Goal: Task Accomplishment & Management: Complete application form

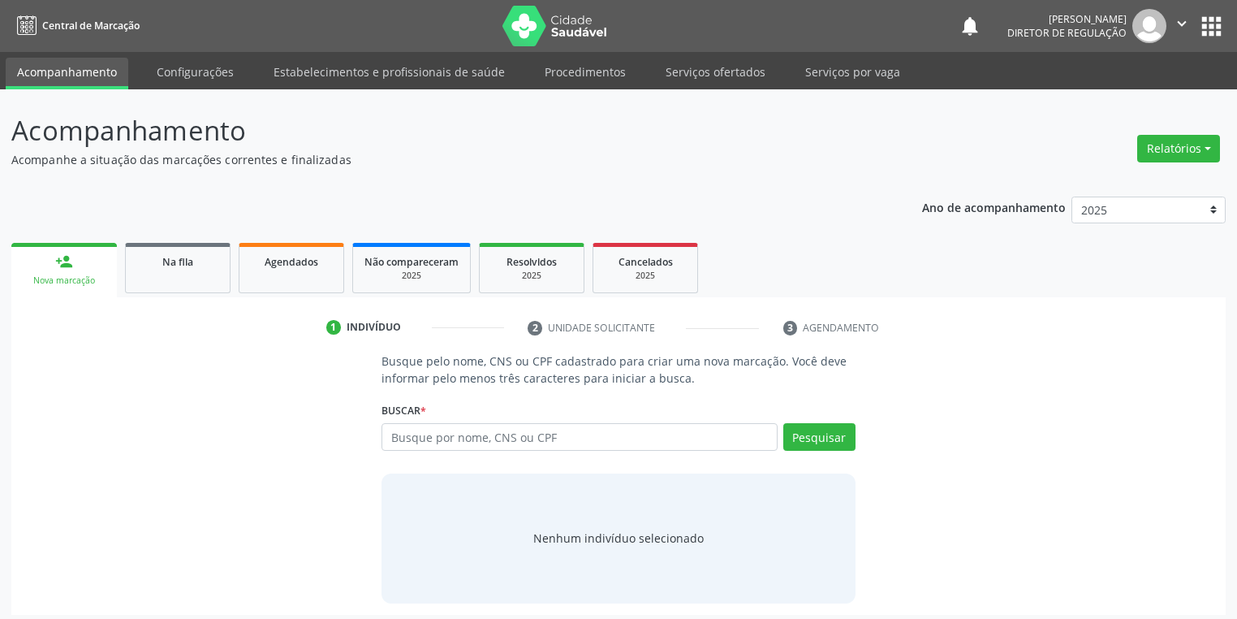
drag, startPoint x: 1216, startPoint y: 0, endPoint x: 838, endPoint y: 198, distance: 427.0
click at [838, 198] on div "Ano de acompanhamento 2025 2024 2023 2022 2021 2020 2019 2018 person_add Nova m…" at bounding box center [618, 399] width 1215 height 429
click at [1212, 30] on button "apps" at bounding box center [1211, 26] width 28 height 28
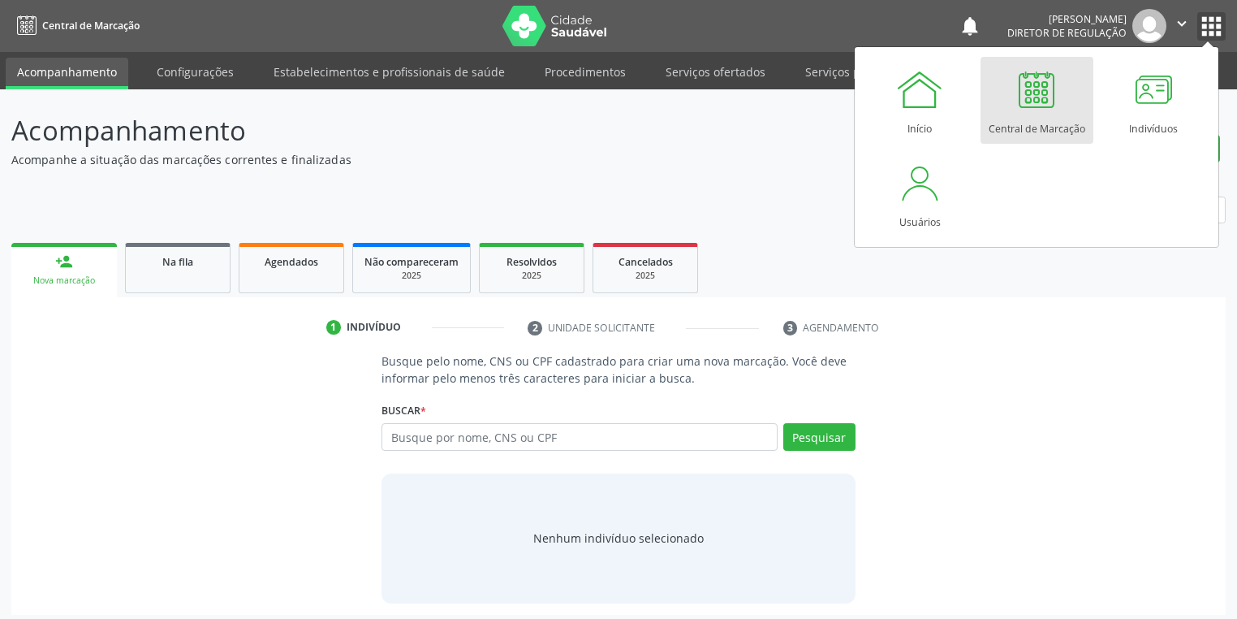
click at [1184, 23] on icon "" at bounding box center [1182, 24] width 18 height 18
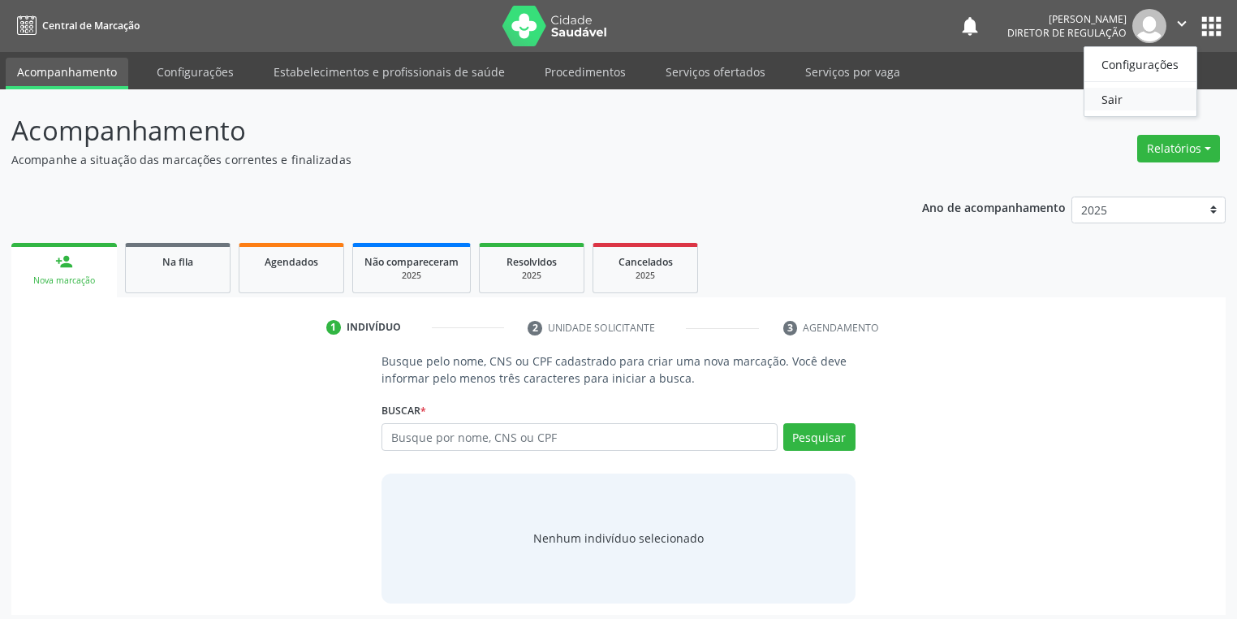
click at [1149, 100] on link "Sair" at bounding box center [1141, 99] width 112 height 23
click at [431, 435] on input "text" at bounding box center [580, 437] width 396 height 28
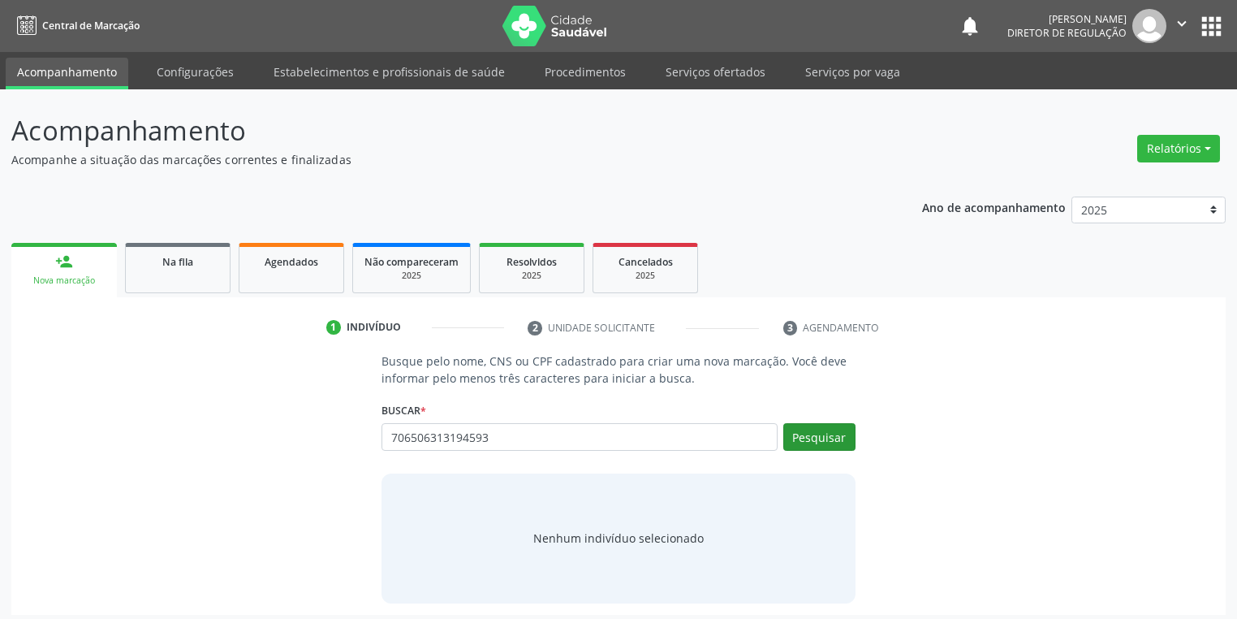
type input "706506313194593"
click at [818, 441] on button "Pesquisar" at bounding box center [819, 437] width 72 height 28
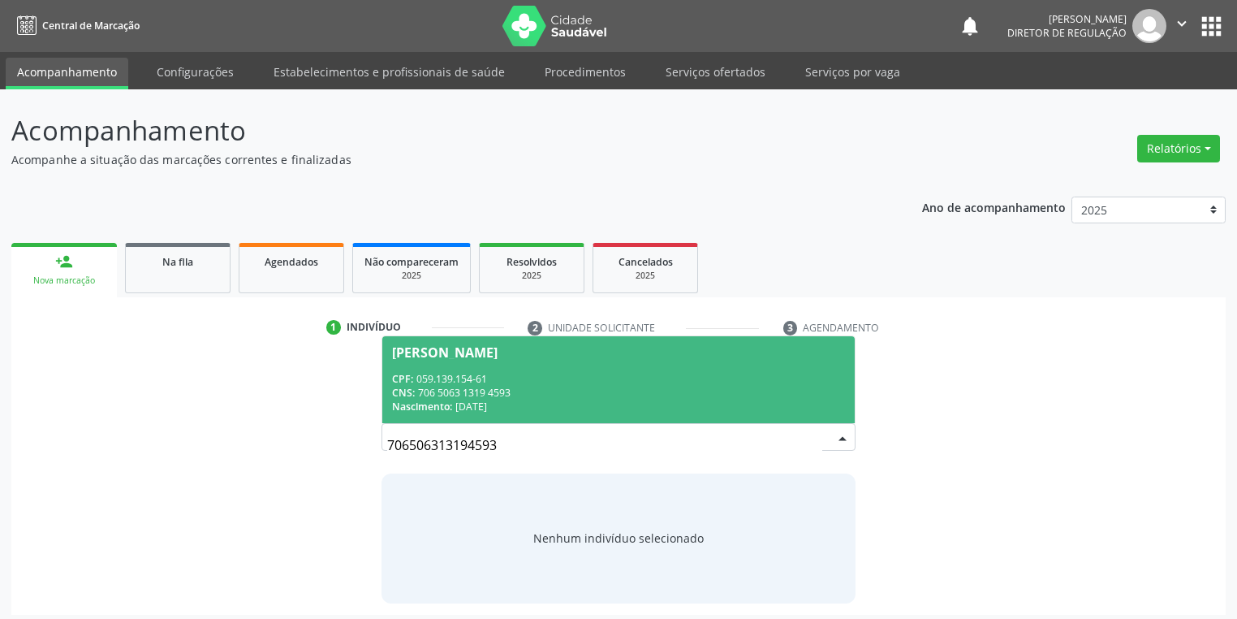
click at [552, 395] on div "CNS: 706 5063 1319 4593" at bounding box center [618, 393] width 453 height 14
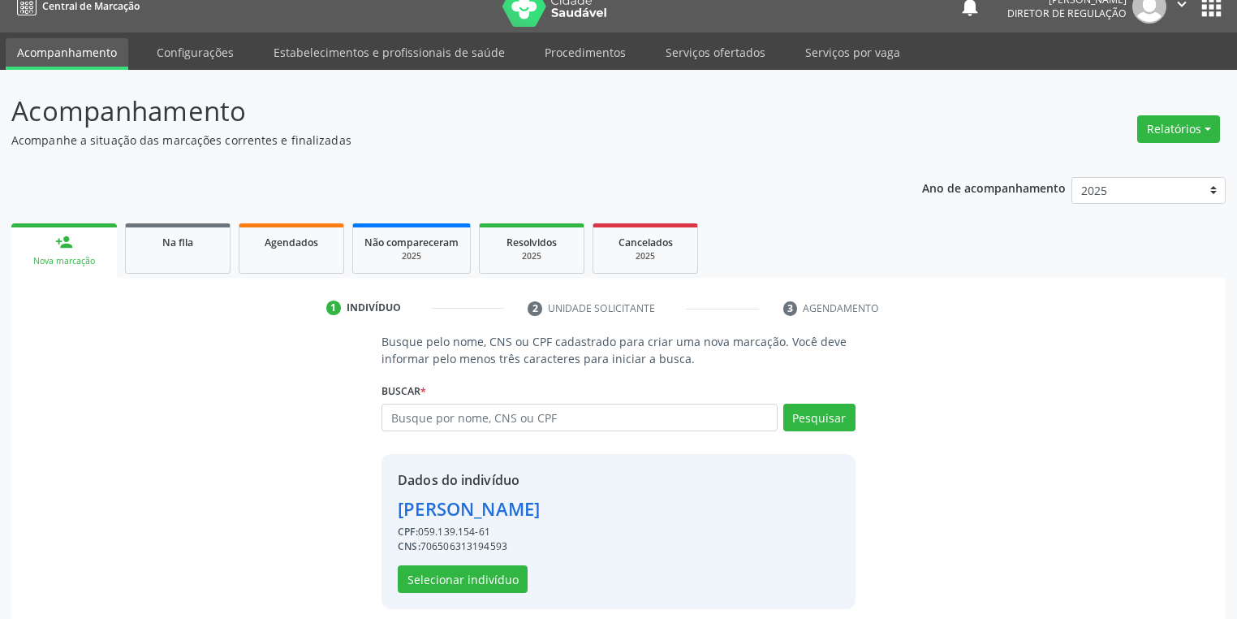
scroll to position [31, 0]
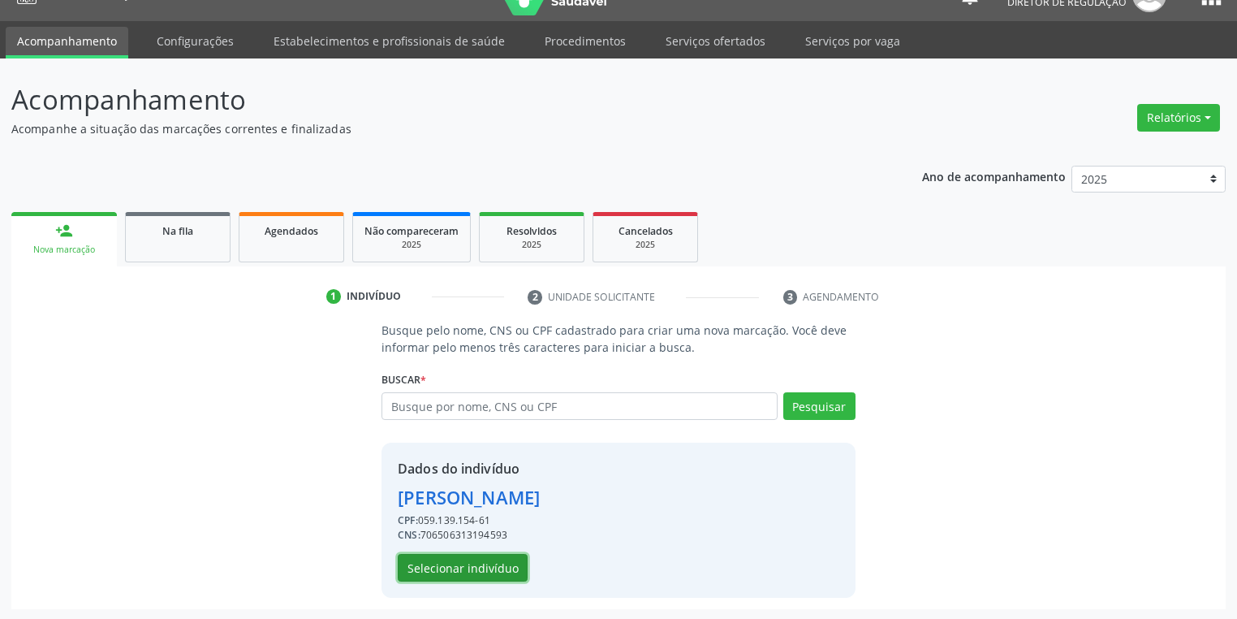
click at [431, 567] on button "Selecionar indivíduo" at bounding box center [463, 568] width 130 height 28
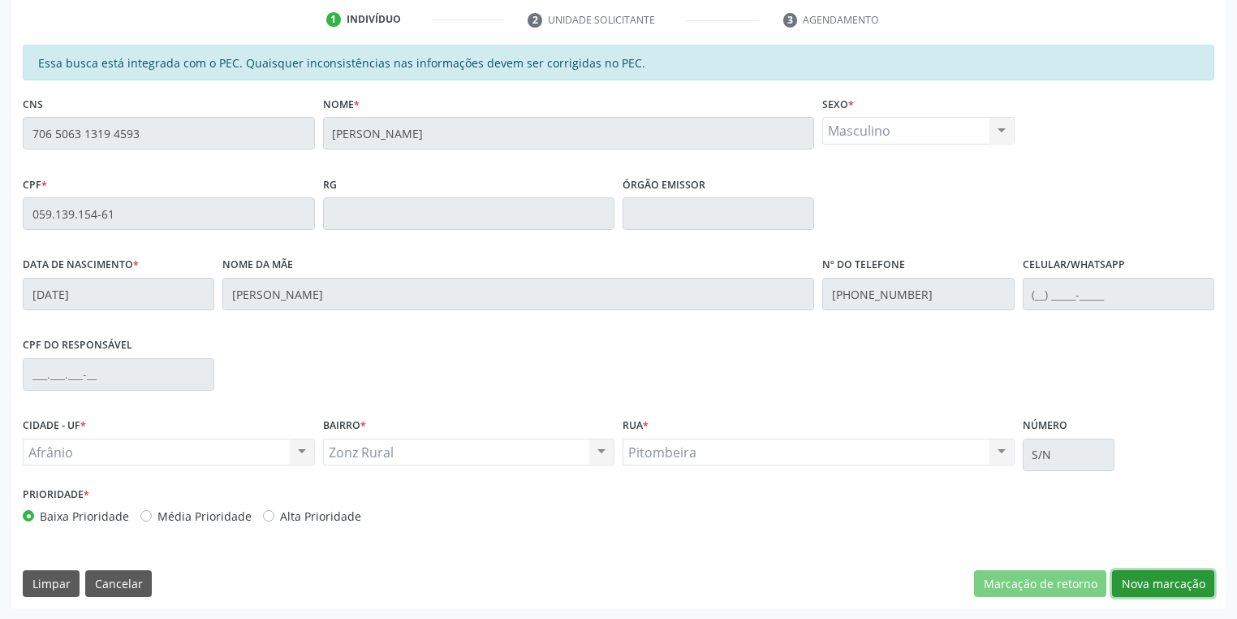
click at [1141, 587] on button "Nova marcação" at bounding box center [1163, 584] width 102 height 28
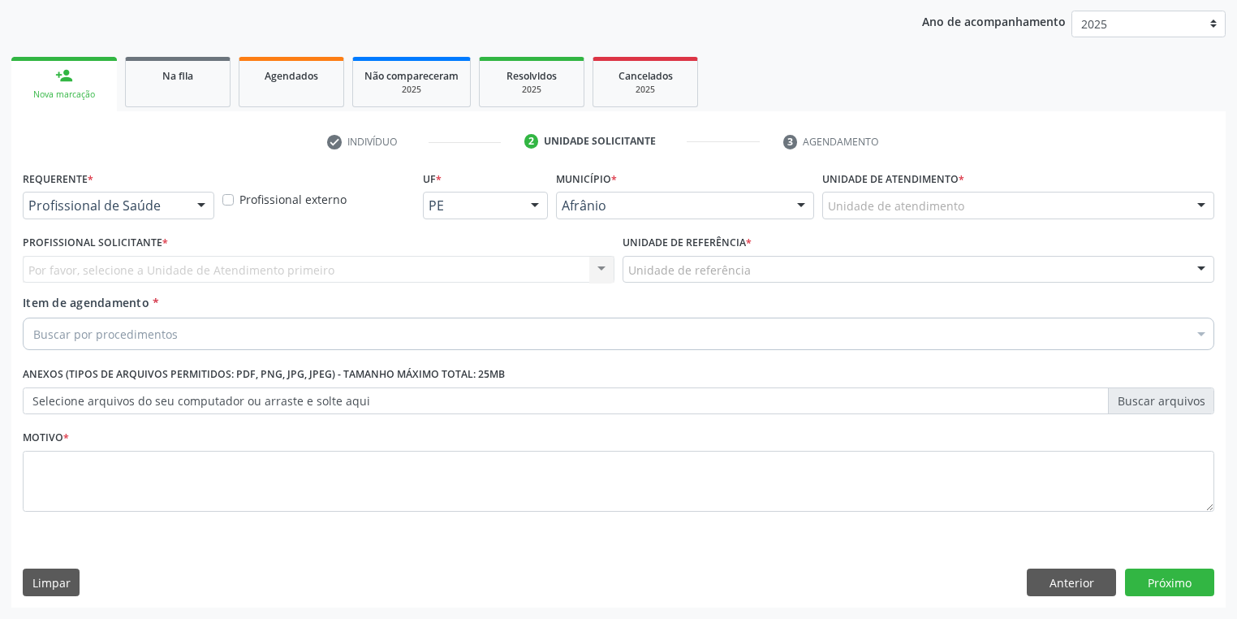
scroll to position [185, 0]
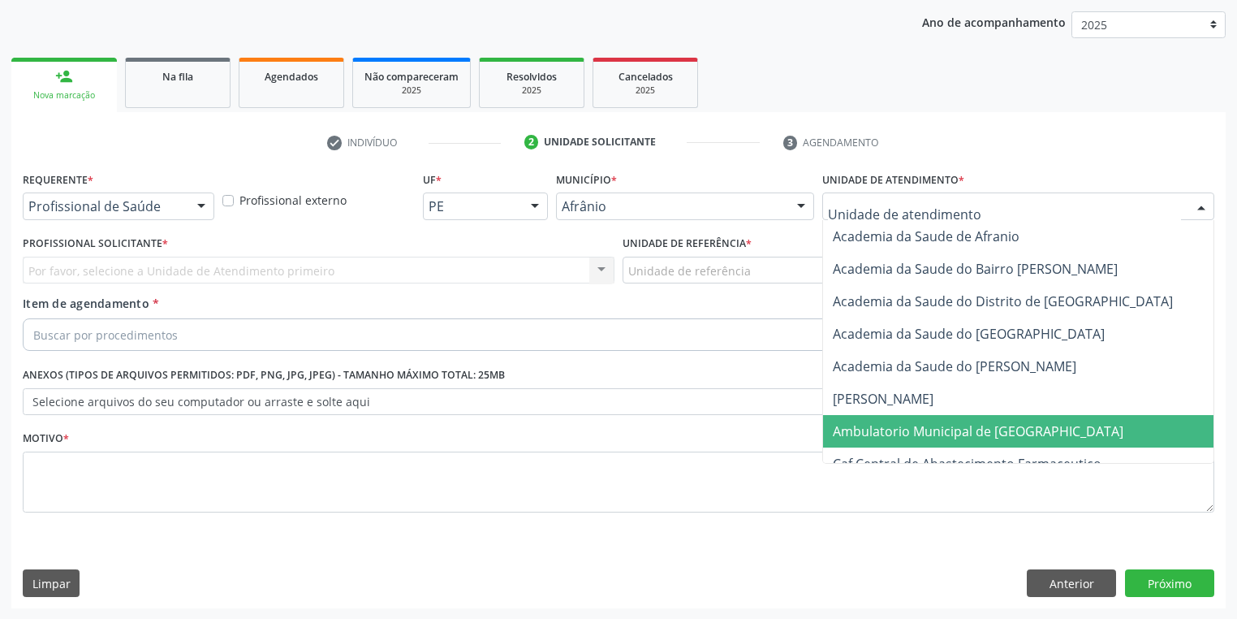
drag, startPoint x: 861, startPoint y: 436, endPoint x: 792, endPoint y: 400, distance: 77.7
click at [860, 436] on span "Ambulatorio Municipal de [GEOGRAPHIC_DATA]" at bounding box center [978, 431] width 291 height 18
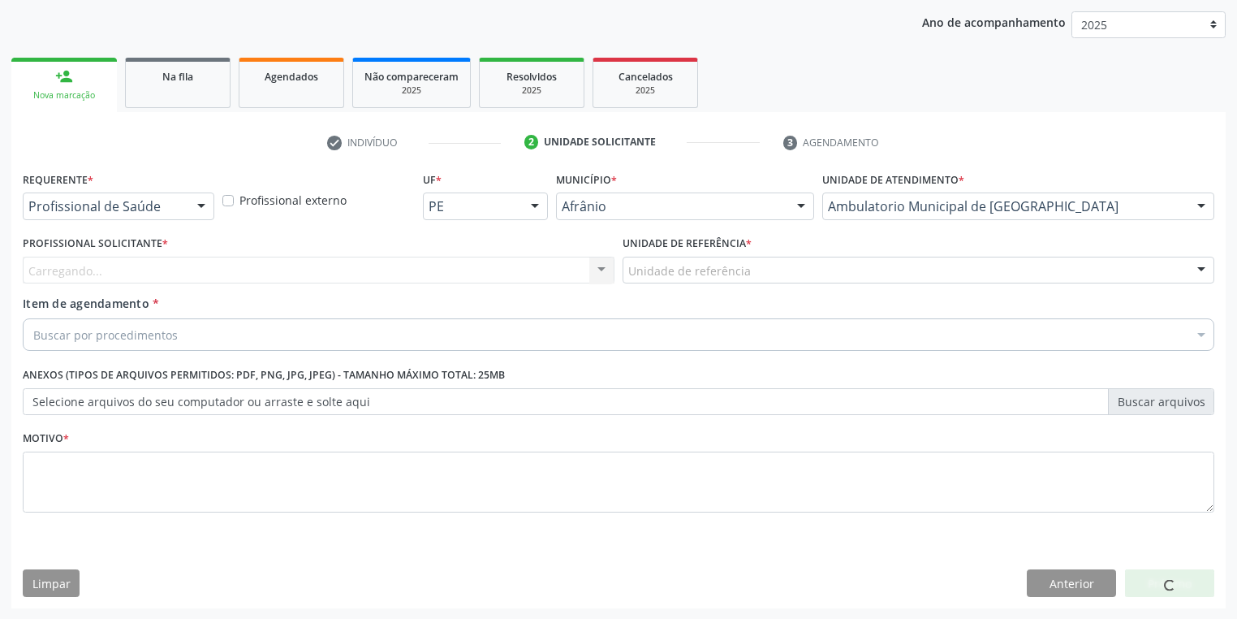
click at [659, 287] on div "Unidade de referência * Unidade de referência ESF de Extrema ESF de Barra das M…" at bounding box center [919, 262] width 600 height 63
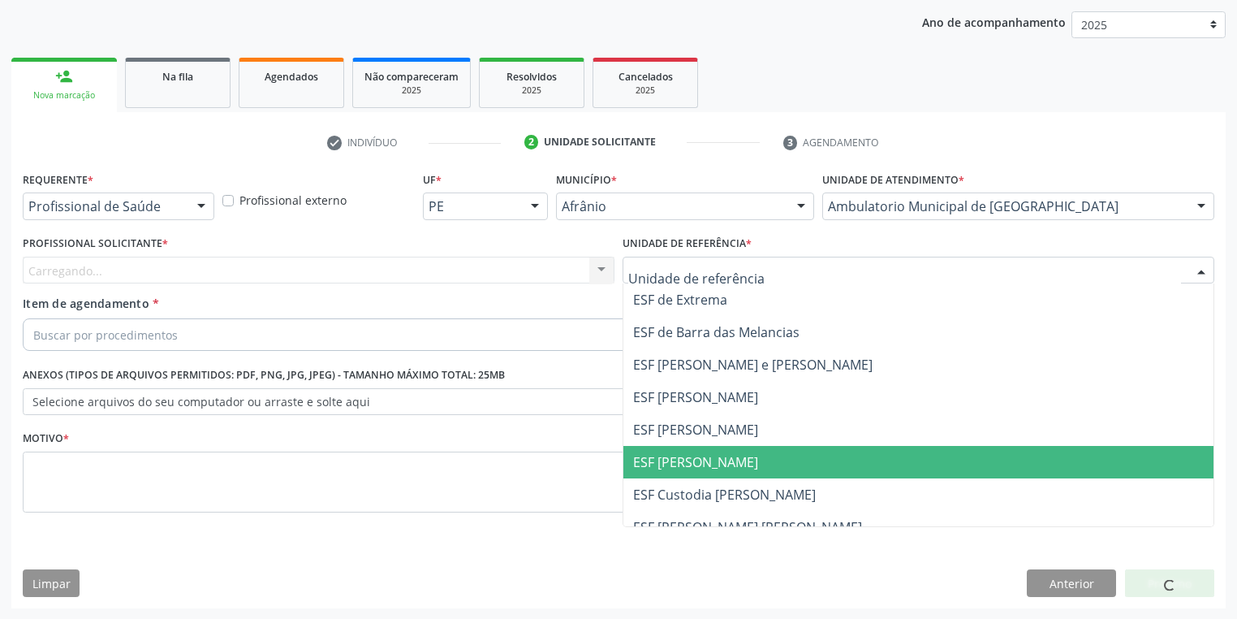
click at [666, 453] on span "ESF [PERSON_NAME]" at bounding box center [695, 462] width 125 height 18
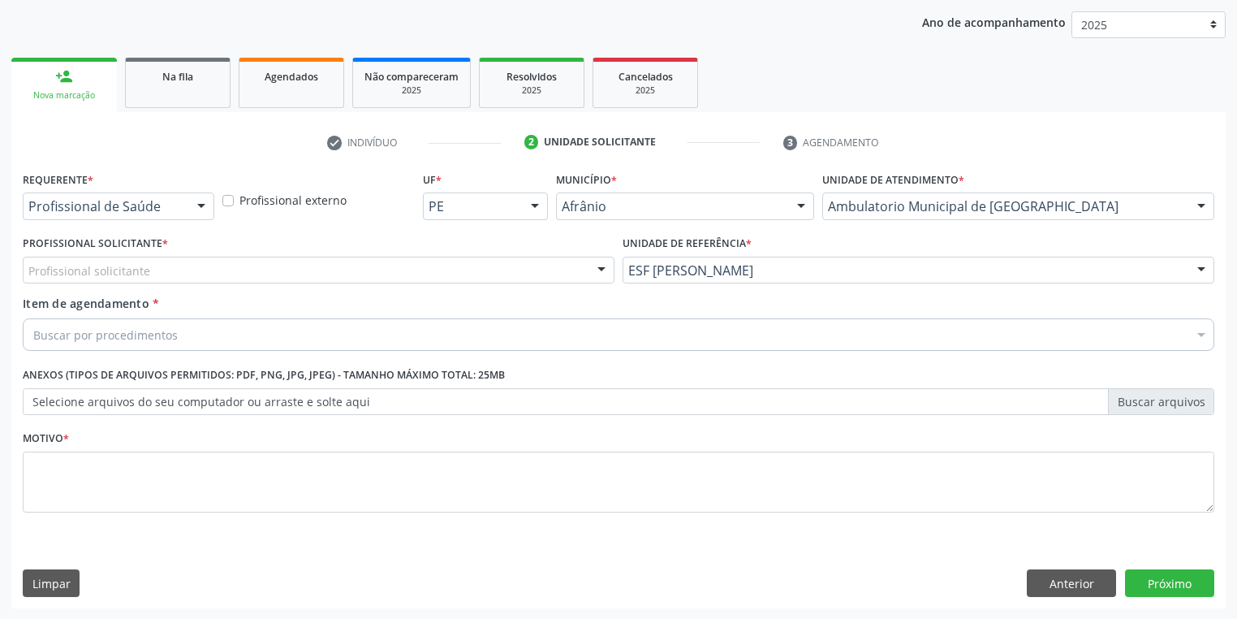
click at [104, 279] on div "Profissional solicitante" at bounding box center [319, 271] width 592 height 28
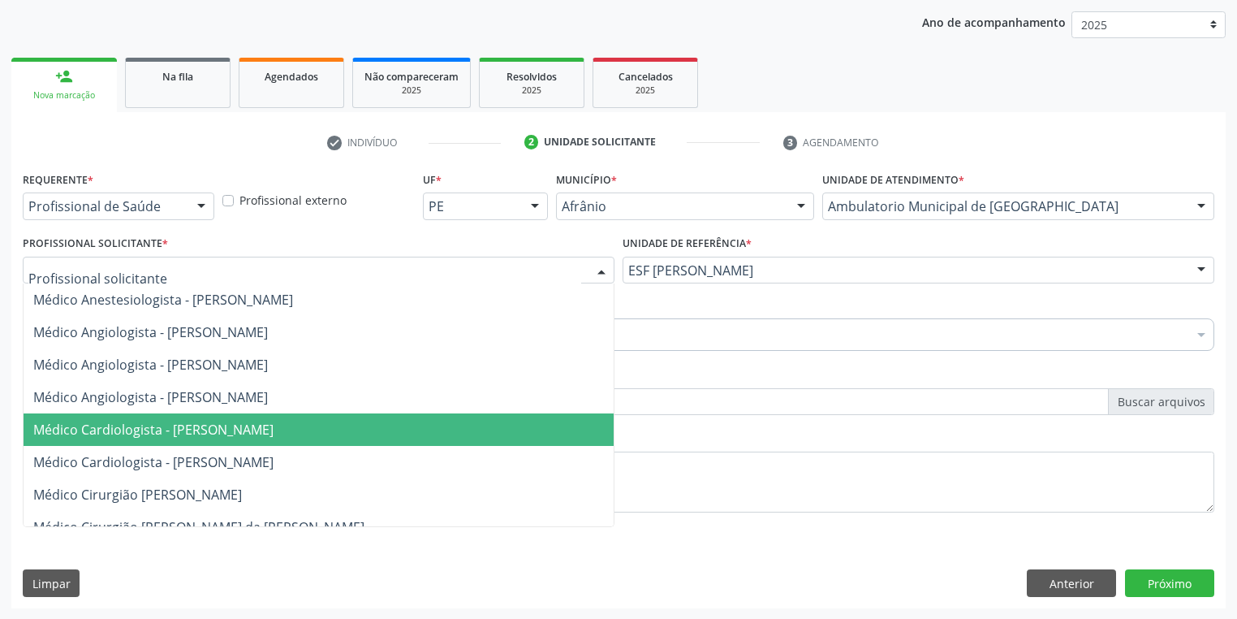
click at [152, 438] on span "Médico Cardiologista - Alysson Rodrigo Ferreira Cavalcanti" at bounding box center [319, 429] width 590 height 32
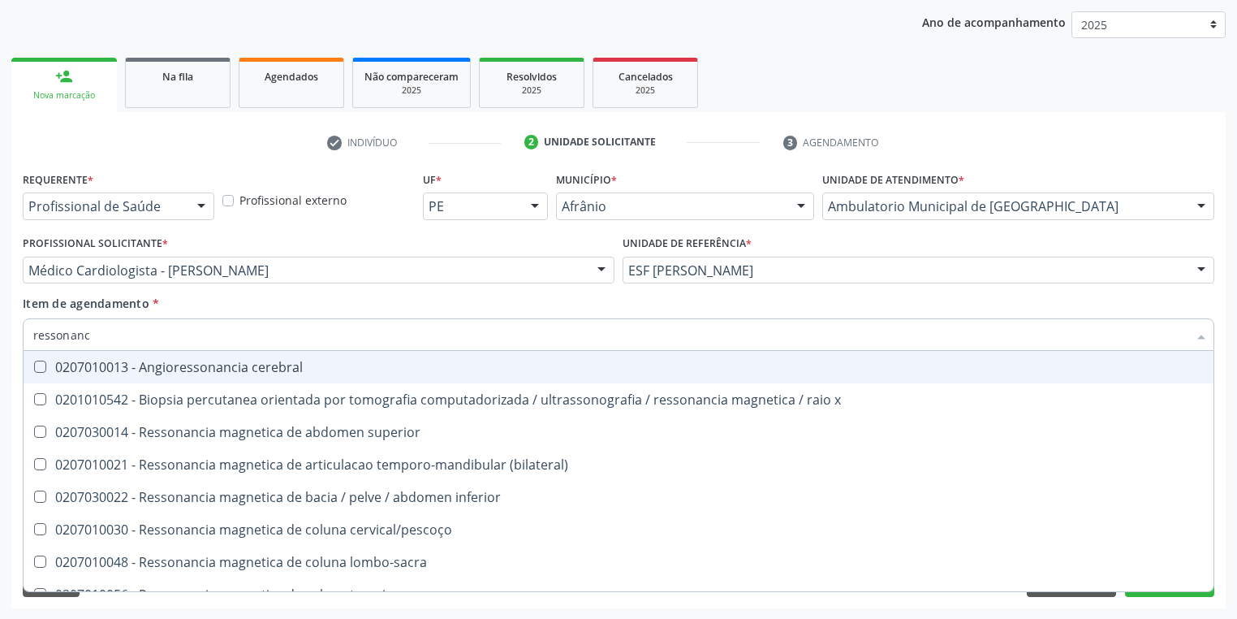
type input "ressonan"
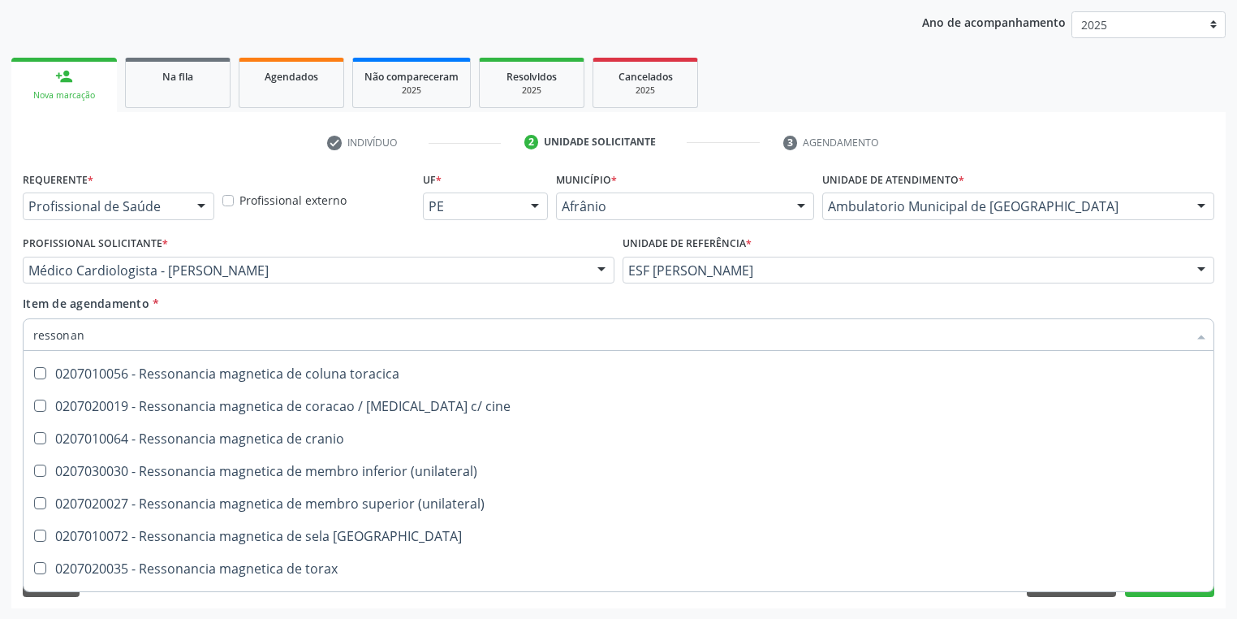
scroll to position [247, 0]
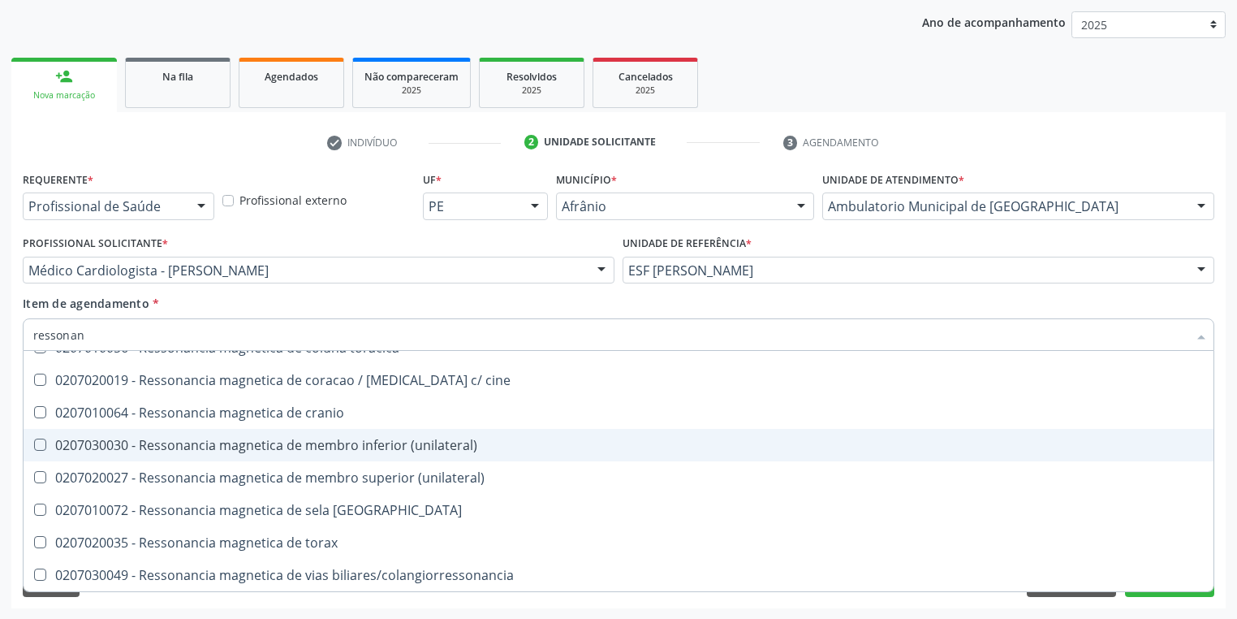
click at [45, 451] on div "0207030030 - Ressonancia magnetica de membro inferior (unilateral)" at bounding box center [618, 444] width 1171 height 13
checkbox \(unilateral\) "true"
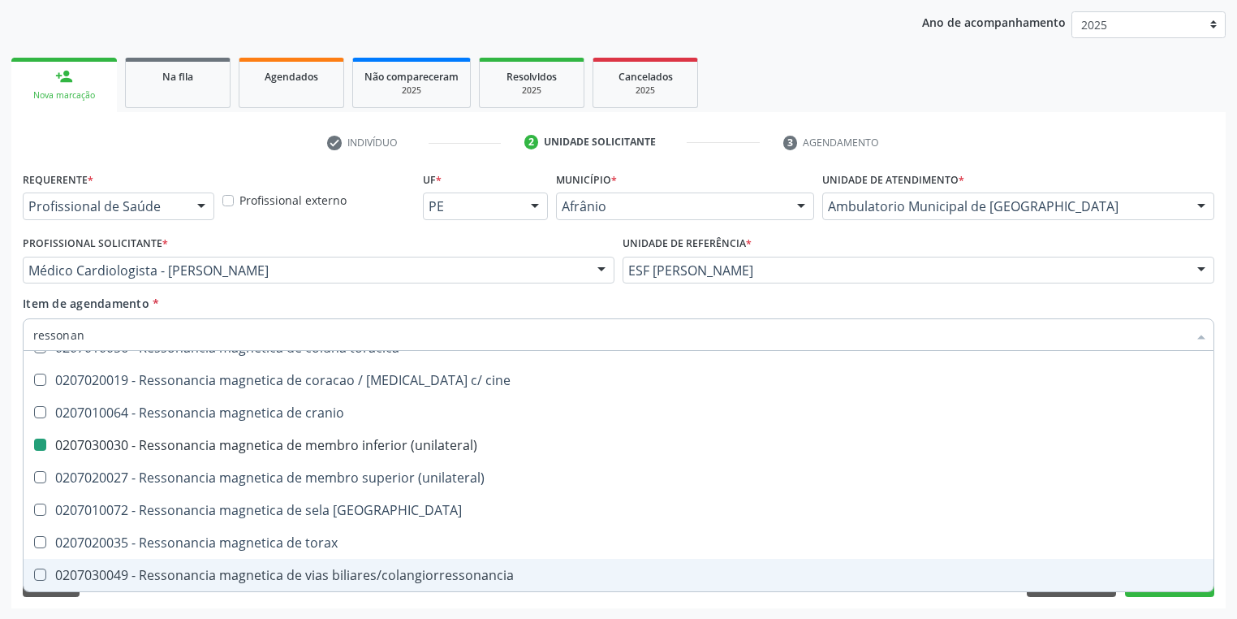
click at [193, 601] on div "Requerente * Profissional de Saúde Profissional de Saúde Paciente Nenhum result…" at bounding box center [618, 387] width 1215 height 441
checkbox x "true"
checkbox \(unilateral\) "false"
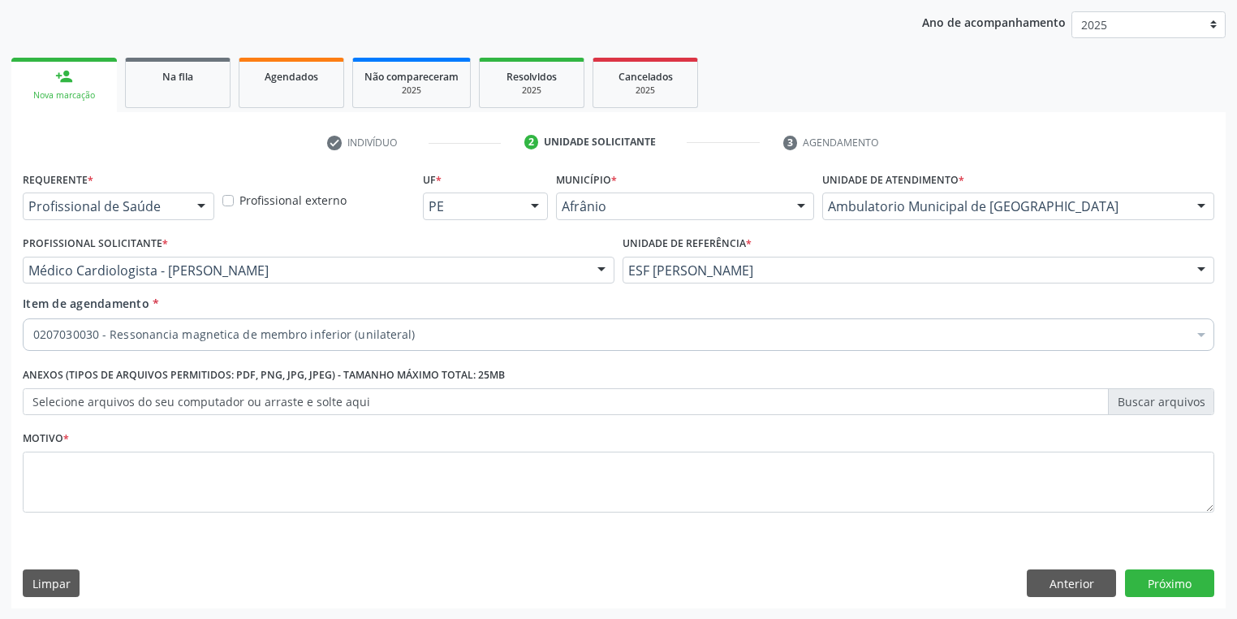
scroll to position [0, 0]
click at [94, 476] on textarea at bounding box center [619, 482] width 1192 height 62
type textarea "*"
click at [1161, 581] on button "Próximo" at bounding box center [1169, 583] width 89 height 28
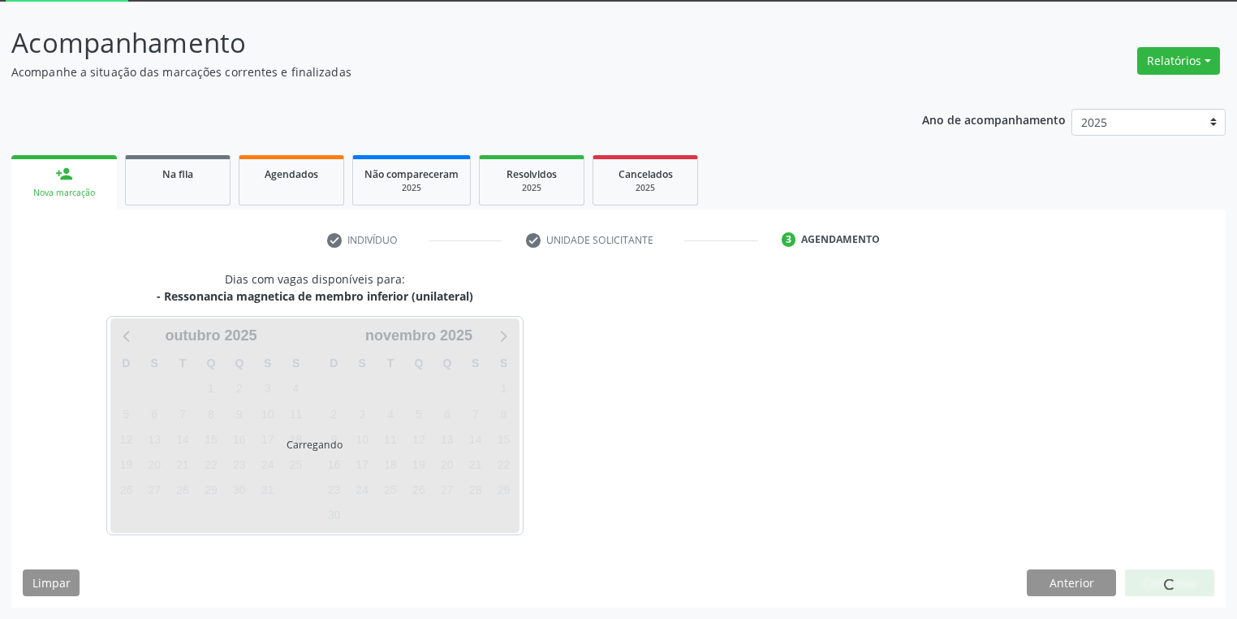
scroll to position [87, 0]
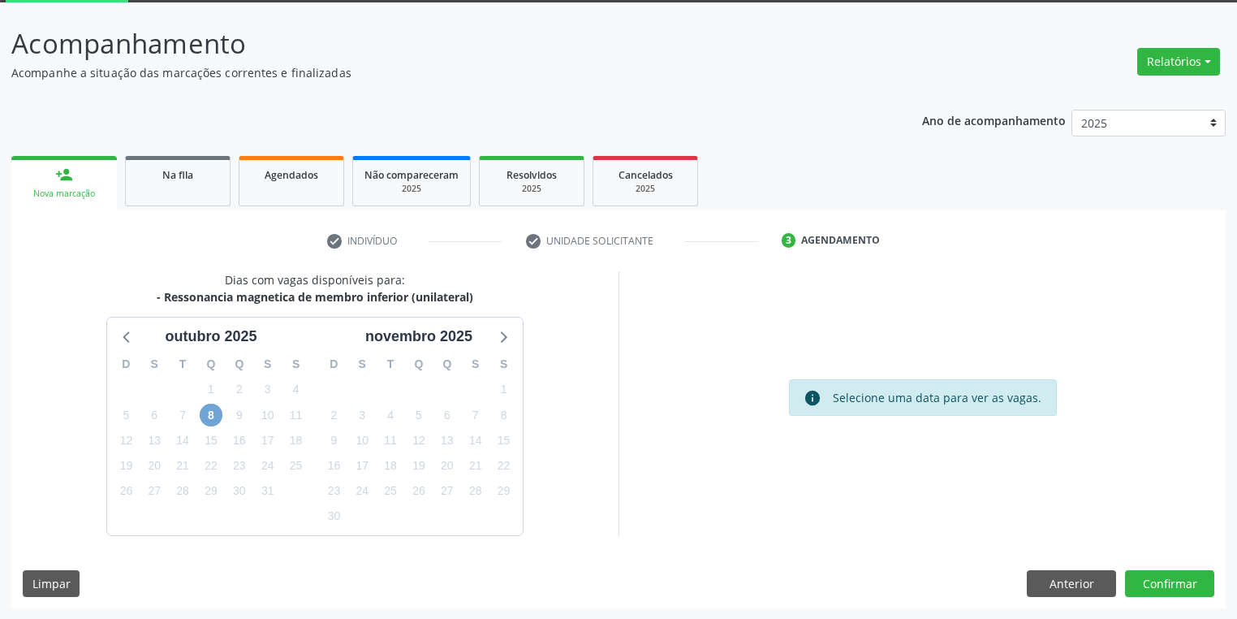
click at [213, 410] on span "8" at bounding box center [211, 414] width 23 height 23
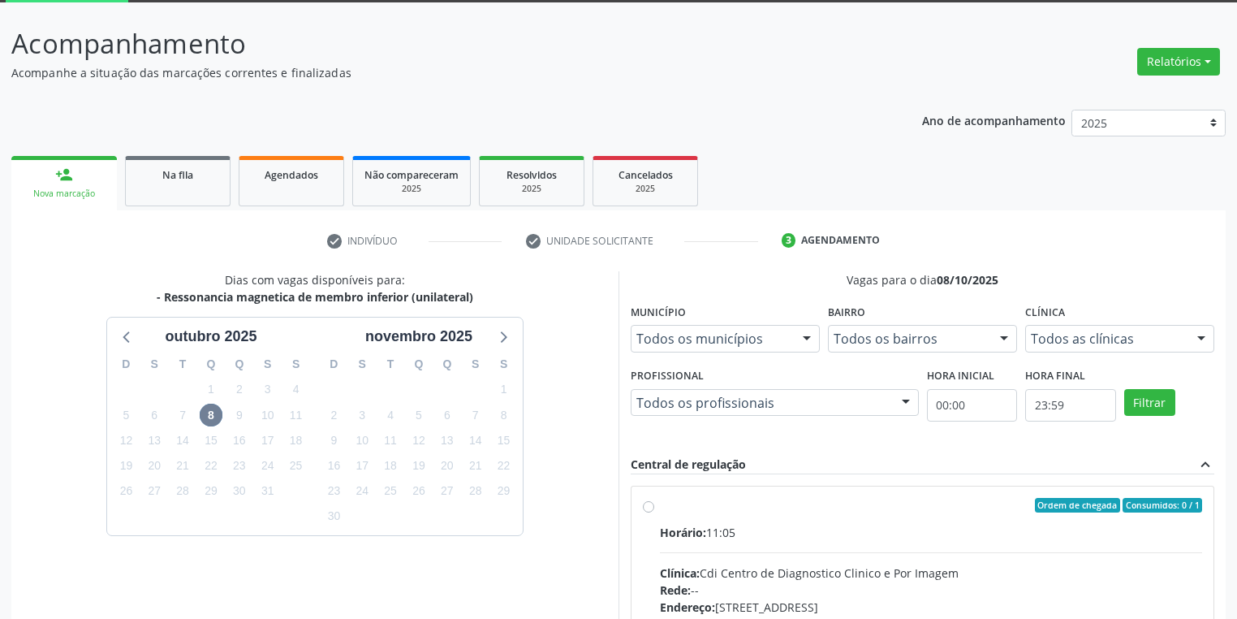
click at [1018, 528] on div "Horário: 11:05" at bounding box center [931, 532] width 542 height 17
click at [654, 512] on input "Ordem de chegada Consumidos: 0 / 1 Horário: 11:05 Clínica: Cdi Centro de Diagno…" at bounding box center [648, 505] width 11 height 15
radio input "true"
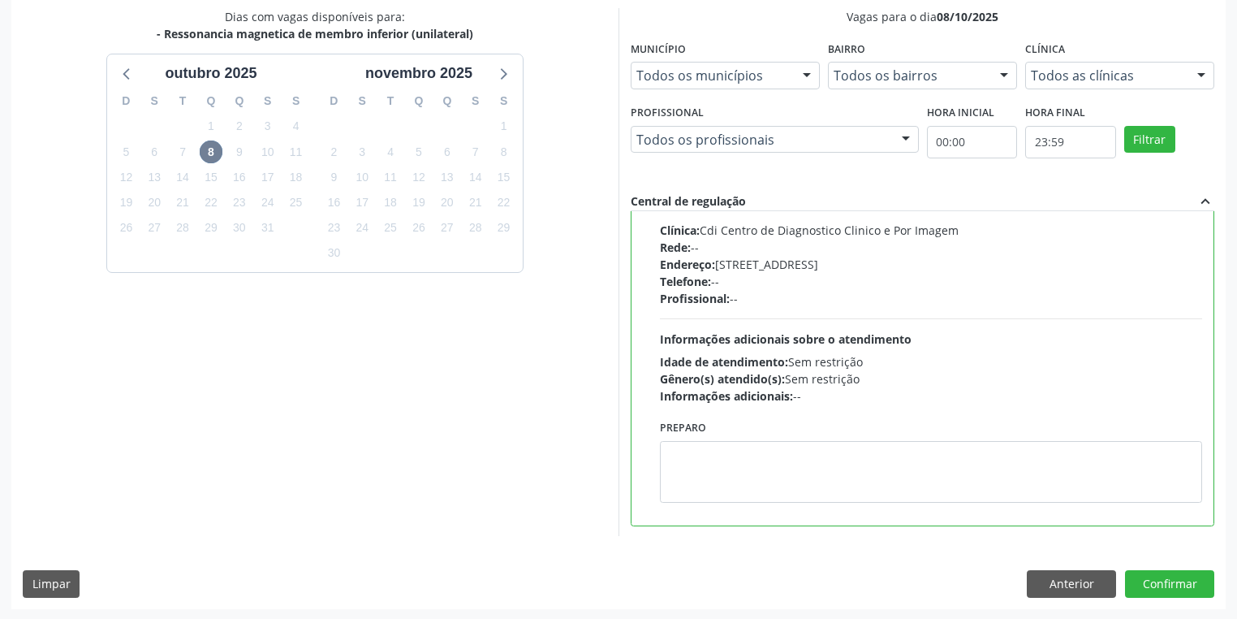
scroll to position [351, 0]
click at [1158, 589] on button "Confirmar" at bounding box center [1169, 583] width 89 height 28
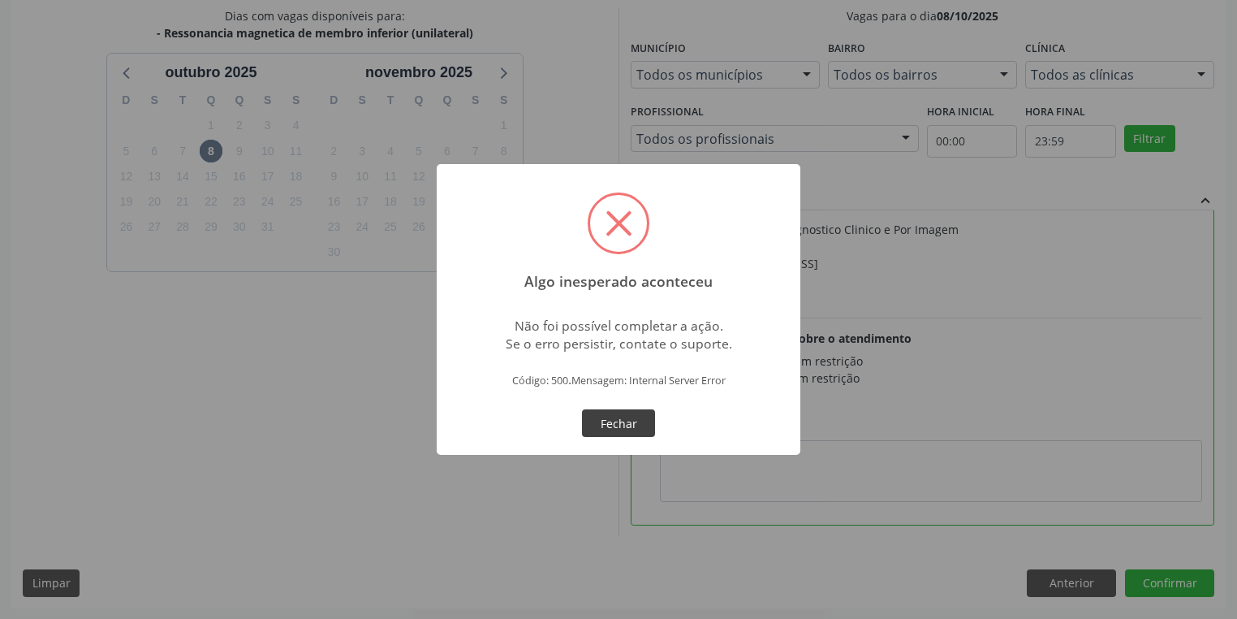
click at [613, 422] on button "Fechar" at bounding box center [618, 423] width 73 height 28
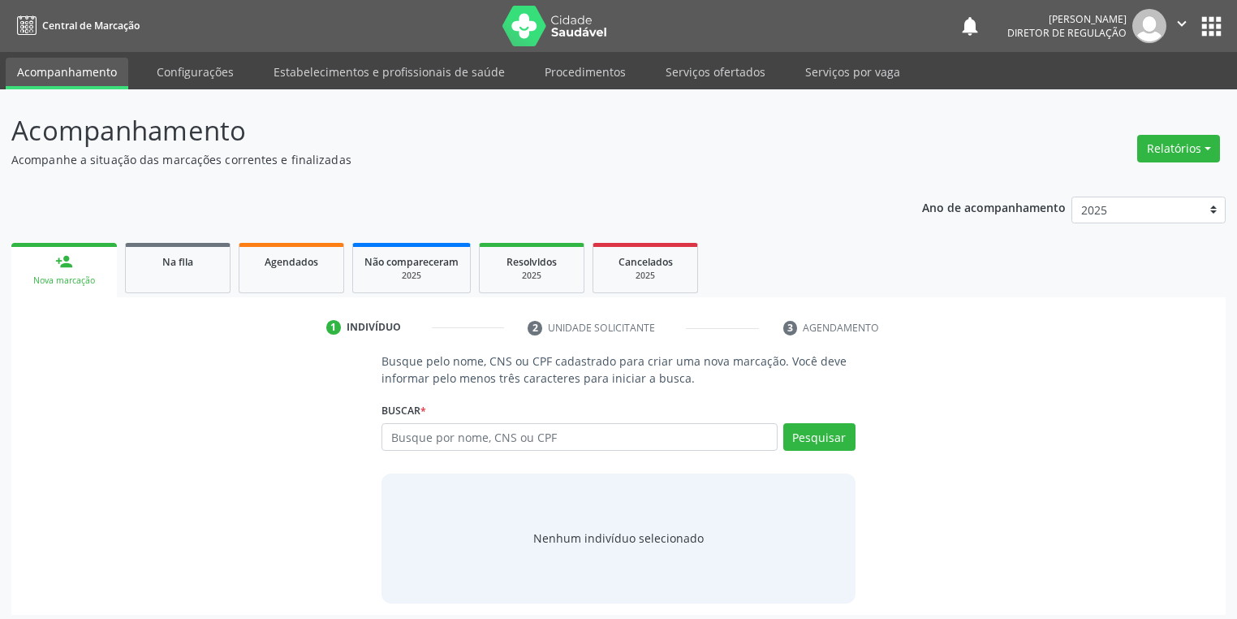
click at [412, 441] on input "text" at bounding box center [580, 437] width 396 height 28
type input "706506313194593"
click at [814, 445] on button "Pesquisar" at bounding box center [819, 437] width 72 height 28
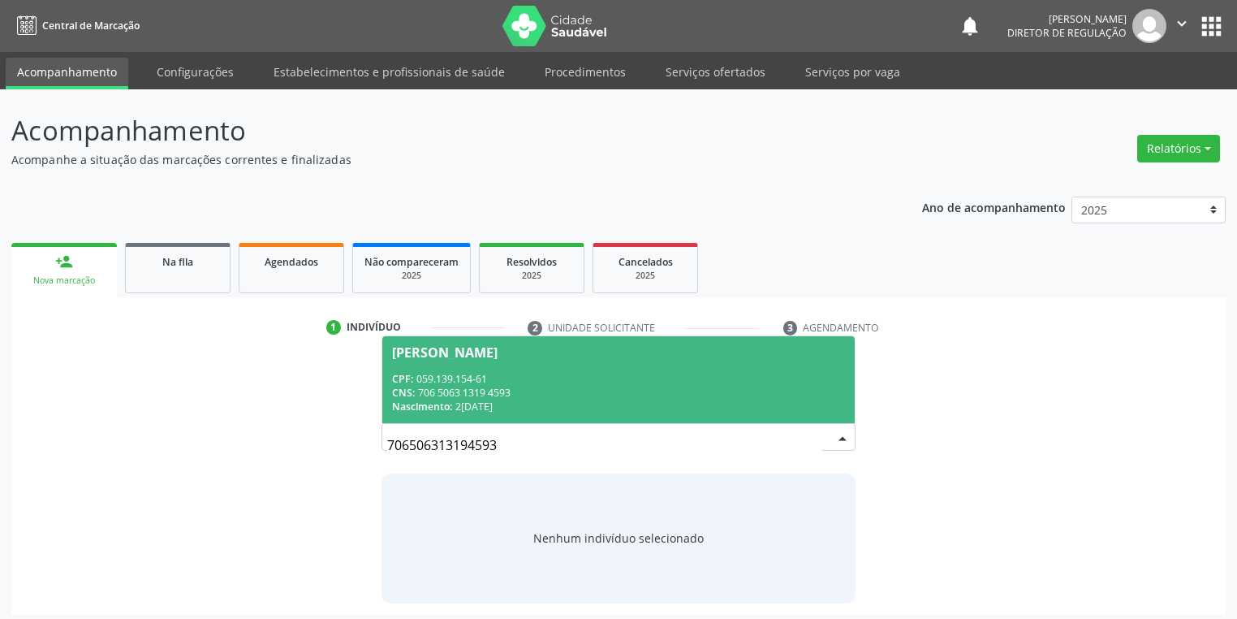
click at [477, 396] on div "CNS: 706 5063 1319 4593" at bounding box center [618, 393] width 453 height 14
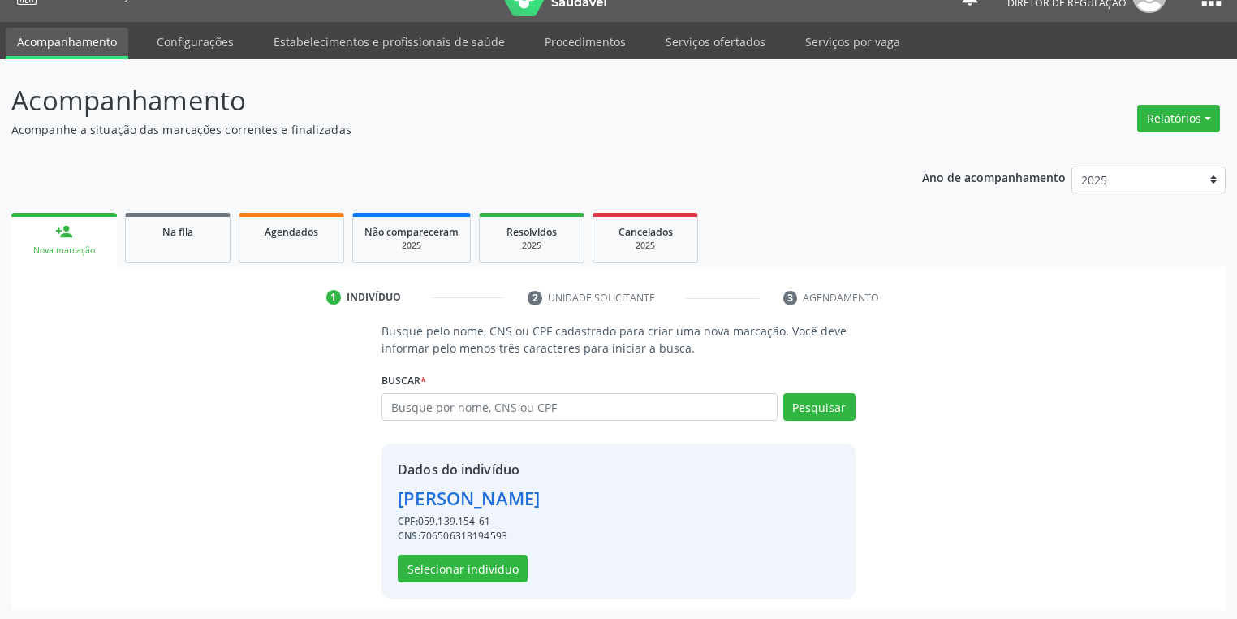
scroll to position [31, 0]
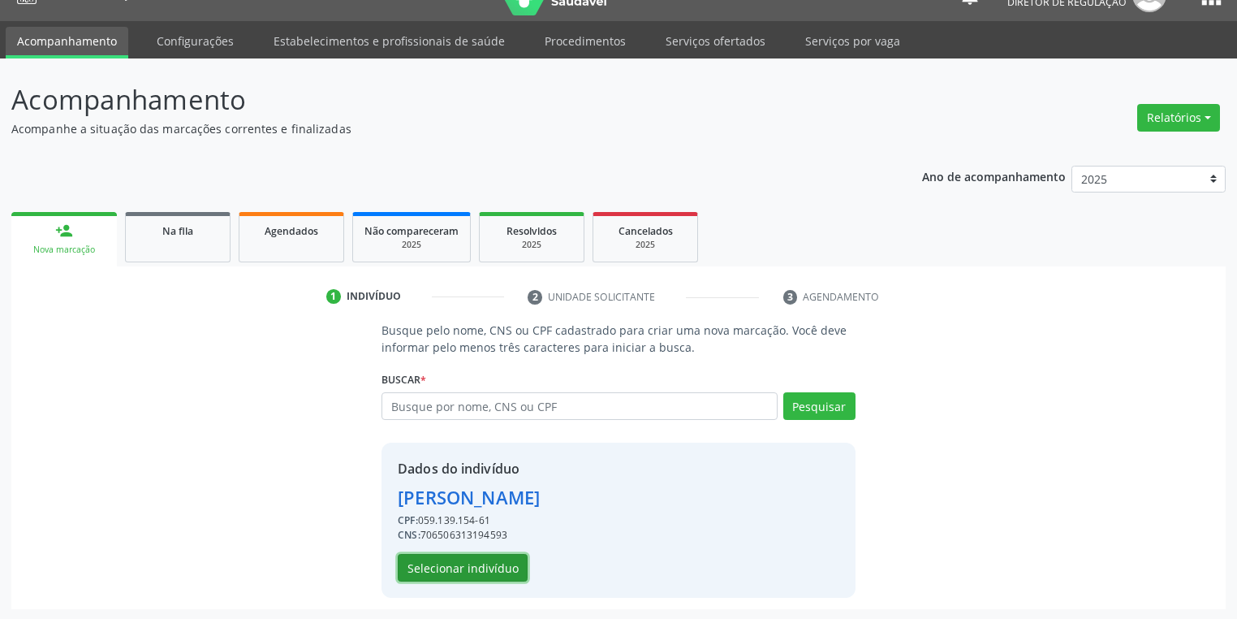
click at [477, 565] on button "Selecionar indivíduo" at bounding box center [463, 568] width 130 height 28
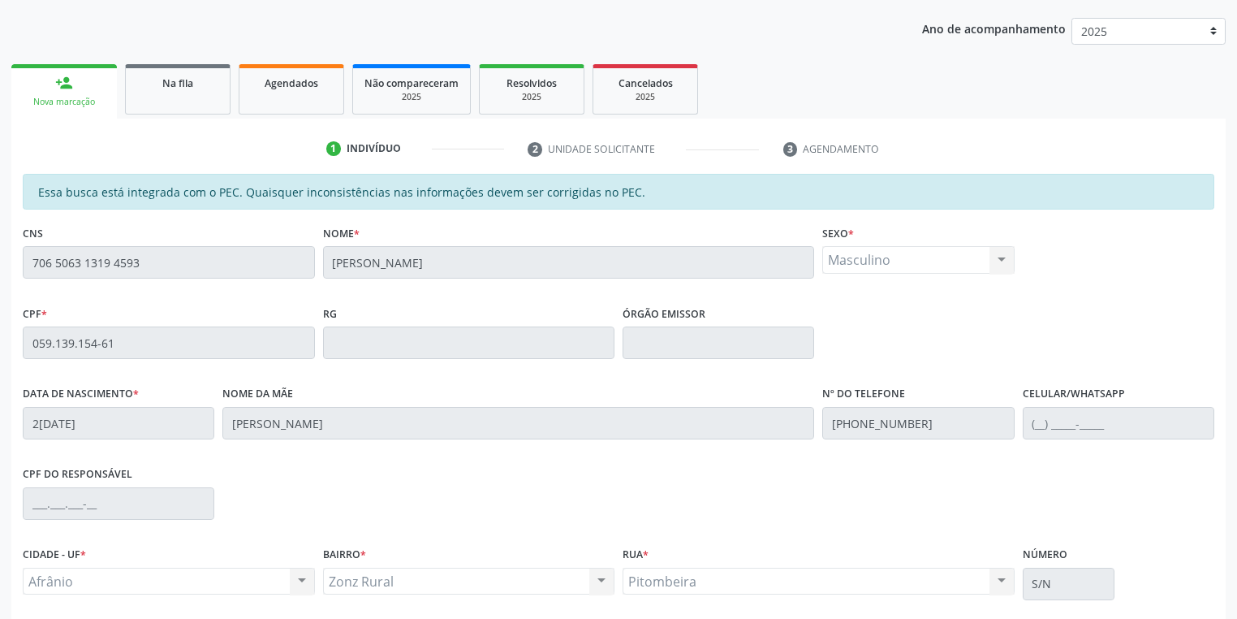
scroll to position [308, 0]
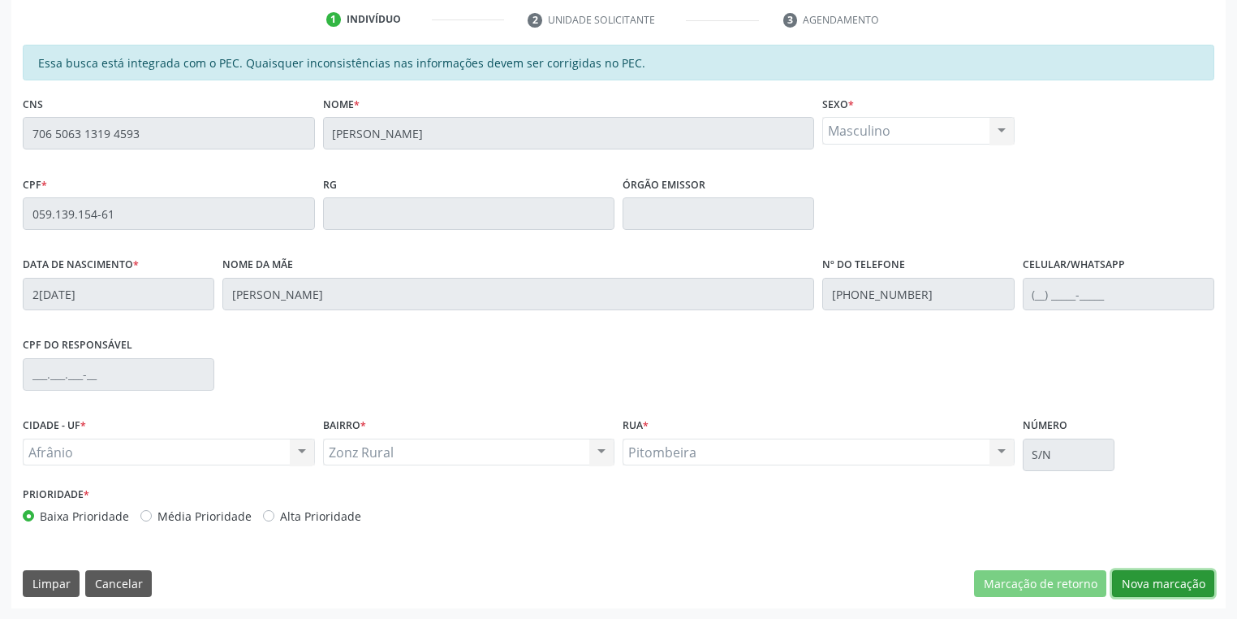
click at [1132, 572] on button "Nova marcação" at bounding box center [1163, 584] width 102 height 28
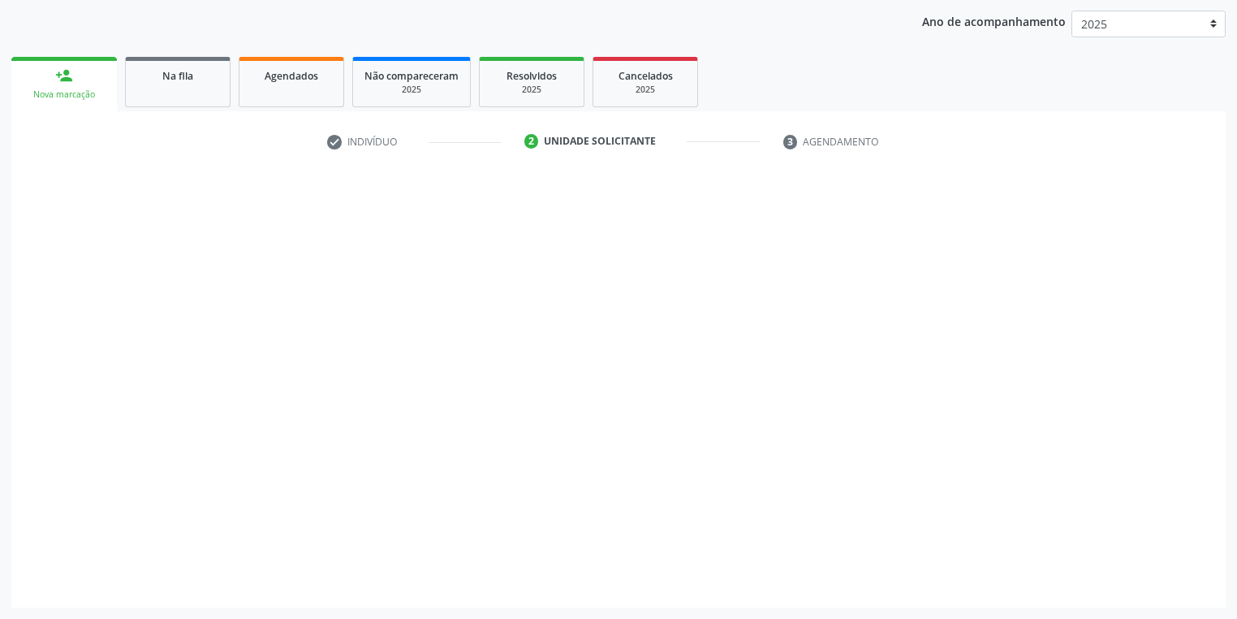
scroll to position [185, 0]
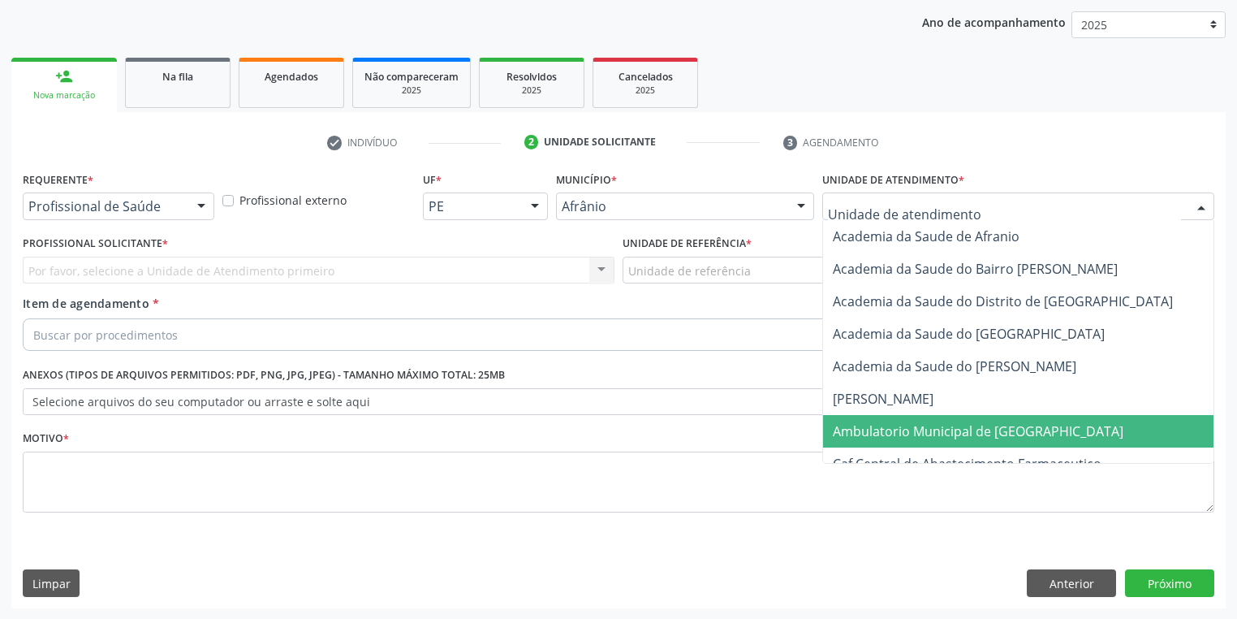
click at [887, 422] on span "Ambulatorio Municipal de [GEOGRAPHIC_DATA]" at bounding box center [978, 431] width 291 height 18
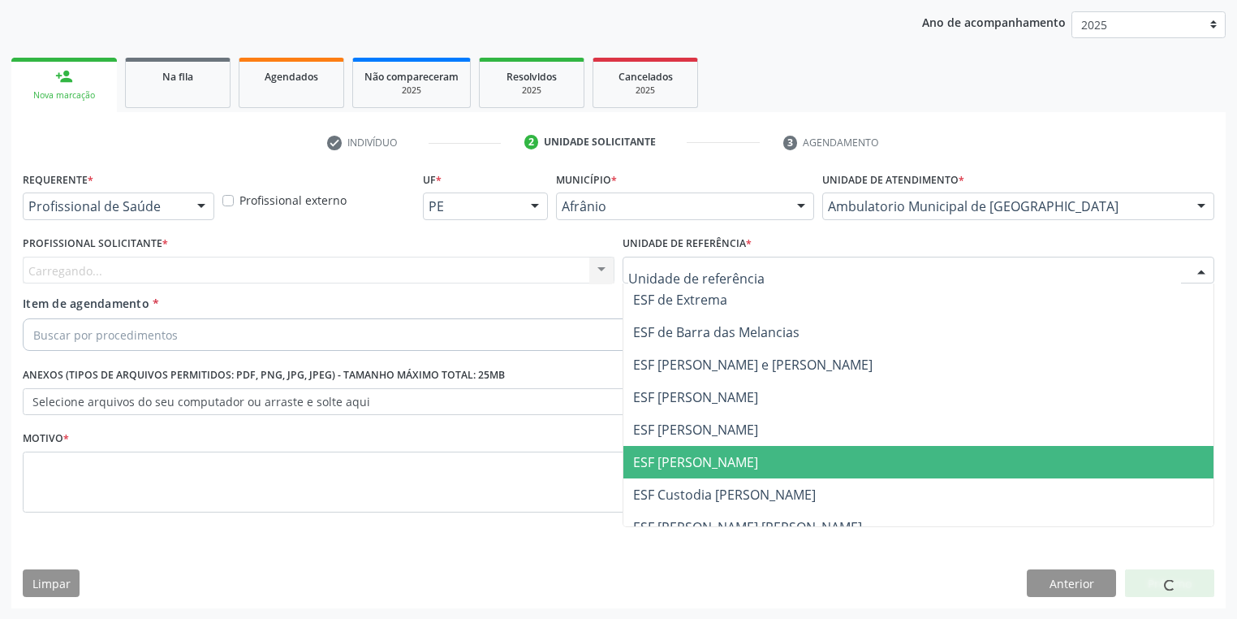
click at [688, 474] on span "ESF [PERSON_NAME]" at bounding box center [918, 462] width 590 height 32
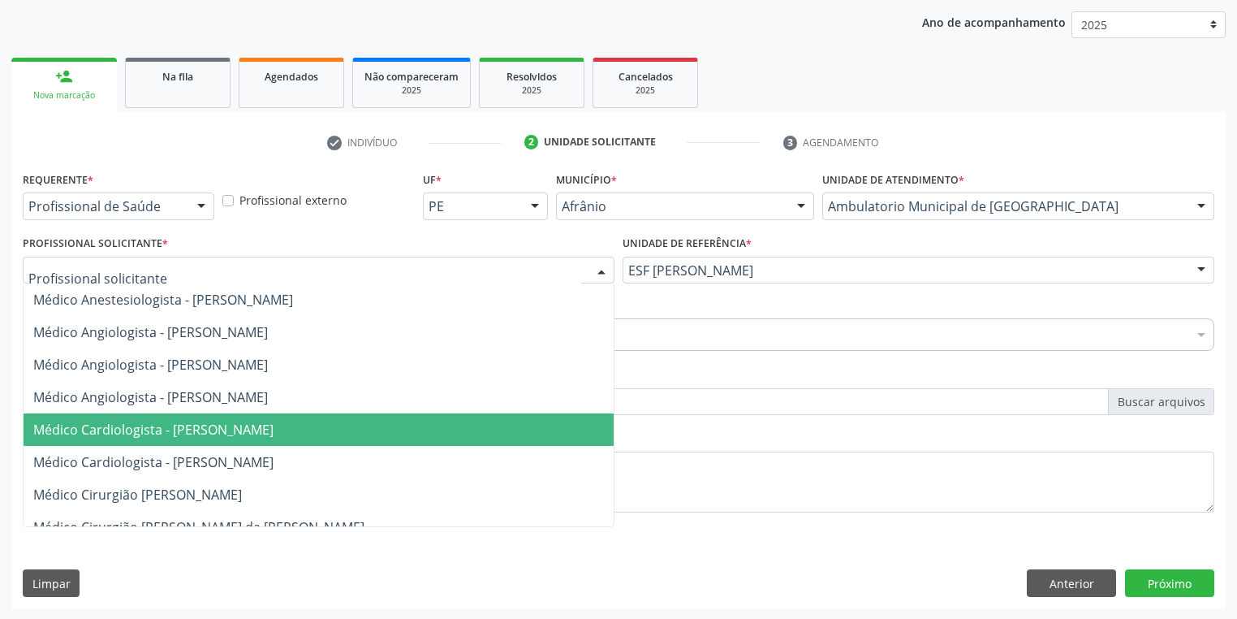
click at [117, 435] on span "Médico Cardiologista - Alysson Rodrigo Ferreira Cavalcanti" at bounding box center [153, 430] width 240 height 18
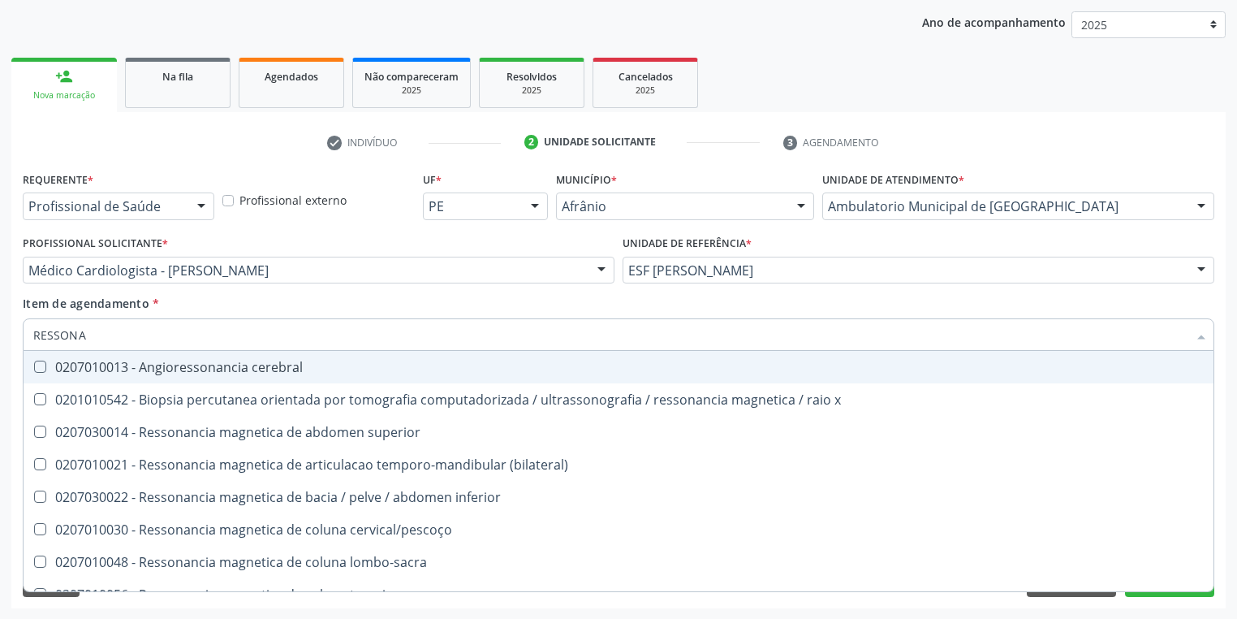
type input "RESSONAN"
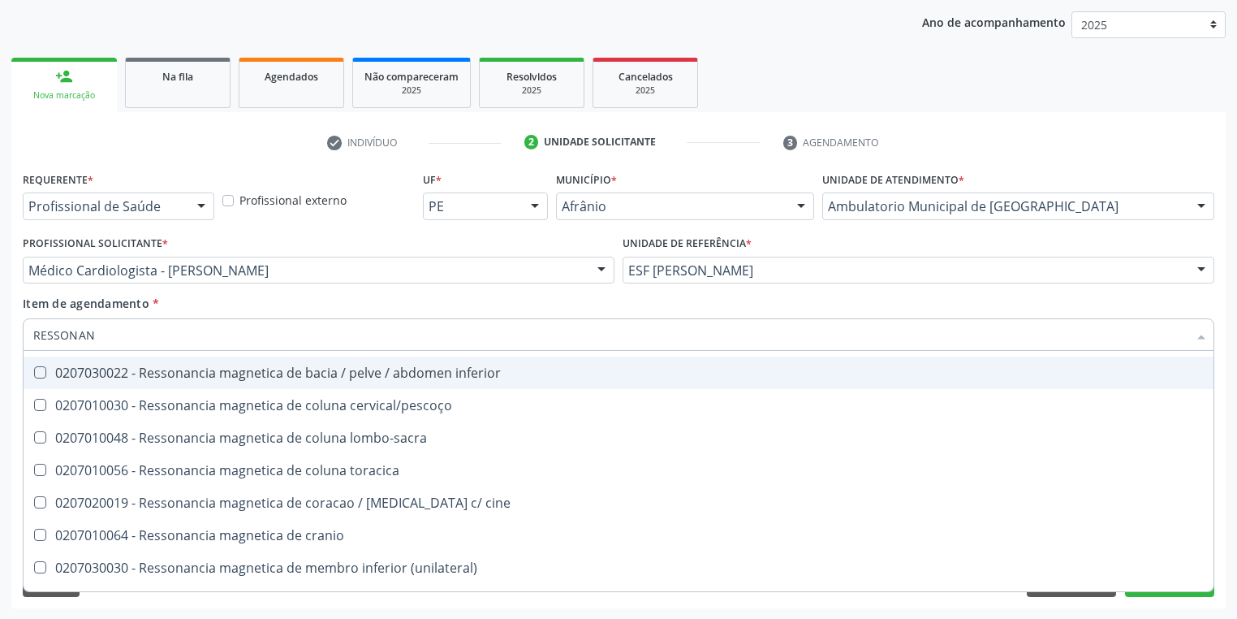
scroll to position [130, 0]
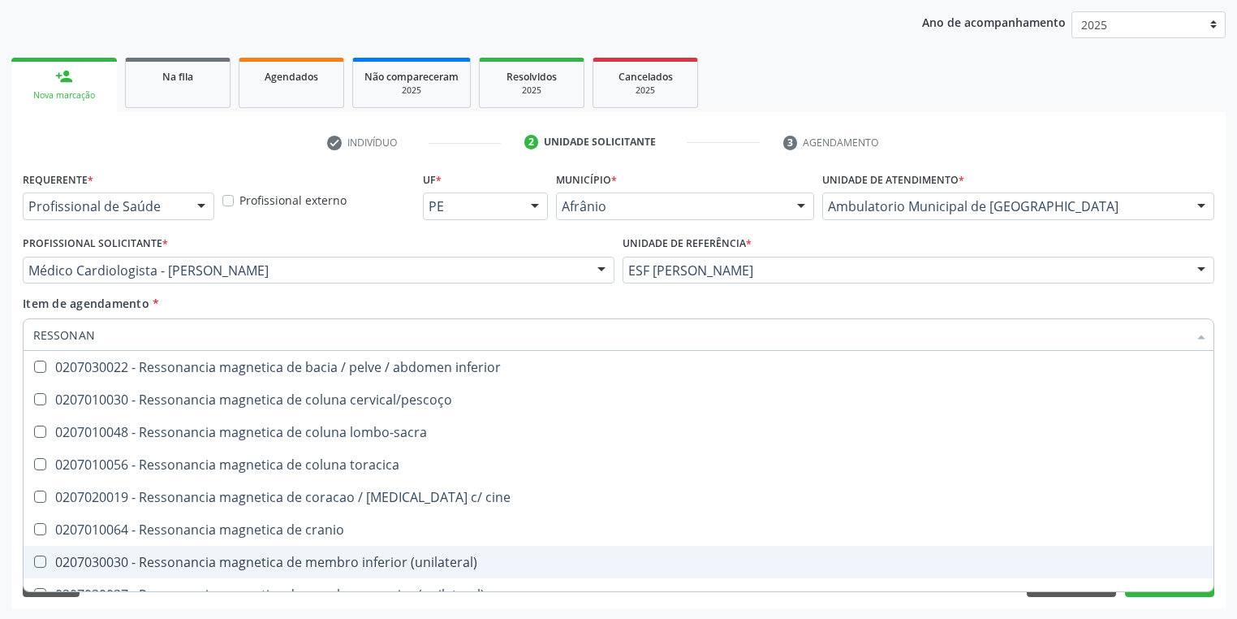
click at [48, 566] on div "0207030030 - Ressonancia magnetica de membro inferior (unilateral)" at bounding box center [618, 561] width 1171 height 13
checkbox \(unilateral\) "true"
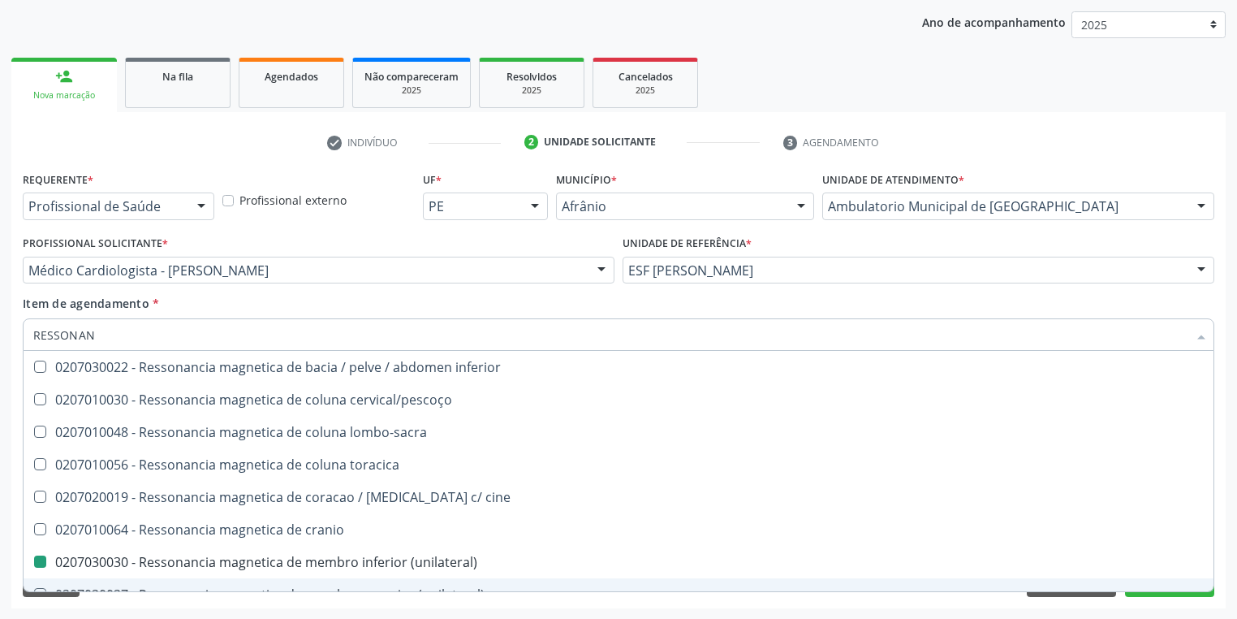
click at [145, 604] on div "Requerente * Profissional de Saúde Profissional de Saúde Paciente Nenhum result…" at bounding box center [618, 387] width 1215 height 441
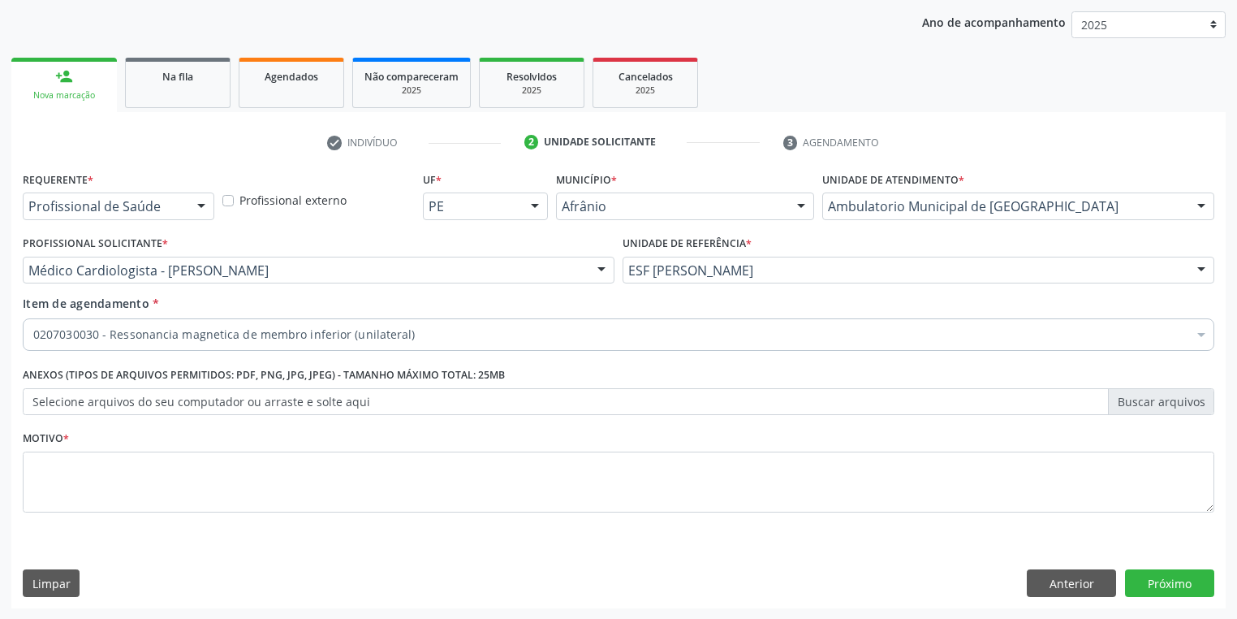
scroll to position [0, 0]
click at [94, 468] on textarea at bounding box center [619, 482] width 1192 height 62
type textarea "*"
click at [1133, 578] on button "Próximo" at bounding box center [1169, 583] width 89 height 28
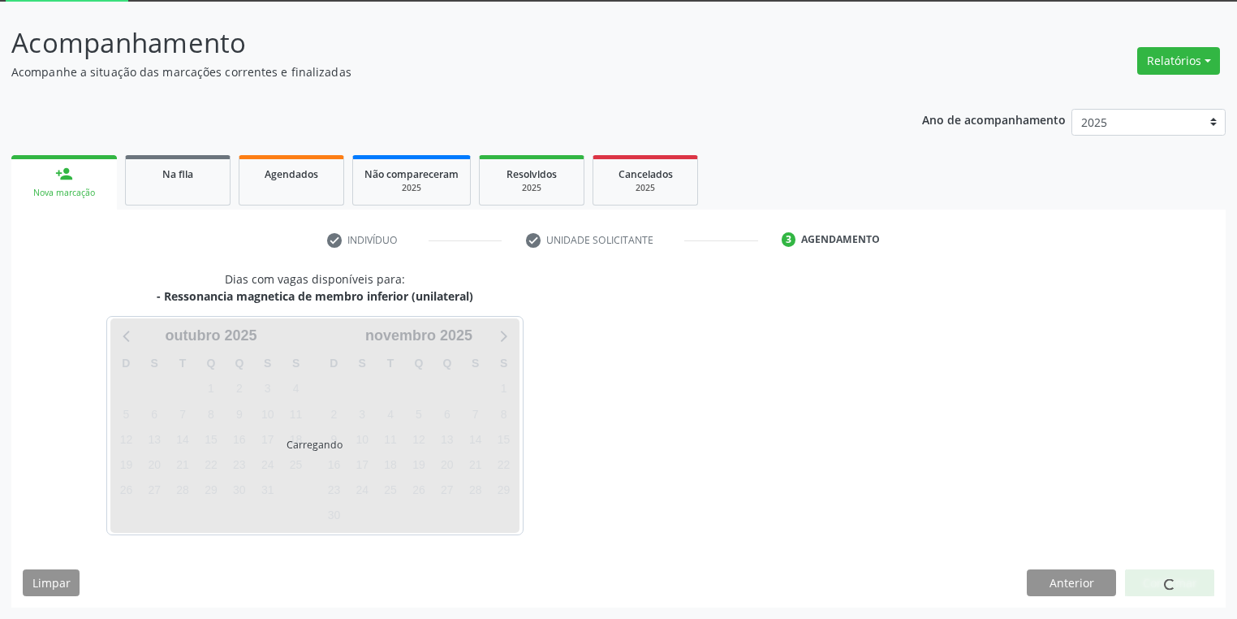
scroll to position [87, 0]
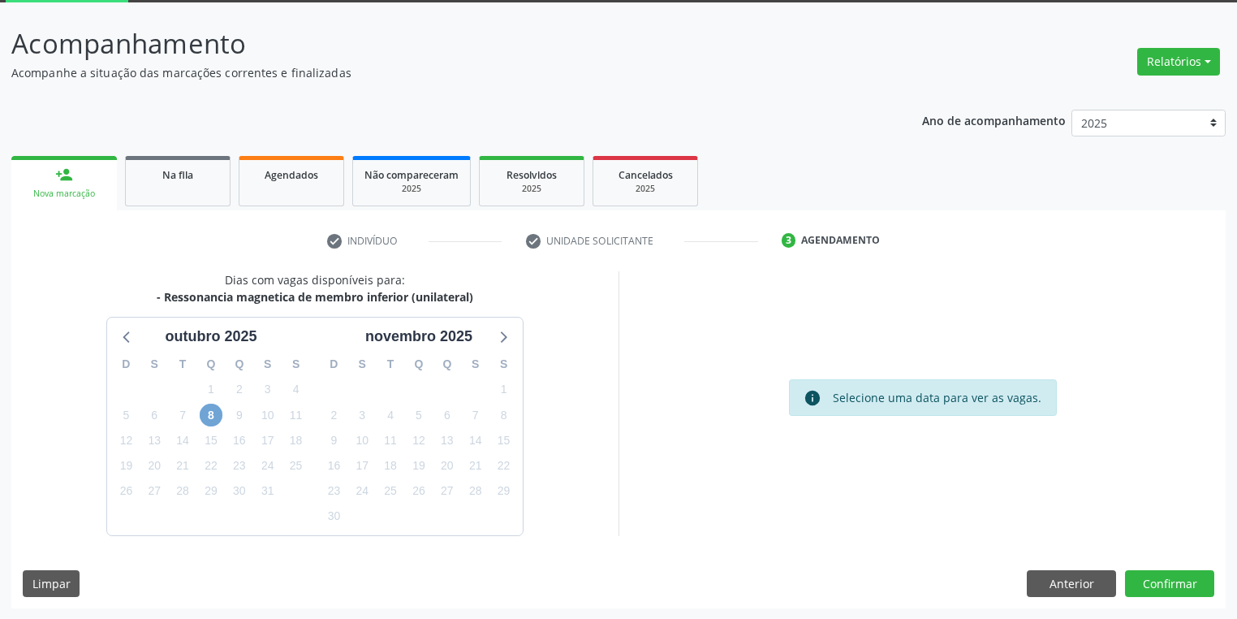
click at [211, 417] on span "8" at bounding box center [211, 414] width 23 height 23
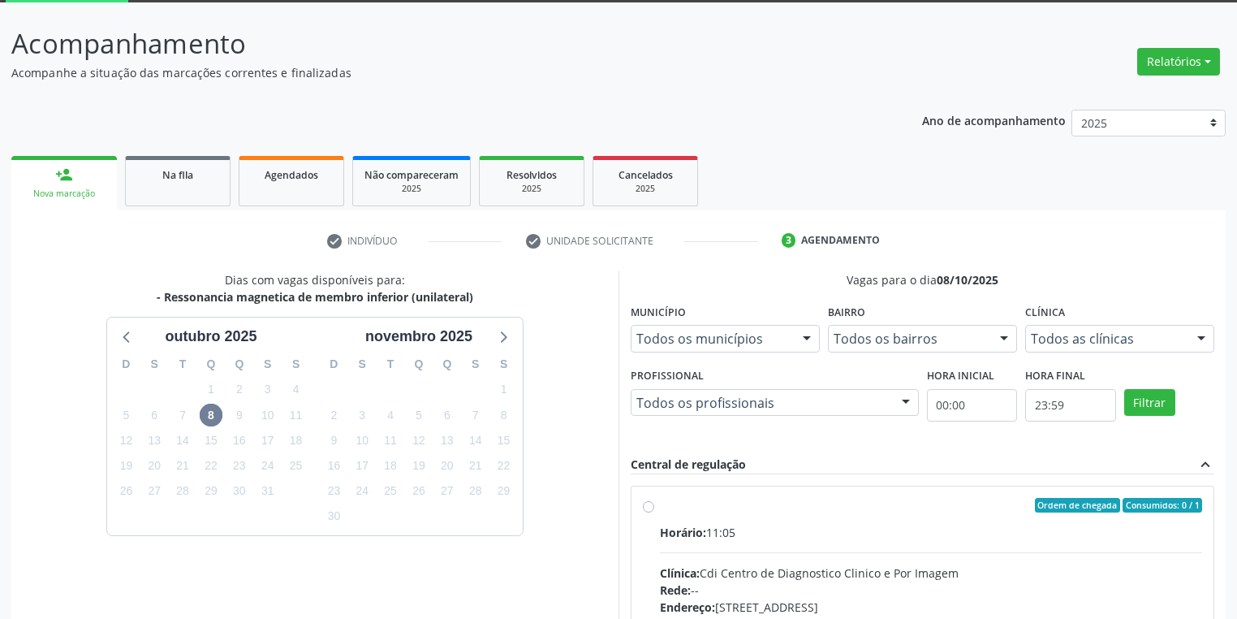
click at [798, 536] on div "Horário: 11:05" at bounding box center [931, 532] width 542 height 17
click at [654, 512] on input "Ordem de chegada Consumidos: 0 / 1 Horário: 11:05 Clínica: Cdi Centro de Diagno…" at bounding box center [648, 505] width 11 height 15
radio input "true"
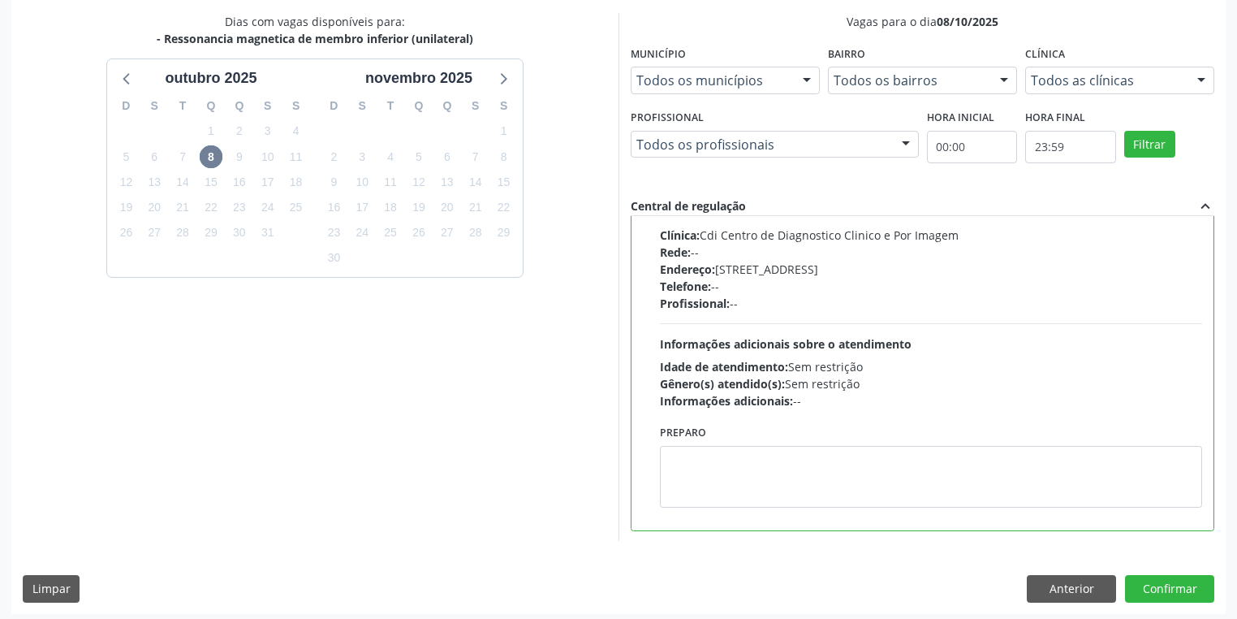
scroll to position [351, 0]
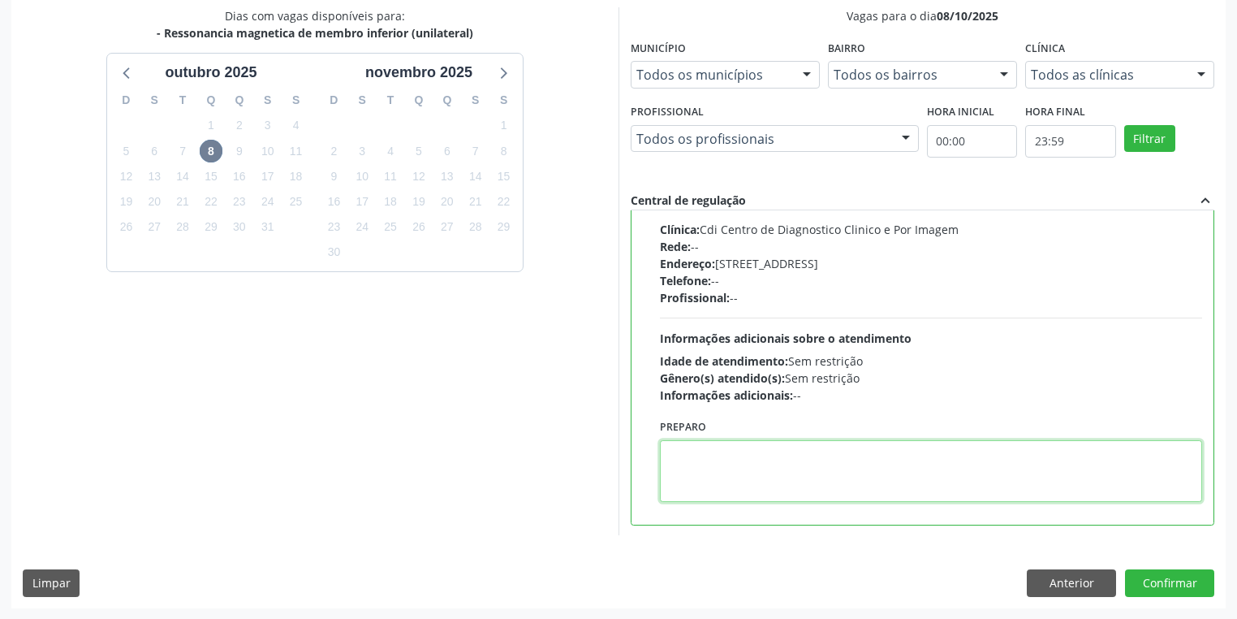
click at [736, 465] on textarea at bounding box center [931, 471] width 542 height 62
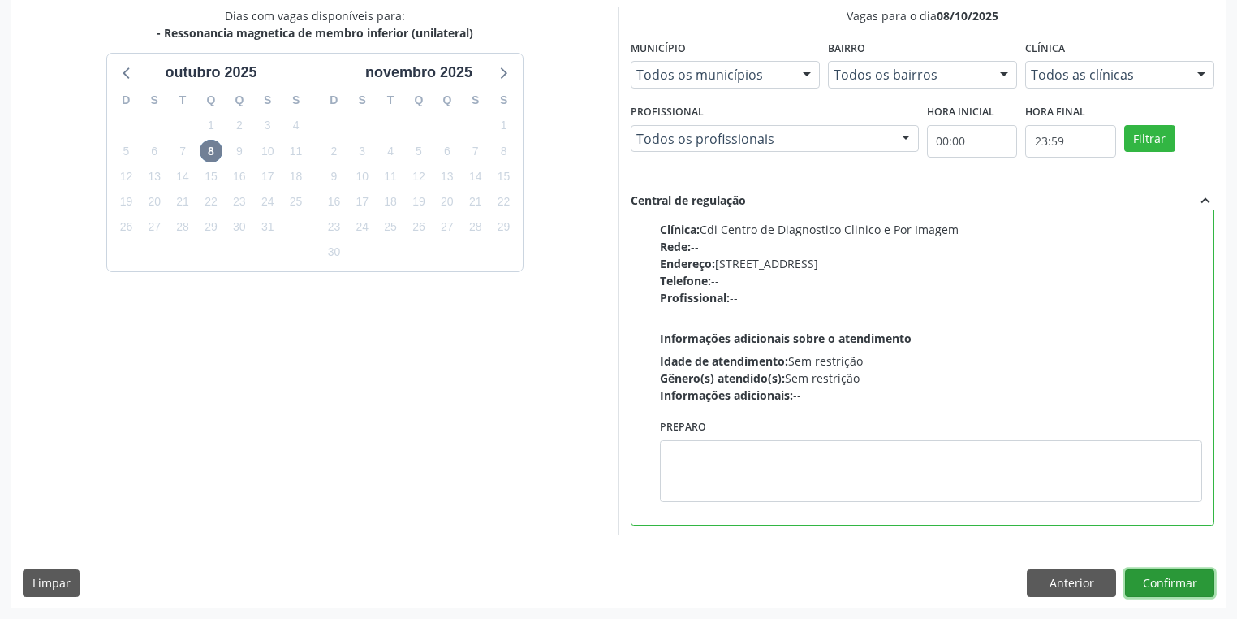
click at [1141, 586] on button "Confirmar" at bounding box center [1169, 583] width 89 height 28
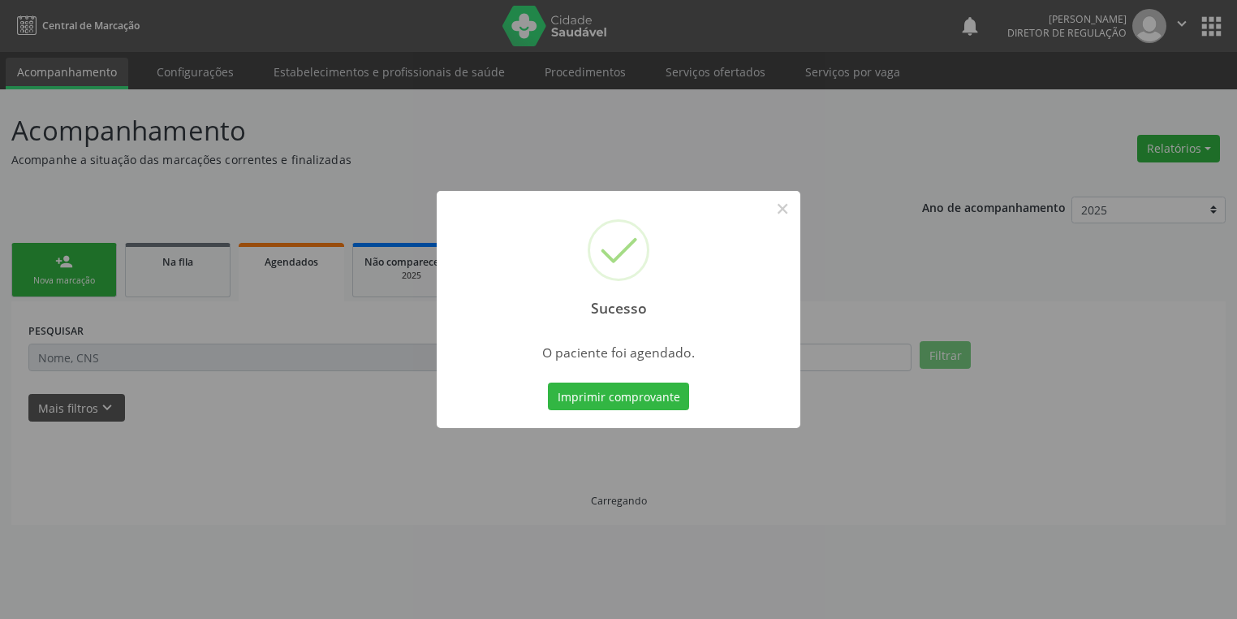
scroll to position [0, 0]
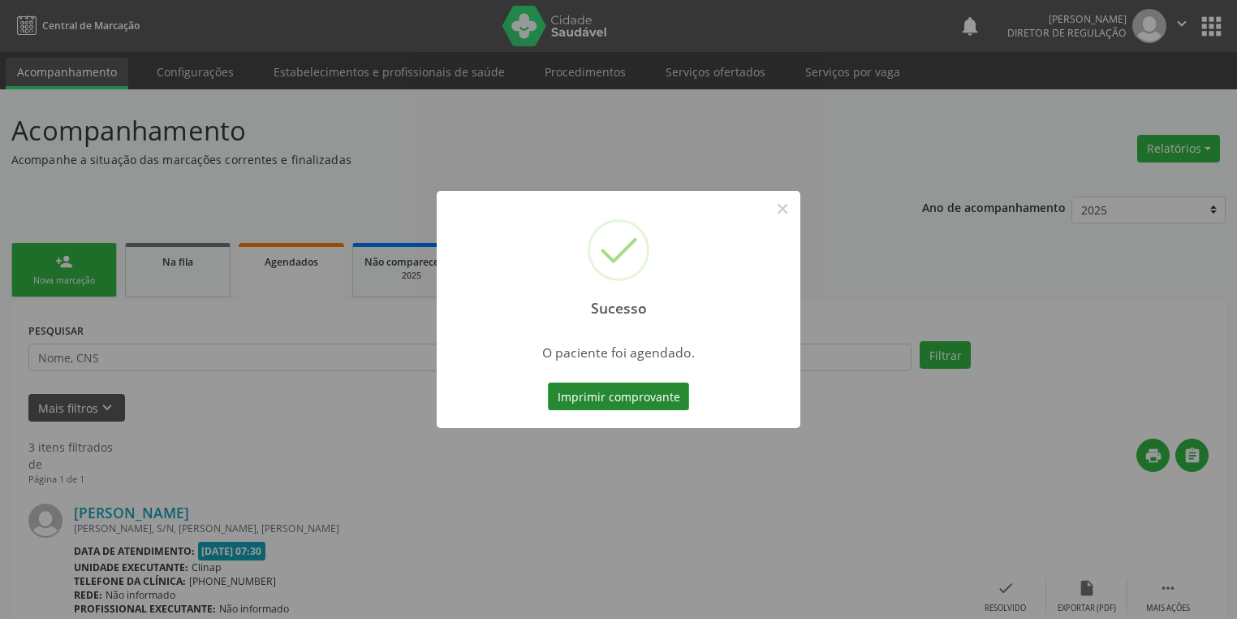
click at [641, 399] on button "Imprimir comprovante" at bounding box center [618, 396] width 141 height 28
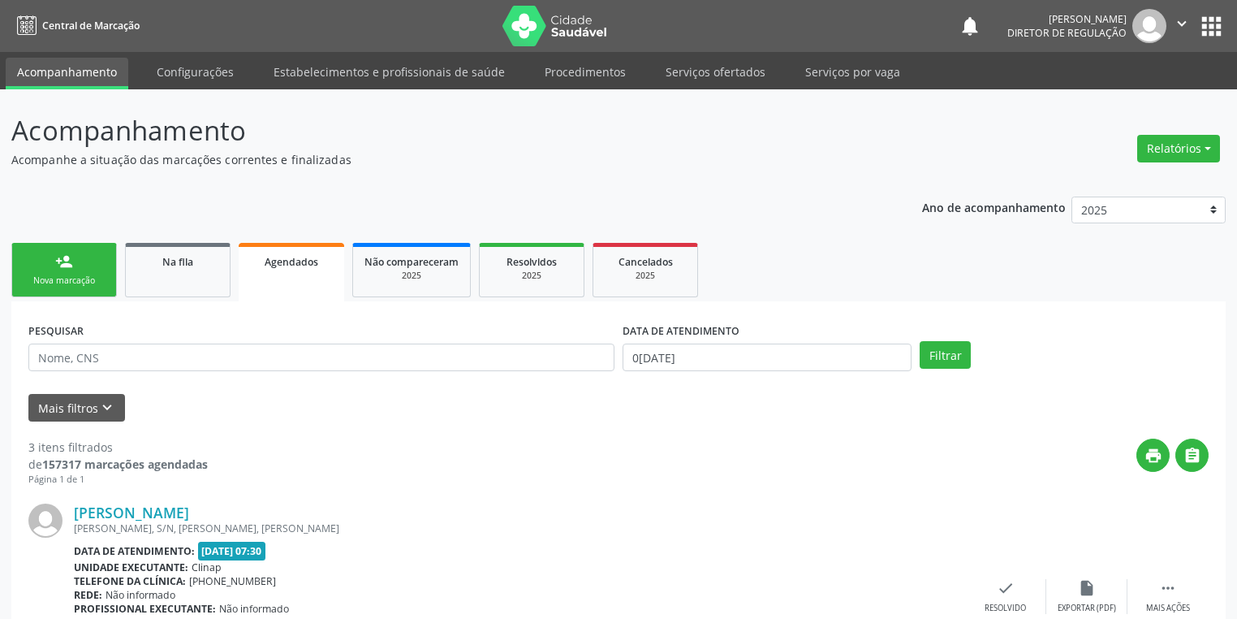
click at [101, 279] on div "Nova marcação" at bounding box center [64, 280] width 81 height 12
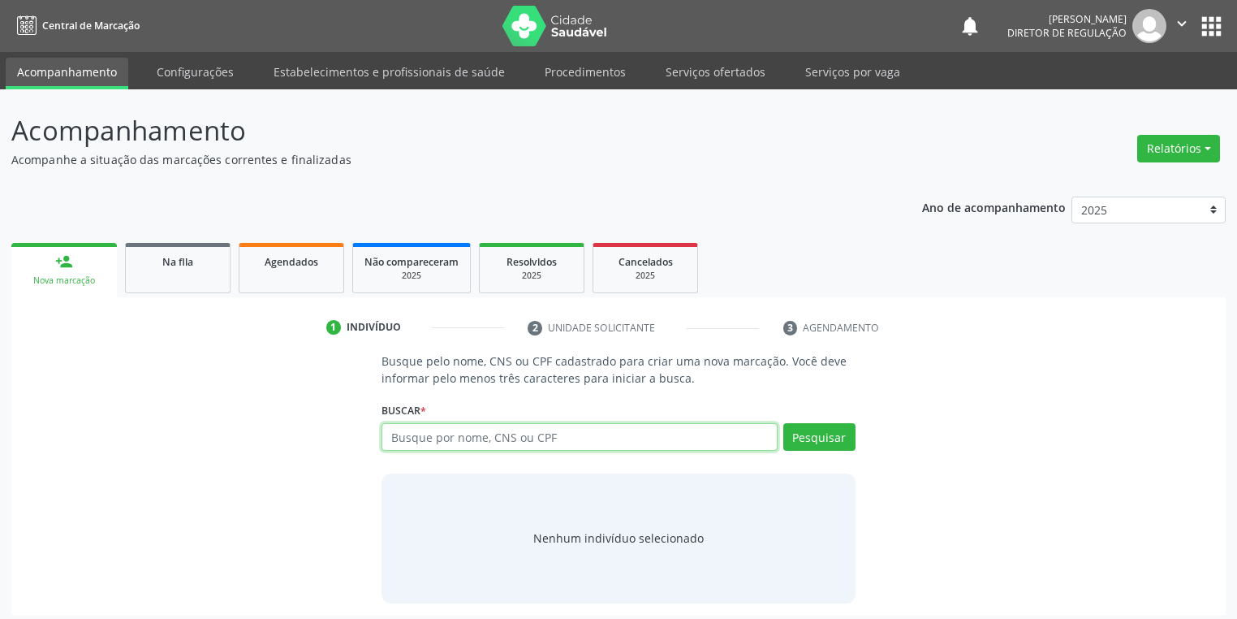
click at [416, 440] on input "text" at bounding box center [580, 437] width 396 height 28
type input "0408723196"
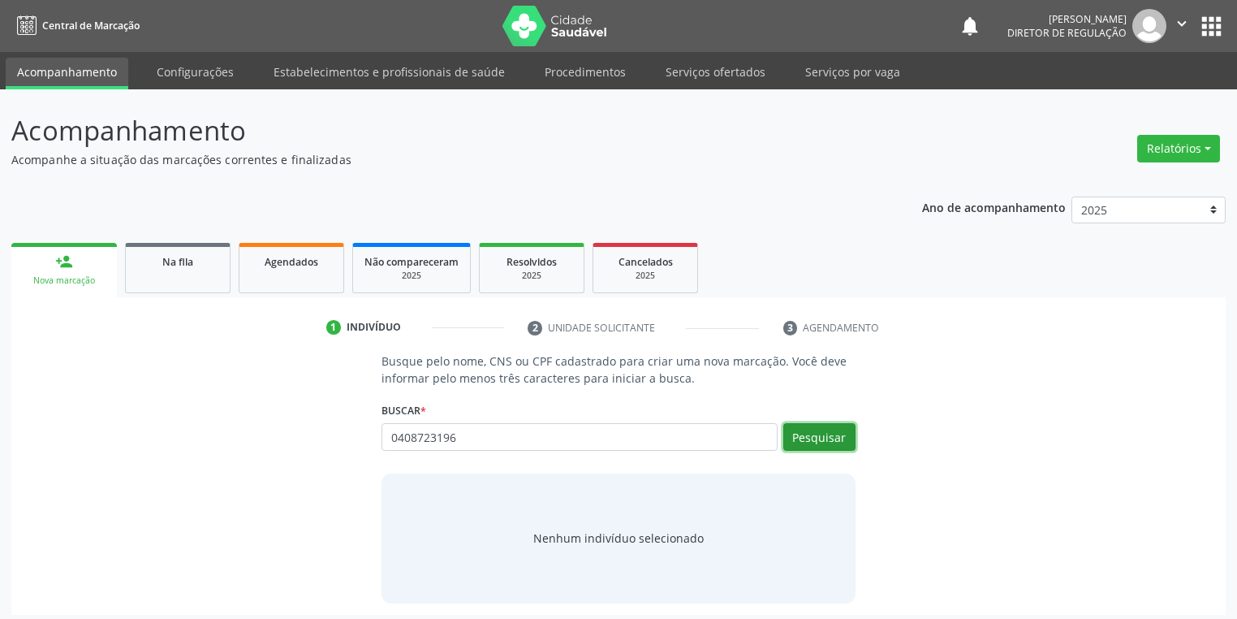
click at [825, 434] on button "Pesquisar" at bounding box center [819, 437] width 72 height 28
type input "0408723196"
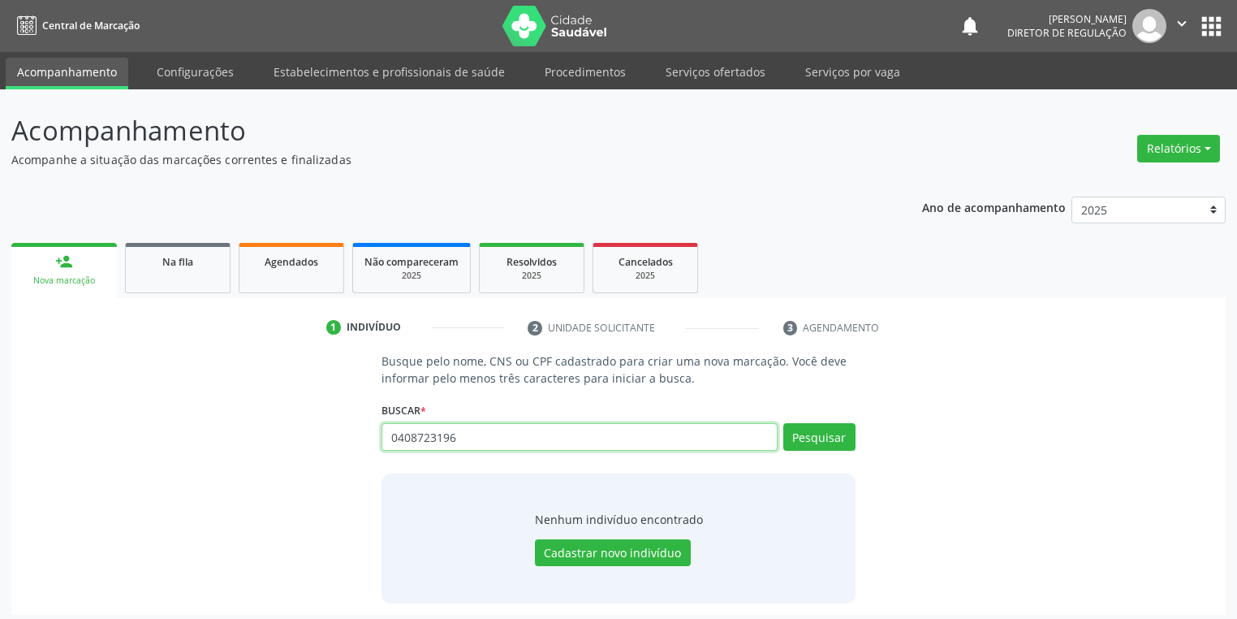
click at [474, 436] on input "0408723196" at bounding box center [580, 437] width 396 height 28
type input "0"
click at [420, 451] on div "0408723196 Busque por nome, CNS ou CPF Nenhum resultado encontrado para: " 0408…" at bounding box center [619, 442] width 474 height 39
click at [420, 439] on input "text" at bounding box center [580, 437] width 396 height 28
type input "704800549877843"
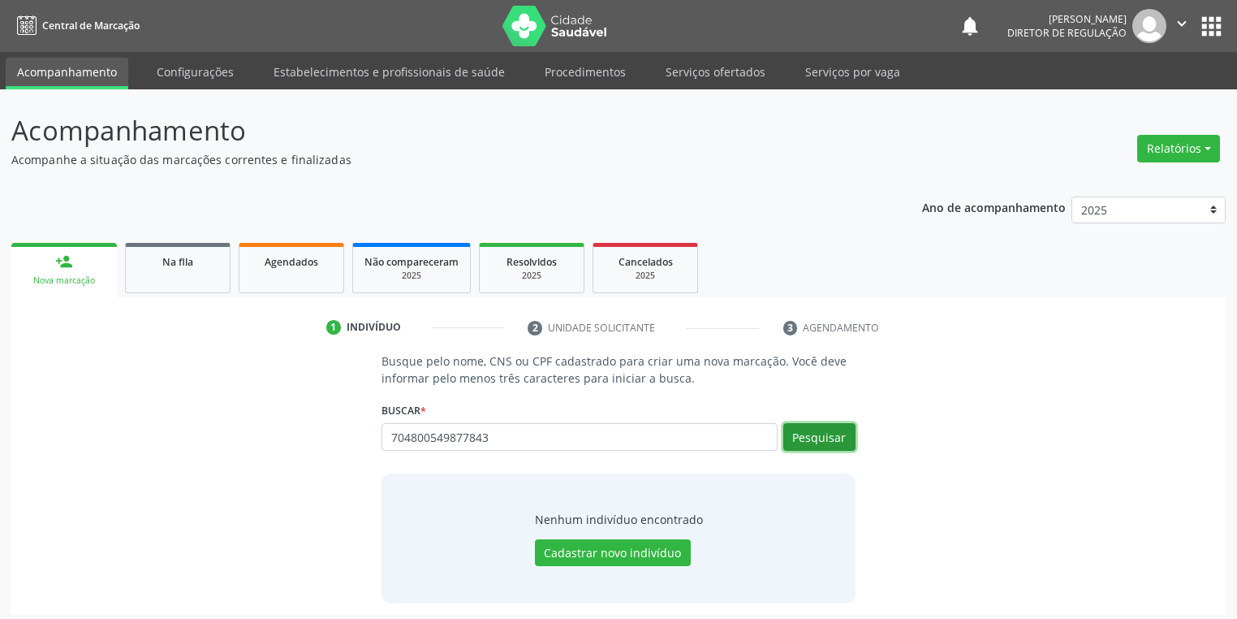
click at [799, 437] on button "Pesquisar" at bounding box center [819, 437] width 72 height 28
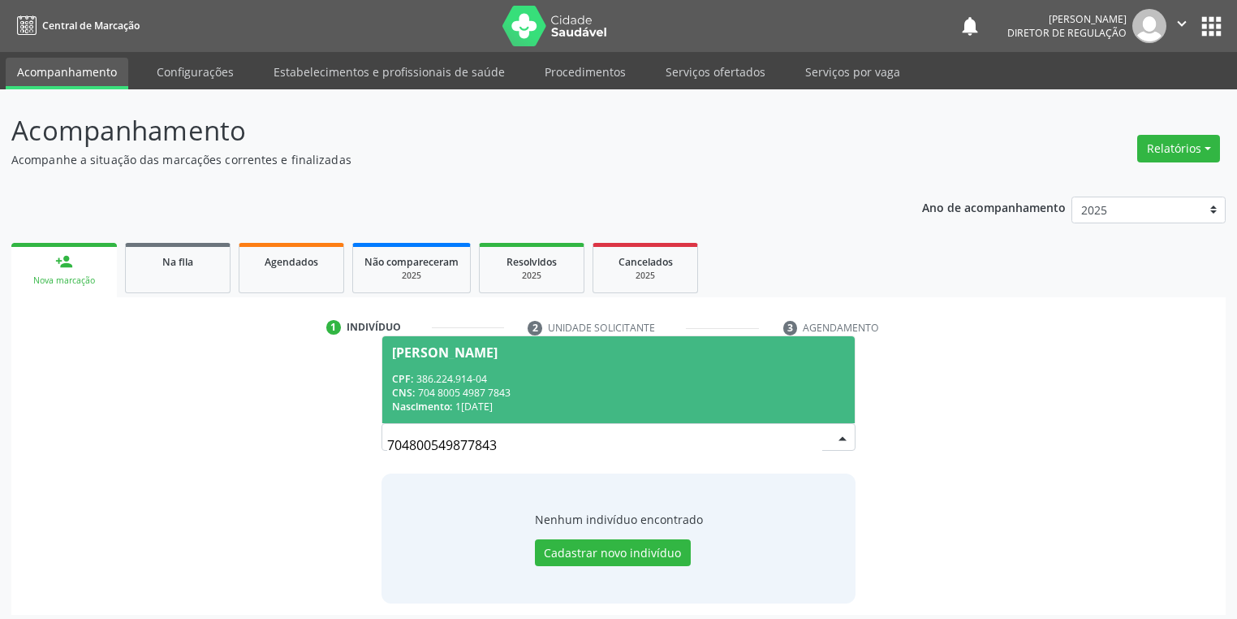
click at [546, 393] on div "CNS: 704 8005 4987 7843" at bounding box center [618, 393] width 453 height 14
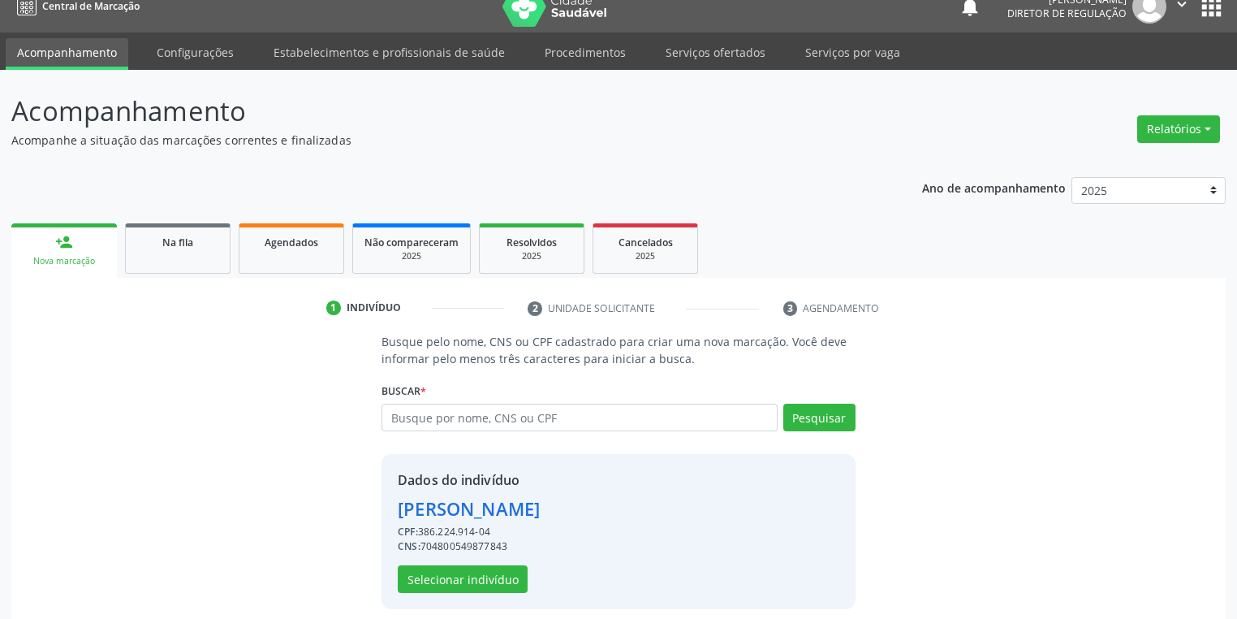
scroll to position [31, 0]
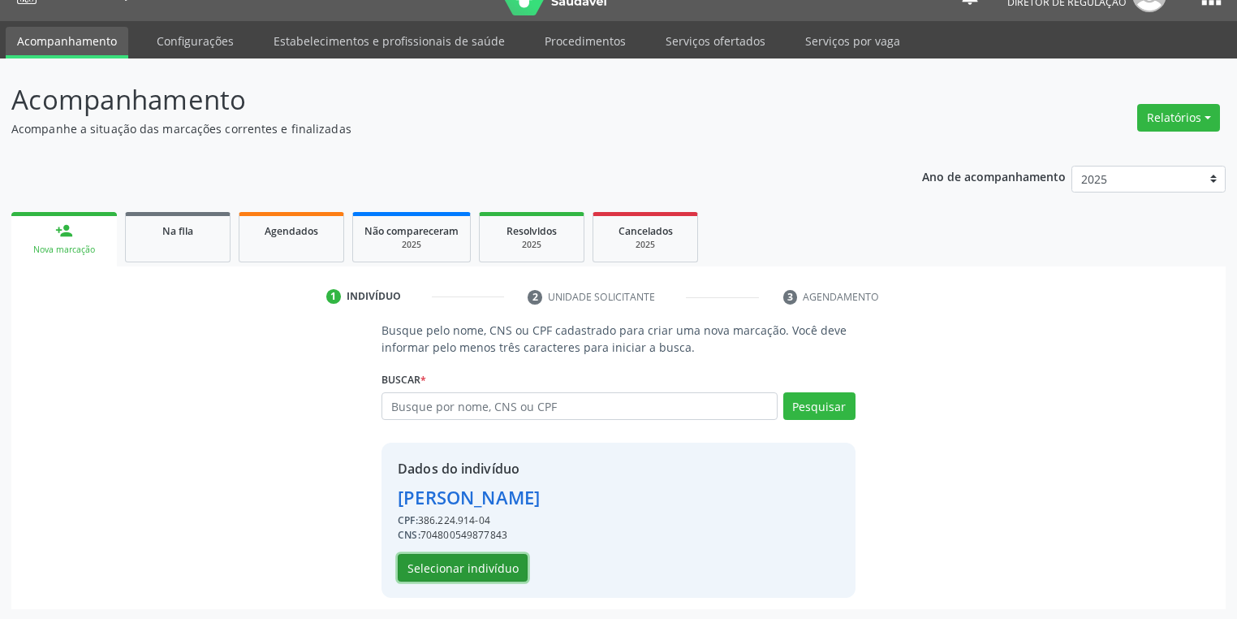
click at [464, 565] on button "Selecionar indivíduo" at bounding box center [463, 568] width 130 height 28
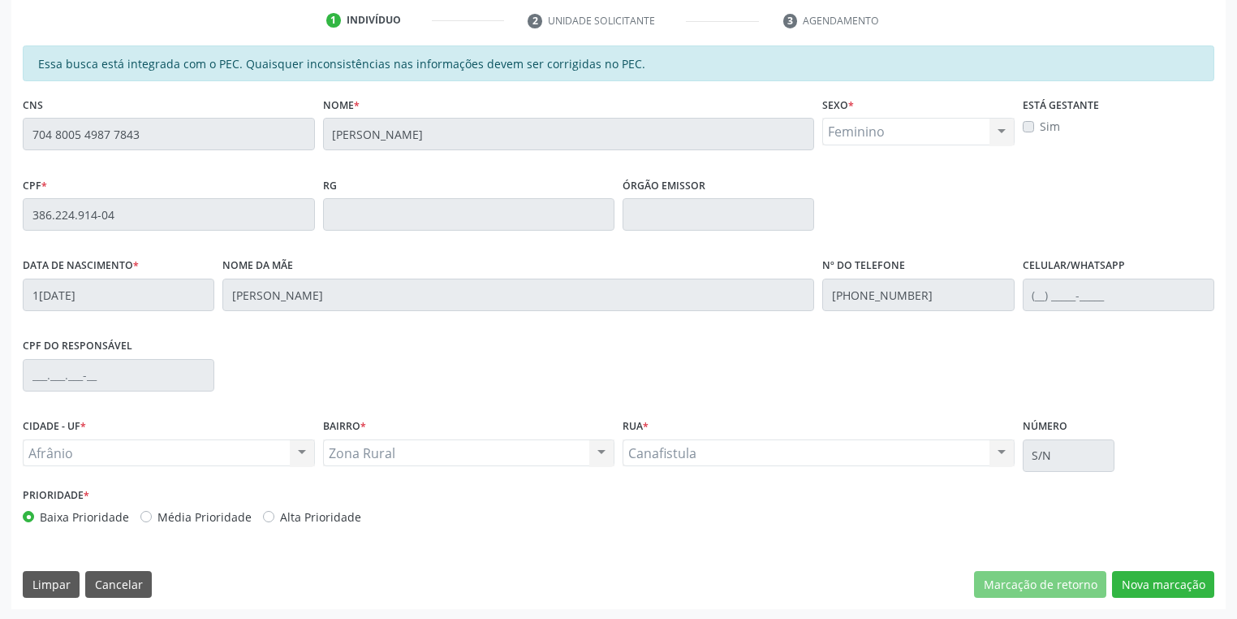
scroll to position [308, 0]
click at [1159, 585] on button "Nova marcação" at bounding box center [1163, 584] width 102 height 28
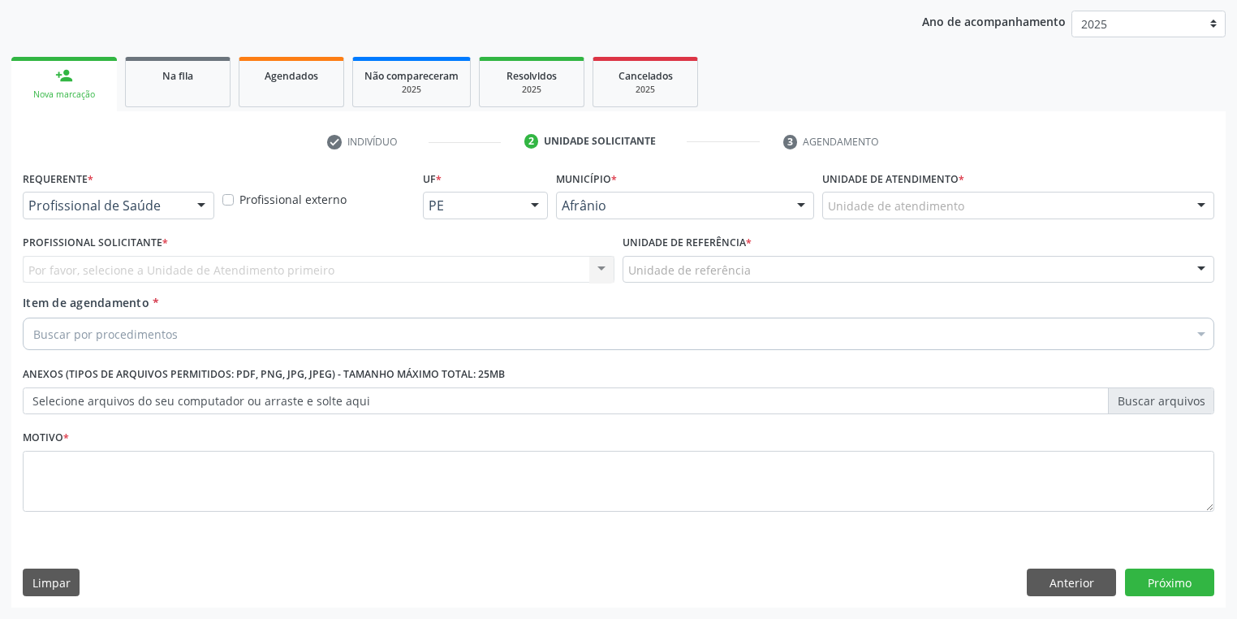
scroll to position [185, 0]
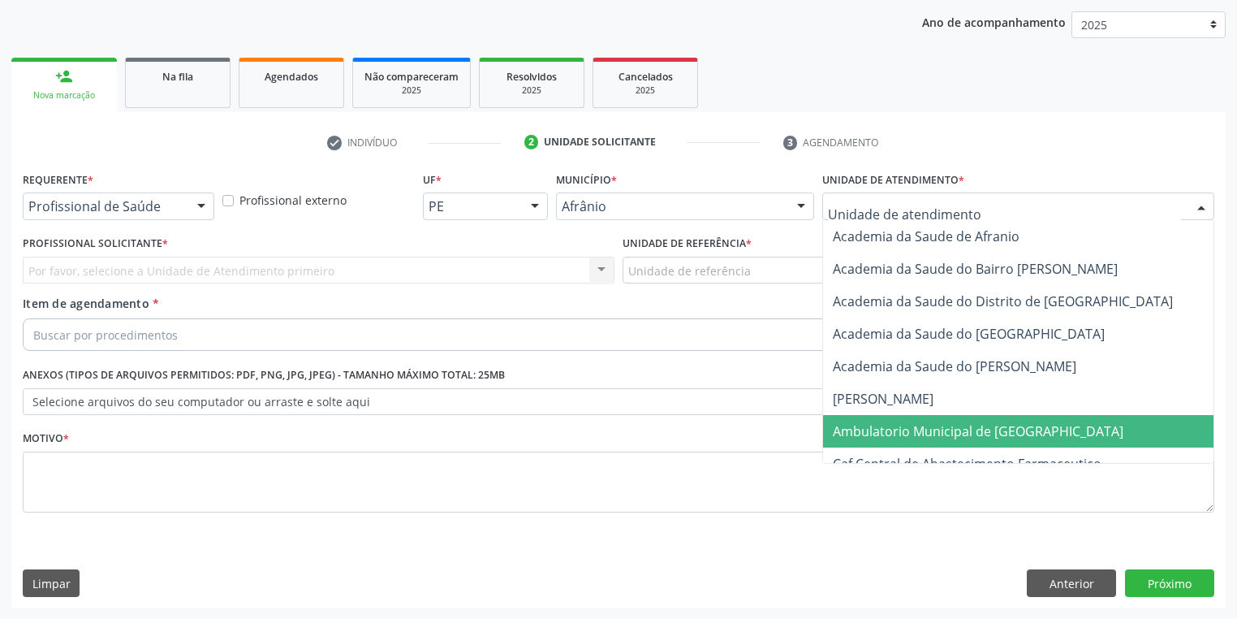
click at [861, 434] on span "Ambulatorio Municipal de [GEOGRAPHIC_DATA]" at bounding box center [978, 431] width 291 height 18
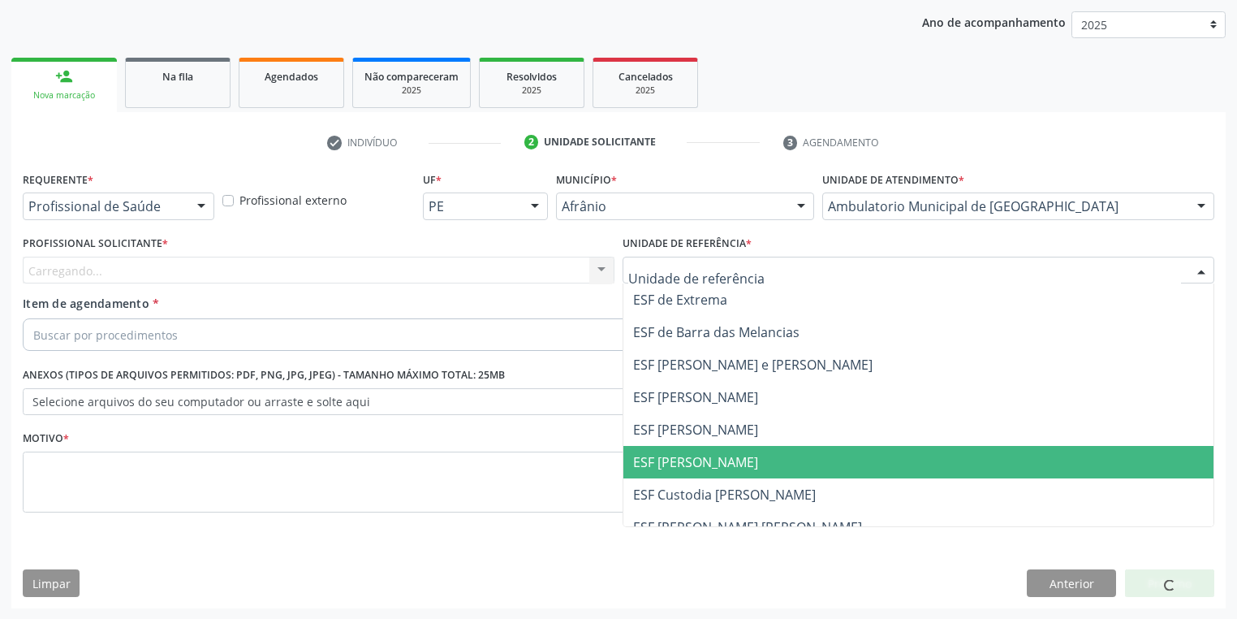
click at [633, 458] on span "ESF [PERSON_NAME]" at bounding box center [695, 462] width 125 height 18
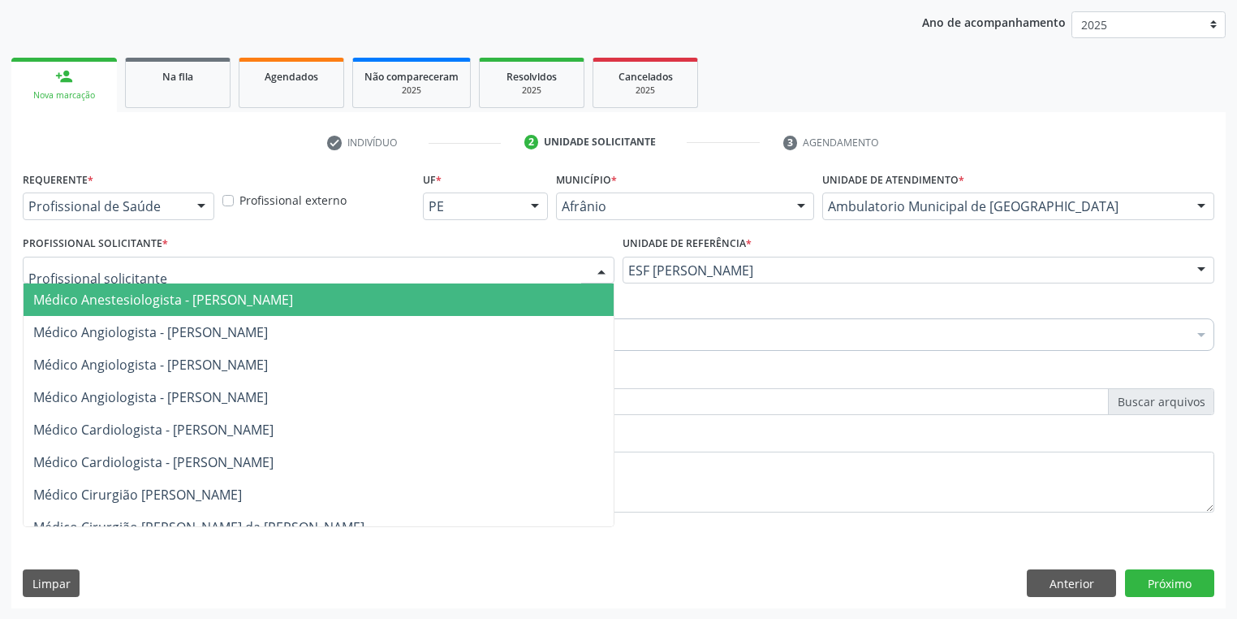
click at [116, 278] on div at bounding box center [319, 271] width 592 height 28
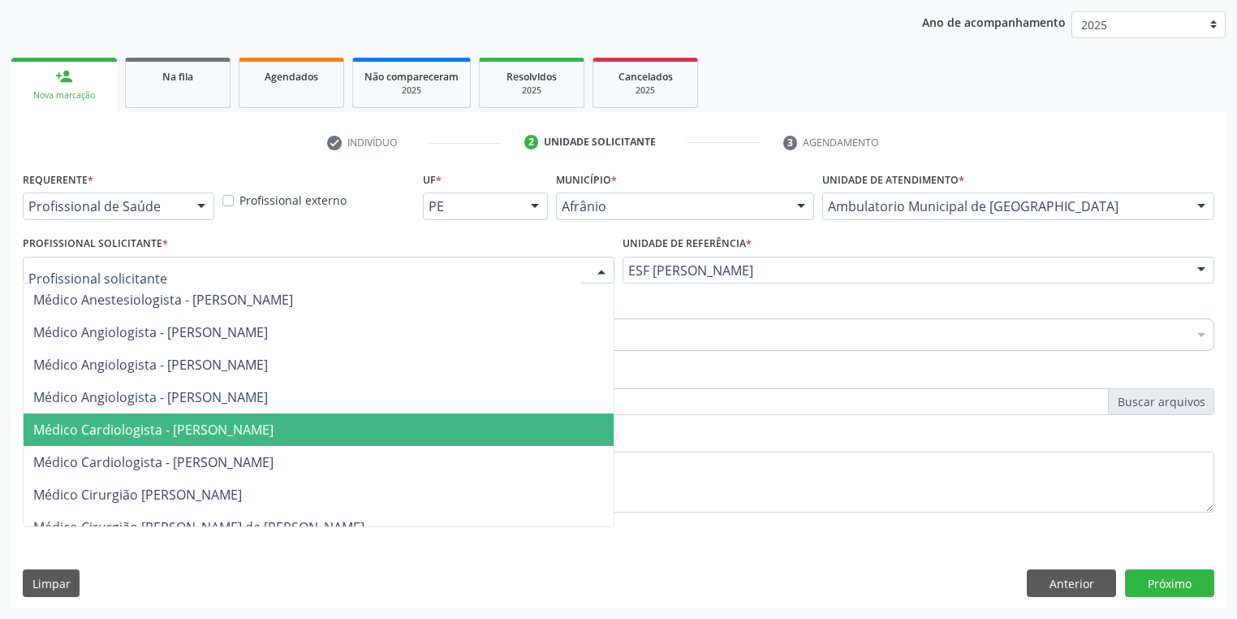
click at [141, 425] on span "Médico Cardiologista - Alysson Rodrigo Ferreira Cavalcanti" at bounding box center [153, 430] width 240 height 18
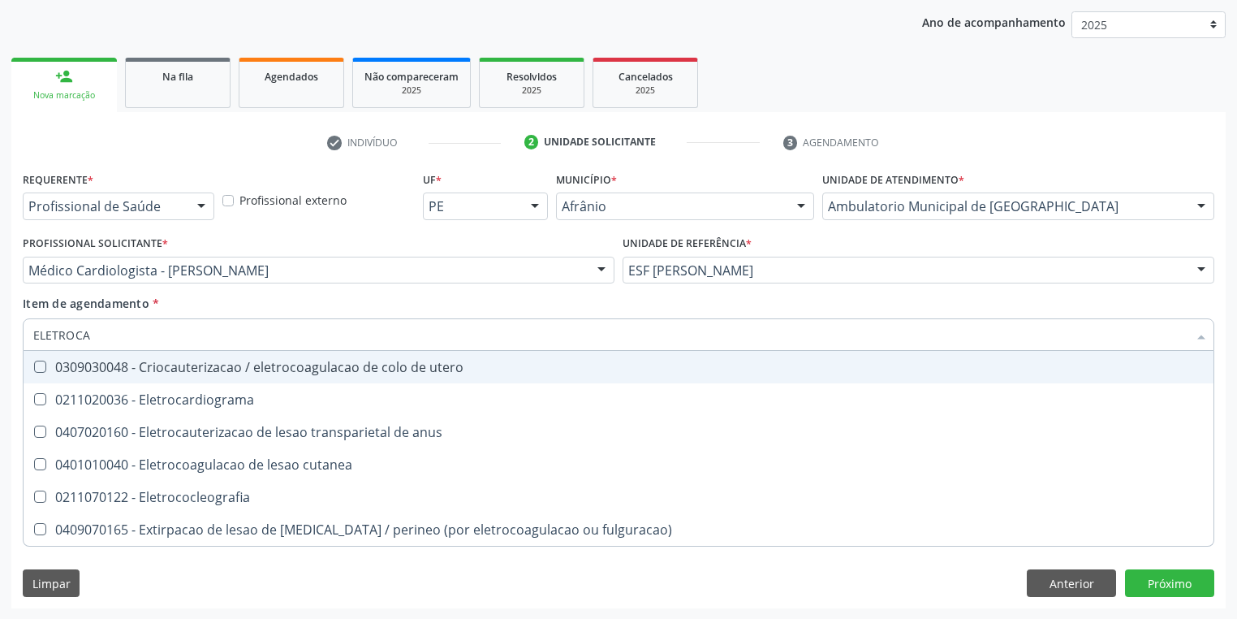
type input "ELETROCAR"
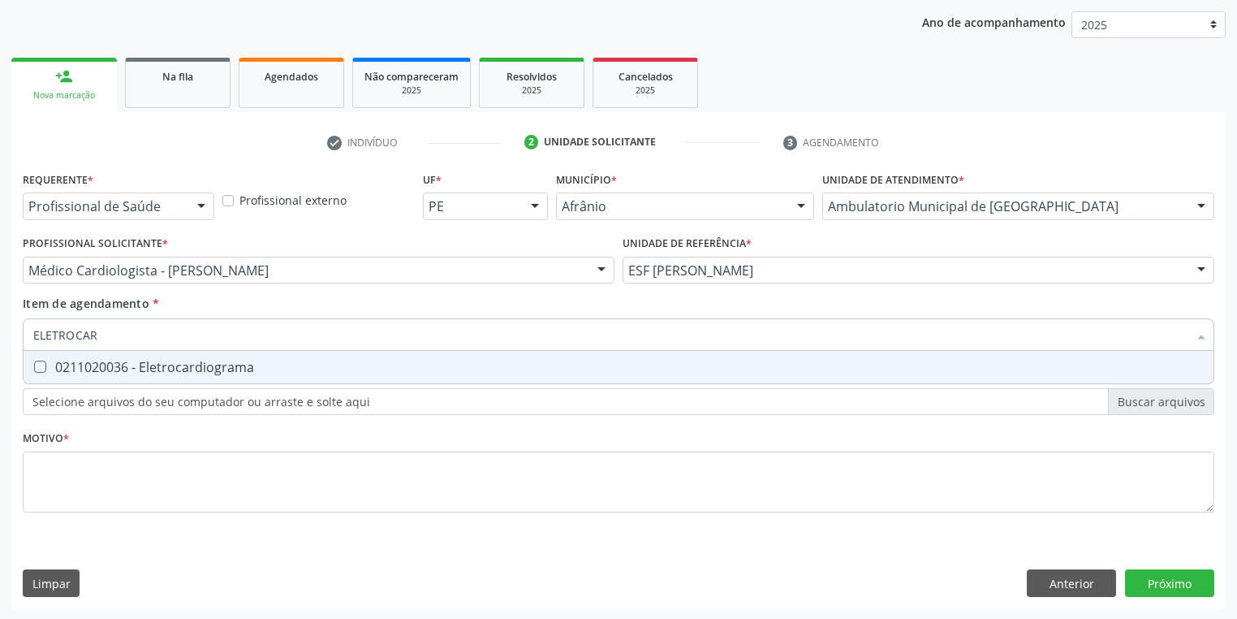
click at [92, 373] on div "0211020036 - Eletrocardiograma" at bounding box center [618, 366] width 1171 height 13
checkbox Eletrocardiograma "true"
click at [50, 494] on div "Requerente * Profissional de Saúde Profissional de Saúde Paciente Nenhum result…" at bounding box center [619, 351] width 1192 height 368
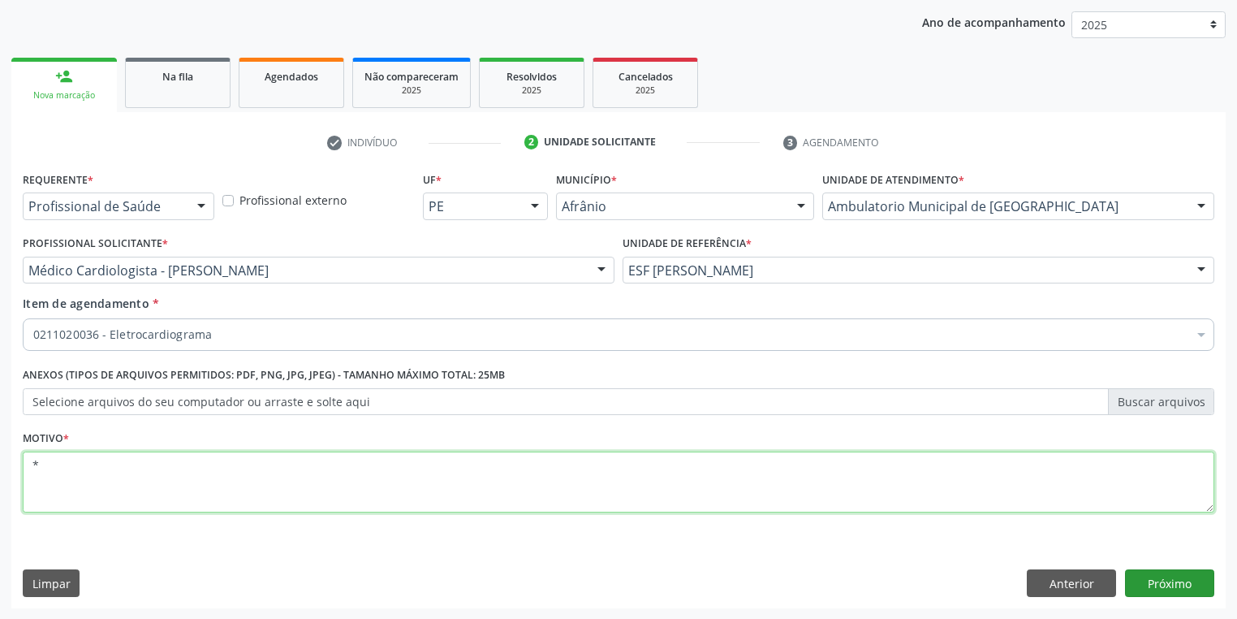
type textarea "*"
click at [1167, 581] on button "Próximo" at bounding box center [1169, 583] width 89 height 28
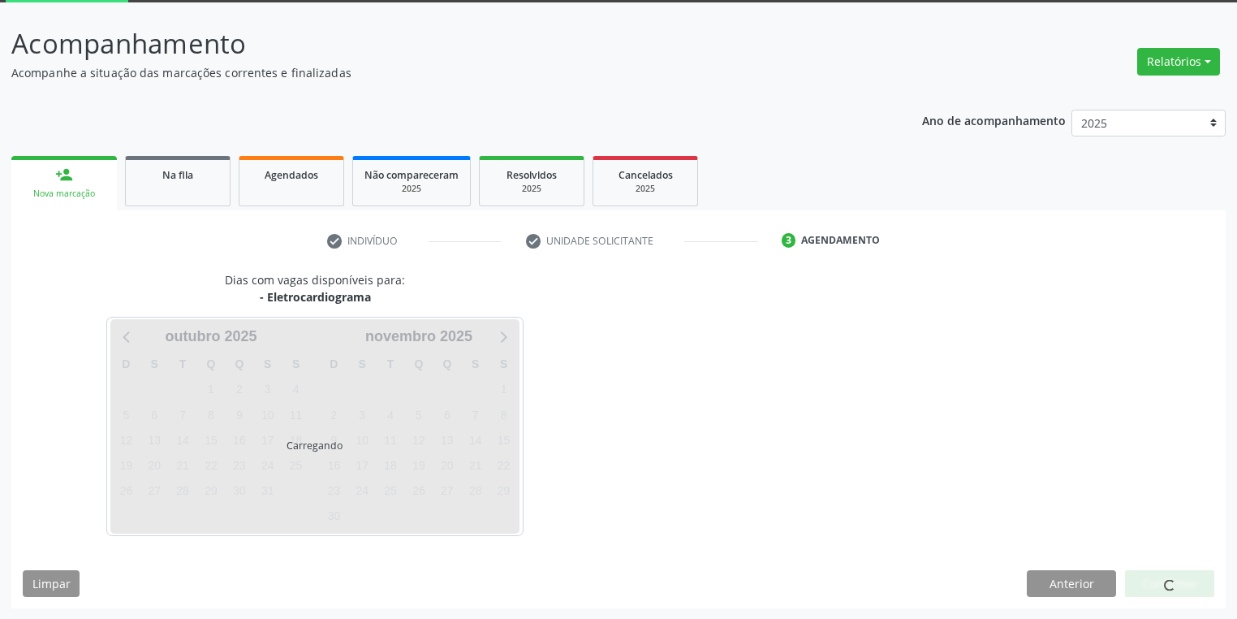
scroll to position [134, 0]
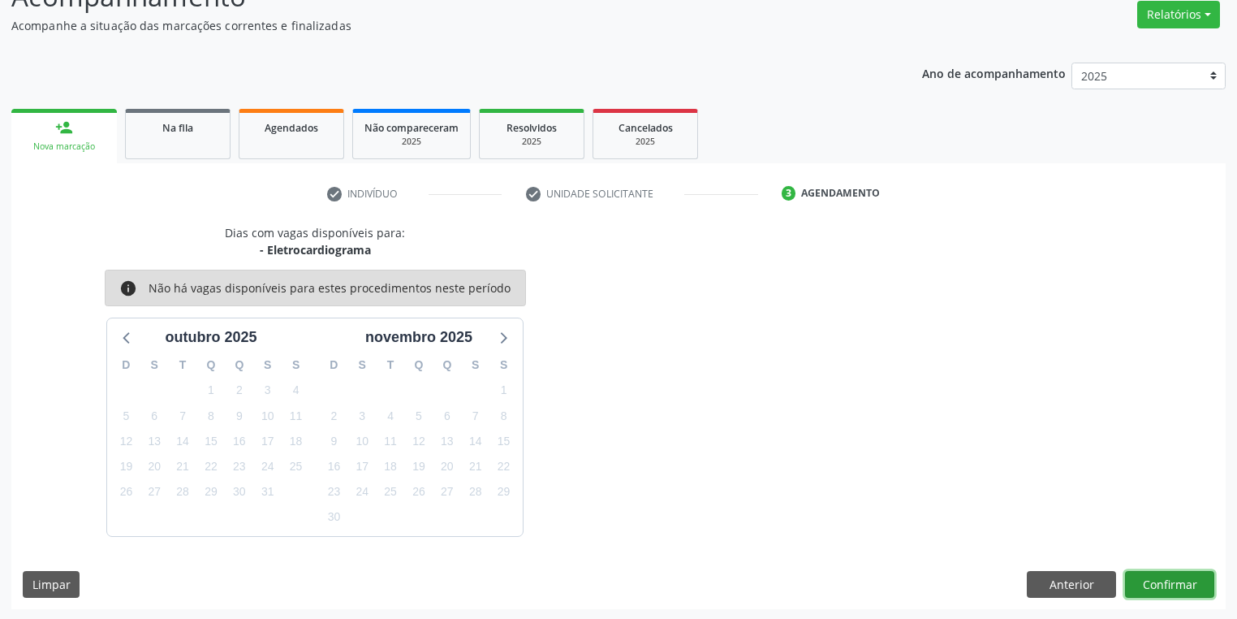
click at [1169, 585] on button "Confirmar" at bounding box center [1169, 585] width 89 height 28
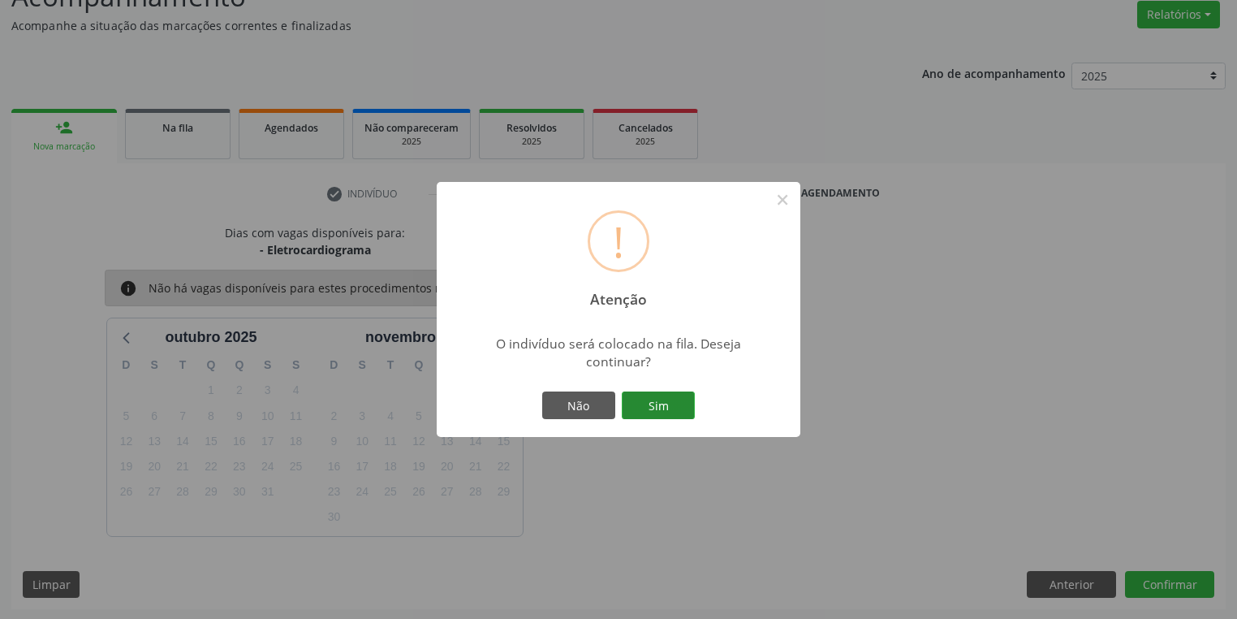
click at [659, 404] on button "Sim" at bounding box center [658, 405] width 73 height 28
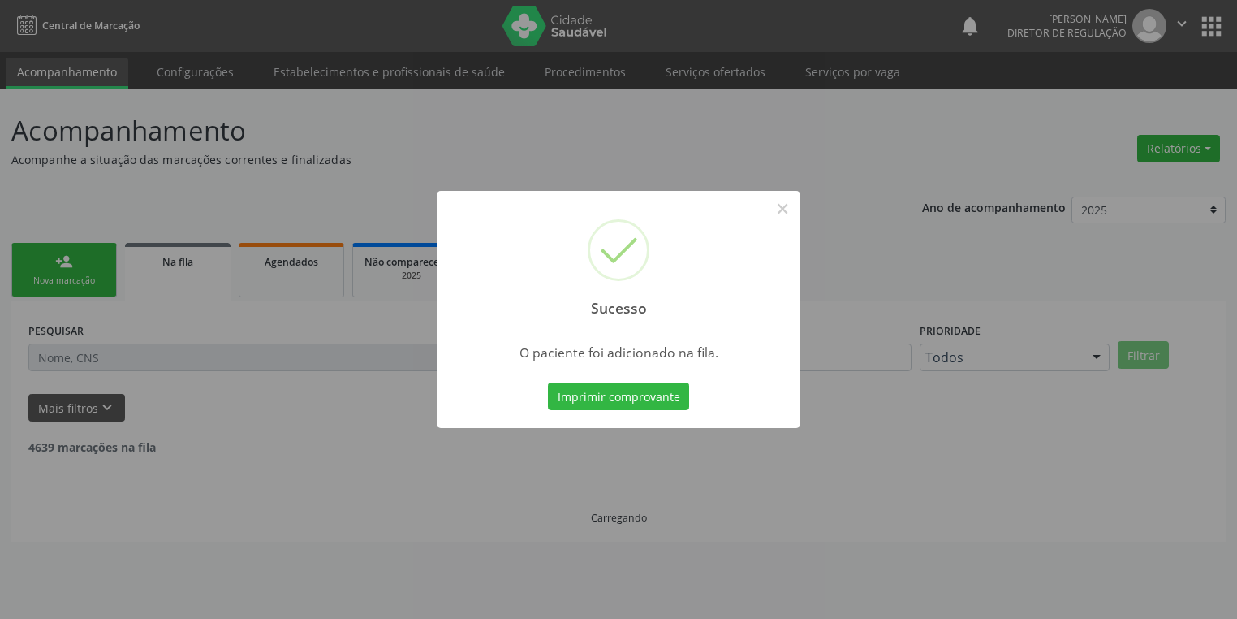
scroll to position [0, 0]
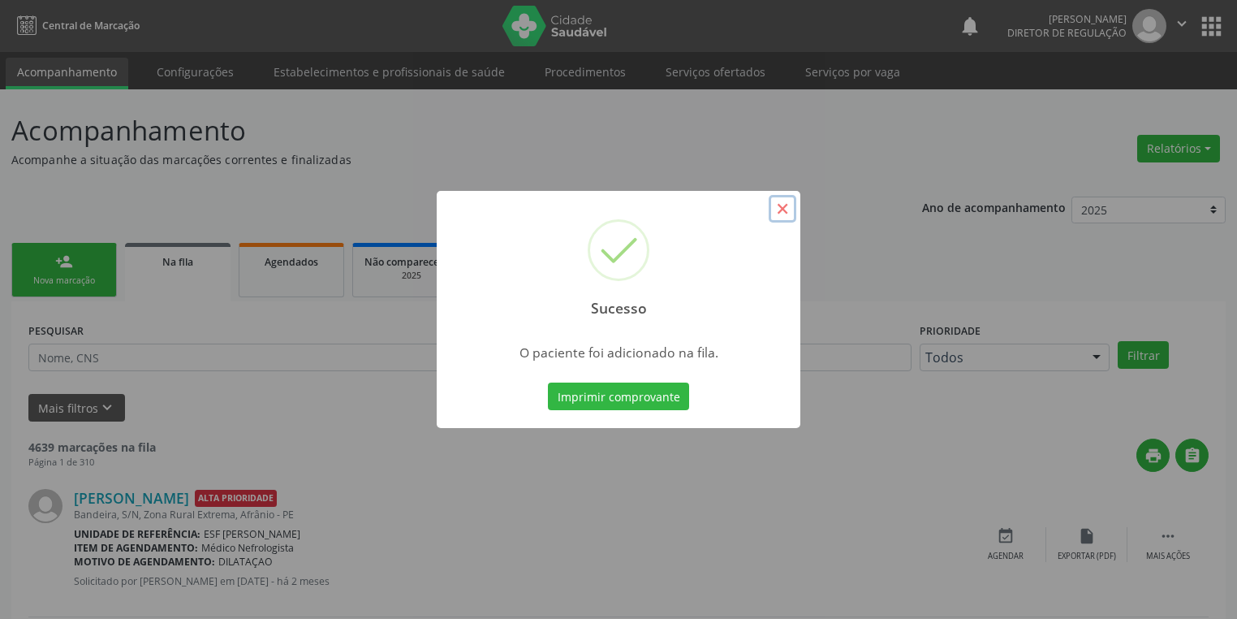
click at [783, 210] on button "×" at bounding box center [783, 209] width 28 height 28
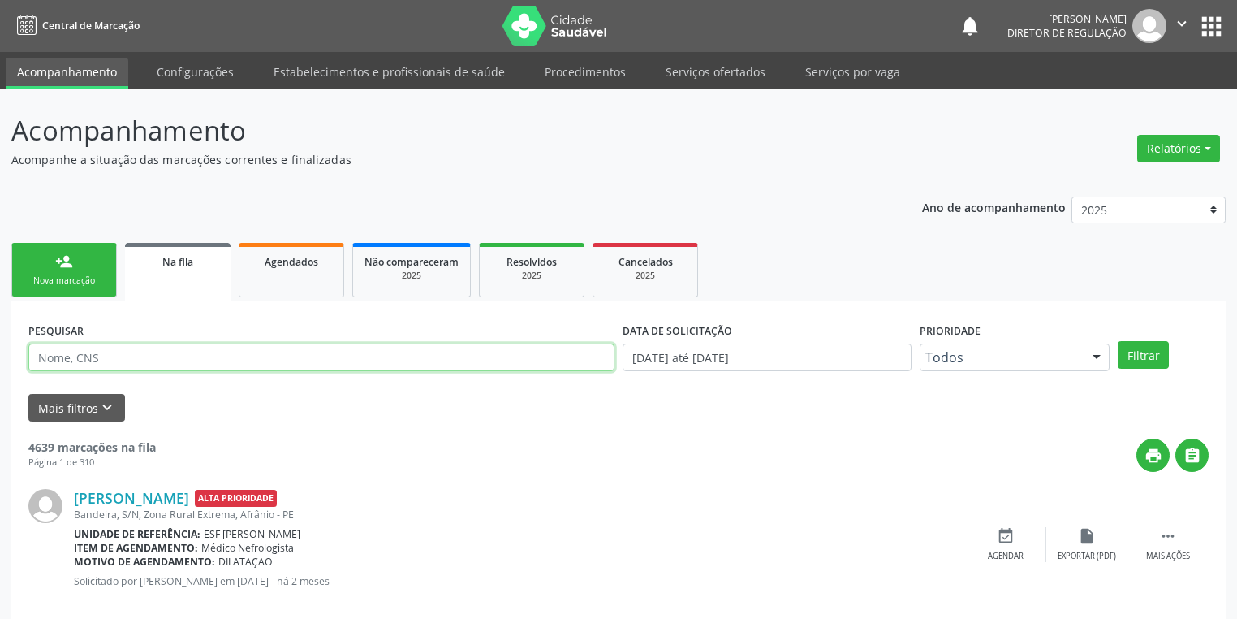
click at [129, 351] on input "text" at bounding box center [321, 357] width 586 height 28
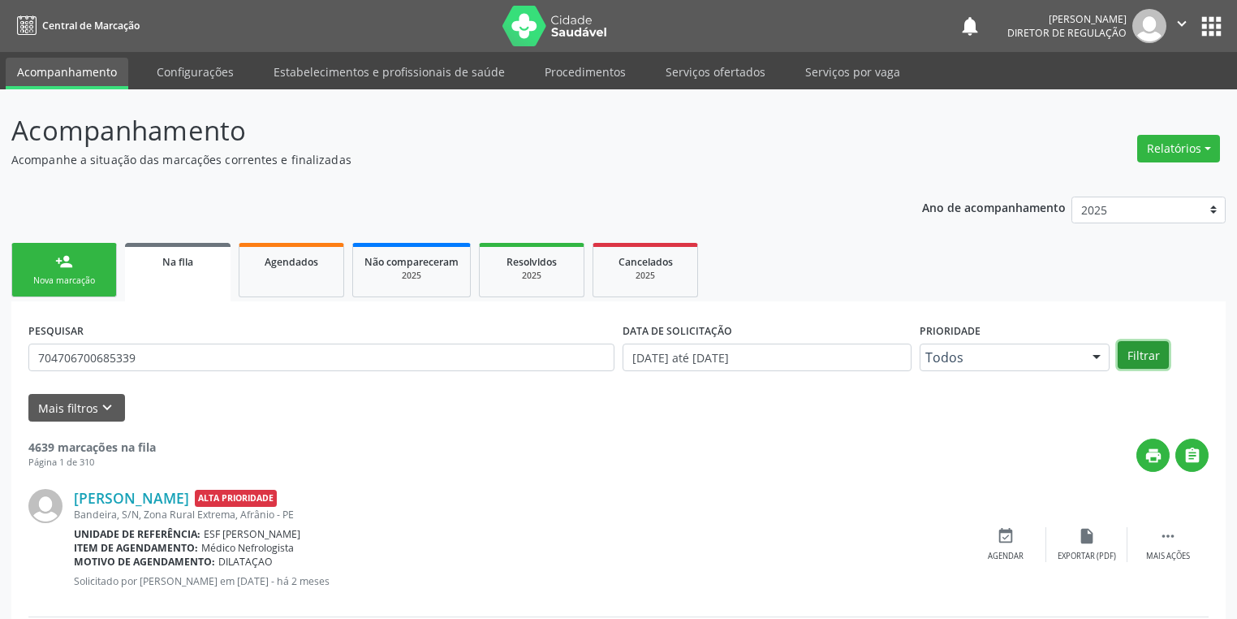
click at [1137, 355] on button "Filtrar" at bounding box center [1143, 355] width 51 height 28
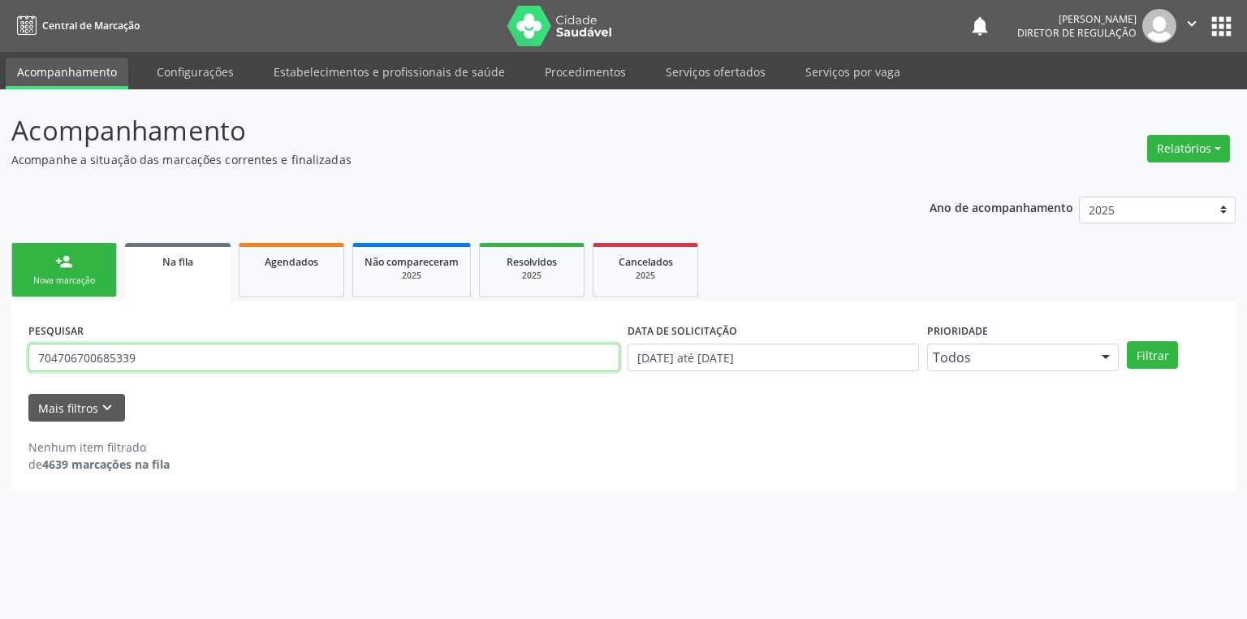
click at [161, 356] on input "704706700685339" at bounding box center [323, 357] width 591 height 28
type input "7"
click at [68, 269] on div "person_add" at bounding box center [64, 261] width 18 height 18
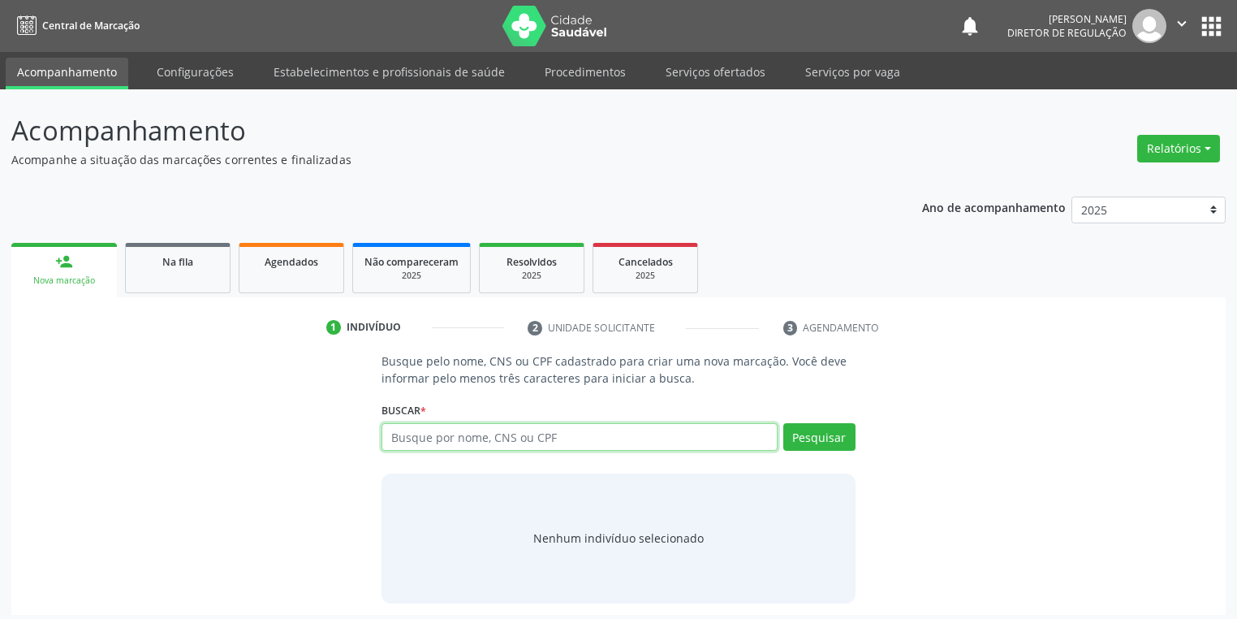
click at [420, 435] on input "text" at bounding box center [580, 437] width 396 height 28
type input "0"
type input "704800549877843"
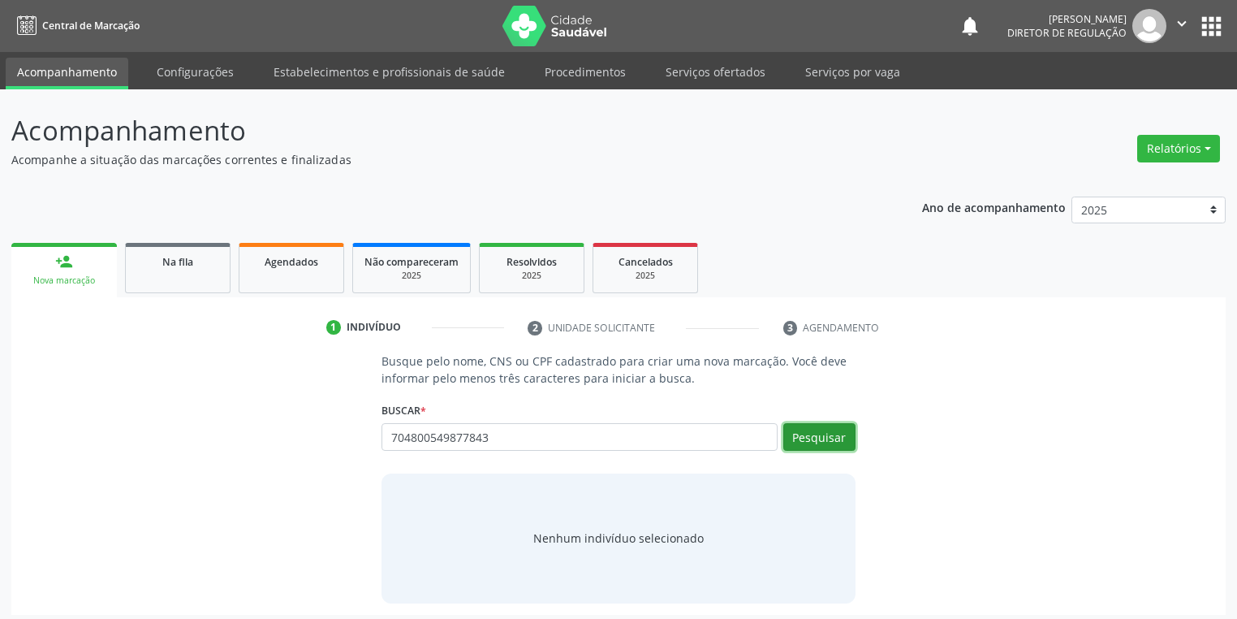
click at [822, 438] on button "Pesquisar" at bounding box center [819, 437] width 72 height 28
type input "704800549877843"
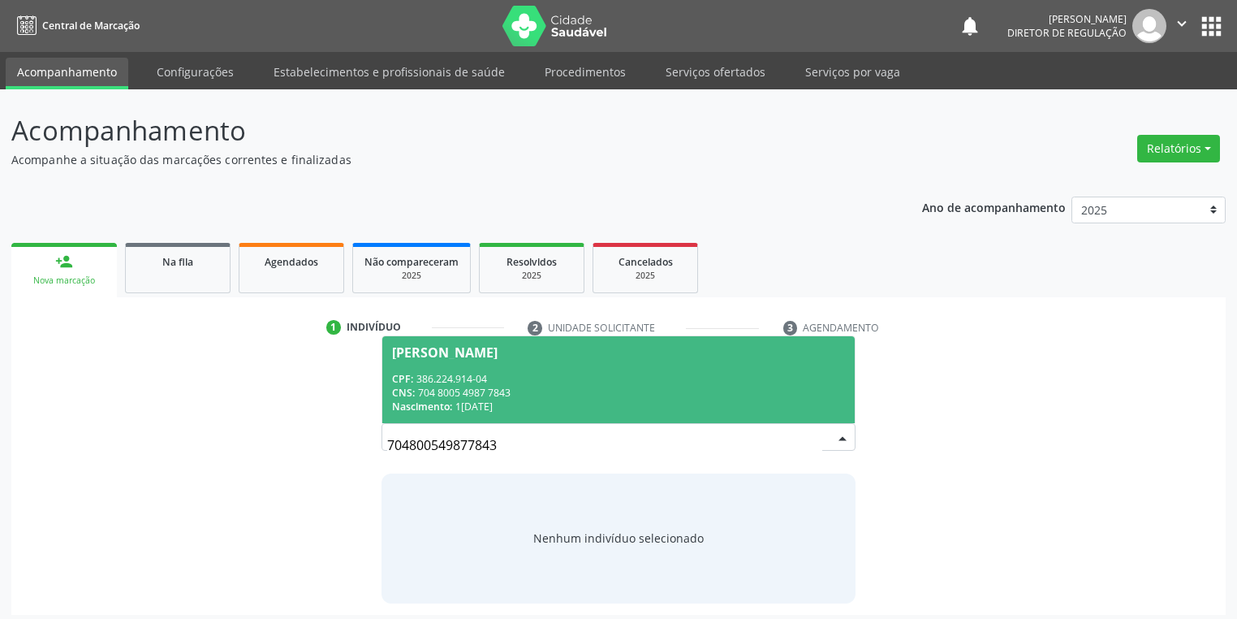
click at [533, 409] on div "Nascimento: 10/05/1963" at bounding box center [618, 406] width 453 height 14
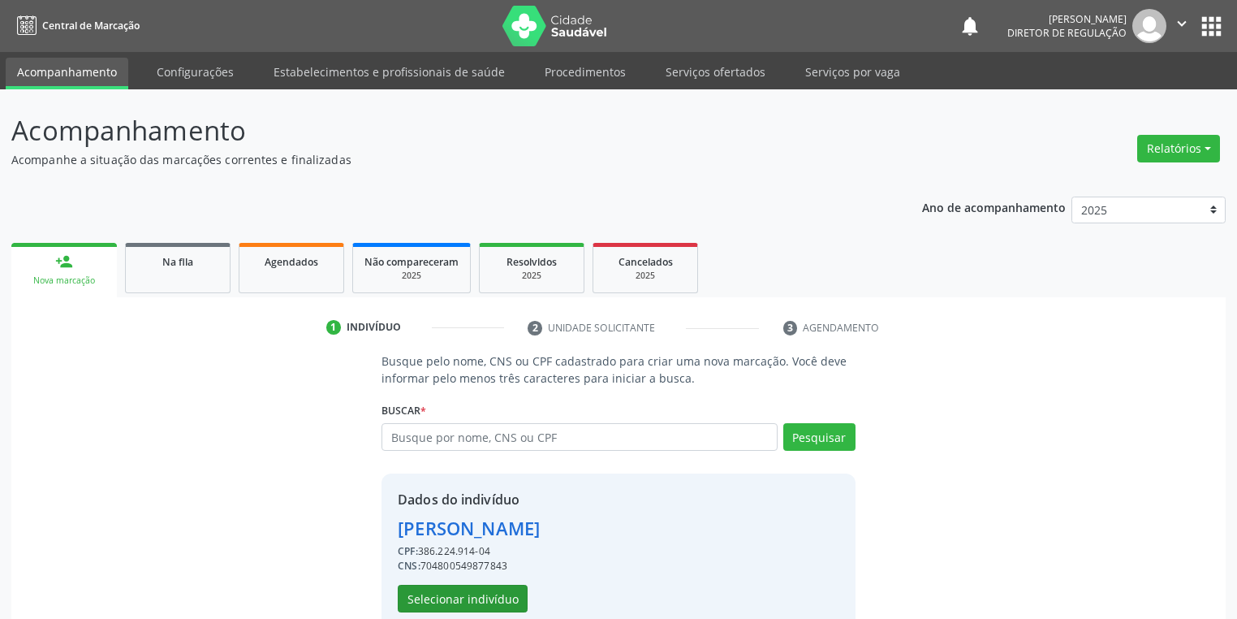
scroll to position [31, 0]
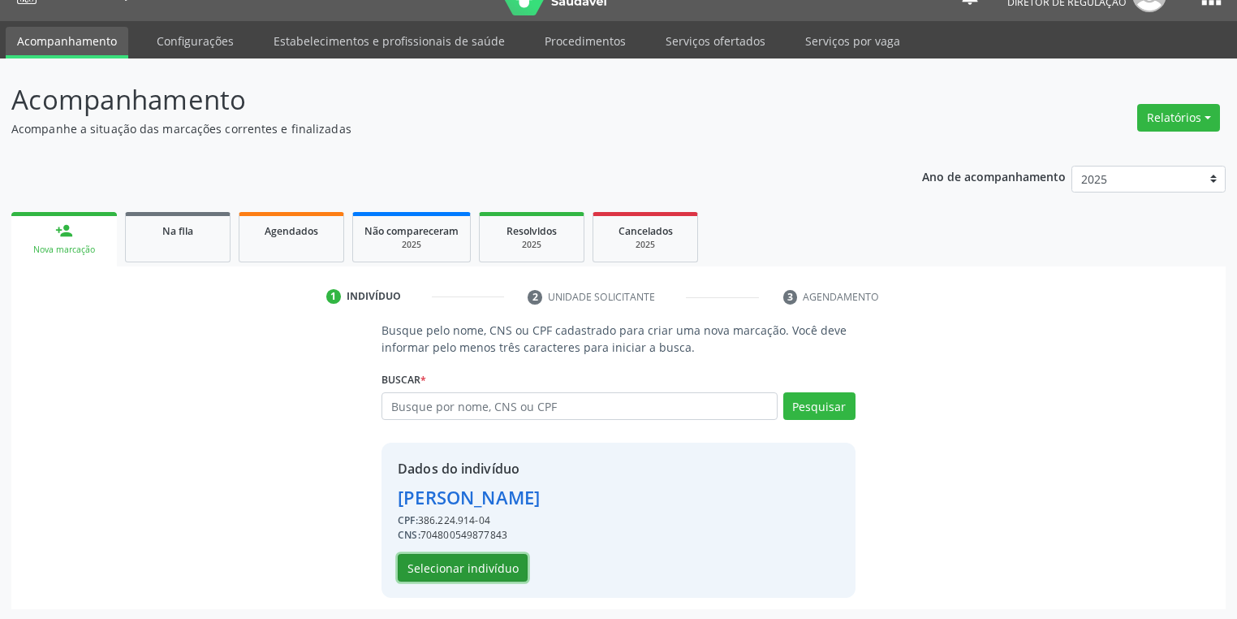
click at [459, 572] on button "Selecionar indivíduo" at bounding box center [463, 568] width 130 height 28
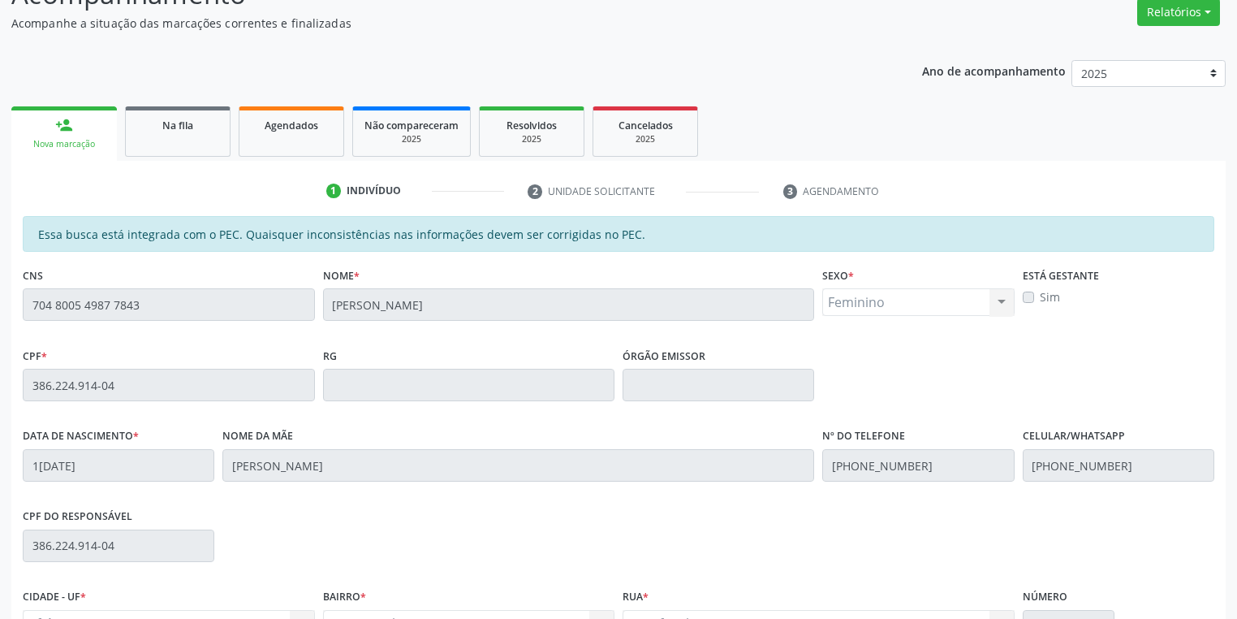
scroll to position [308, 0]
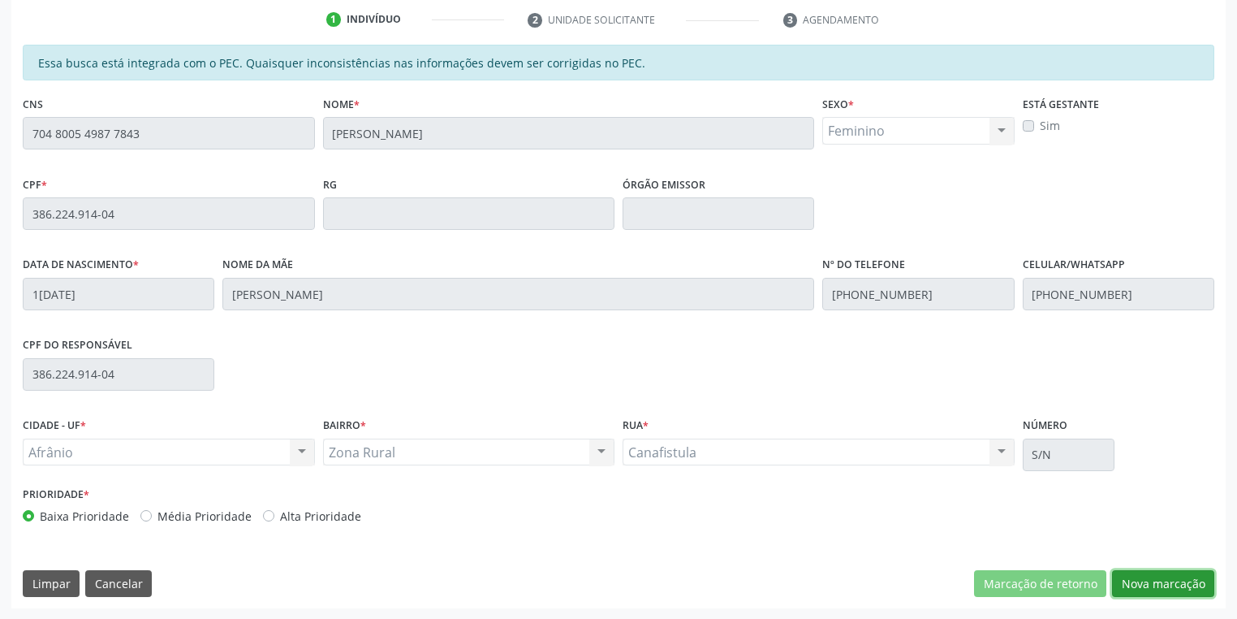
click at [1159, 580] on button "Nova marcação" at bounding box center [1163, 584] width 102 height 28
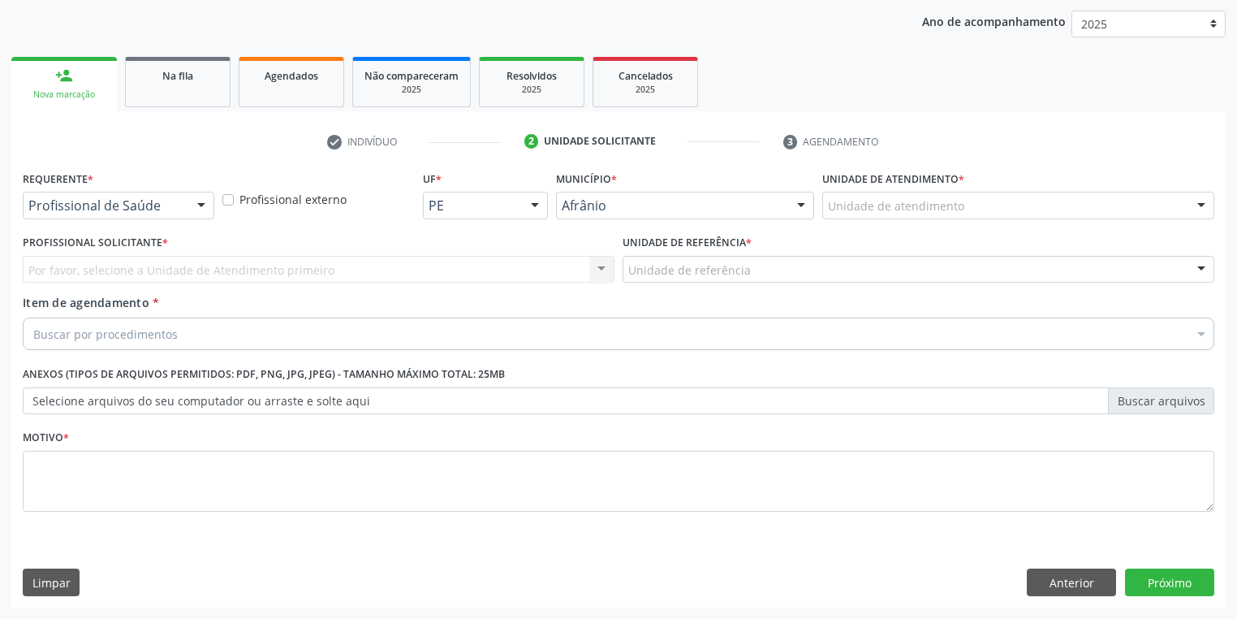
scroll to position [185, 0]
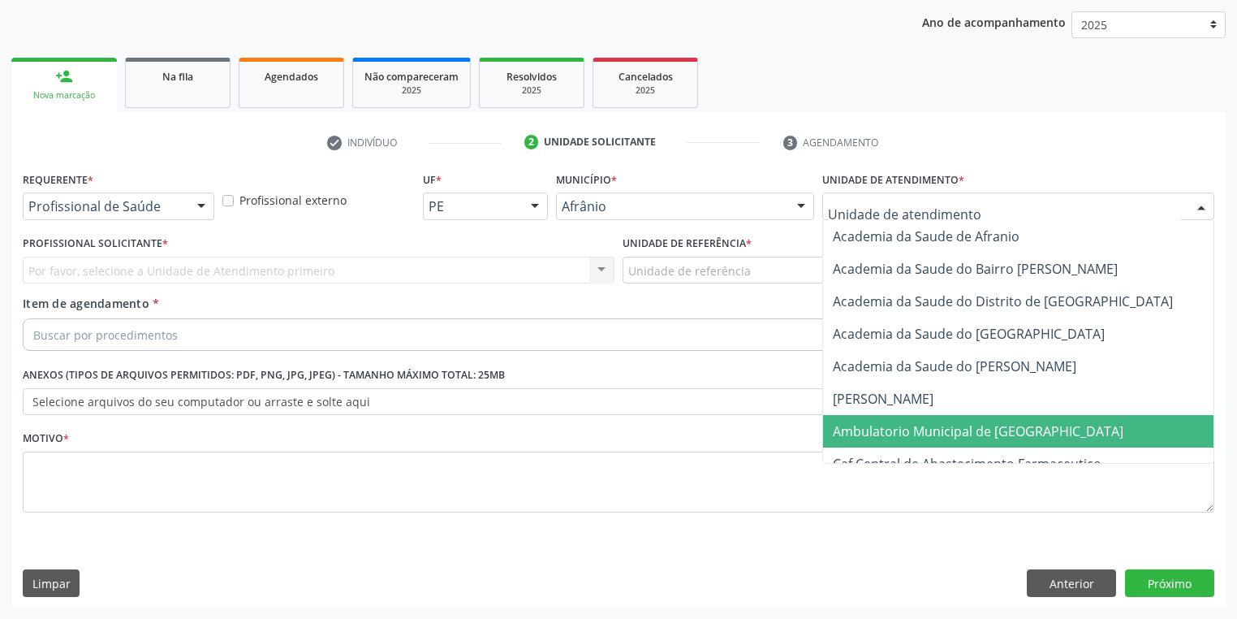
drag, startPoint x: 871, startPoint y: 422, endPoint x: 770, endPoint y: 375, distance: 111.9
click at [870, 422] on span "Ambulatorio Municipal de [GEOGRAPHIC_DATA]" at bounding box center [978, 431] width 291 height 18
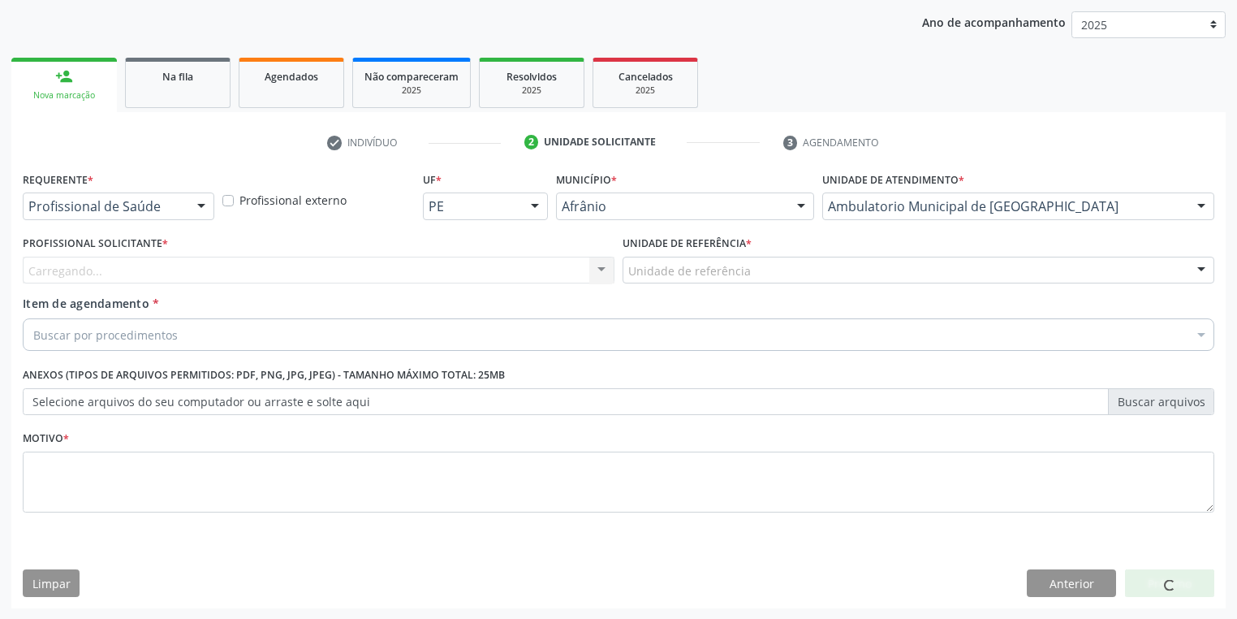
drag, startPoint x: 683, startPoint y: 275, endPoint x: 682, endPoint y: 314, distance: 39.0
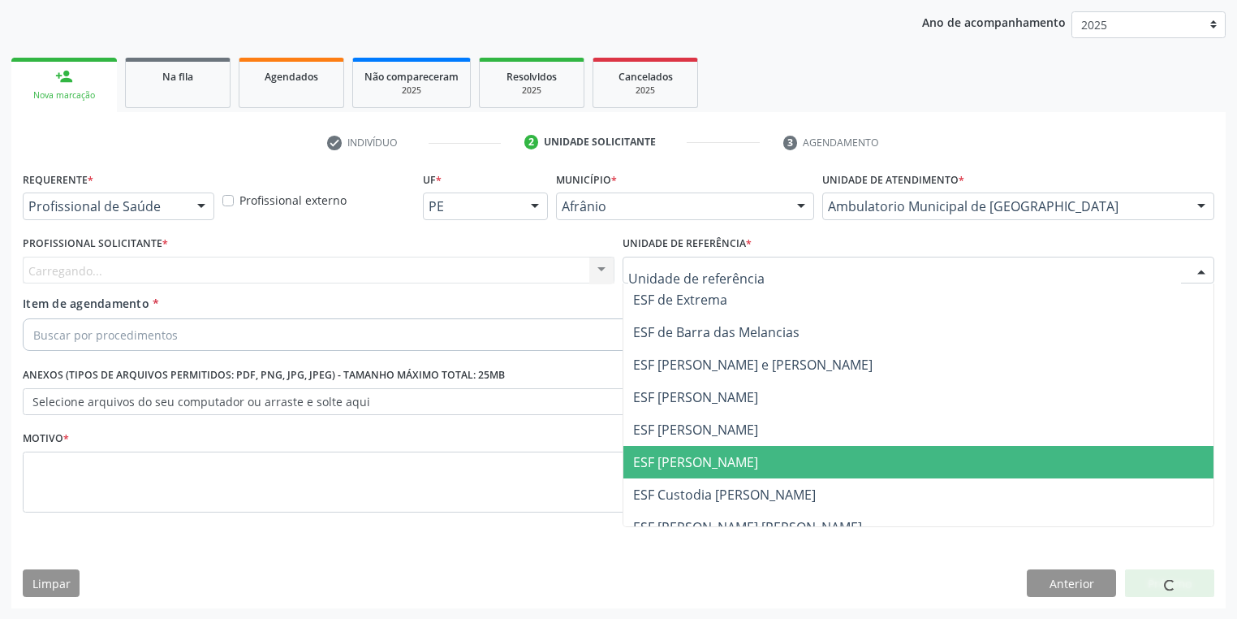
drag, startPoint x: 677, startPoint y: 468, endPoint x: 580, endPoint y: 448, distance: 98.7
click at [676, 468] on span "ESF [PERSON_NAME]" at bounding box center [695, 462] width 125 height 18
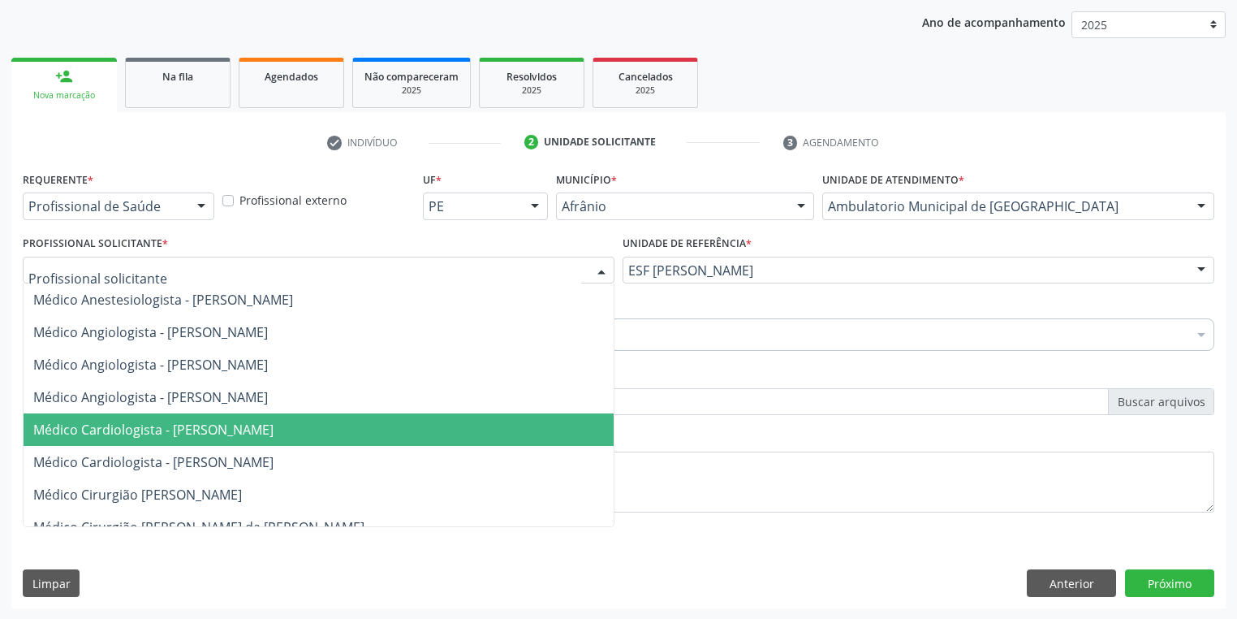
click at [153, 421] on span "Médico Cardiologista - Alysson Rodrigo Ferreira Cavalcanti" at bounding box center [153, 430] width 240 height 18
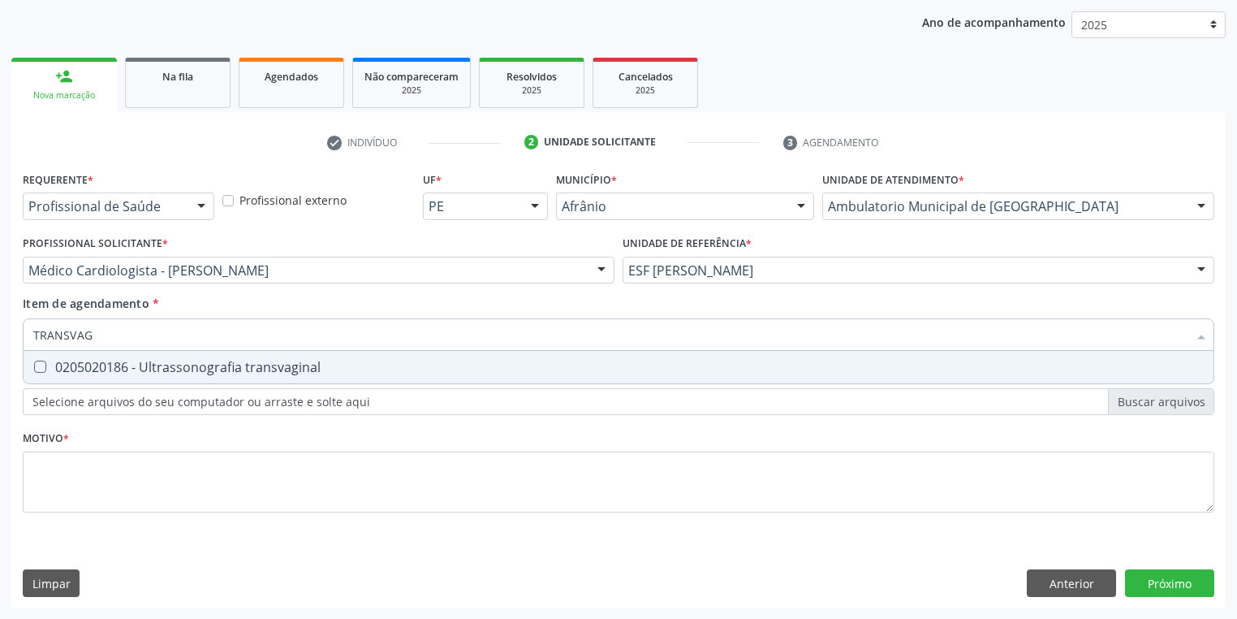
type input "TRANSVAGI"
click at [70, 372] on div "0205020186 - Ultrassonografia transvaginal" at bounding box center [618, 366] width 1171 height 13
checkbox transvaginal "true"
click at [60, 488] on div "Requerente * Profissional de Saúde Profissional de Saúde Paciente Nenhum result…" at bounding box center [619, 351] width 1192 height 368
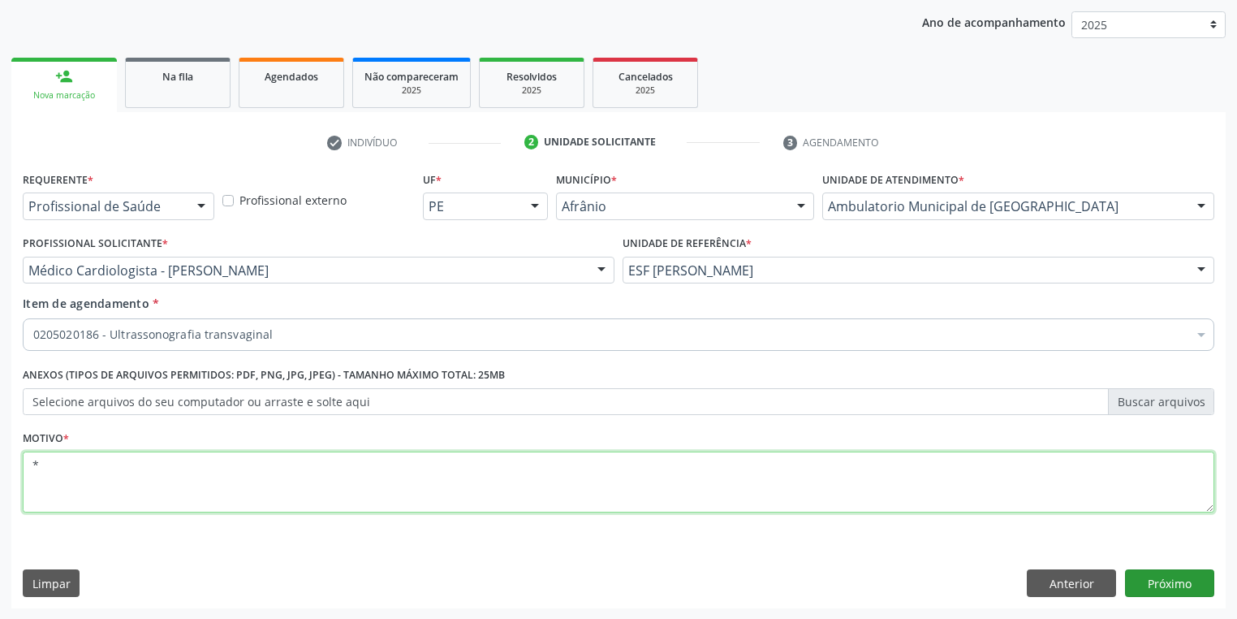
type textarea "*"
click at [1156, 572] on button "Próximo" at bounding box center [1169, 583] width 89 height 28
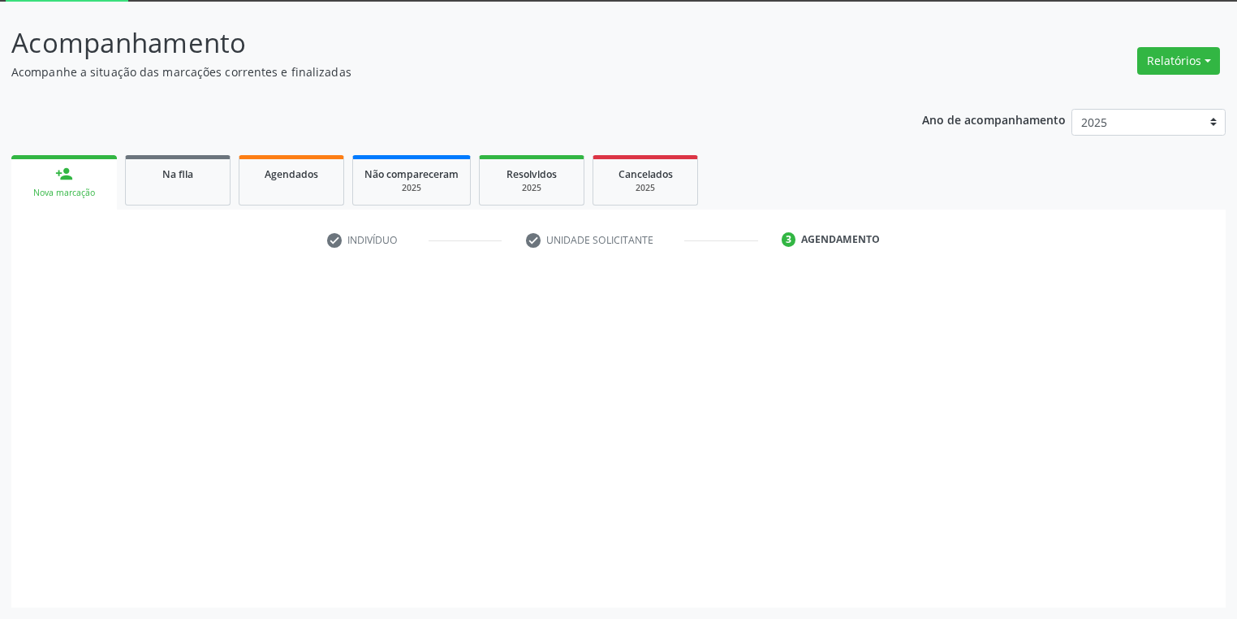
scroll to position [87, 0]
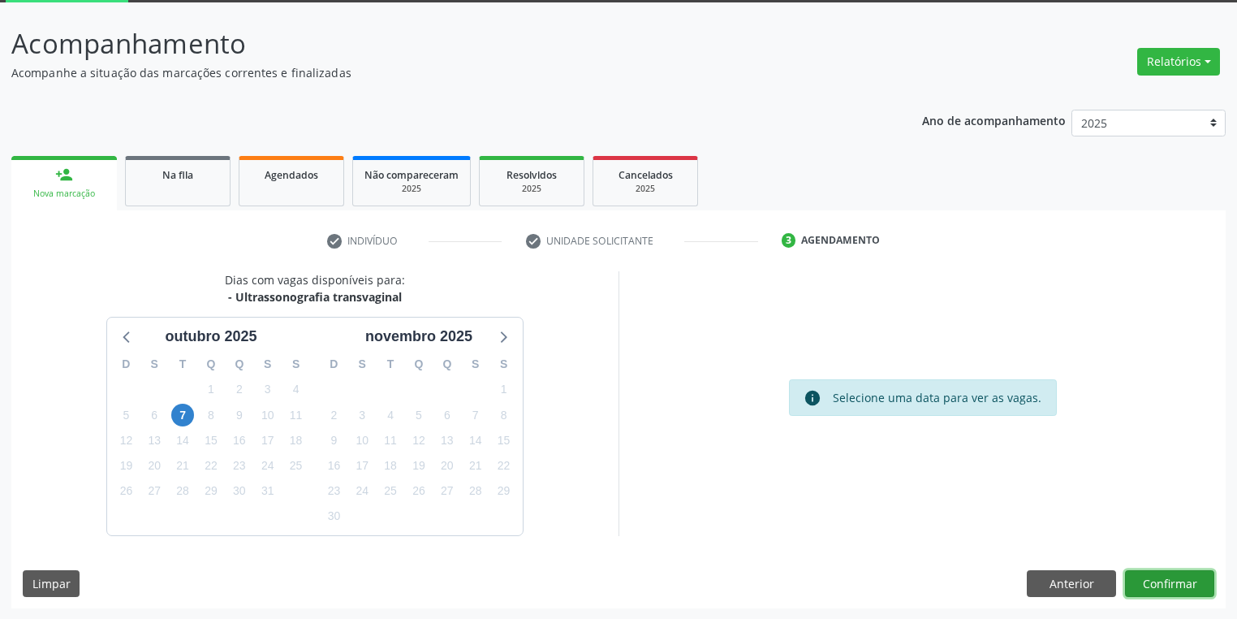
click at [1150, 584] on button "Confirmar" at bounding box center [1169, 584] width 89 height 28
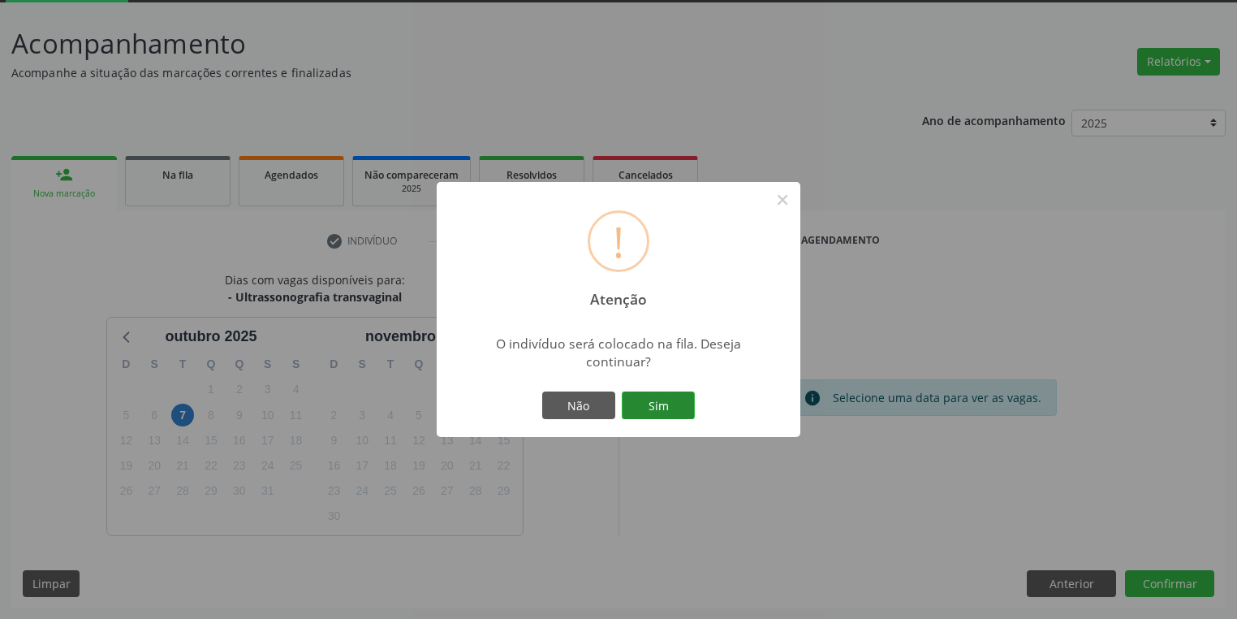
click at [659, 403] on button "Sim" at bounding box center [658, 405] width 73 height 28
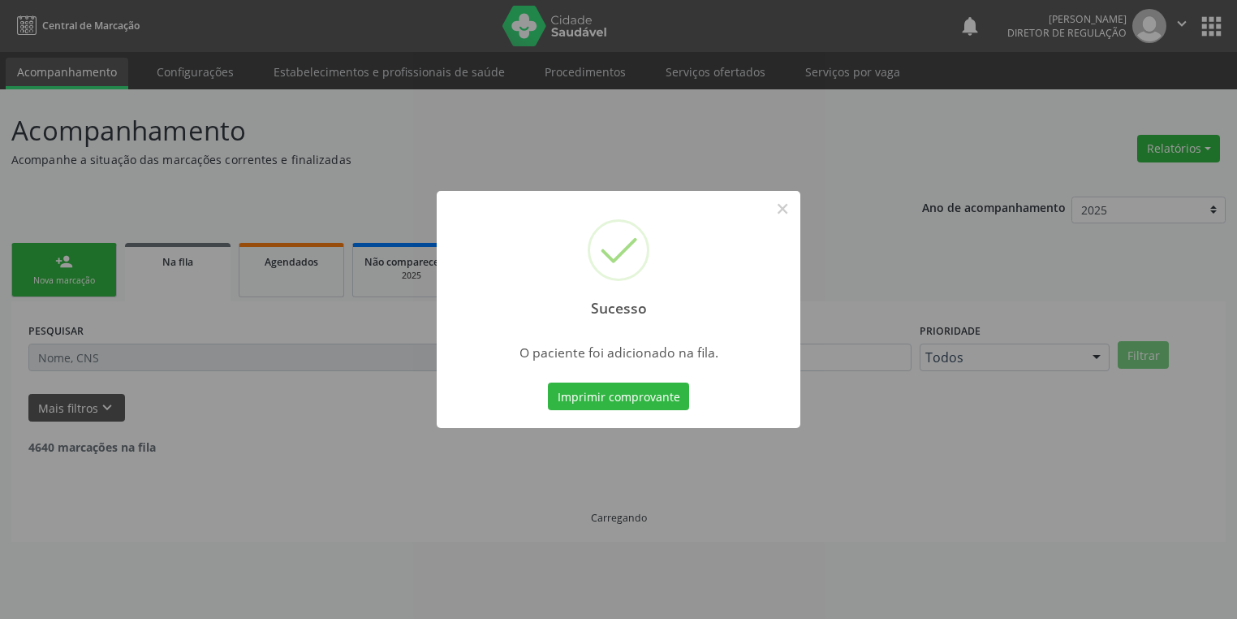
scroll to position [0, 0]
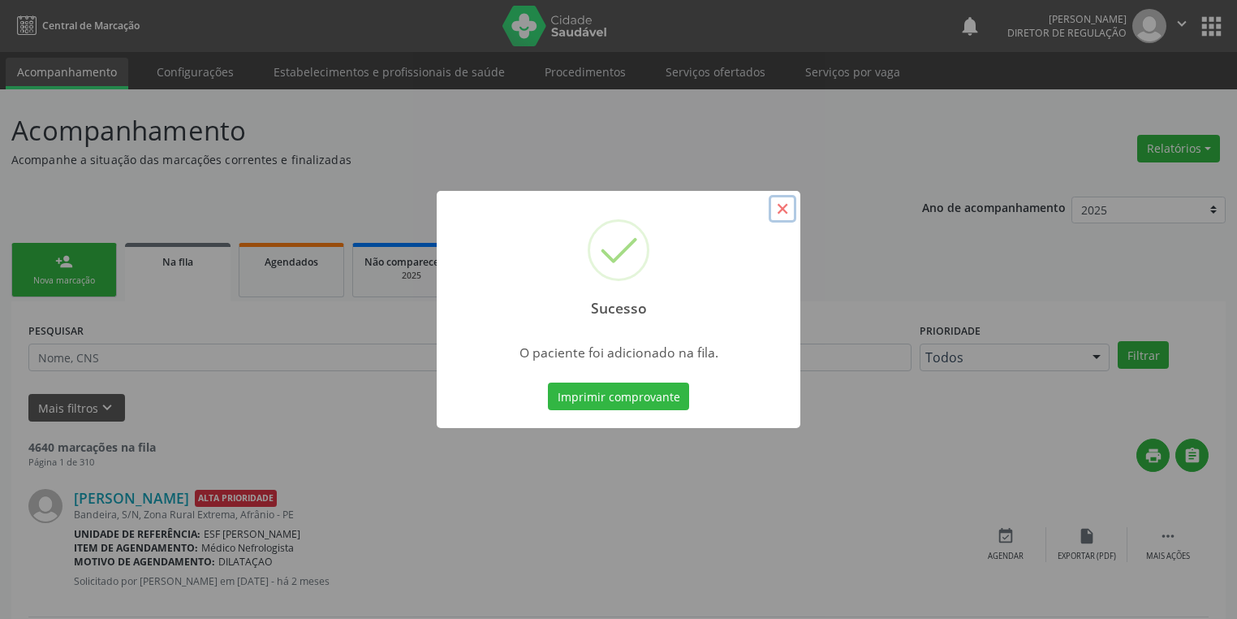
click at [788, 209] on button "×" at bounding box center [783, 209] width 28 height 28
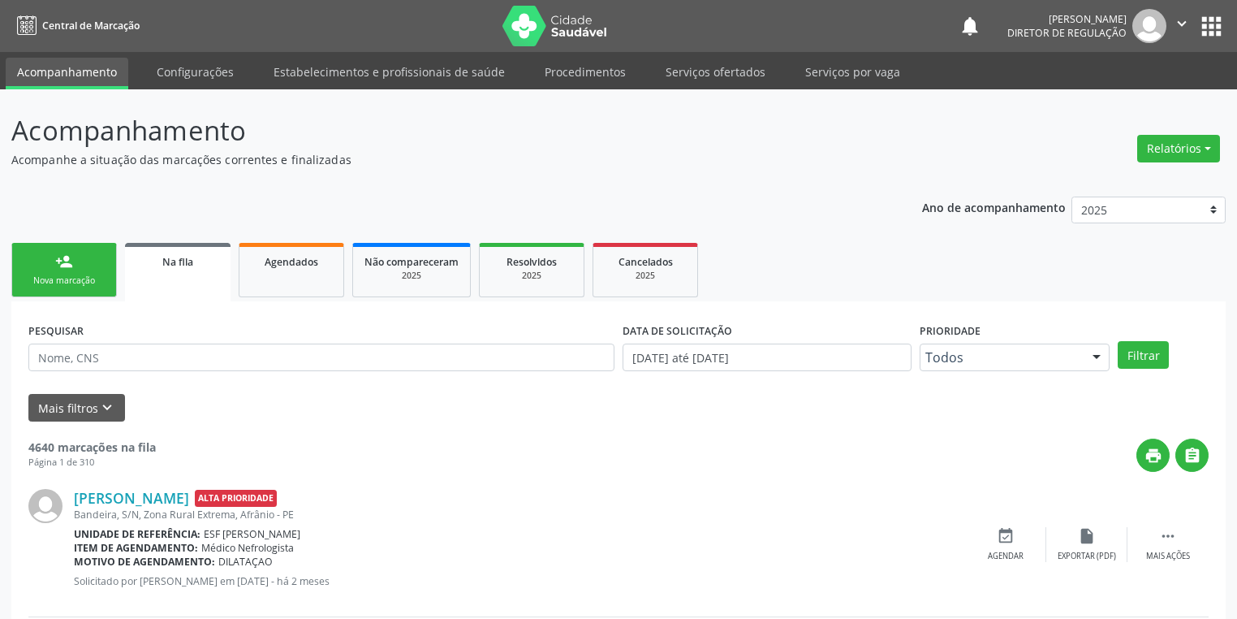
click at [87, 270] on link "person_add Nova marcação" at bounding box center [64, 270] width 106 height 54
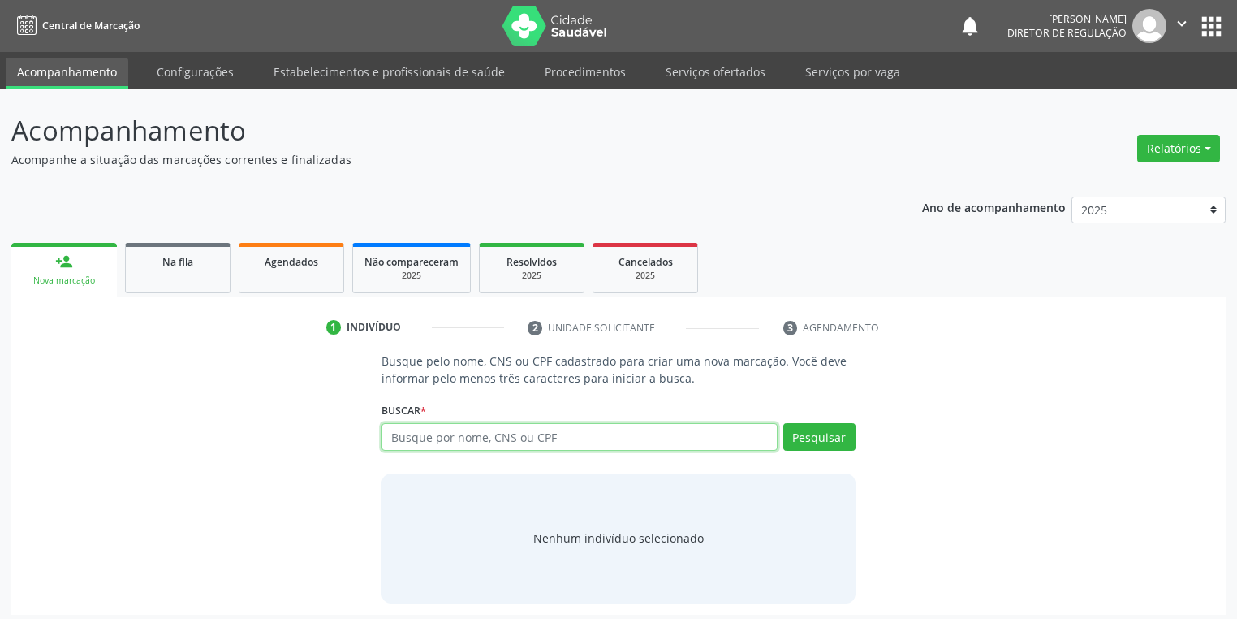
click at [399, 429] on input "text" at bounding box center [580, 437] width 396 height 28
type input "702009873732080"
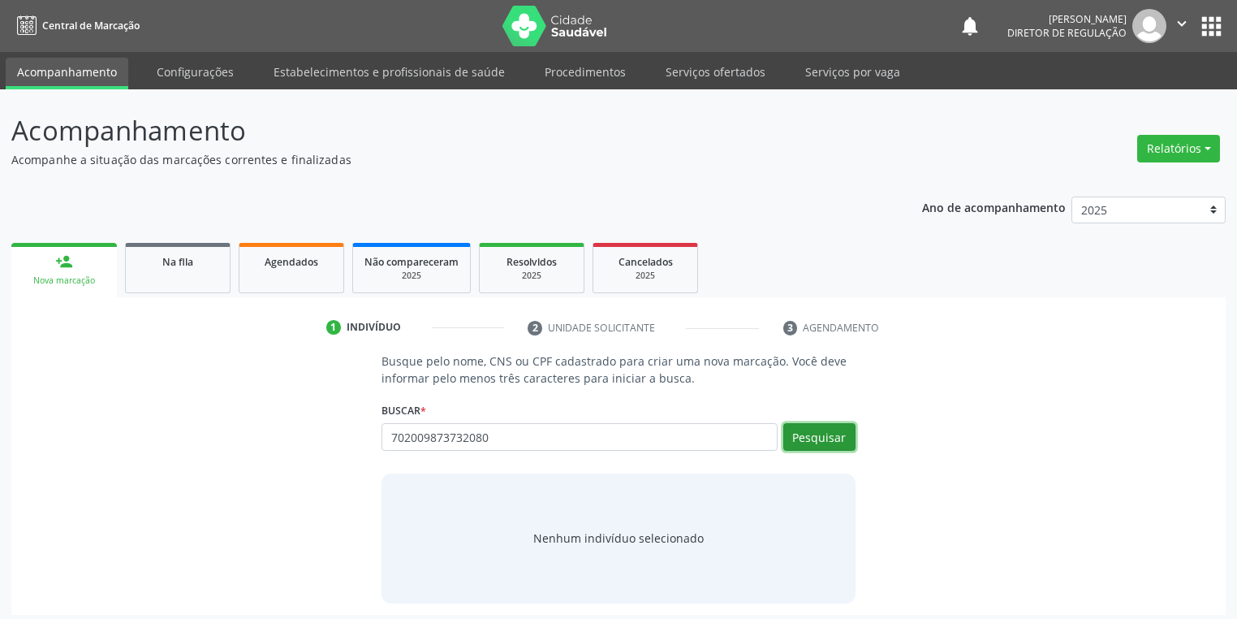
click at [816, 439] on button "Pesquisar" at bounding box center [819, 437] width 72 height 28
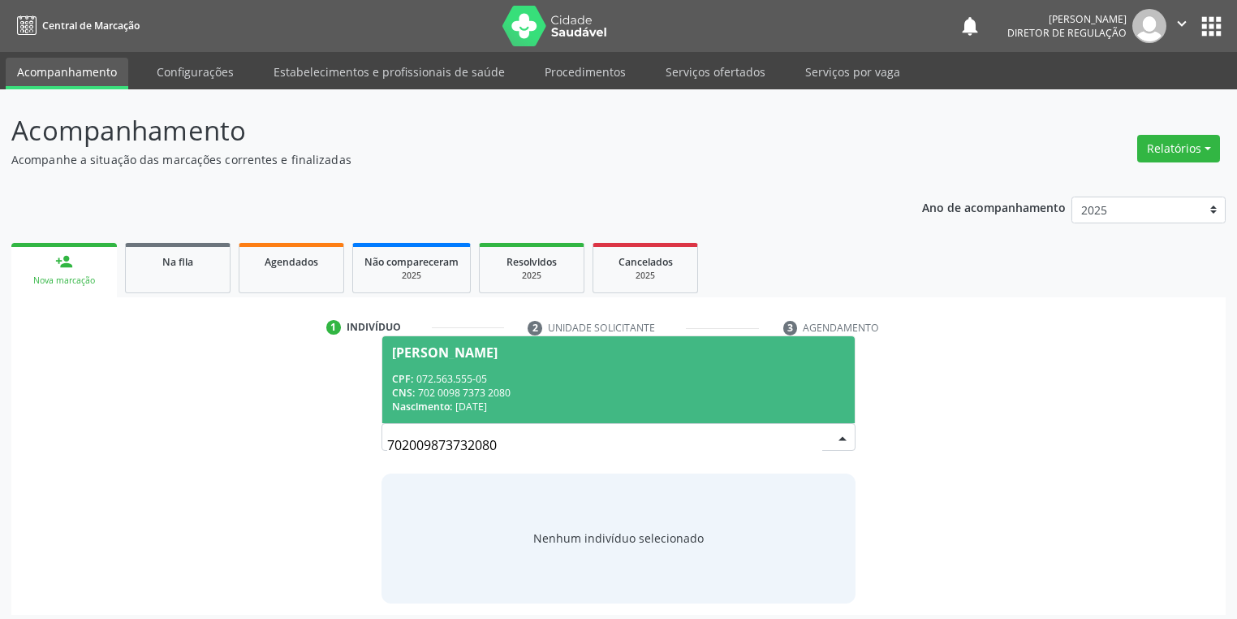
click at [566, 398] on div "CNS: 702 0098 7373 2080" at bounding box center [618, 393] width 453 height 14
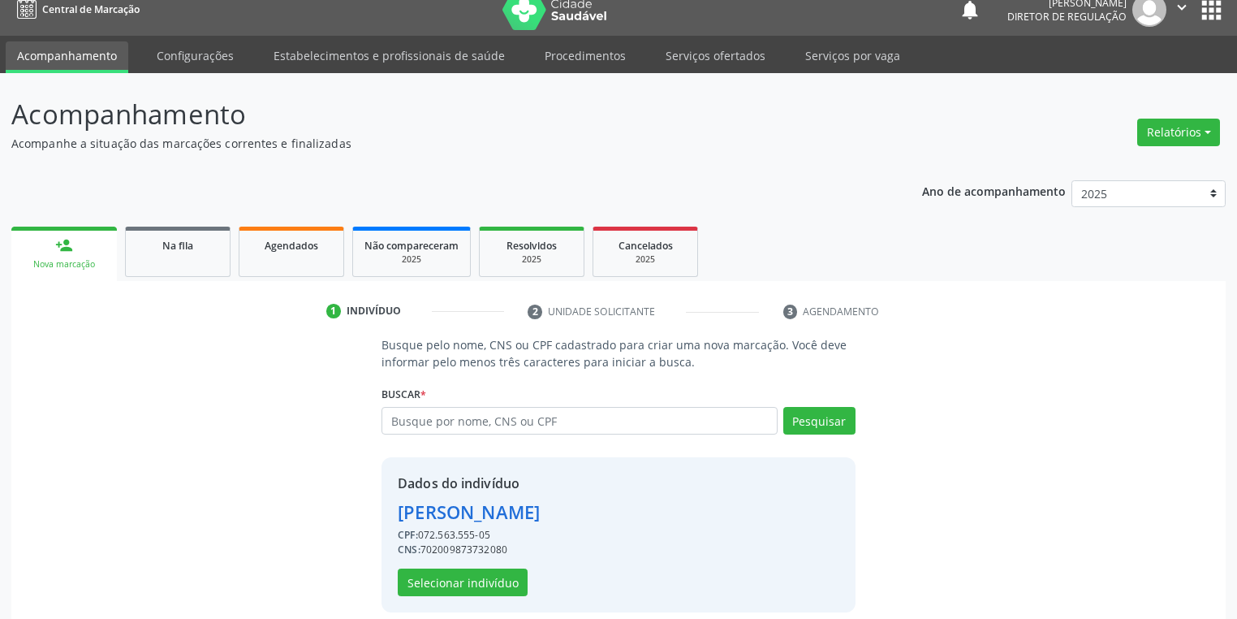
scroll to position [31, 0]
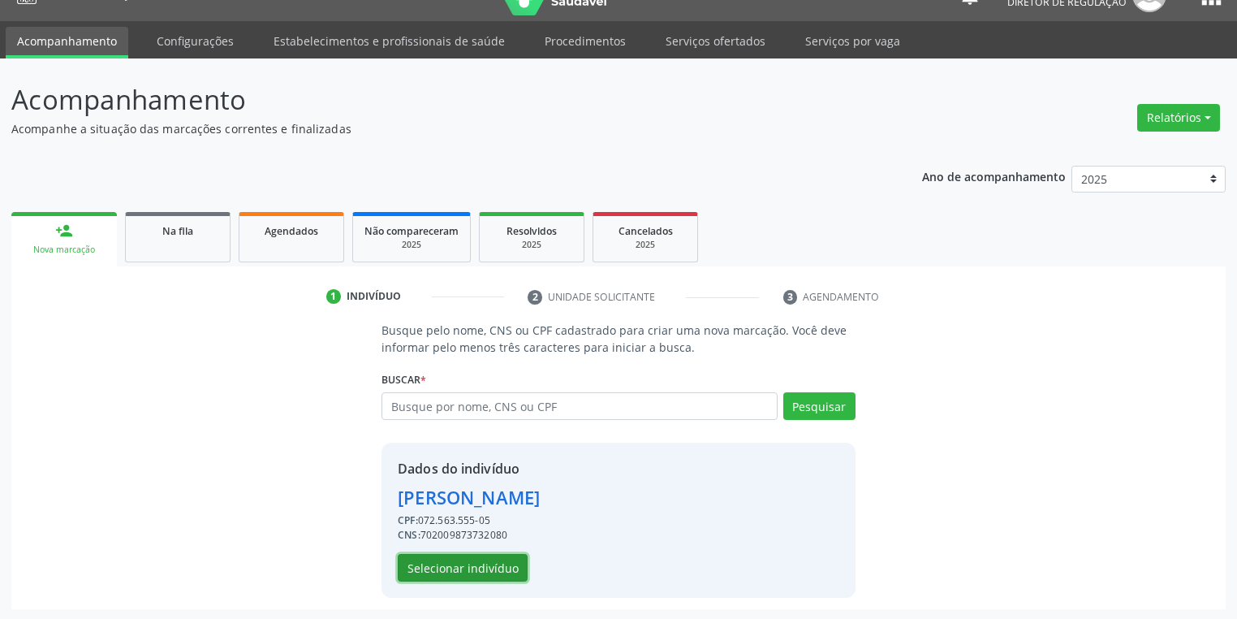
click at [470, 558] on button "Selecionar indivíduo" at bounding box center [463, 568] width 130 height 28
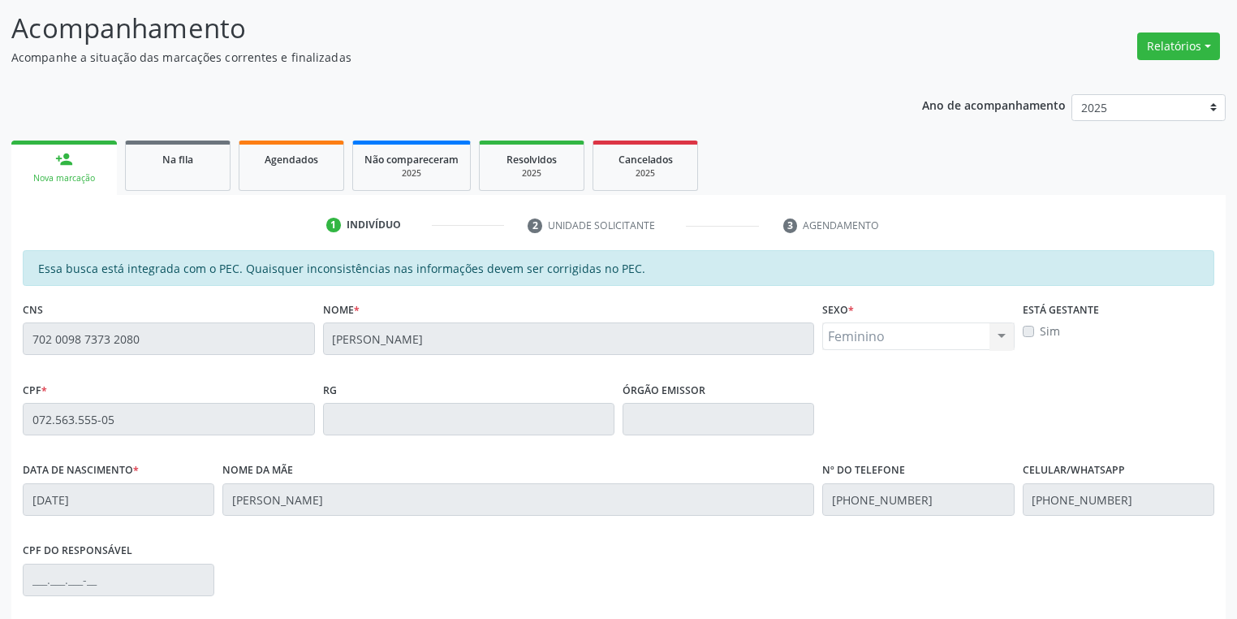
scroll to position [308, 0]
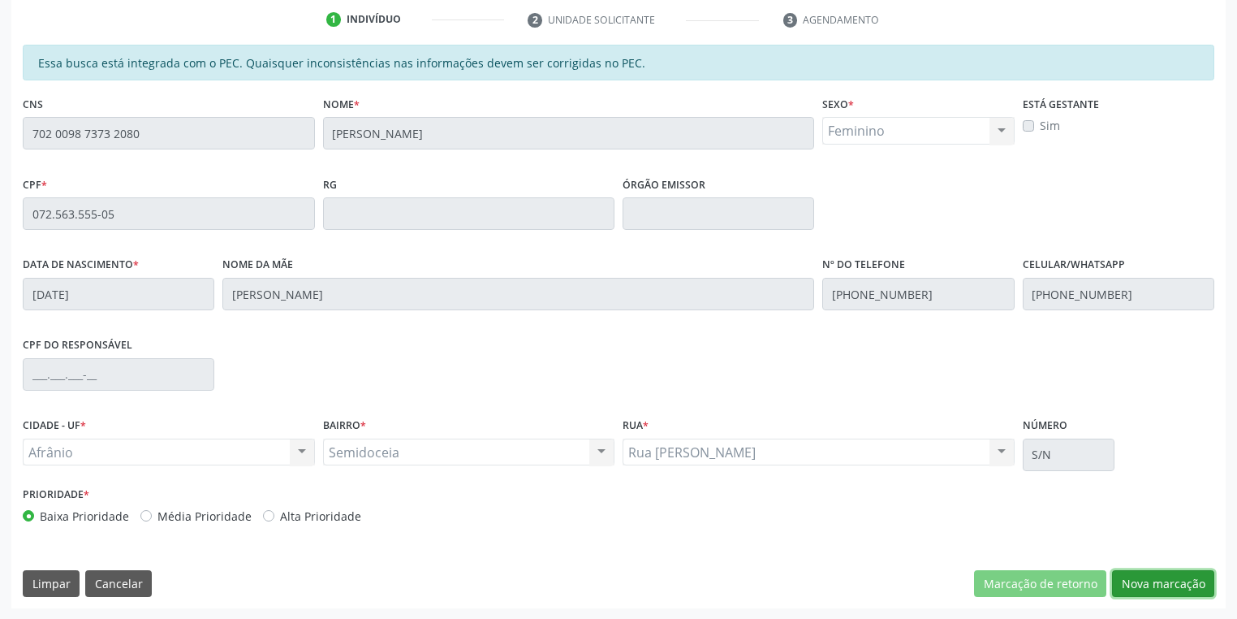
click at [1148, 589] on button "Nova marcação" at bounding box center [1163, 584] width 102 height 28
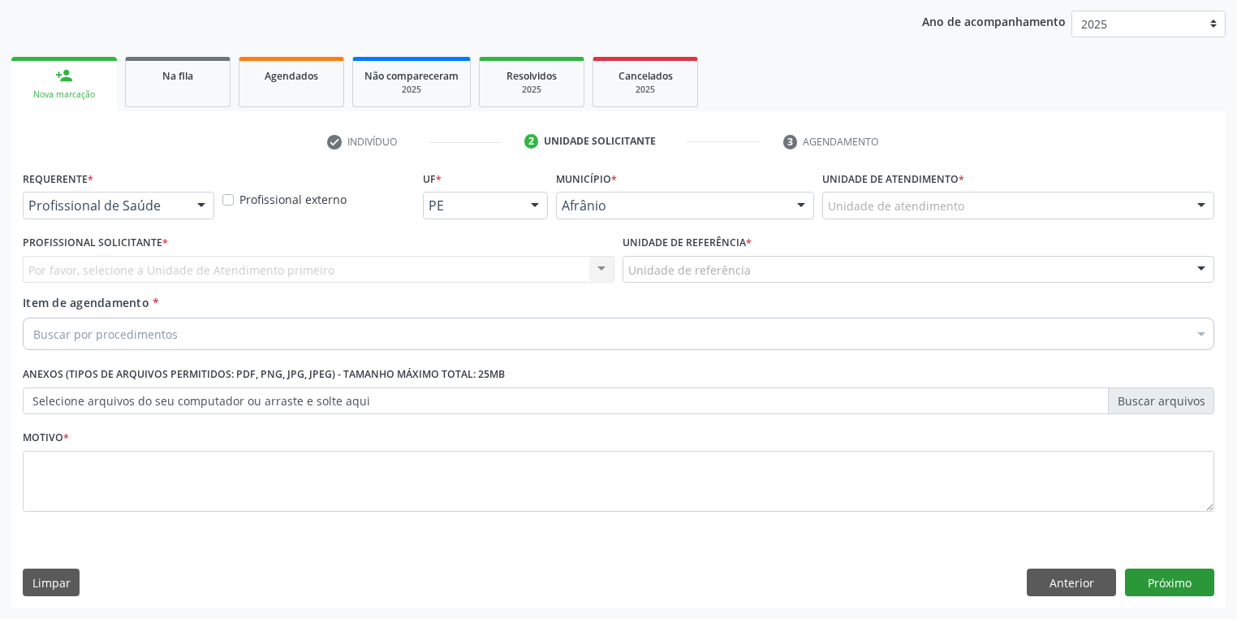
scroll to position [185, 0]
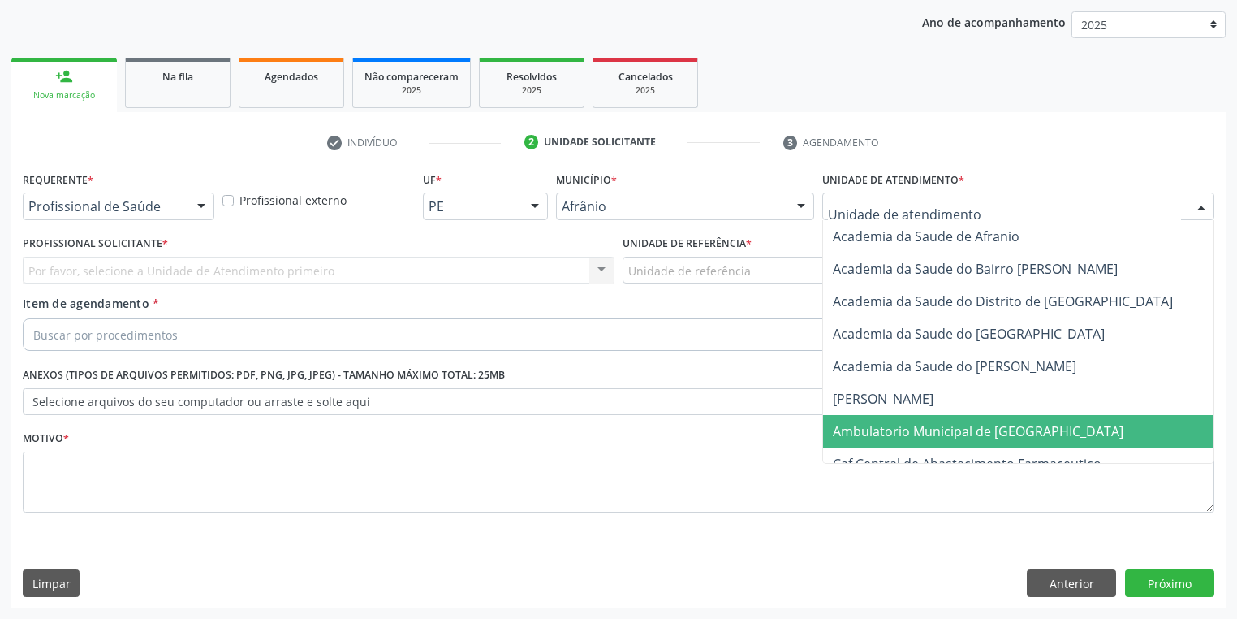
drag, startPoint x: 832, startPoint y: 426, endPoint x: 753, endPoint y: 388, distance: 87.5
click at [823, 424] on span "Ambulatorio Municipal de [GEOGRAPHIC_DATA]" at bounding box center [1021, 431] width 396 height 32
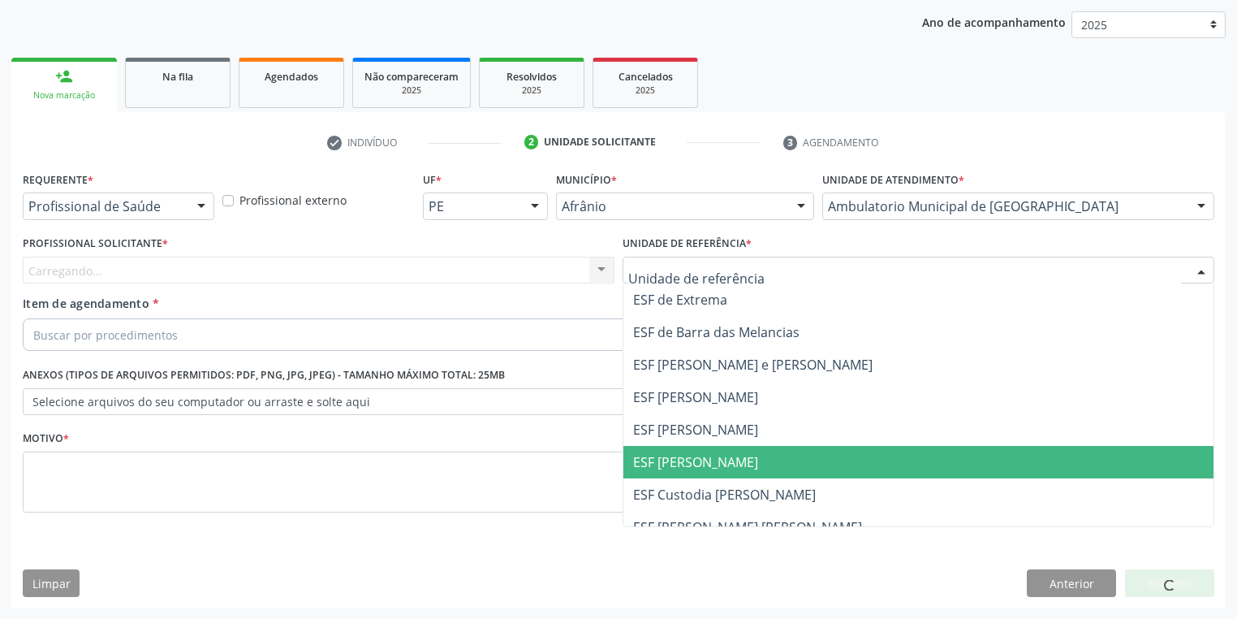
click at [644, 462] on span "ESF [PERSON_NAME]" at bounding box center [695, 462] width 125 height 18
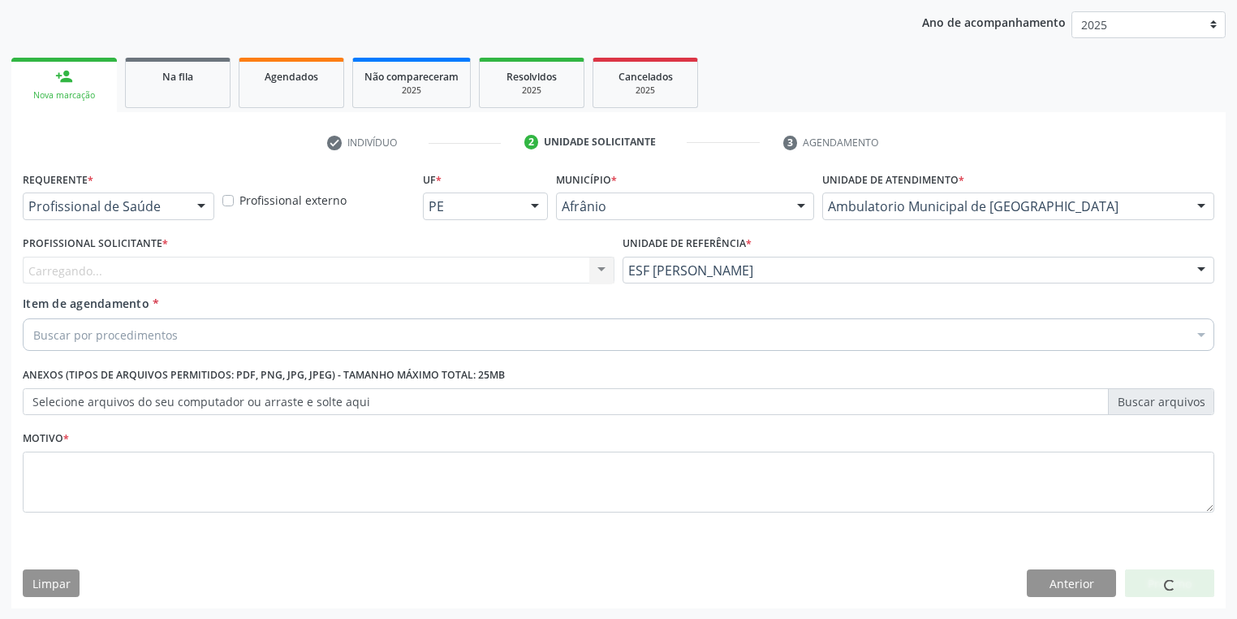
click at [87, 267] on div "Carregando... Nenhum resultado encontrado para: " " Não há nenhuma opção para s…" at bounding box center [319, 271] width 592 height 28
click at [133, 271] on div "Carregando... Nenhum resultado encontrado para: " " Não há nenhuma opção para s…" at bounding box center [319, 271] width 592 height 28
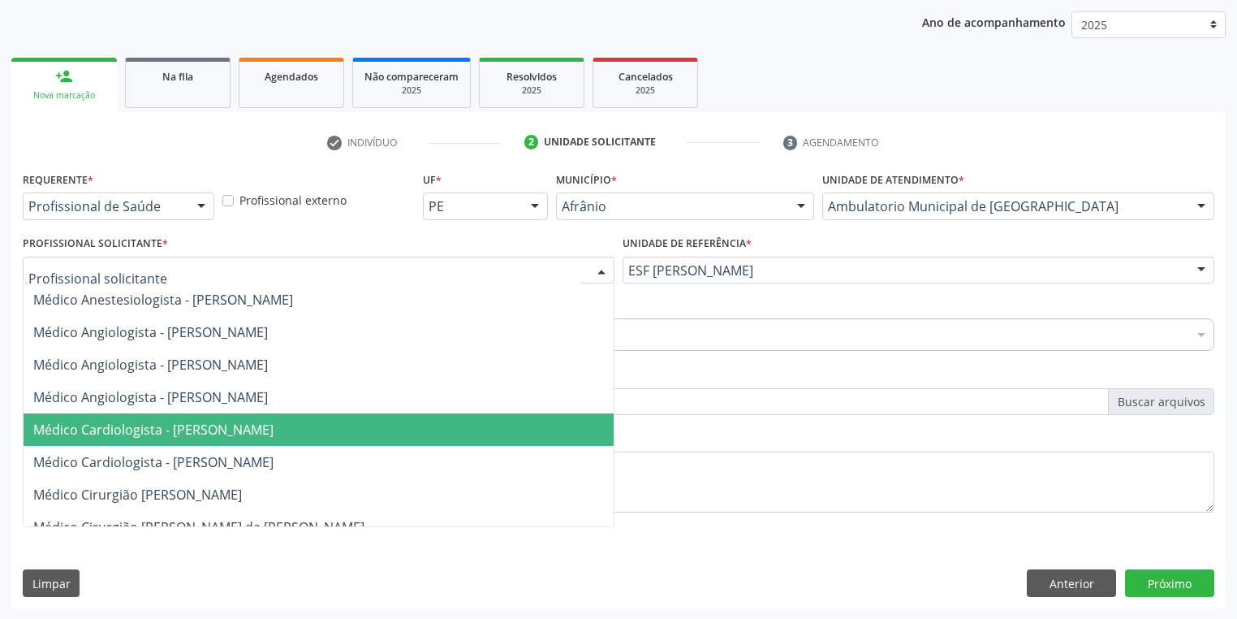
click at [199, 429] on span "Médico Cardiologista - Alysson Rodrigo Ferreira Cavalcanti" at bounding box center [153, 430] width 240 height 18
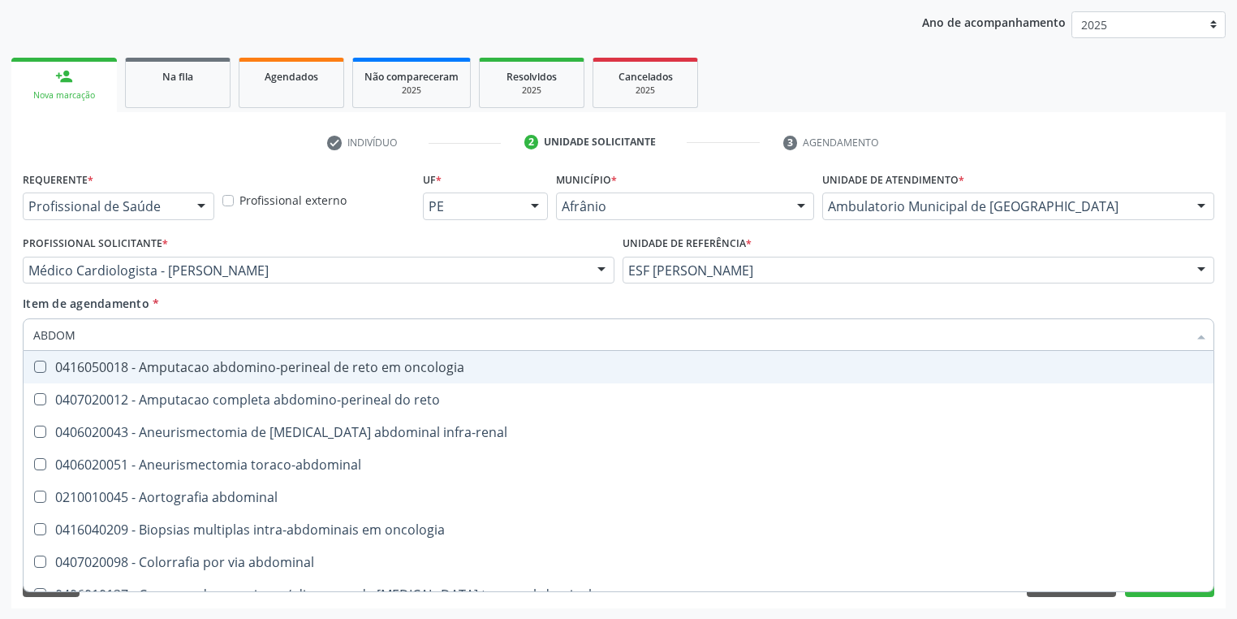
type input "ABDOME"
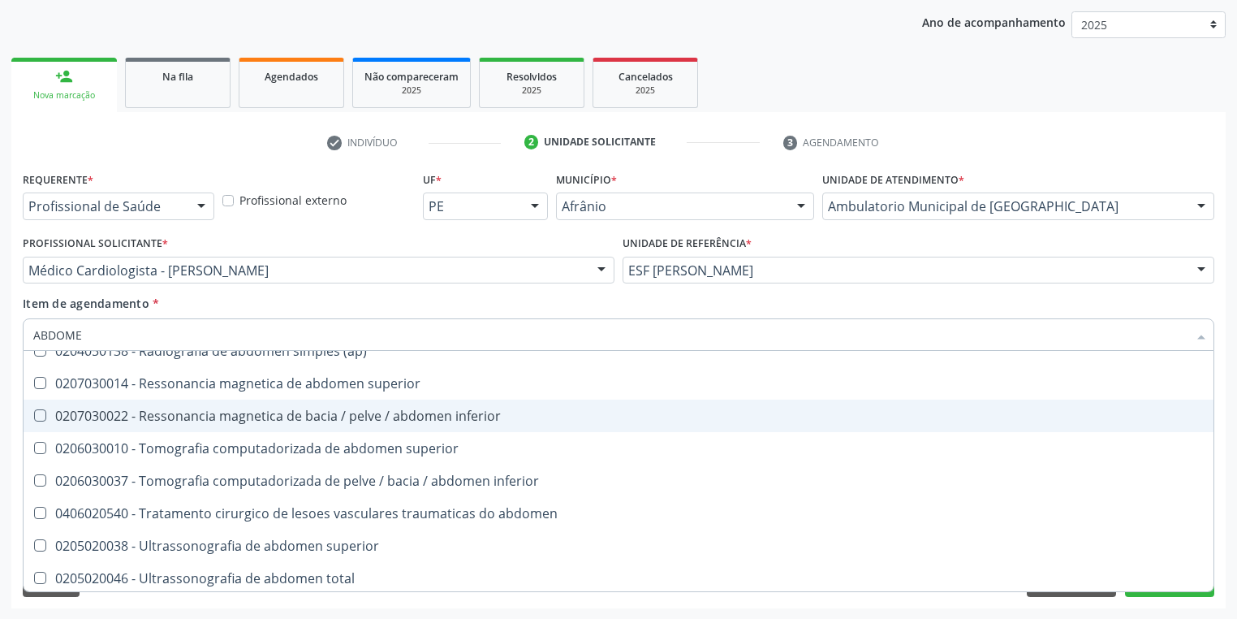
scroll to position [84, 0]
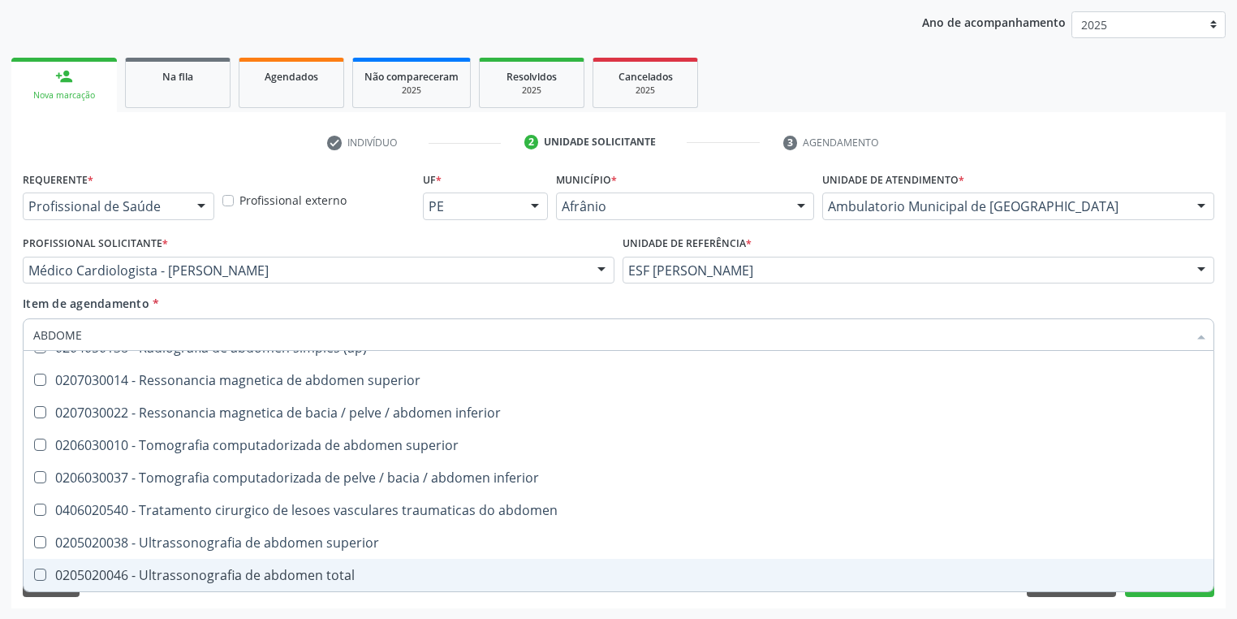
drag, startPoint x: 218, startPoint y: 566, endPoint x: 198, endPoint y: 579, distance: 23.4
click at [218, 568] on div "0205020046 - Ultrassonografia de abdomen total" at bounding box center [618, 574] width 1171 height 13
checkbox total "true"
click at [167, 601] on div "Requerente * Profissional de Saúde Profissional de Saúde Paciente Nenhum result…" at bounding box center [618, 387] width 1215 height 441
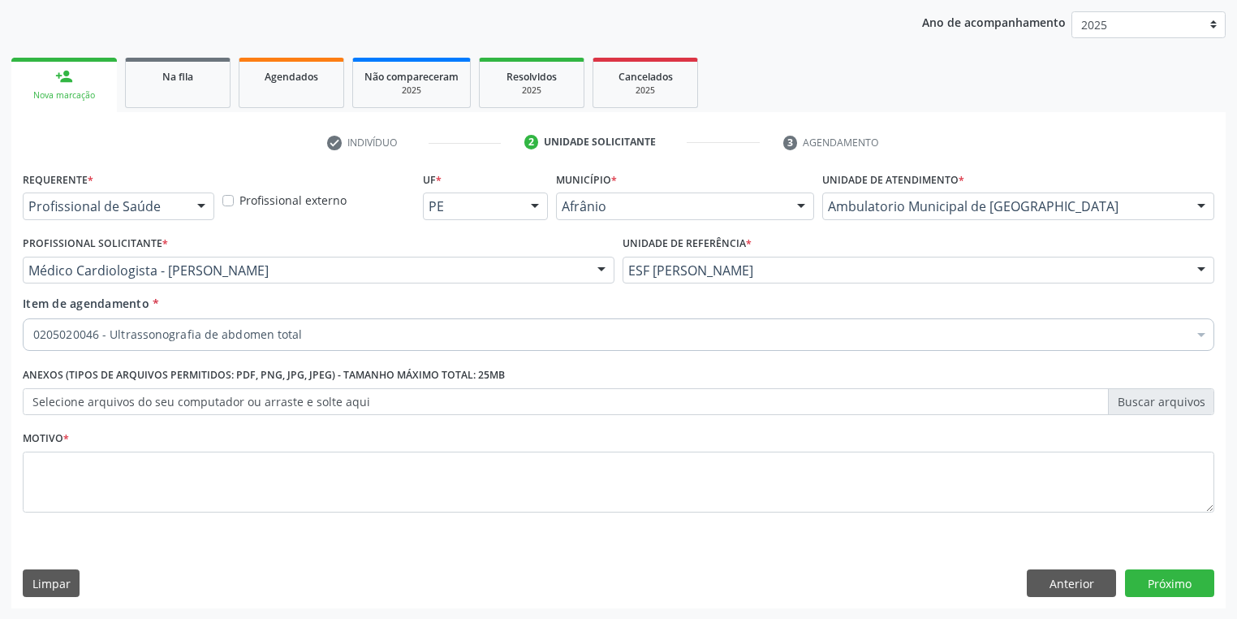
scroll to position [0, 0]
click at [72, 477] on textarea at bounding box center [619, 482] width 1192 height 62
type textarea "-"
click at [1147, 581] on button "Próximo" at bounding box center [1169, 583] width 89 height 28
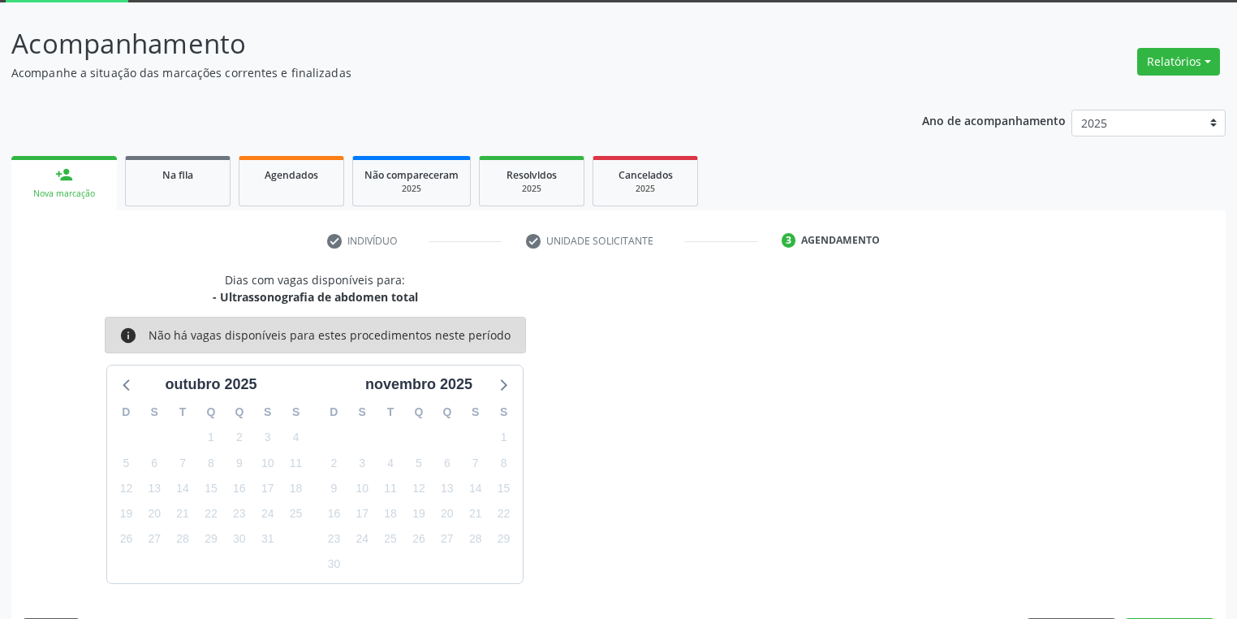
scroll to position [134, 0]
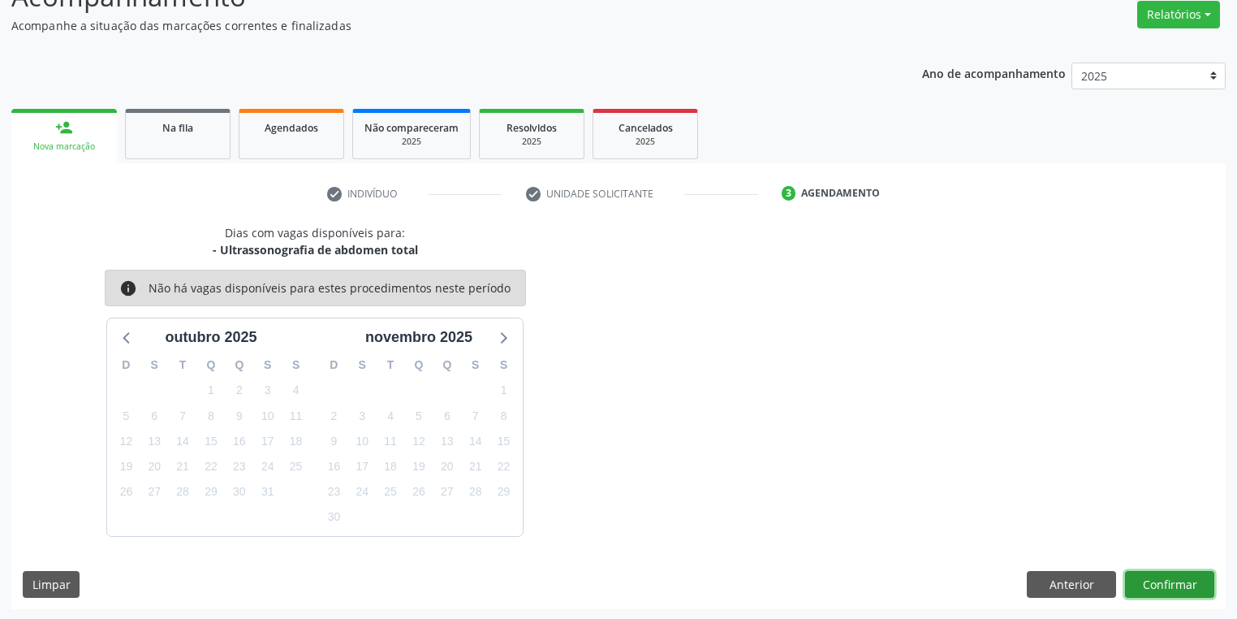
click at [1138, 577] on button "Confirmar" at bounding box center [1169, 585] width 89 height 28
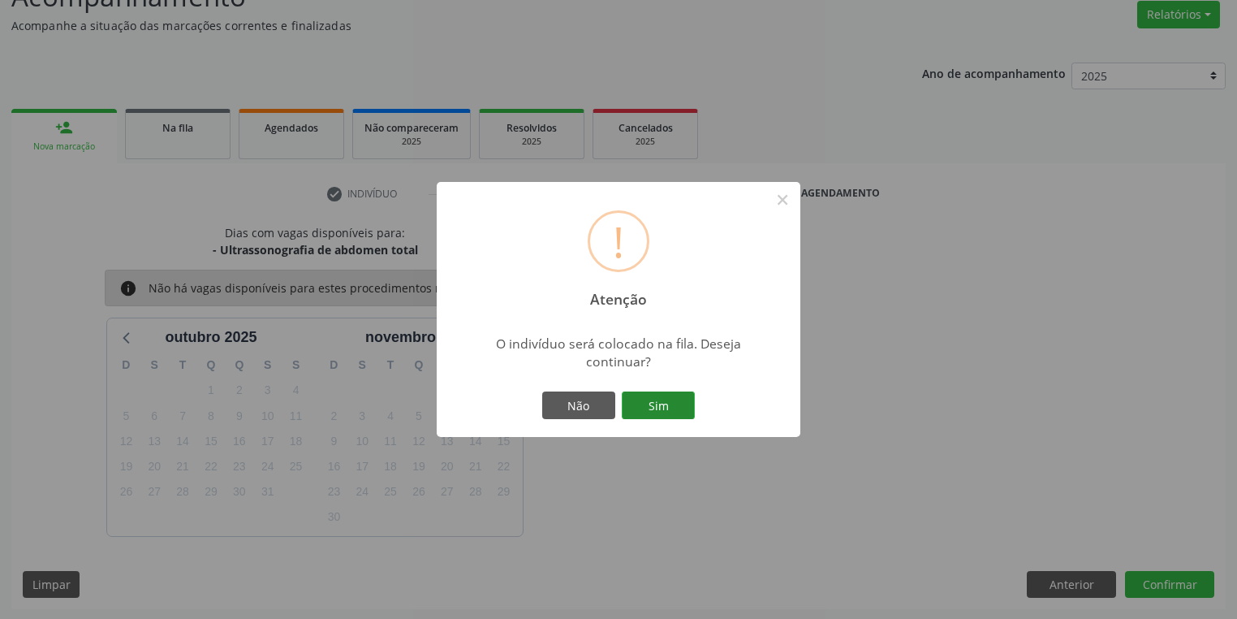
click at [671, 408] on button "Sim" at bounding box center [658, 405] width 73 height 28
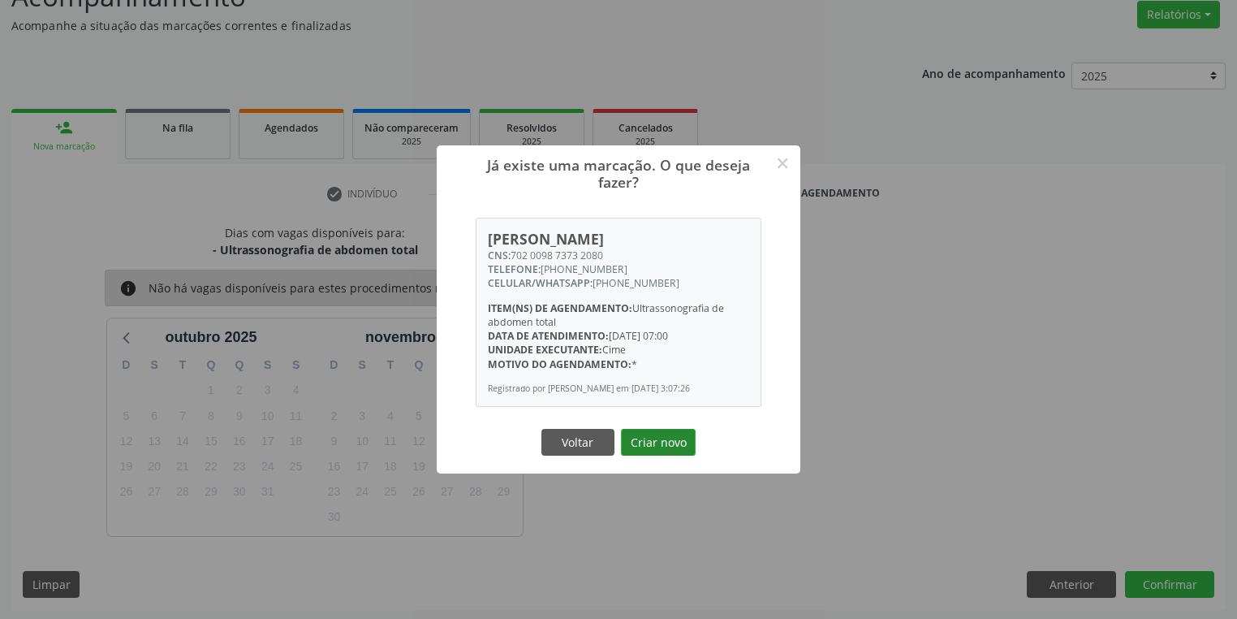
click at [662, 453] on button "Criar novo" at bounding box center [658, 443] width 75 height 28
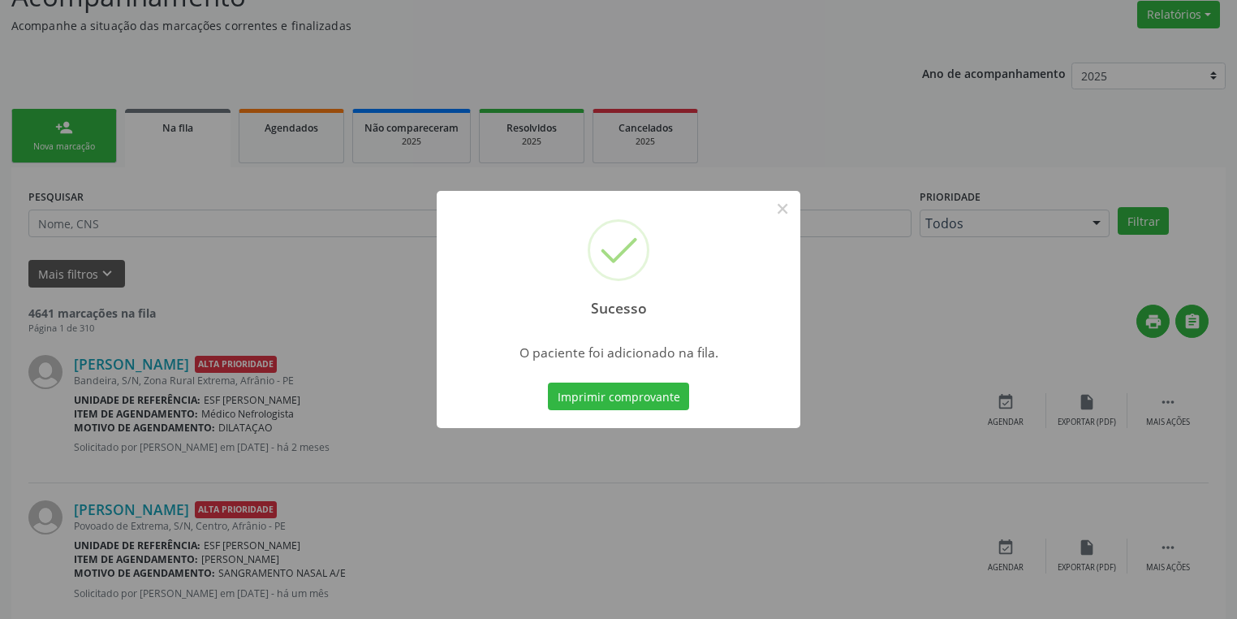
scroll to position [0, 0]
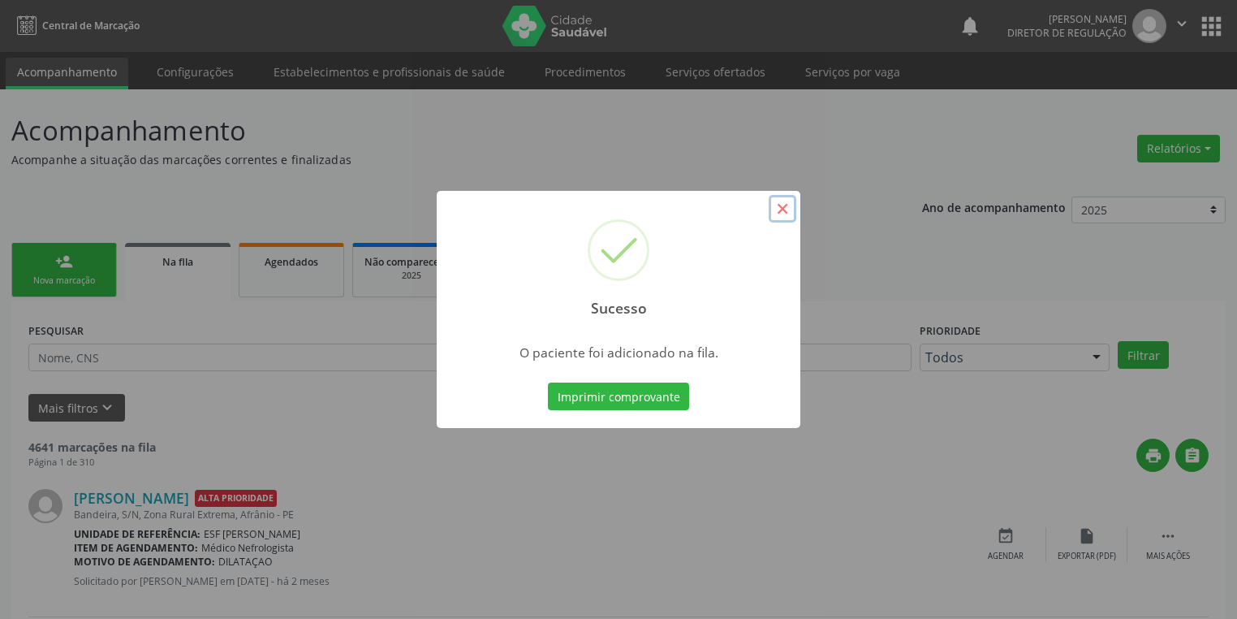
click at [781, 208] on button "×" at bounding box center [783, 209] width 28 height 28
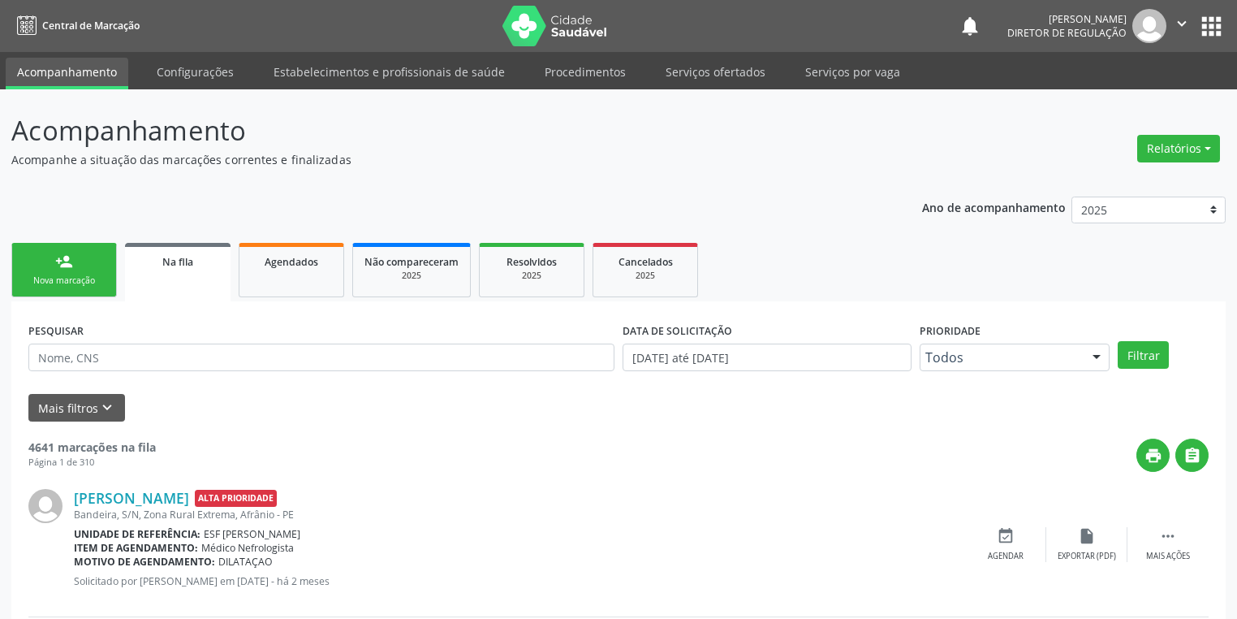
click at [72, 270] on link "person_add Nova marcação" at bounding box center [64, 270] width 106 height 54
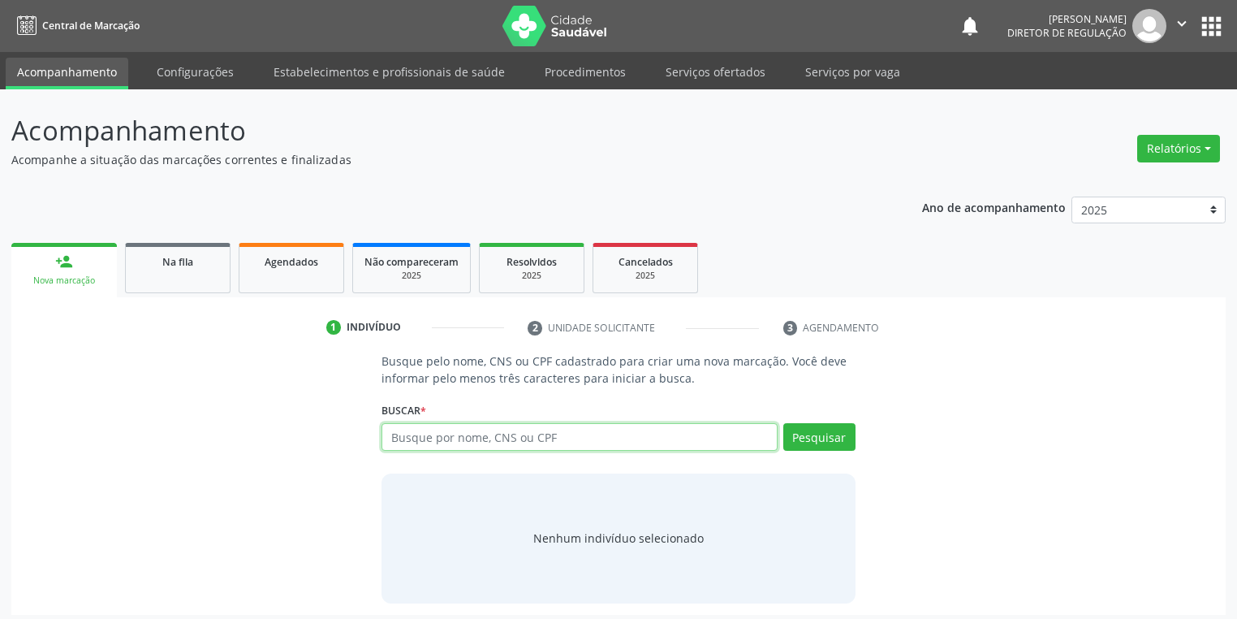
drag, startPoint x: 396, startPoint y: 432, endPoint x: 373, endPoint y: 435, distance: 23.8
click at [387, 433] on input "text" at bounding box center [580, 437] width 396 height 28
type input "704808021493747"
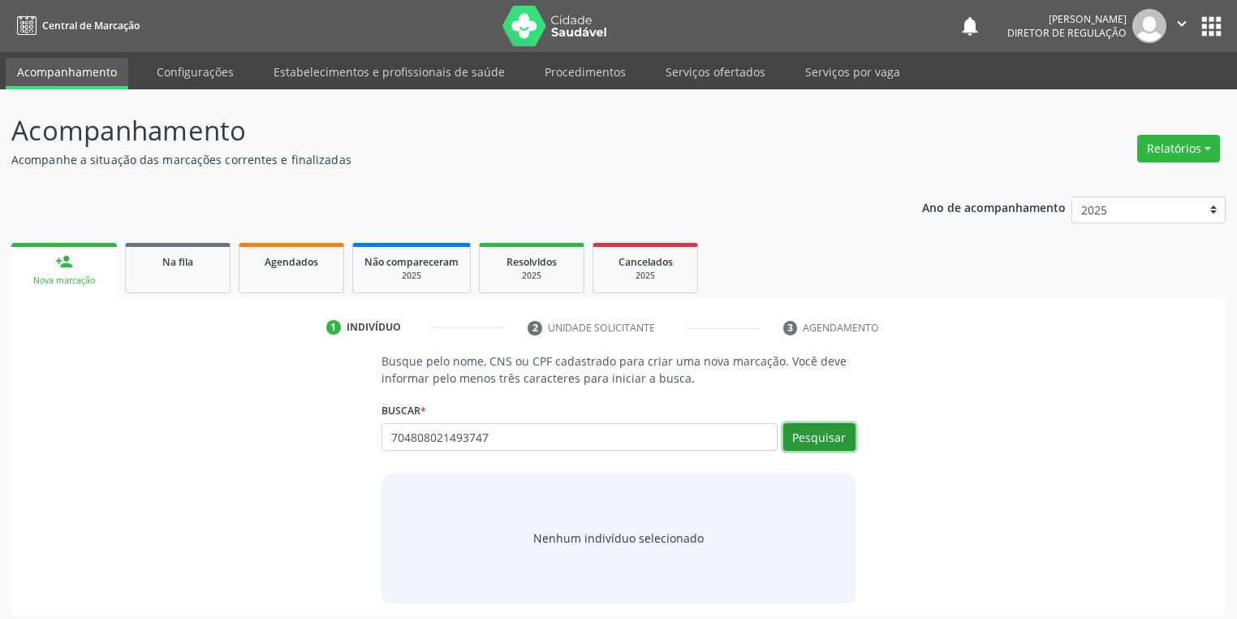
click at [813, 436] on button "Pesquisar" at bounding box center [819, 437] width 72 height 28
type input "704808021493747"
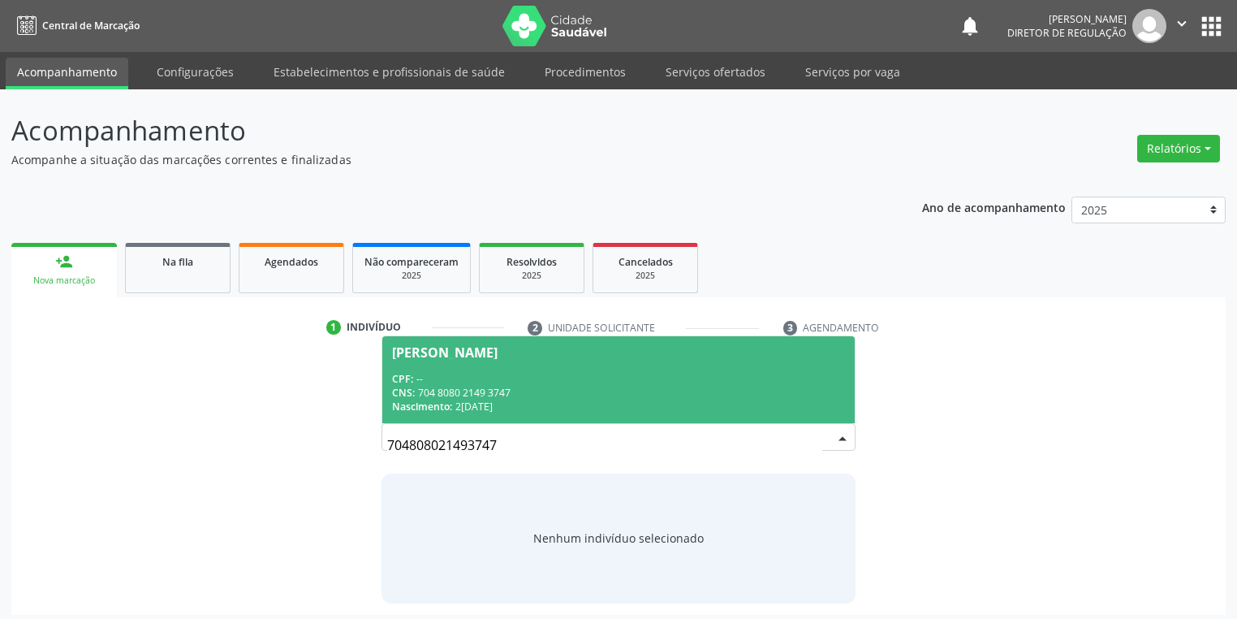
click at [490, 391] on div "CNS: 704 8080 2149 3747" at bounding box center [618, 393] width 453 height 14
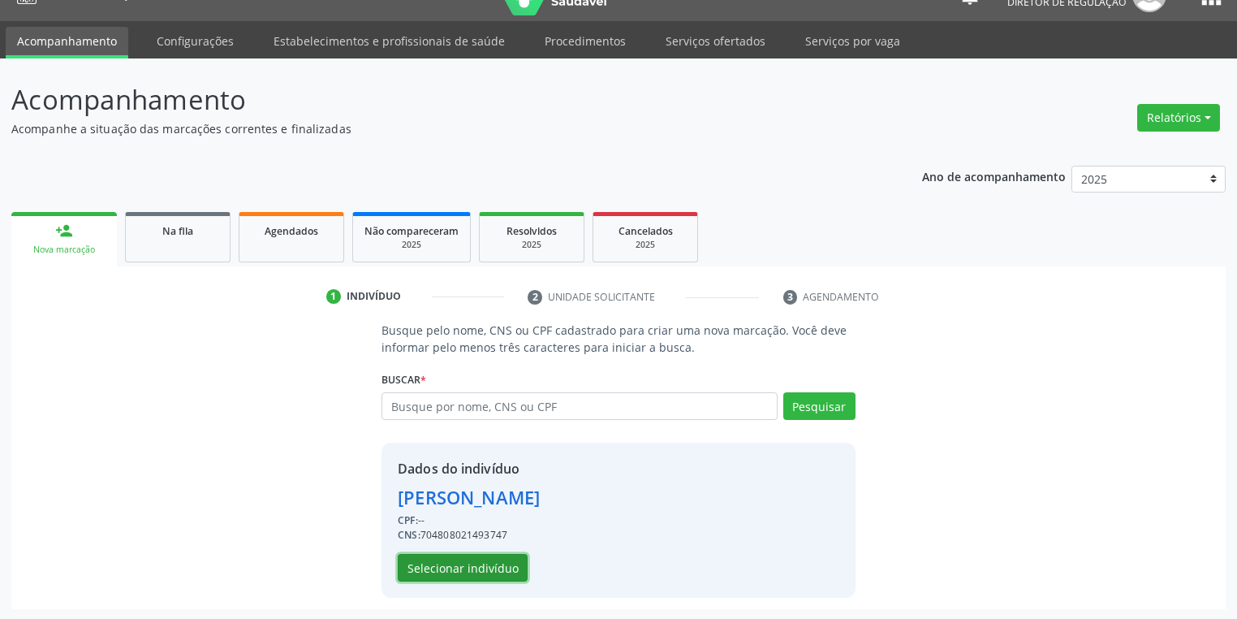
click at [458, 563] on button "Selecionar indivíduo" at bounding box center [463, 568] width 130 height 28
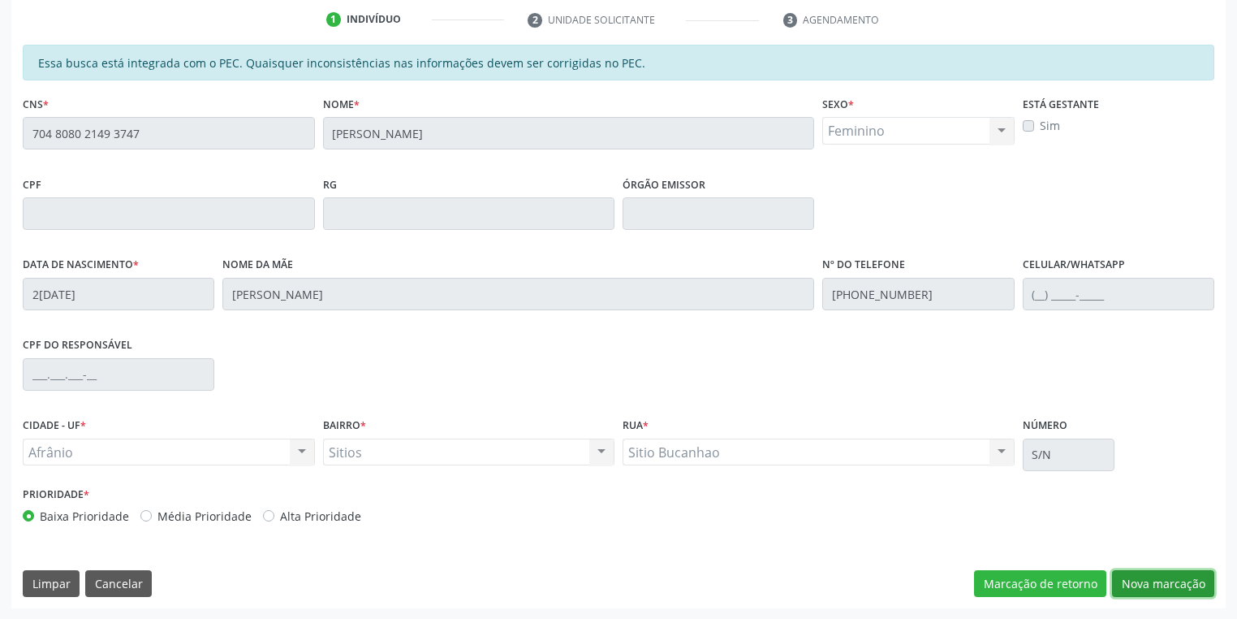
drag, startPoint x: 1144, startPoint y: 579, endPoint x: 1087, endPoint y: 560, distance: 59.8
click at [1144, 578] on button "Nova marcação" at bounding box center [1163, 584] width 102 height 28
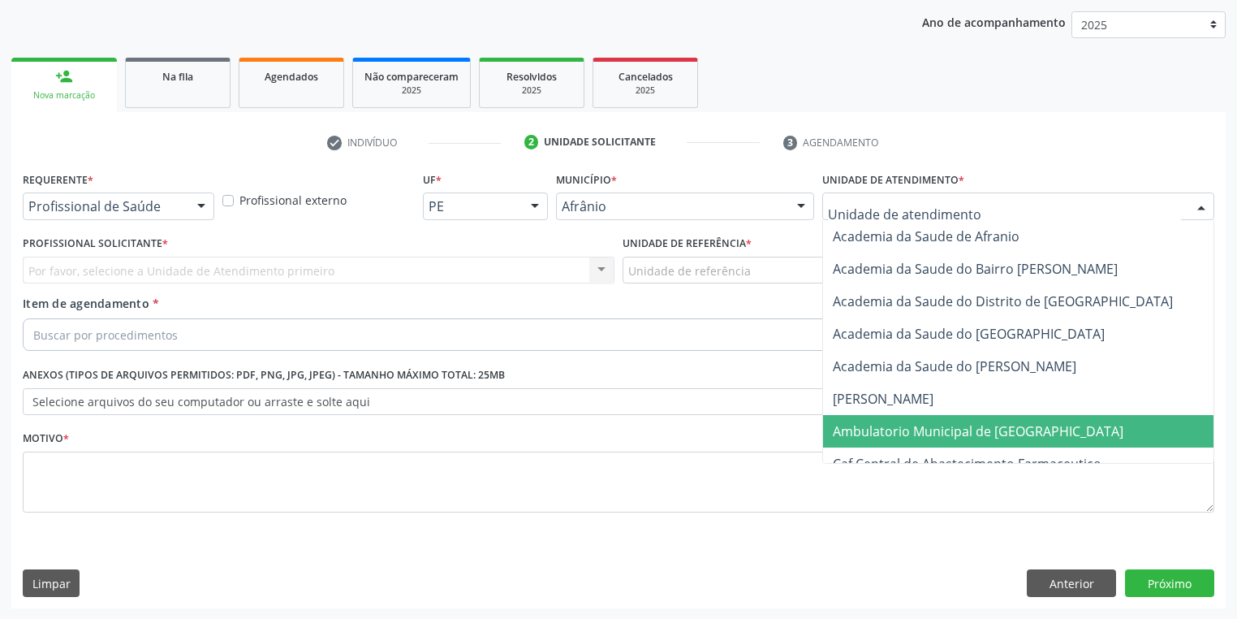
drag, startPoint x: 888, startPoint y: 423, endPoint x: 825, endPoint y: 383, distance: 74.8
click at [888, 422] on span "Ambulatorio Municipal de [GEOGRAPHIC_DATA]" at bounding box center [978, 431] width 291 height 18
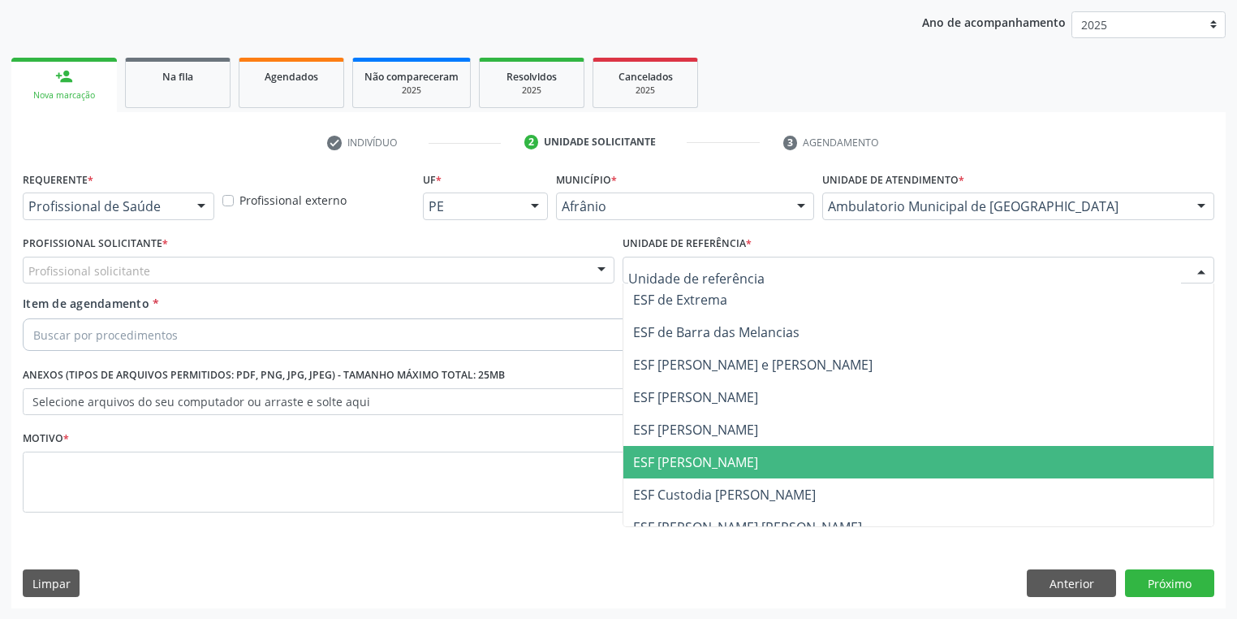
drag, startPoint x: 698, startPoint y: 458, endPoint x: 636, endPoint y: 434, distance: 66.3
click at [694, 457] on span "ESF [PERSON_NAME]" at bounding box center [695, 462] width 125 height 18
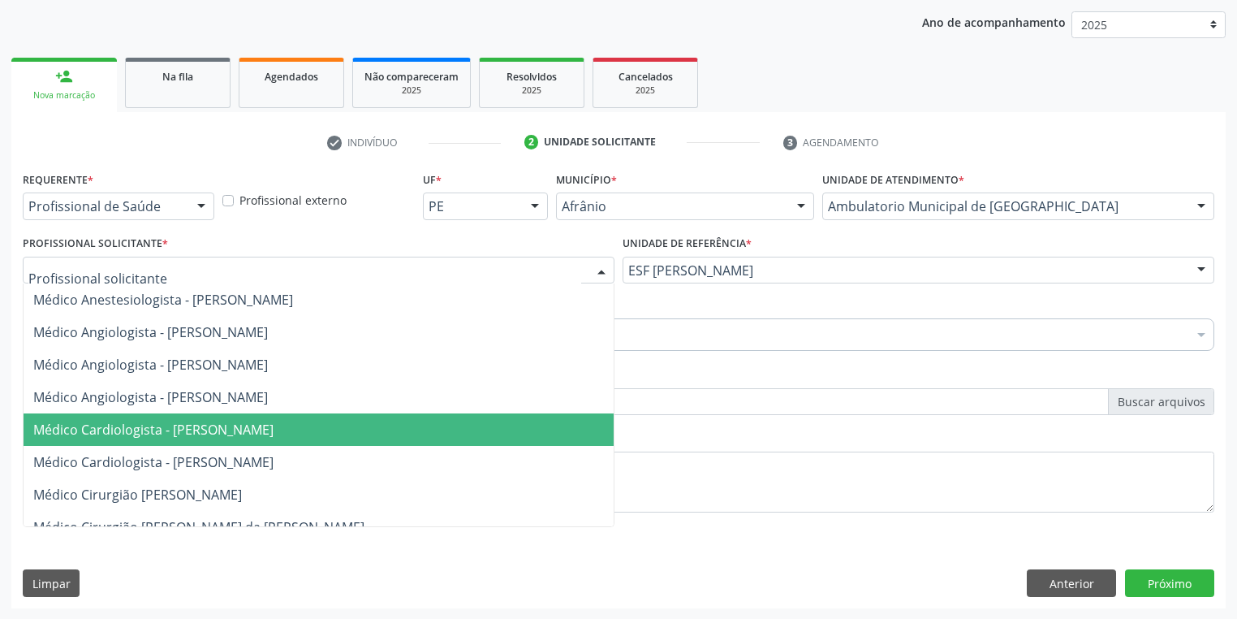
click at [159, 426] on span "Médico Cardiologista - Alysson Rodrigo Ferreira Cavalcanti" at bounding box center [153, 430] width 240 height 18
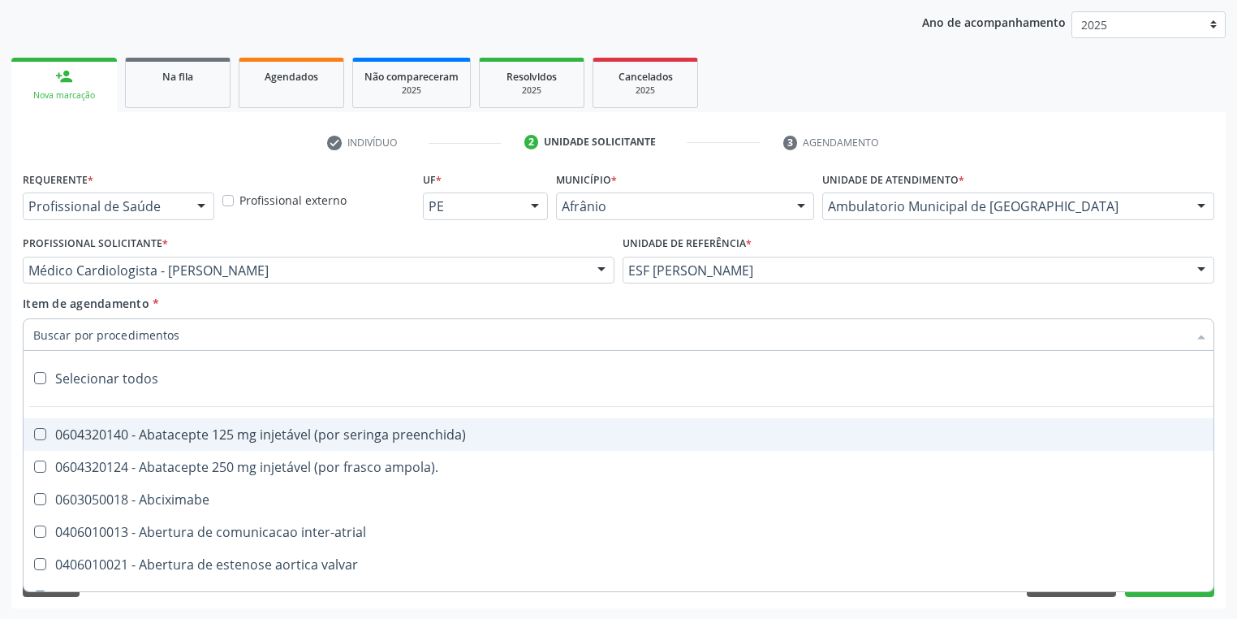
click at [92, 332] on input "Item de agendamento *" at bounding box center [610, 334] width 1154 height 32
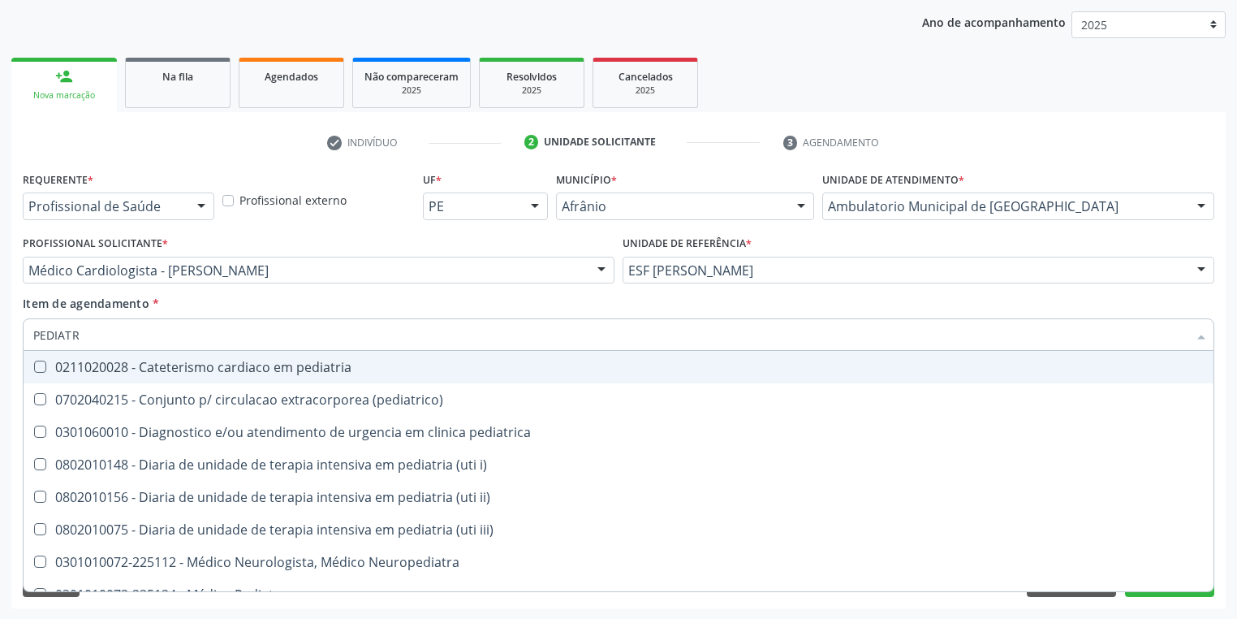
type input "PEDIATRA"
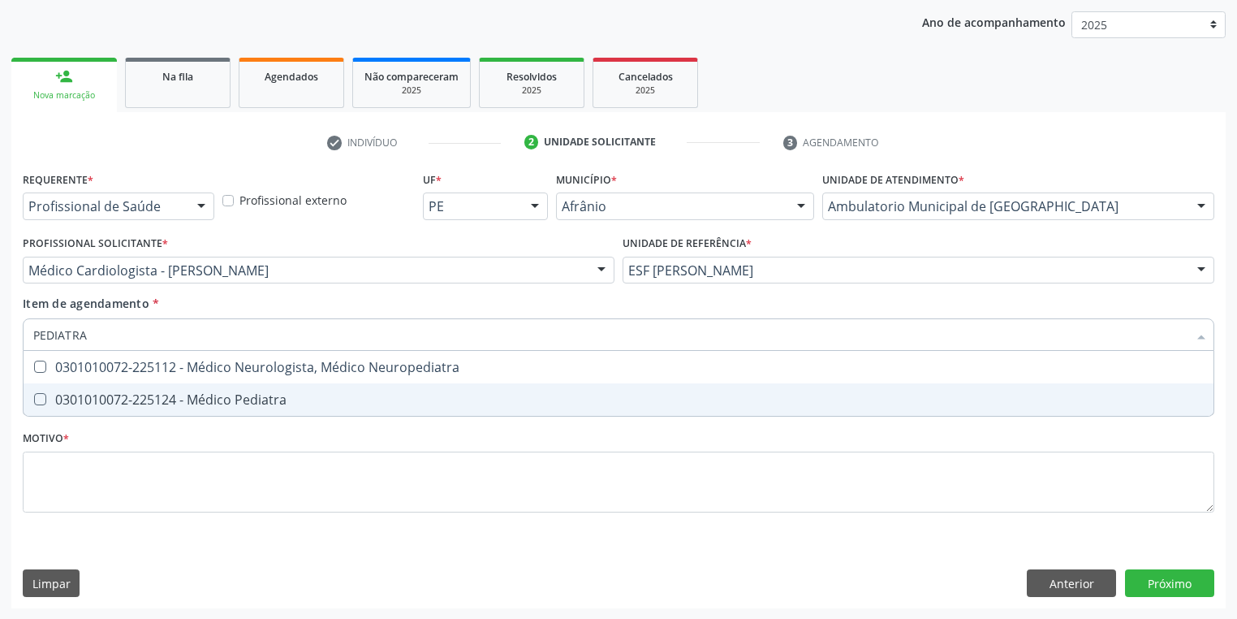
click at [132, 402] on div "0301010072-225124 - Médico Pediatra" at bounding box center [618, 399] width 1171 height 13
checkbox Pediatra "true"
click at [101, 473] on div "Requerente * Profissional de Saúde Profissional de Saúde Paciente Nenhum result…" at bounding box center [619, 351] width 1192 height 368
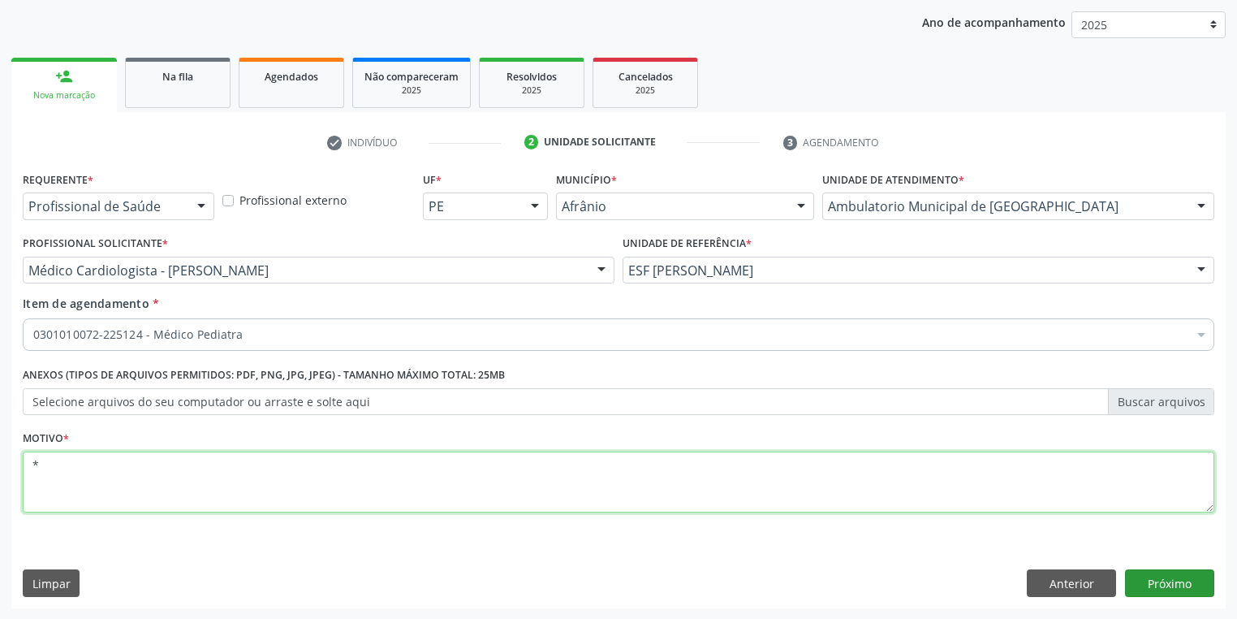
type textarea "*"
click at [1158, 581] on button "Próximo" at bounding box center [1169, 583] width 89 height 28
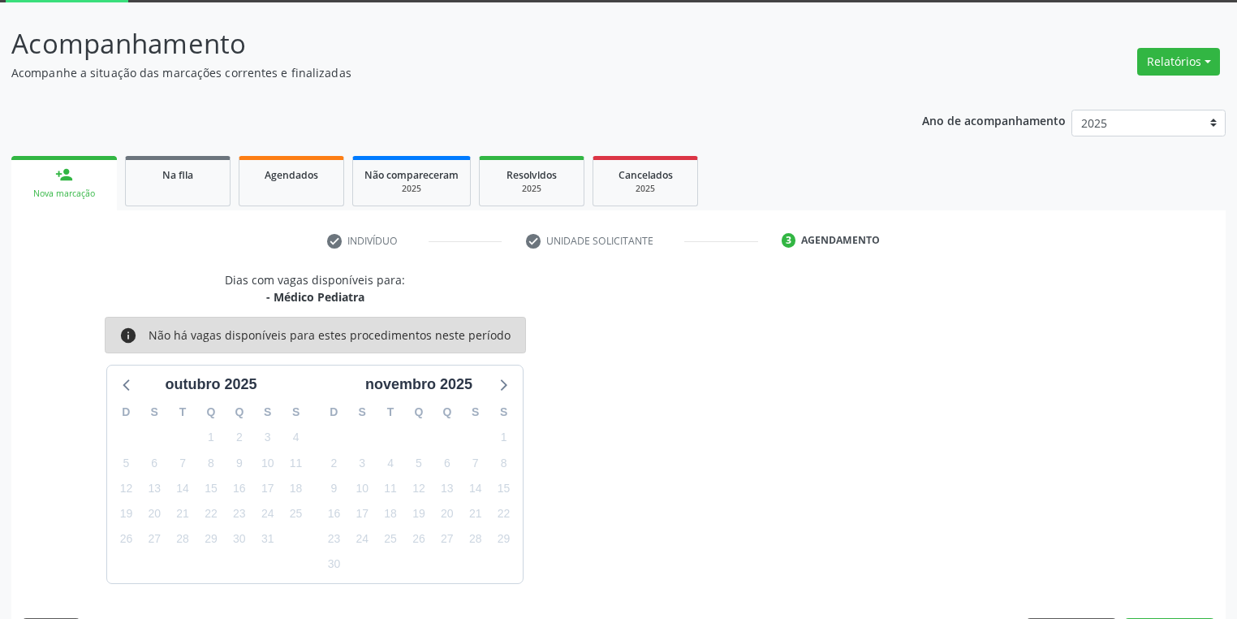
scroll to position [134, 0]
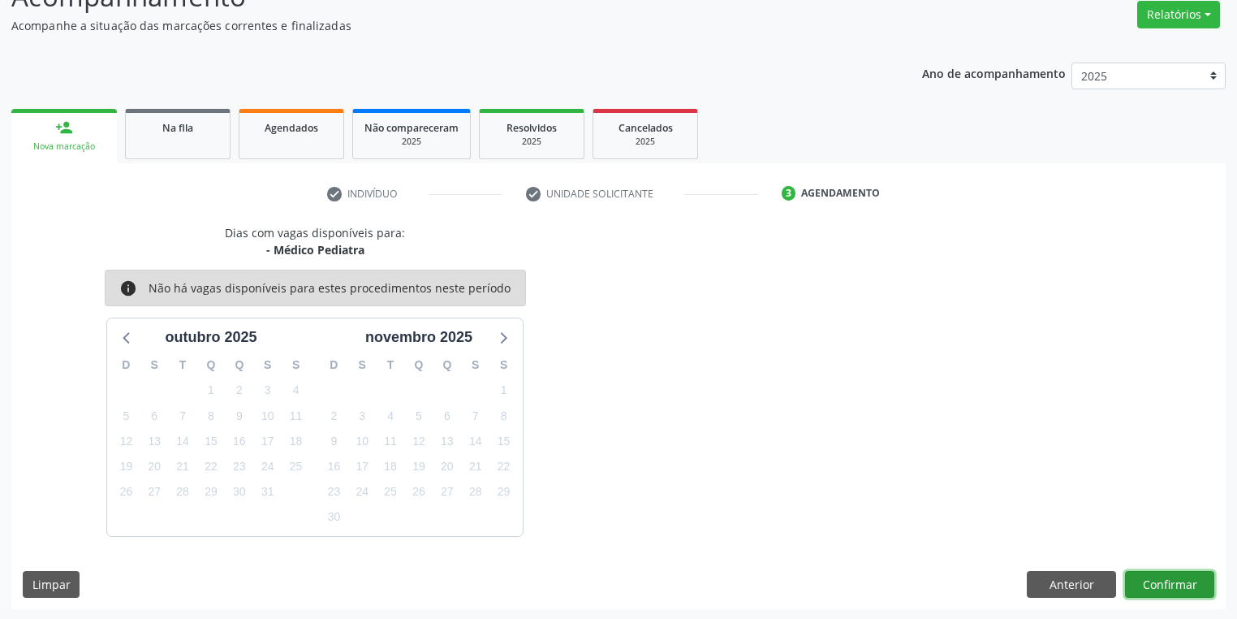
click at [1158, 585] on button "Confirmar" at bounding box center [1169, 585] width 89 height 28
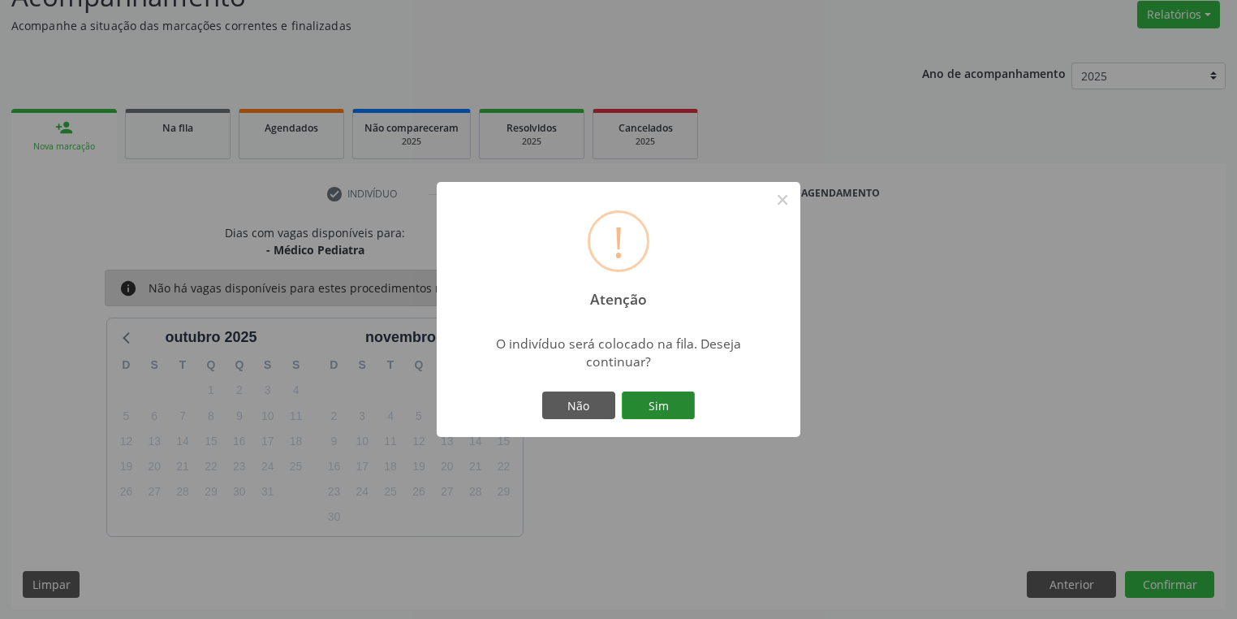
click at [672, 404] on button "Sim" at bounding box center [658, 405] width 73 height 28
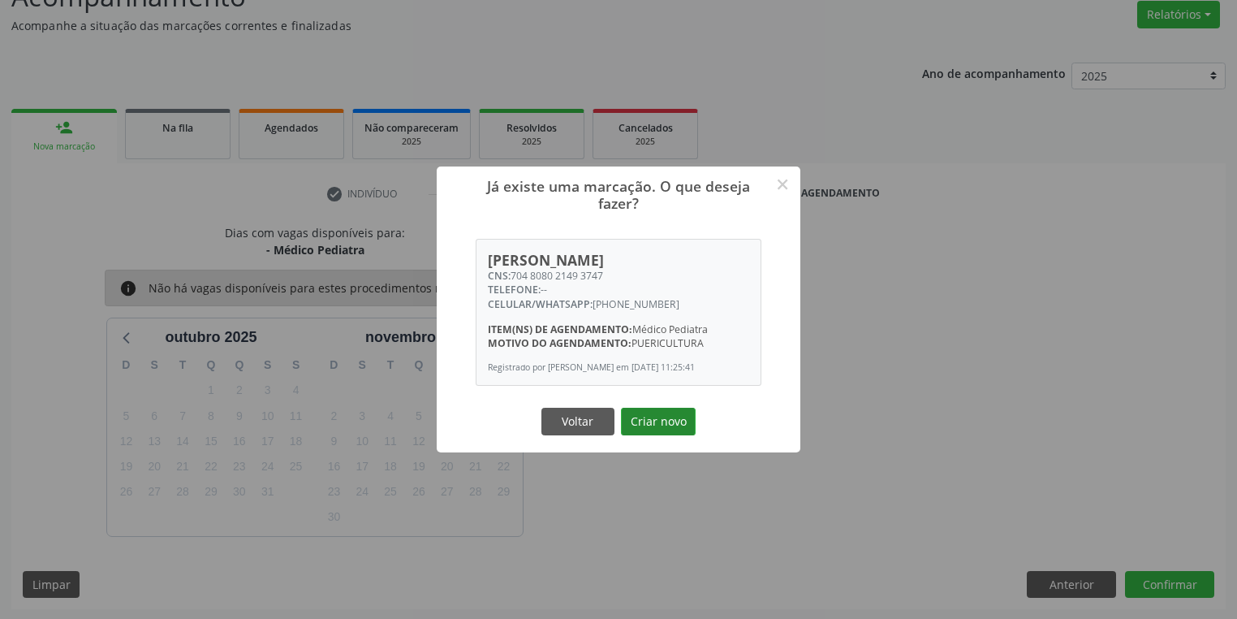
click at [660, 424] on button "Criar novo" at bounding box center [658, 422] width 75 height 28
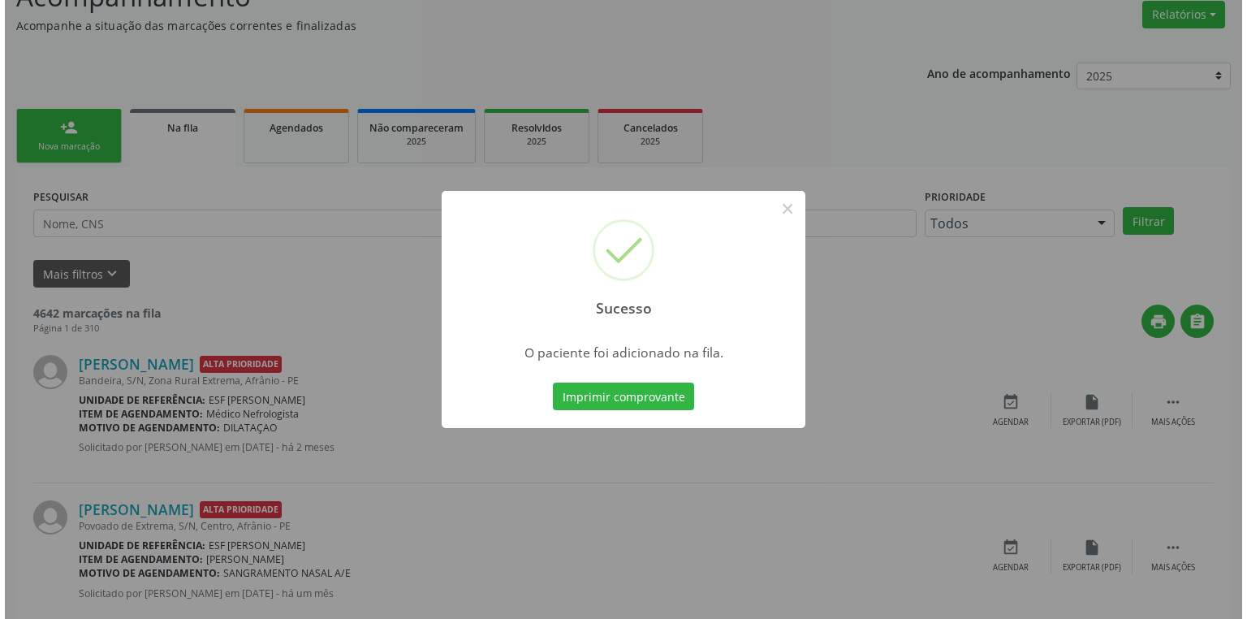
scroll to position [0, 0]
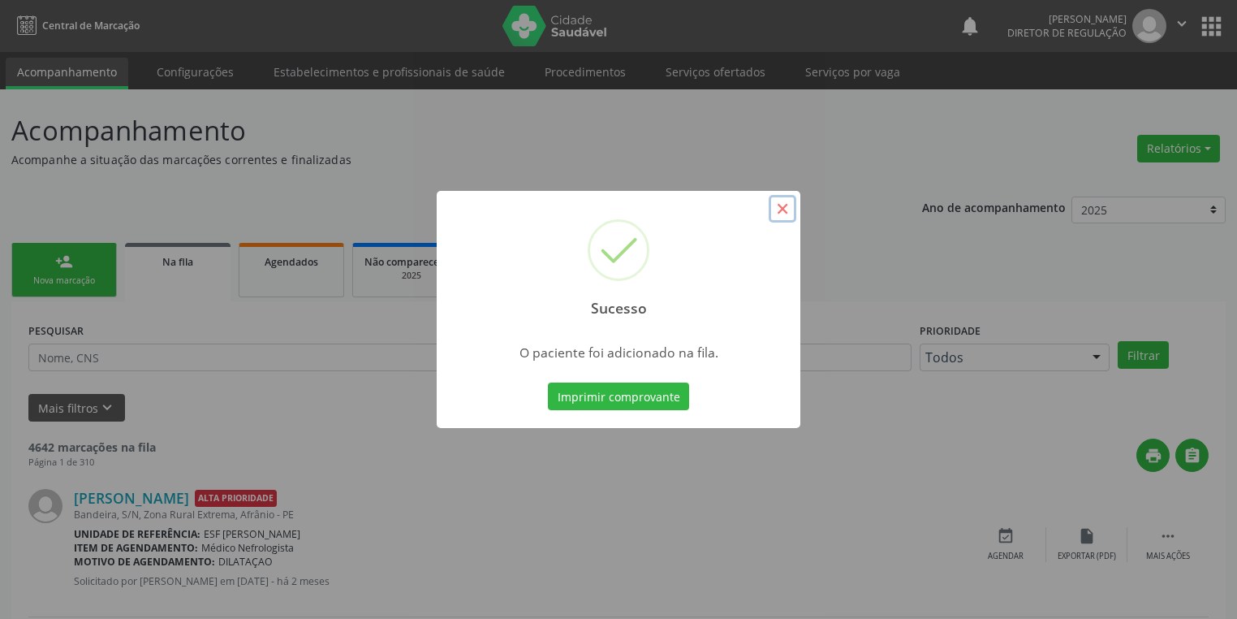
click at [783, 209] on button "×" at bounding box center [783, 209] width 28 height 28
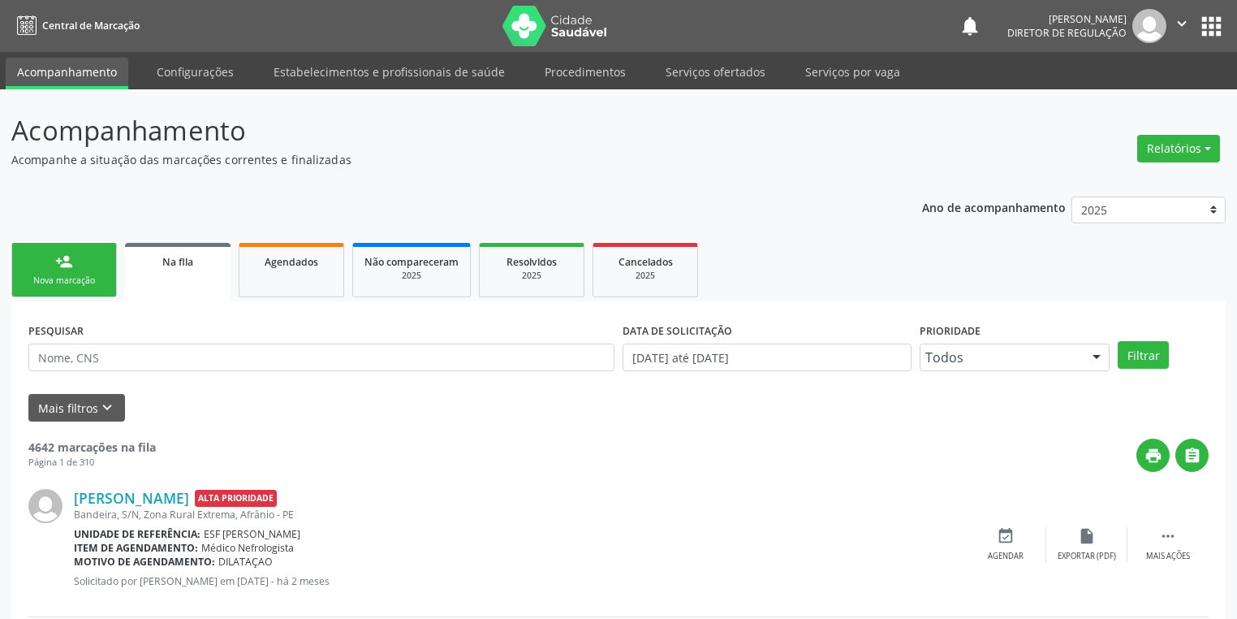
click at [58, 291] on link "person_add Nova marcação" at bounding box center [64, 270] width 106 height 54
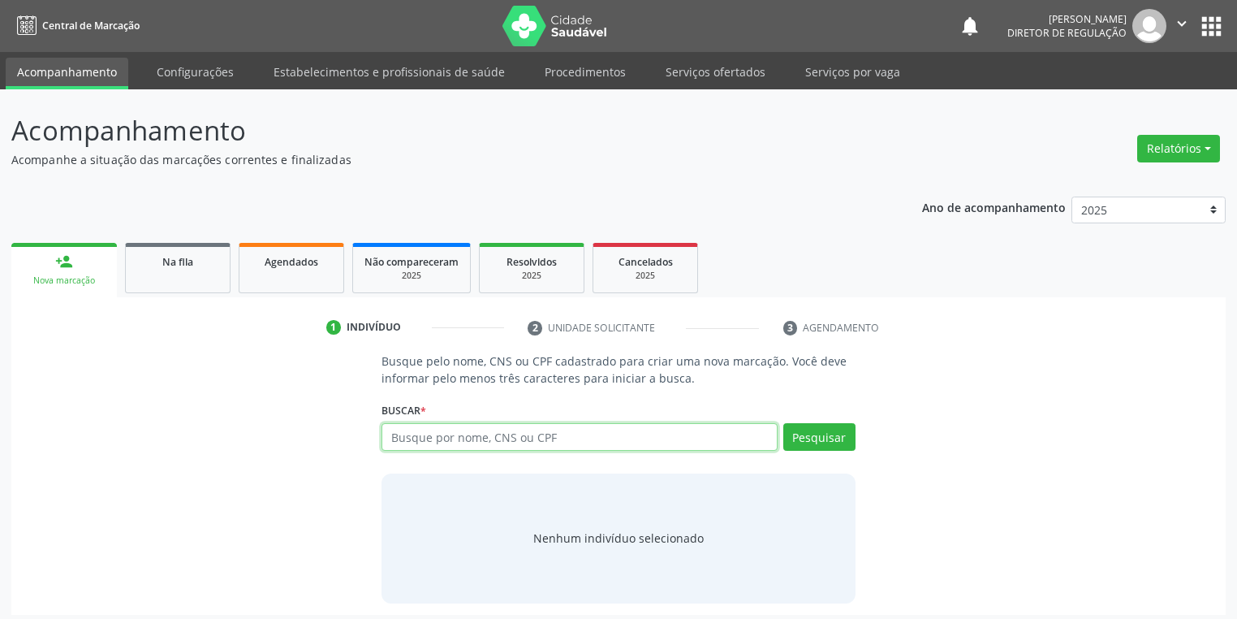
click at [461, 426] on input "text" at bounding box center [580, 437] width 396 height 28
click at [714, 75] on link "Serviços ofertados" at bounding box center [715, 72] width 123 height 28
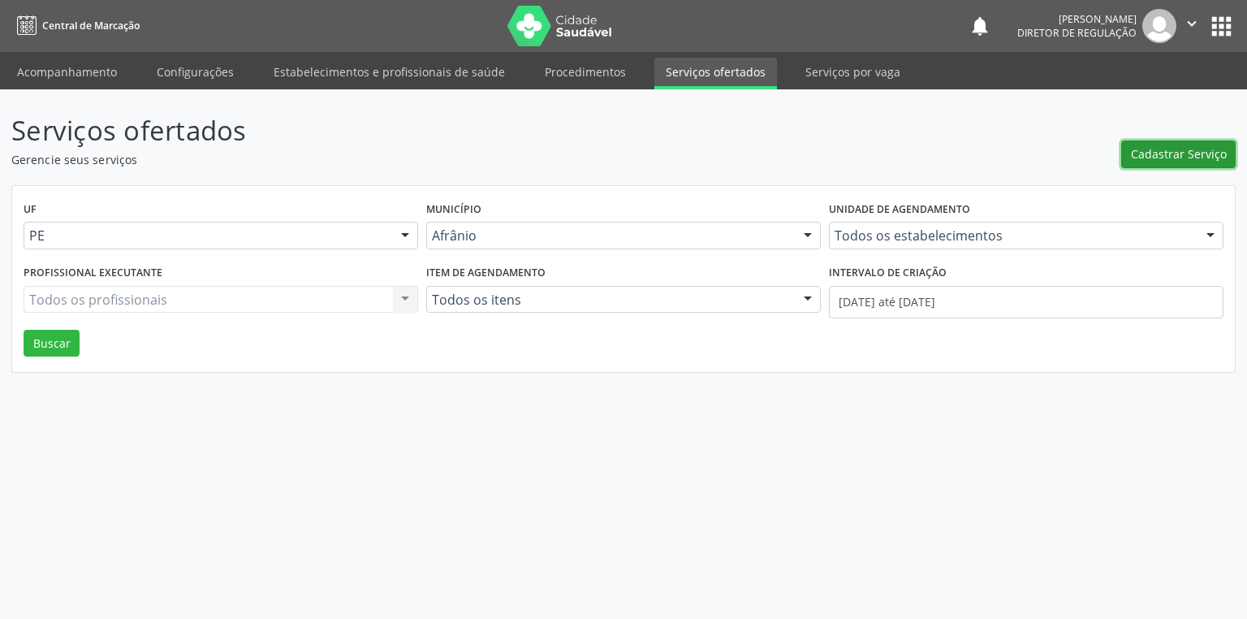
click at [1189, 156] on span "Cadastrar Serviço" at bounding box center [1179, 153] width 96 height 17
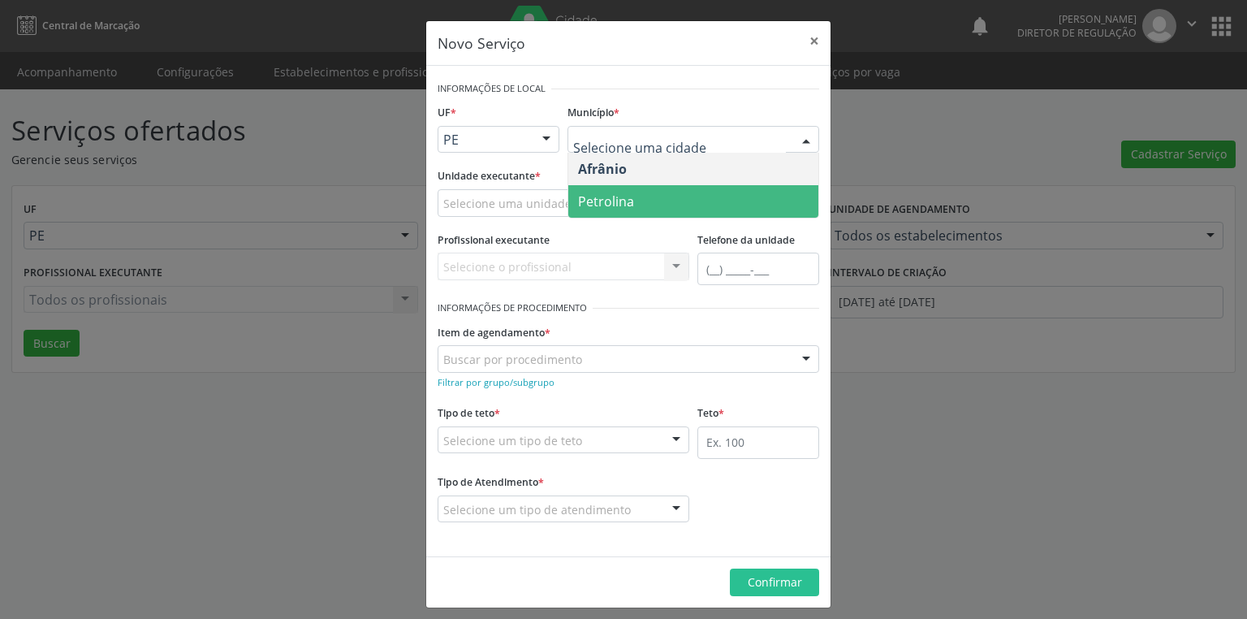
click at [608, 201] on span "Petrolina" at bounding box center [606, 201] width 56 height 18
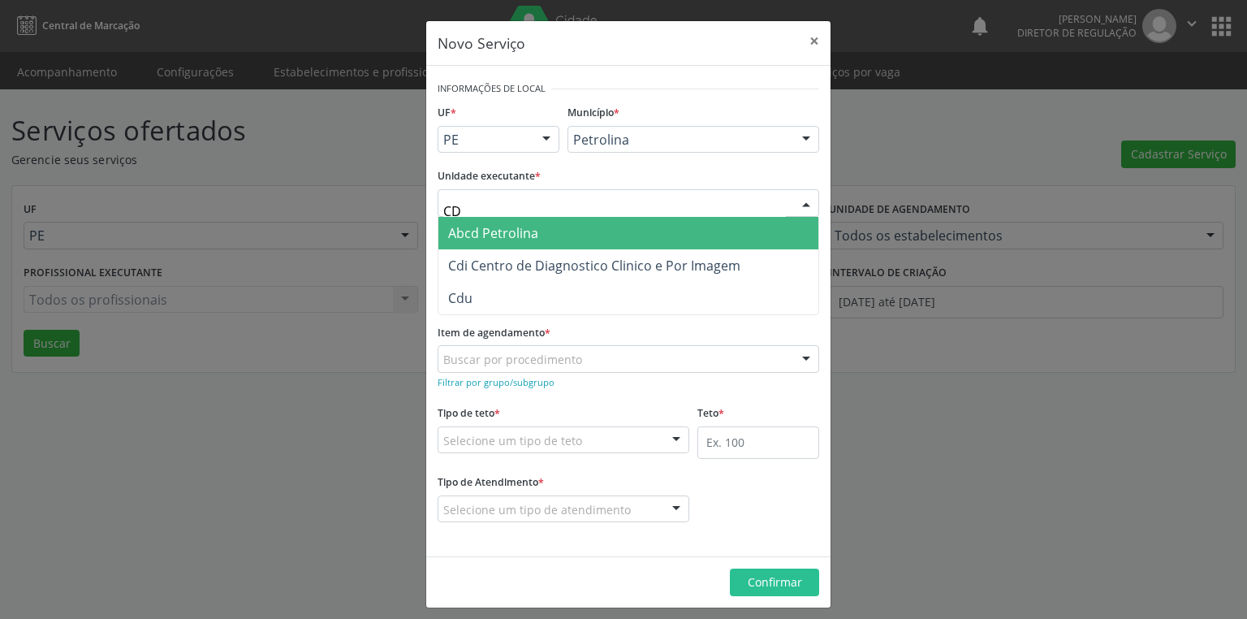
type input "CDI"
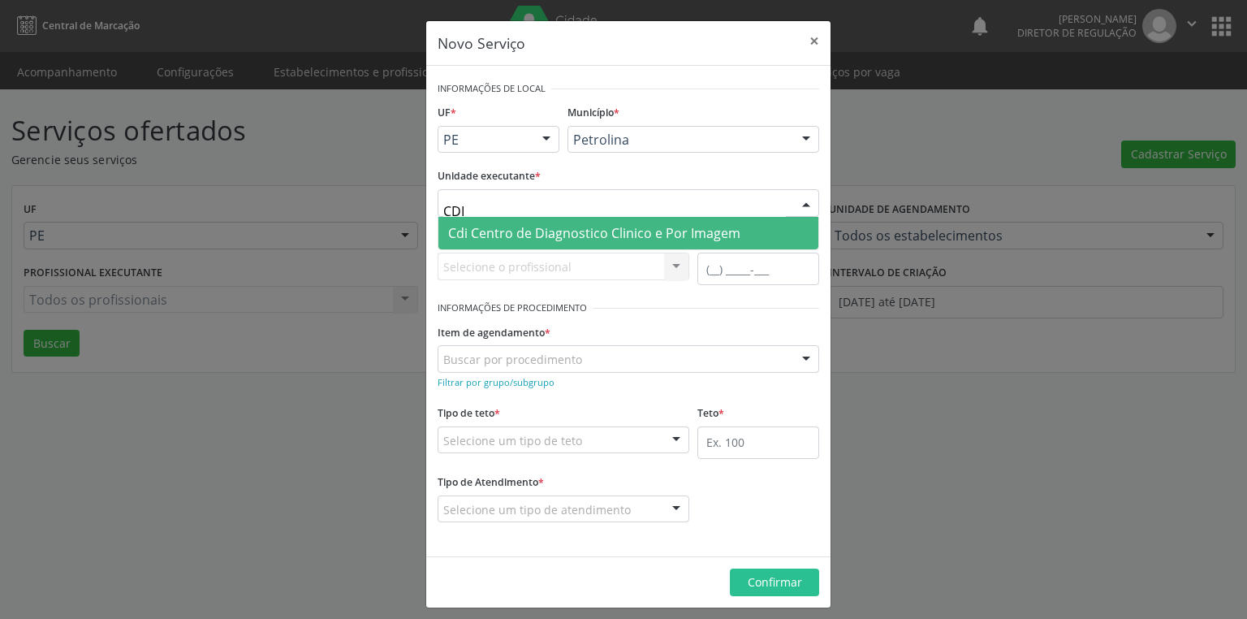
click at [481, 234] on span "Cdi Centro de Diagnostico Clinico e Por Imagem" at bounding box center [594, 233] width 292 height 18
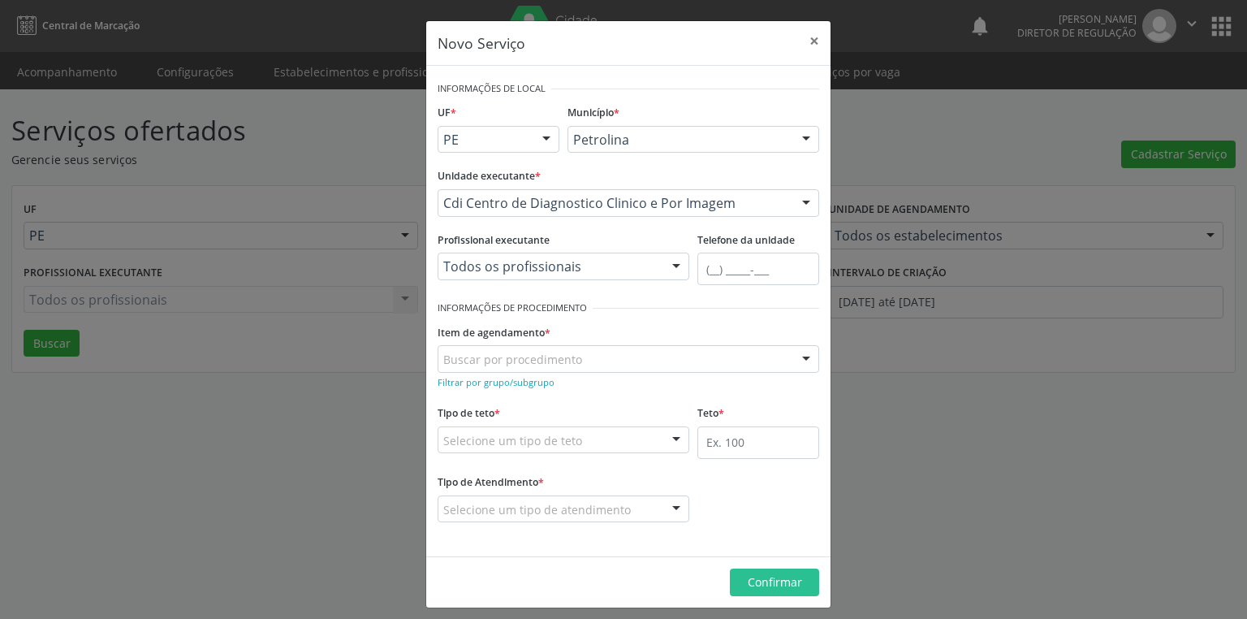
click at [467, 387] on div "Filtrar por grupo/subgrupo" at bounding box center [629, 381] width 382 height 17
click at [468, 380] on small "Filtrar por grupo/subgrupo" at bounding box center [496, 382] width 117 height 12
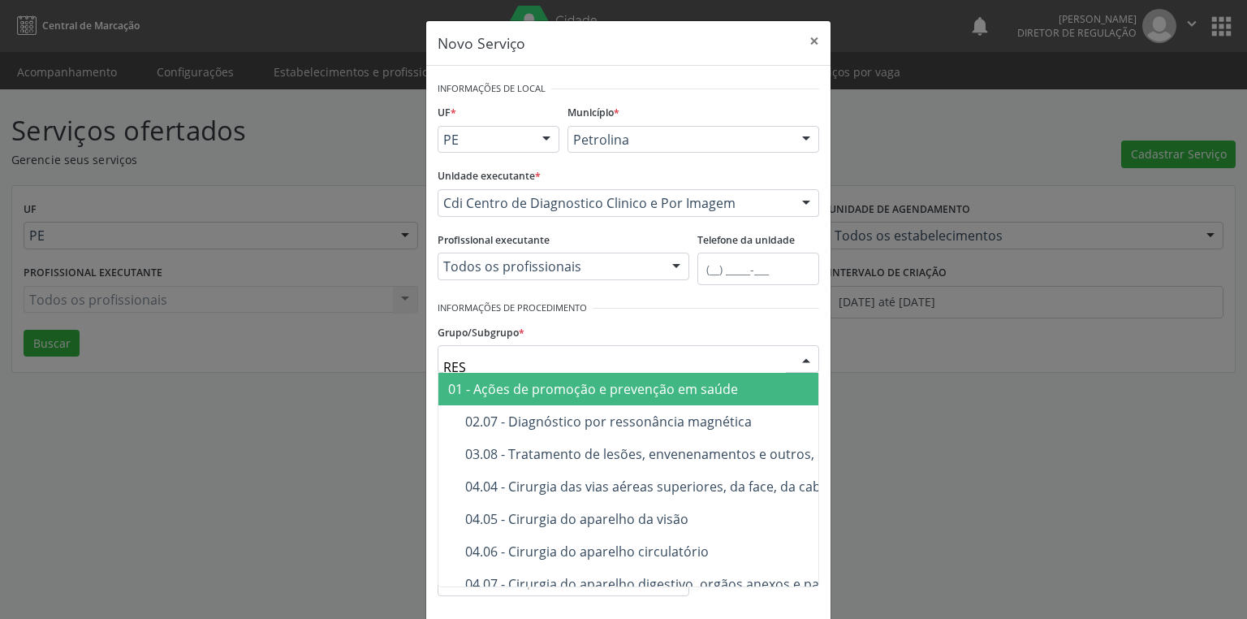
type input "RESS"
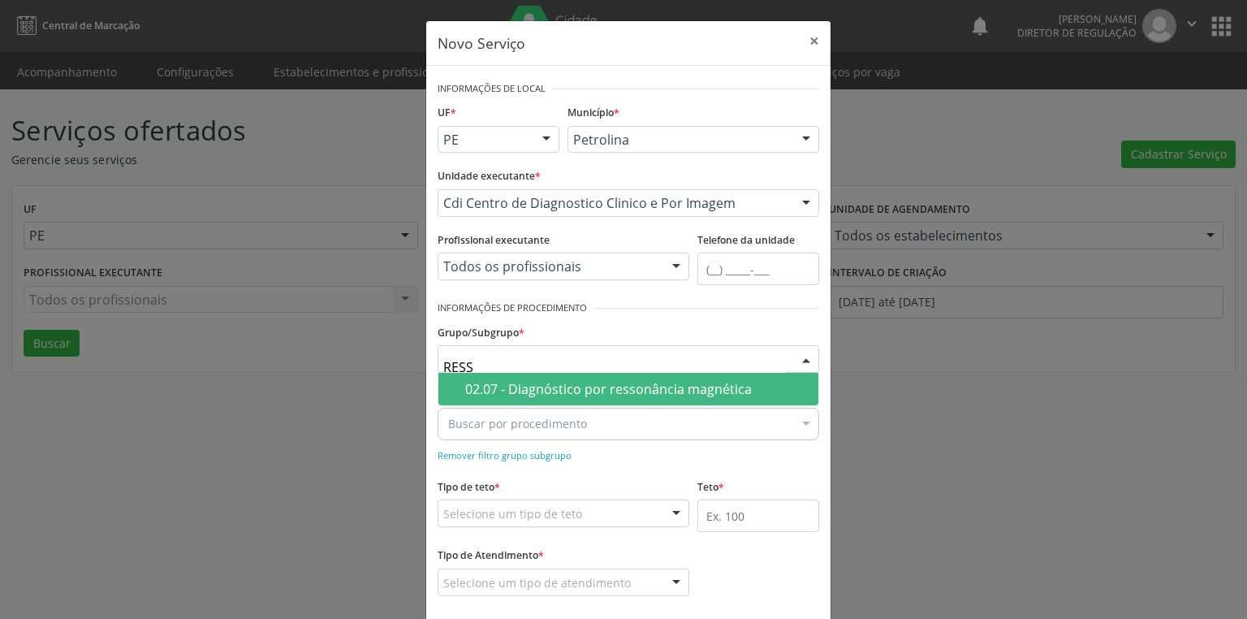
click at [465, 385] on div "02.07 - Diagnóstico por ressonância magnética" at bounding box center [636, 388] width 343 height 13
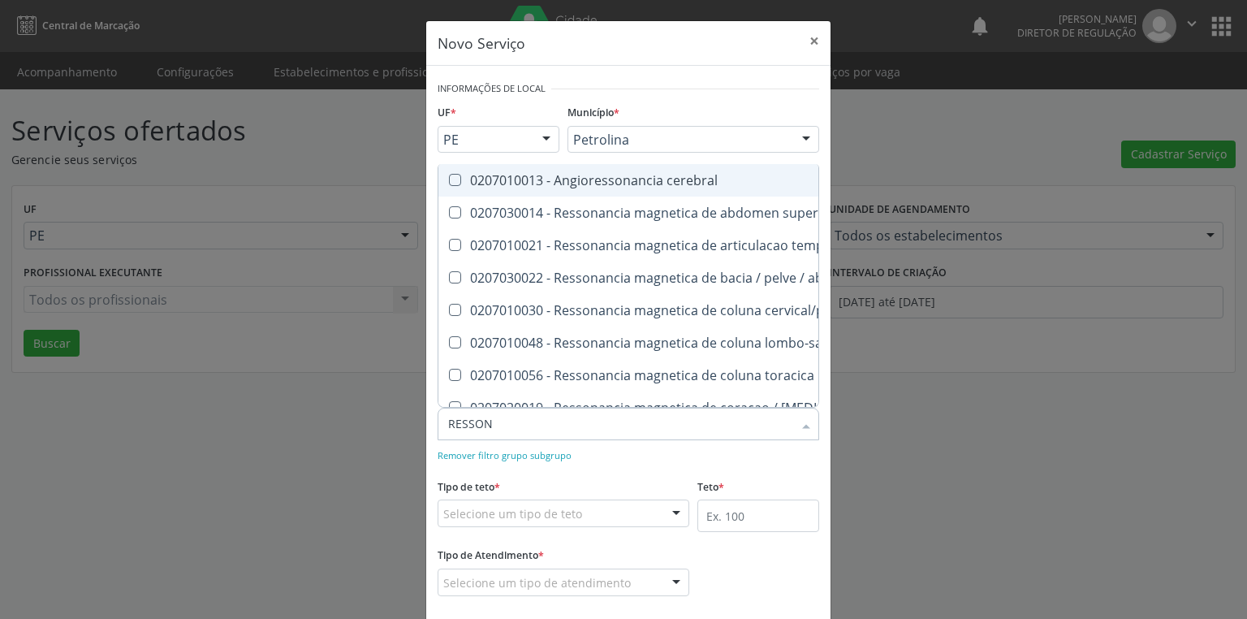
type input "RESSONA"
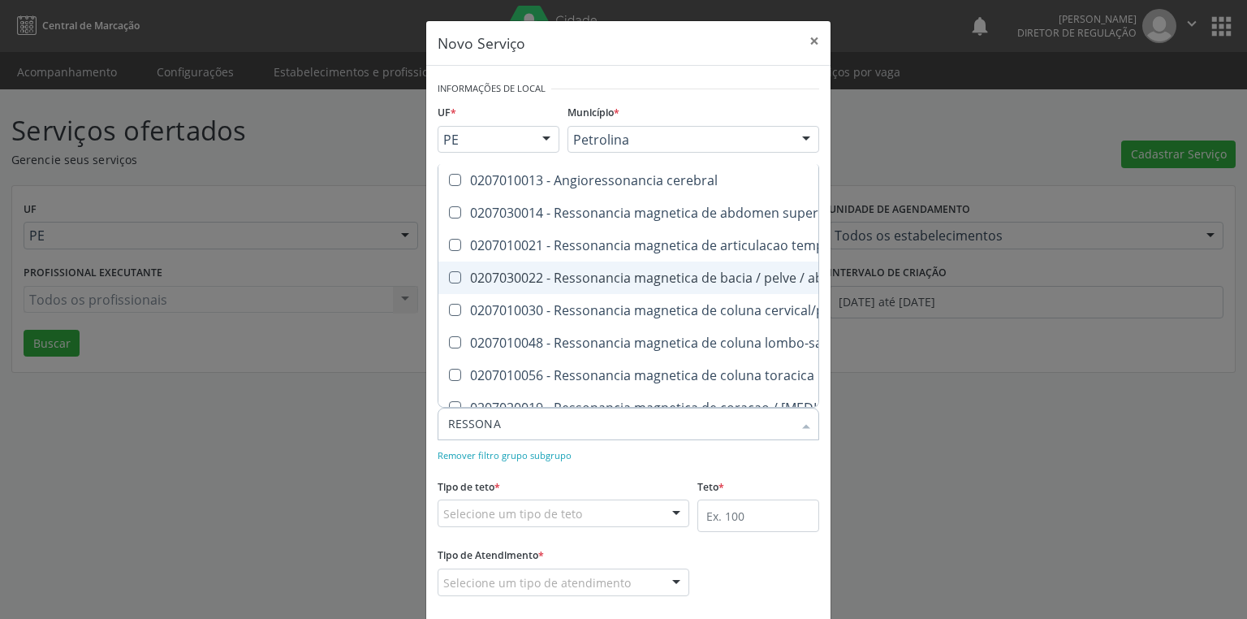
click at [458, 267] on span "0207030022 - Ressonancia magnetica de bacia / pelve / abdomen inferior" at bounding box center [715, 277] width 554 height 32
checkbox inferior "true"
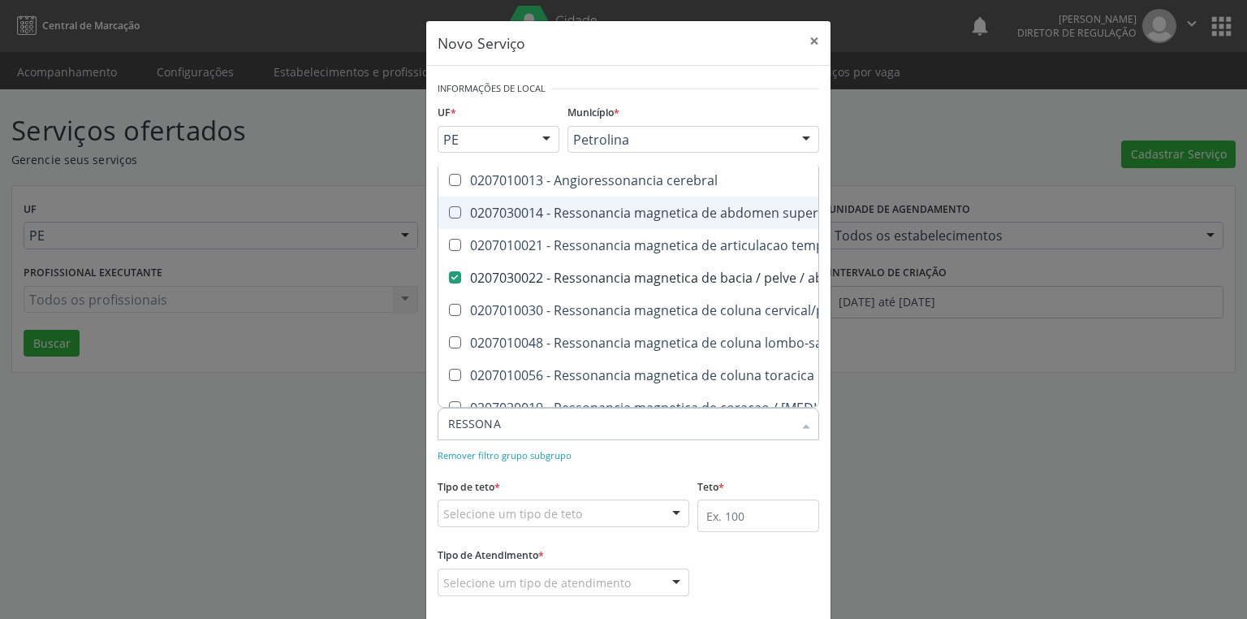
click at [454, 214] on superior at bounding box center [455, 212] width 12 height 12
click at [449, 214] on superior "checkbox" at bounding box center [443, 212] width 11 height 11
checkbox superior "true"
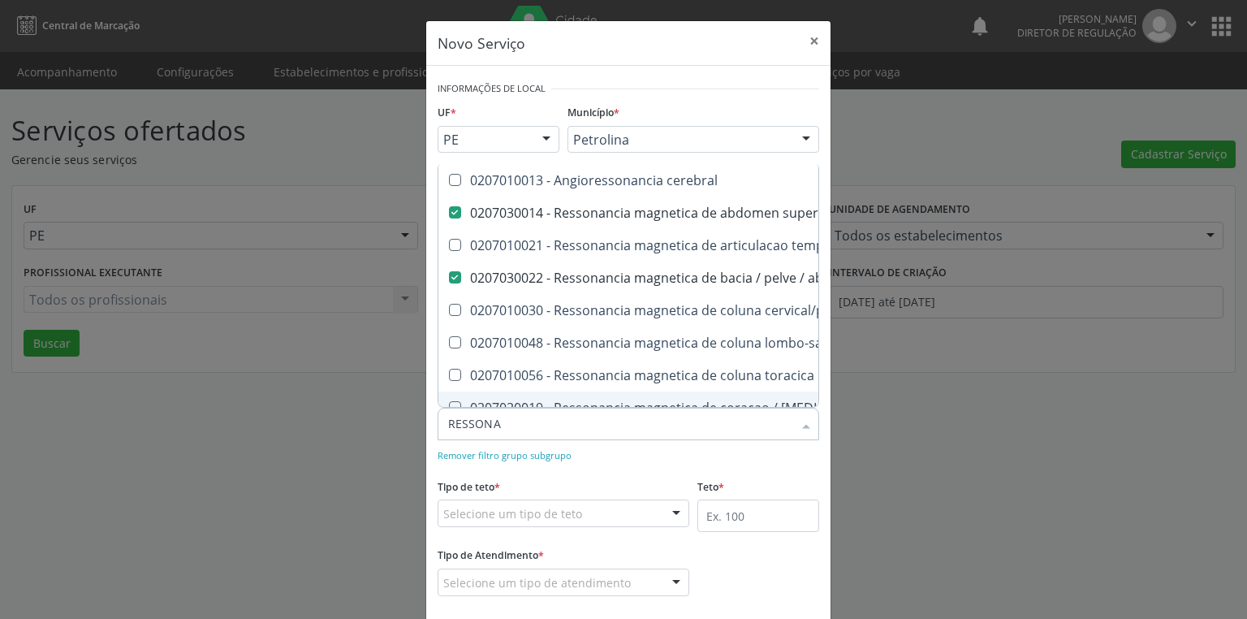
checkbox \(bilateral\) "true"
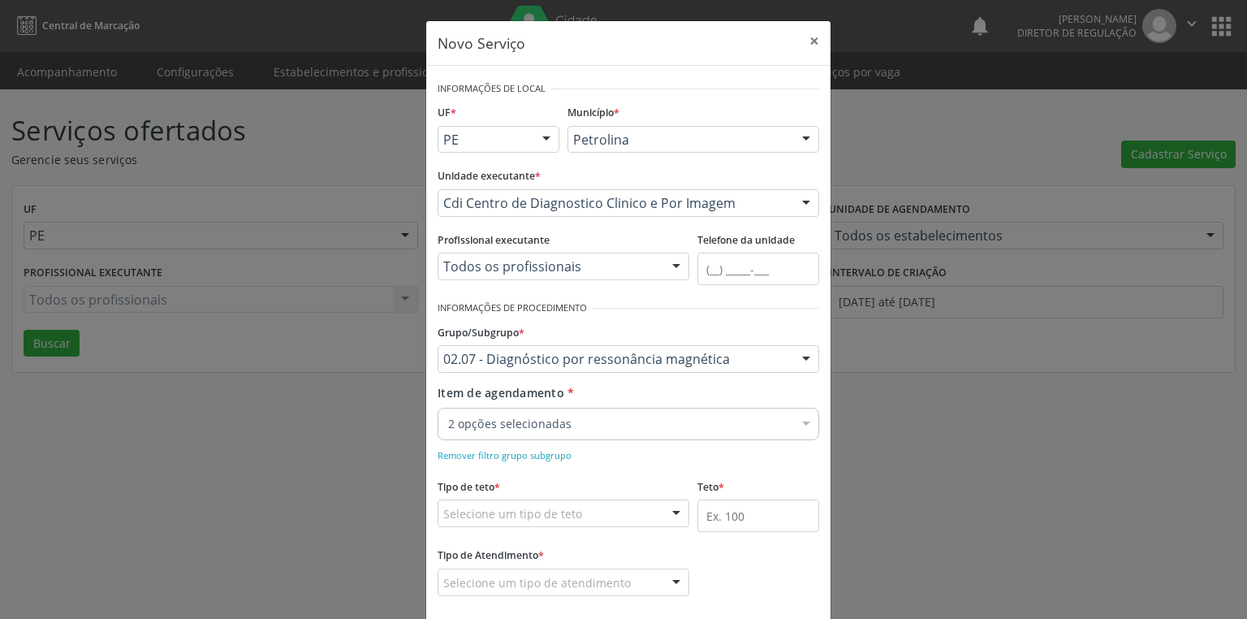
click at [517, 469] on form "Informações de Local UF * PE BA PE Nenhum resultado encontrado para: " " Não há…" at bounding box center [629, 347] width 382 height 541
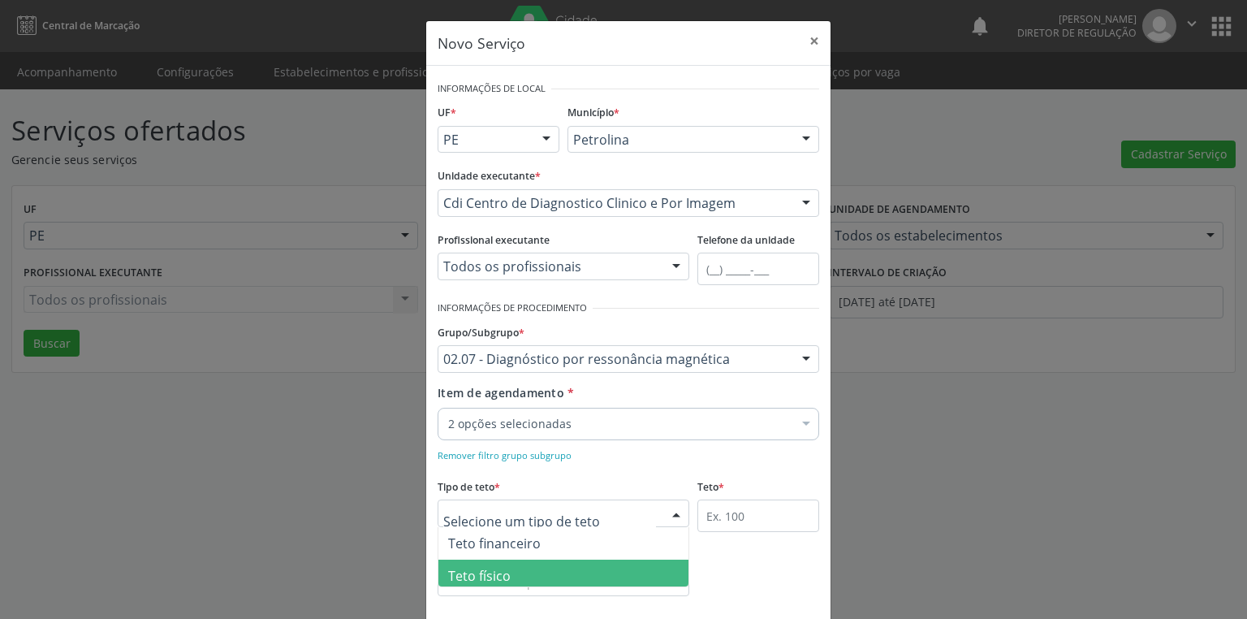
drag, startPoint x: 481, startPoint y: 570, endPoint x: 570, endPoint y: 526, distance: 98.8
click at [483, 571] on span "Teto físico" at bounding box center [479, 576] width 63 height 18
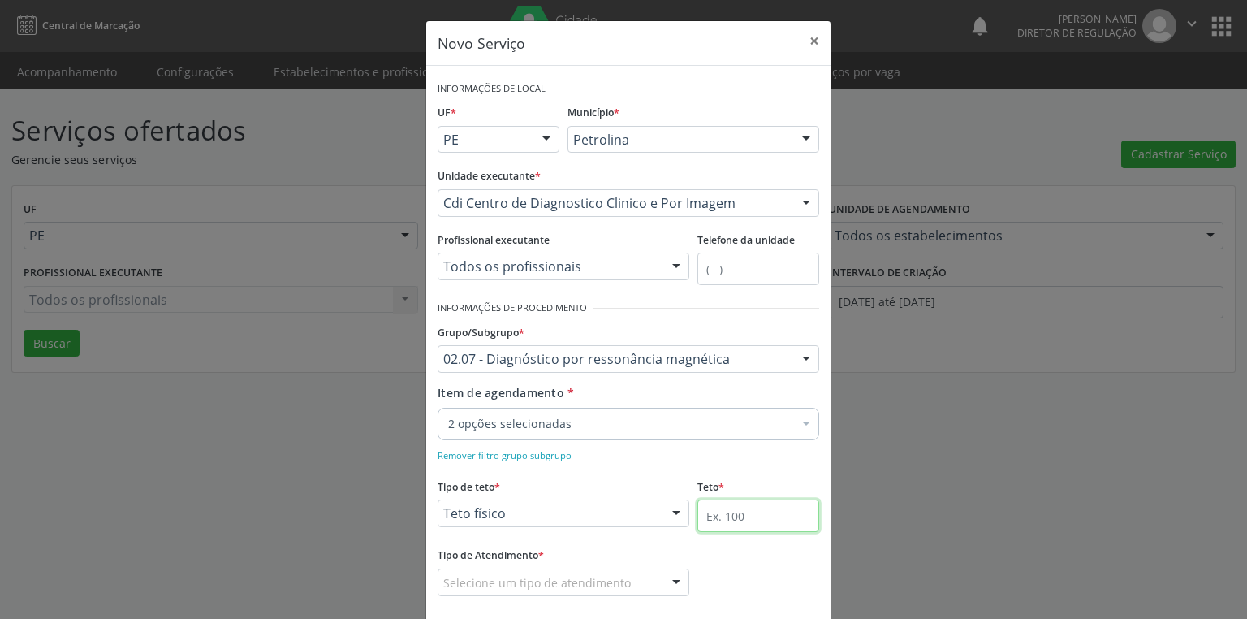
click at [714, 510] on input "text" at bounding box center [758, 515] width 122 height 32
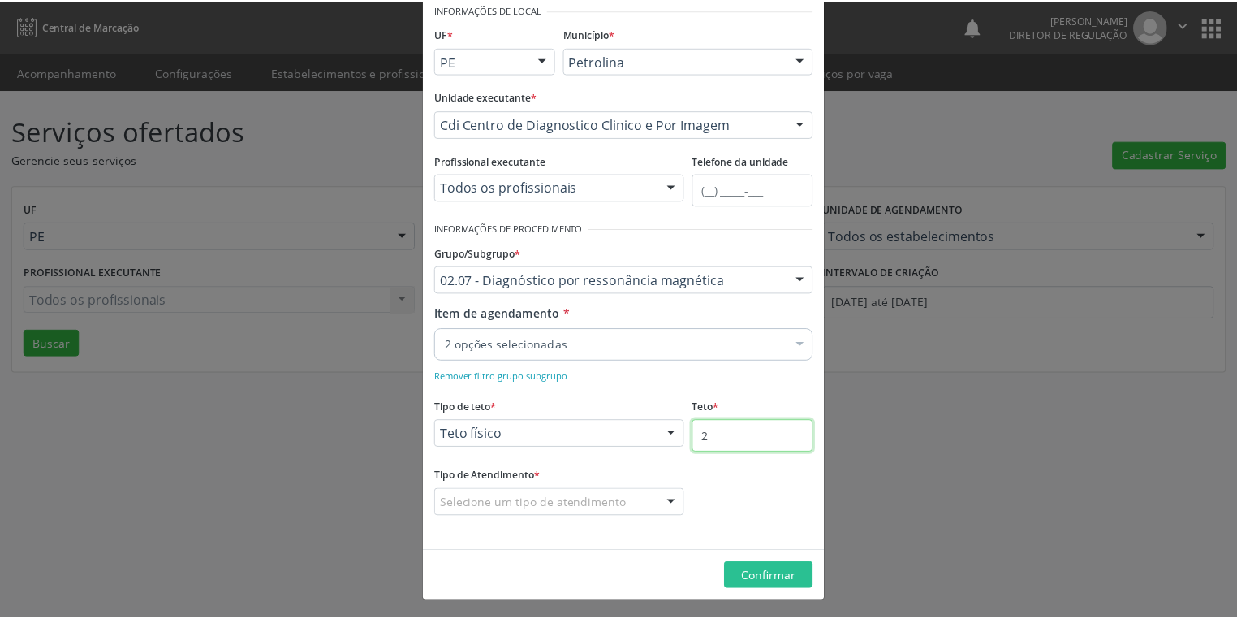
scroll to position [80, 0]
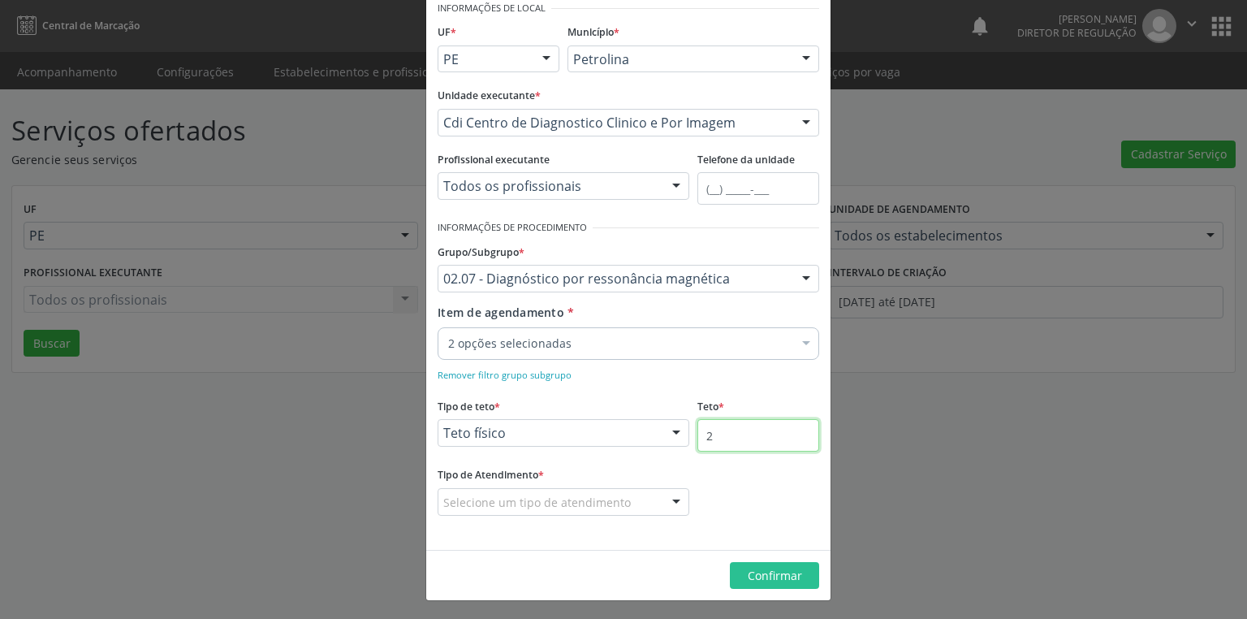
type input "2"
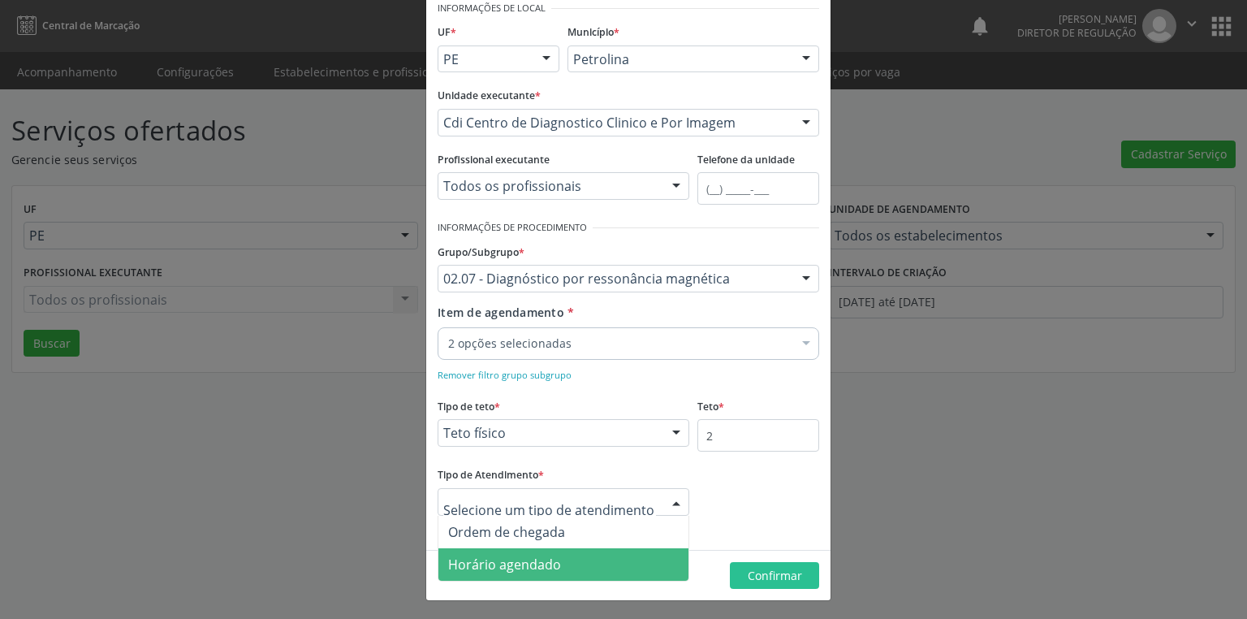
click at [477, 559] on span "Horário agendado" at bounding box center [504, 564] width 113 height 18
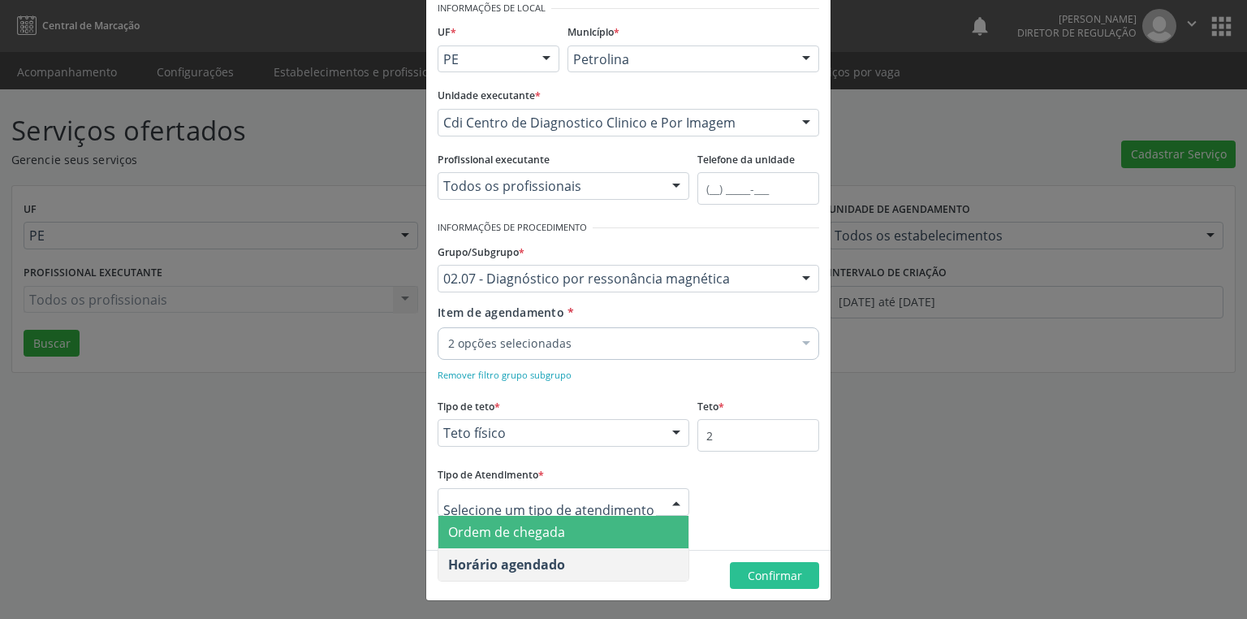
drag, startPoint x: 534, startPoint y: 523, endPoint x: 546, endPoint y: 528, distance: 12.4
click at [535, 524] on span "Ordem de chegada" at bounding box center [506, 532] width 117 height 18
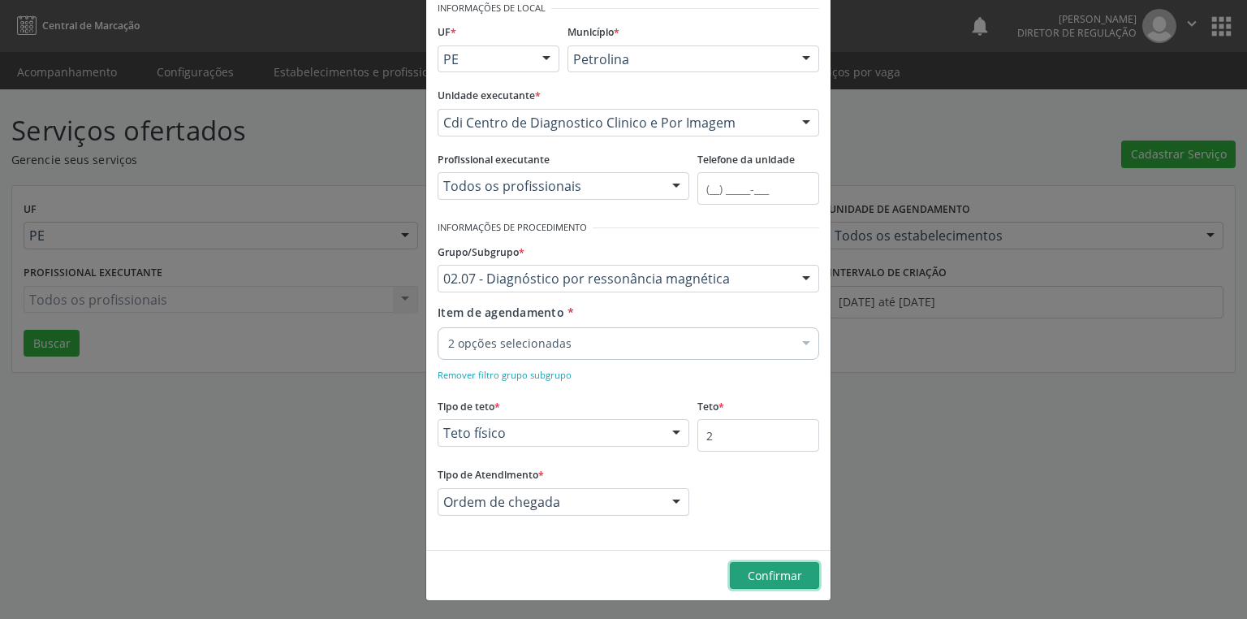
click at [747, 564] on button "Confirmar" at bounding box center [774, 576] width 89 height 28
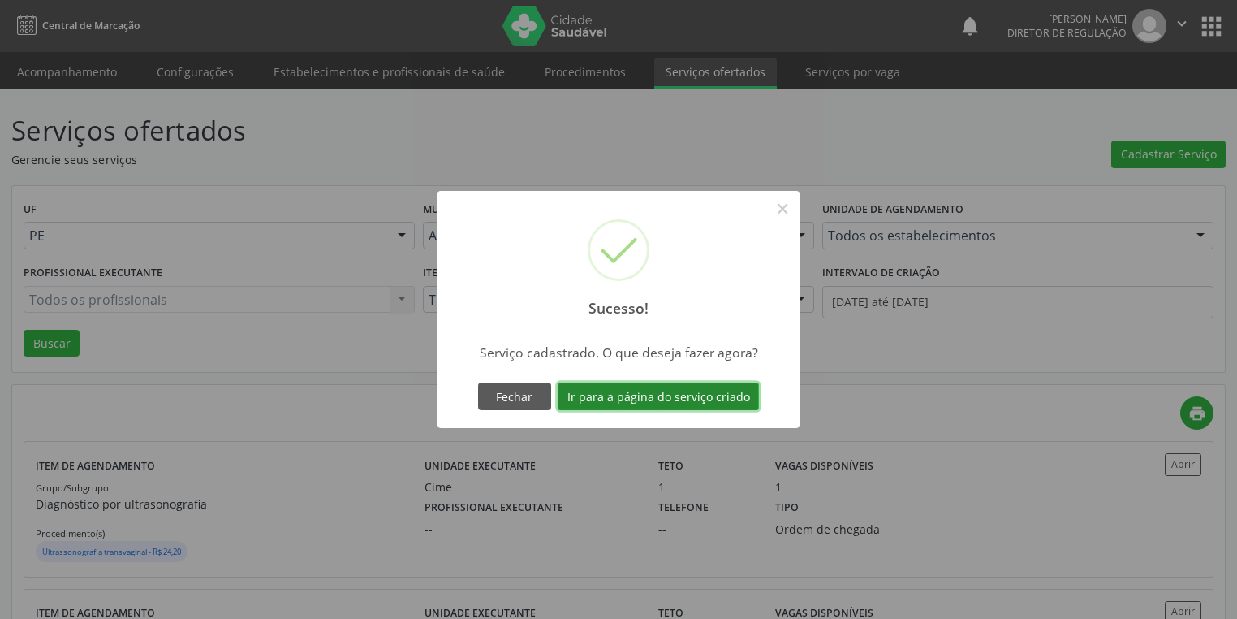
click at [634, 386] on button "Ir para a página do serviço criado" at bounding box center [658, 396] width 201 height 28
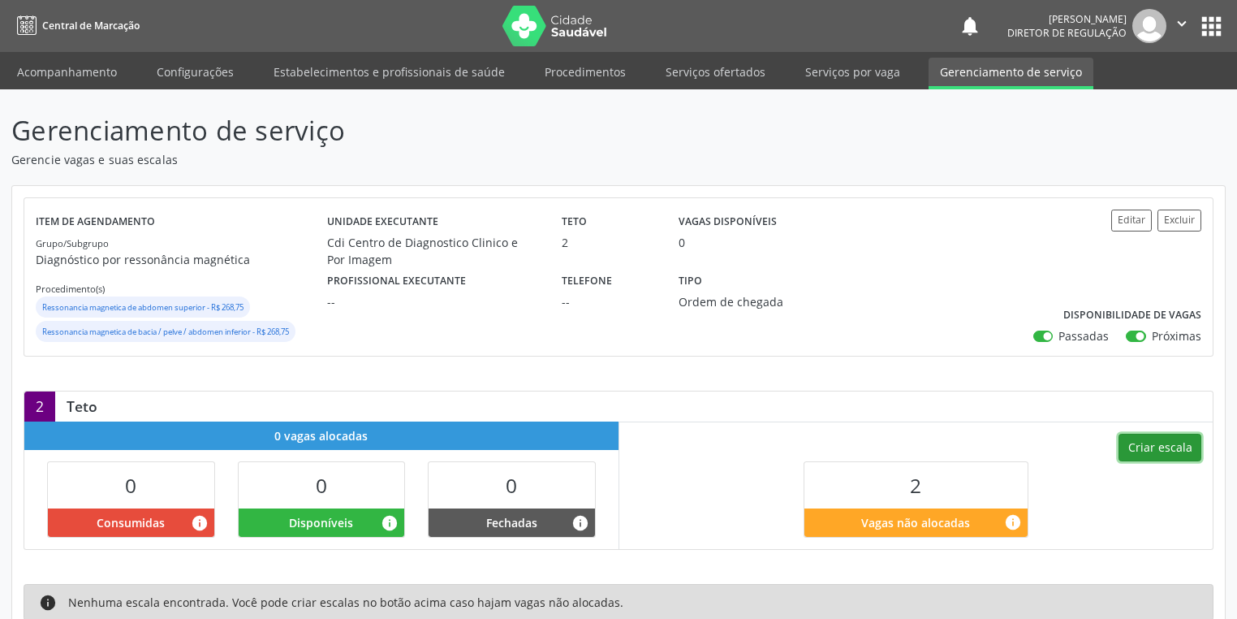
click at [1165, 448] on button "Criar escala" at bounding box center [1160, 448] width 83 height 28
select select "9"
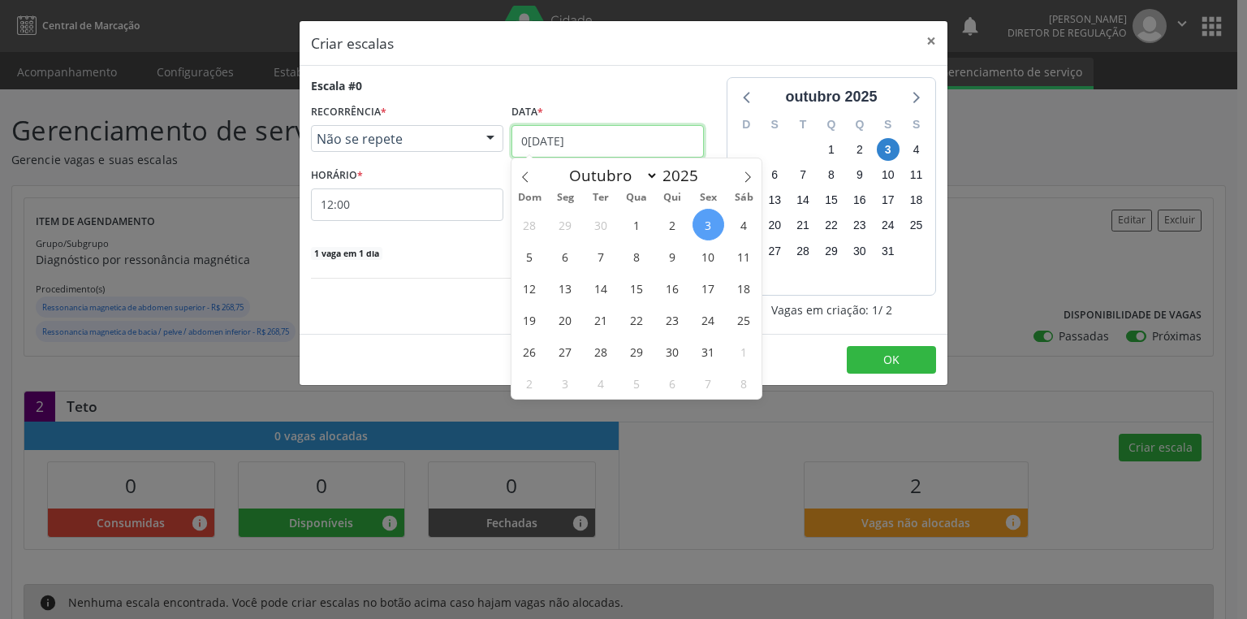
click at [538, 138] on input "03/10/2025" at bounding box center [607, 141] width 192 height 32
click at [641, 262] on span "8" at bounding box center [637, 256] width 32 height 32
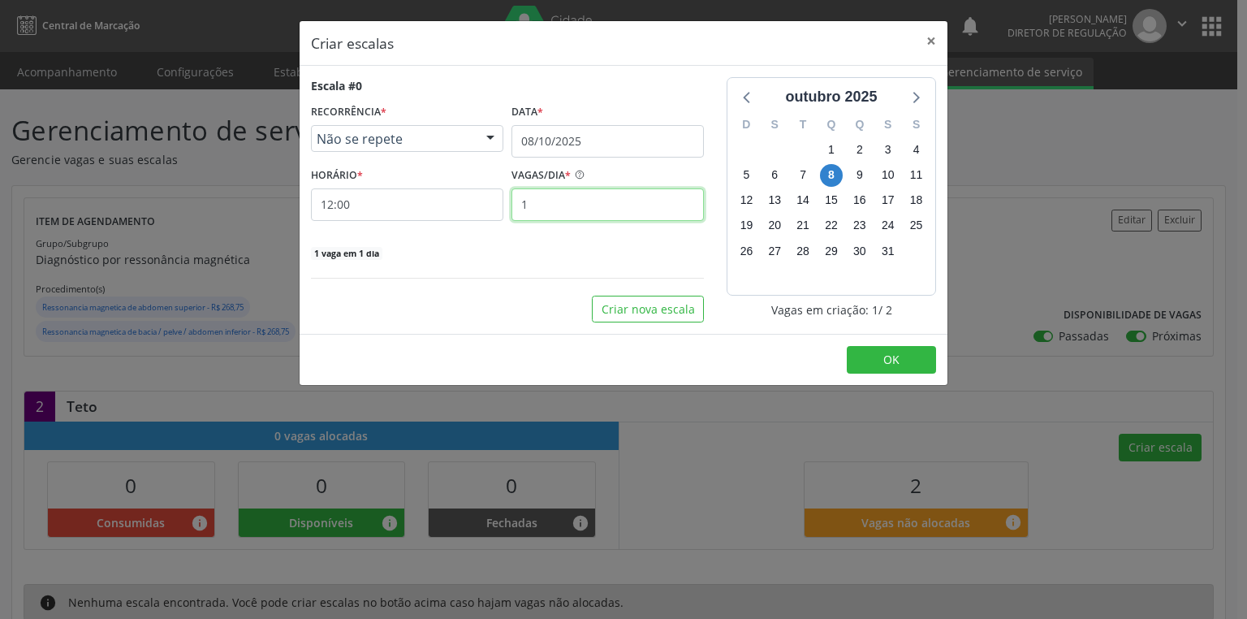
click at [535, 207] on input "1" at bounding box center [607, 204] width 192 height 32
type input "2"
click at [864, 357] on button "OK" at bounding box center [891, 360] width 89 height 28
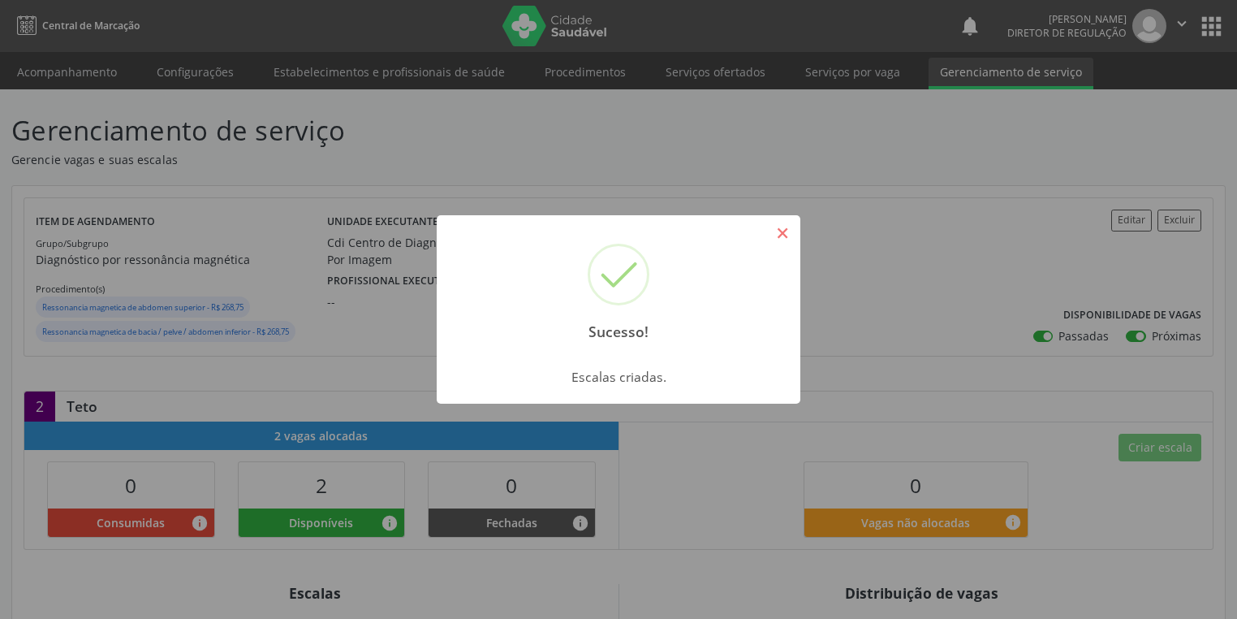
click at [790, 236] on button "×" at bounding box center [783, 233] width 28 height 28
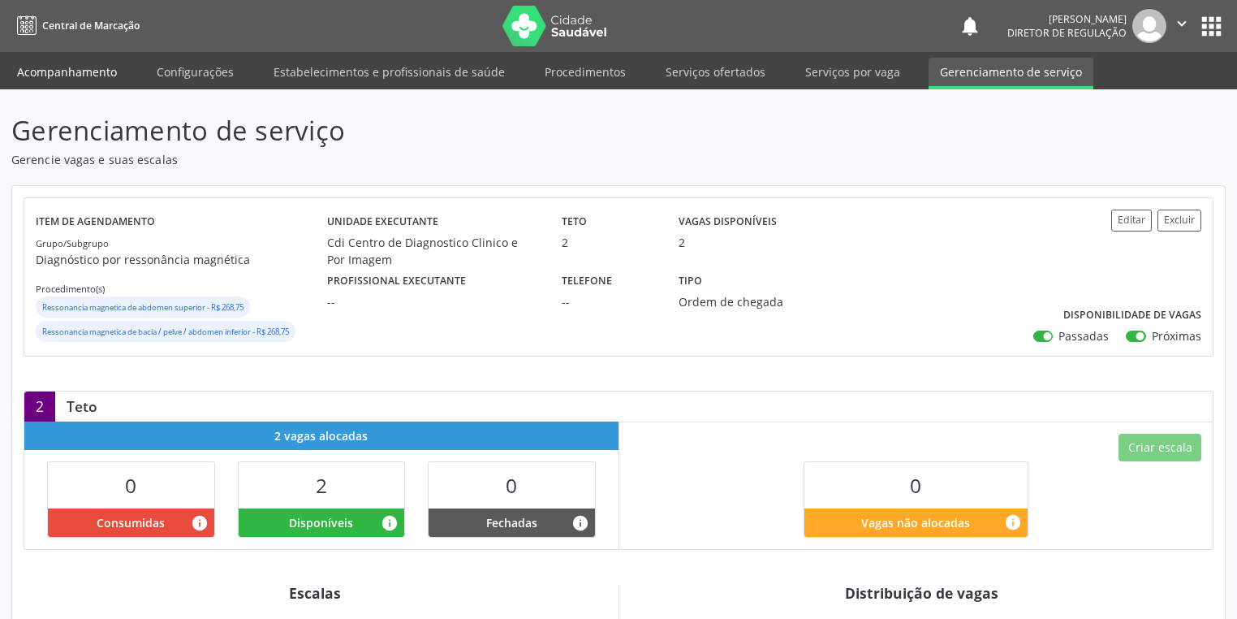
click at [56, 66] on link "Acompanhamento" at bounding box center [67, 72] width 123 height 28
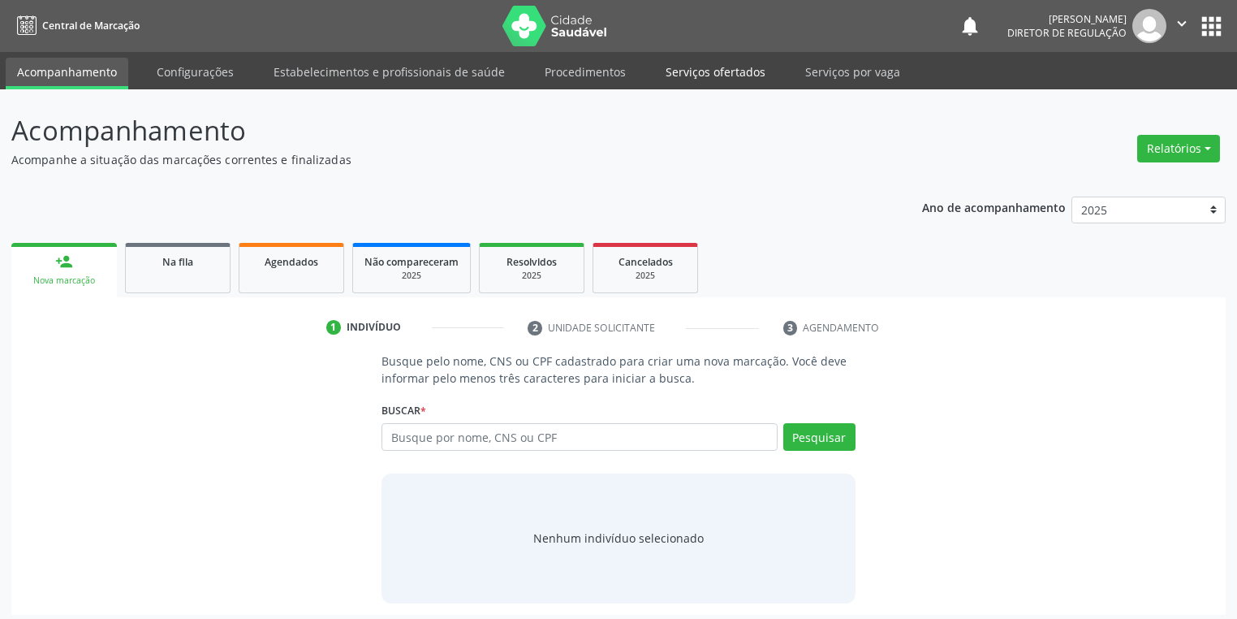
click at [710, 76] on link "Serviços ofertados" at bounding box center [715, 72] width 123 height 28
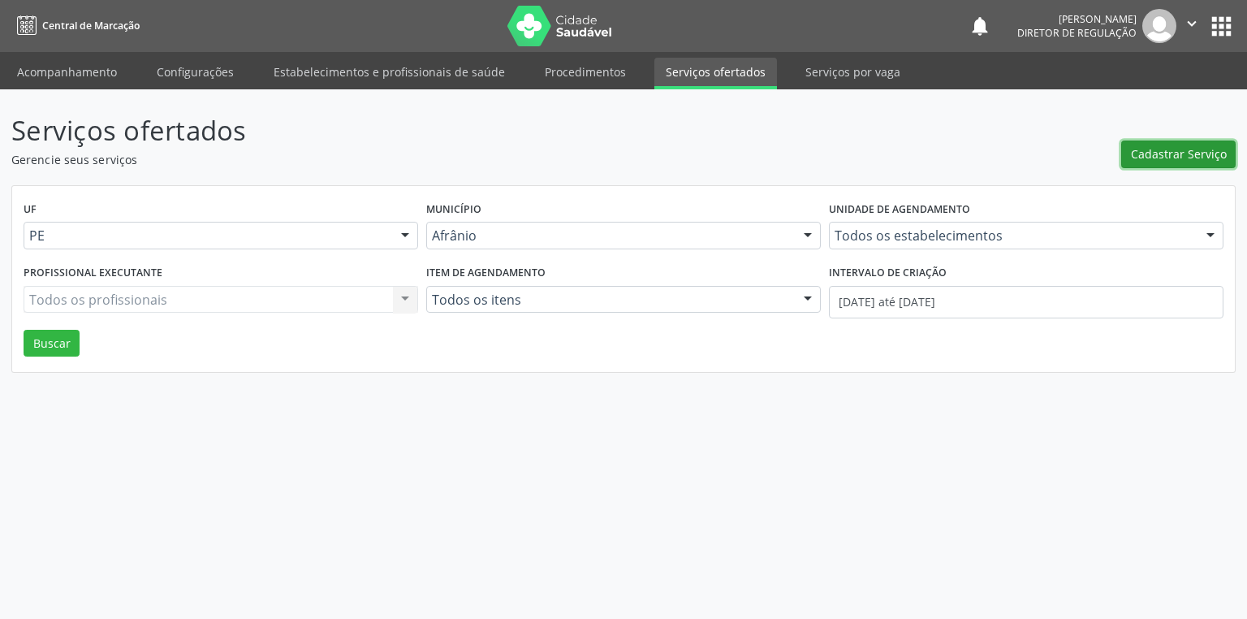
click at [1167, 158] on span "Cadastrar Serviço" at bounding box center [1179, 153] width 96 height 17
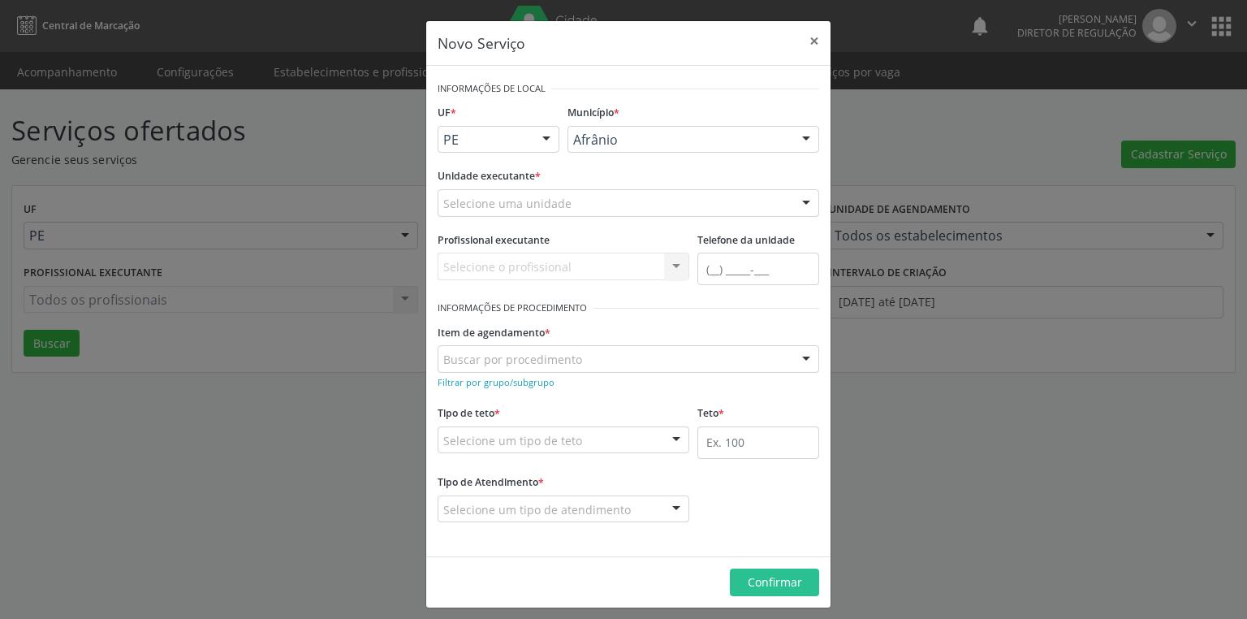
click at [931, 438] on div "Novo Serviço × Informações de Local UF * PE BA PE Nenhum resultado encontrado p…" at bounding box center [623, 309] width 1247 height 619
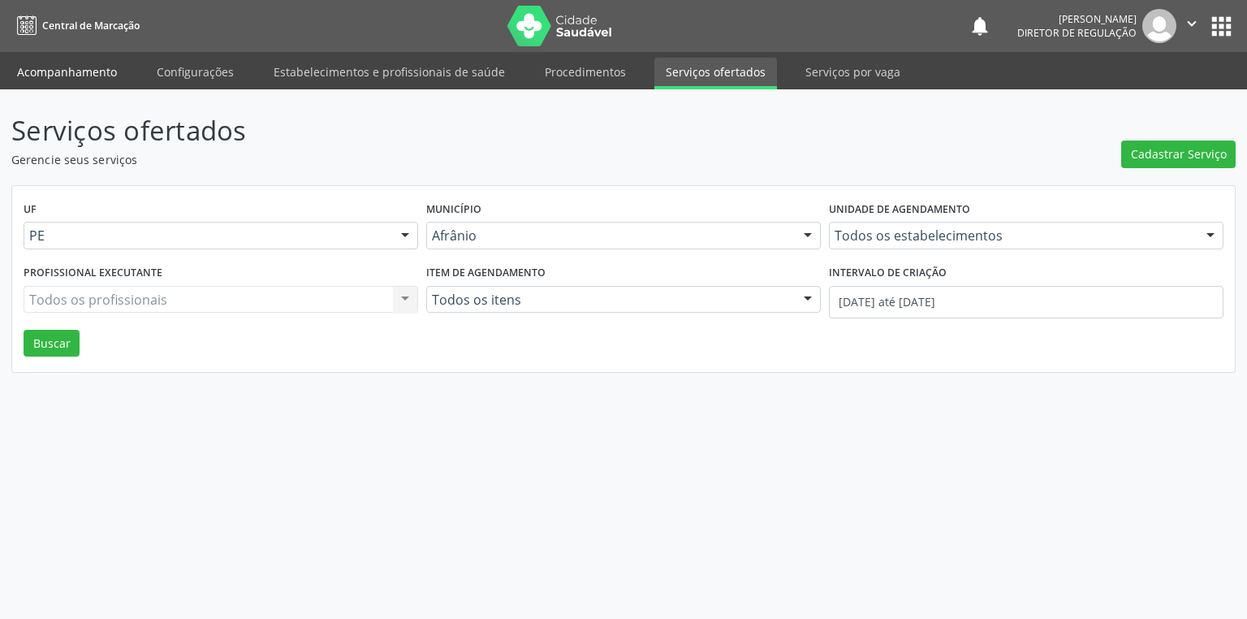
click at [56, 75] on link "Acompanhamento" at bounding box center [67, 72] width 123 height 28
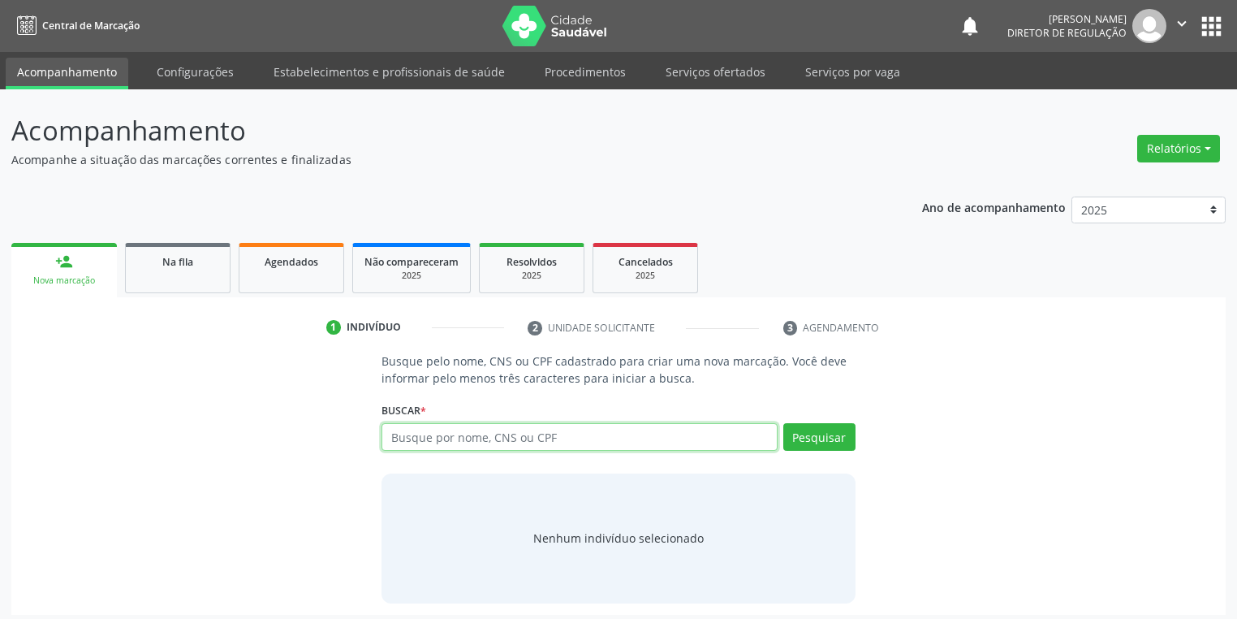
click at [423, 439] on input "text" at bounding box center [580, 437] width 396 height 28
type input "7033006820500970"
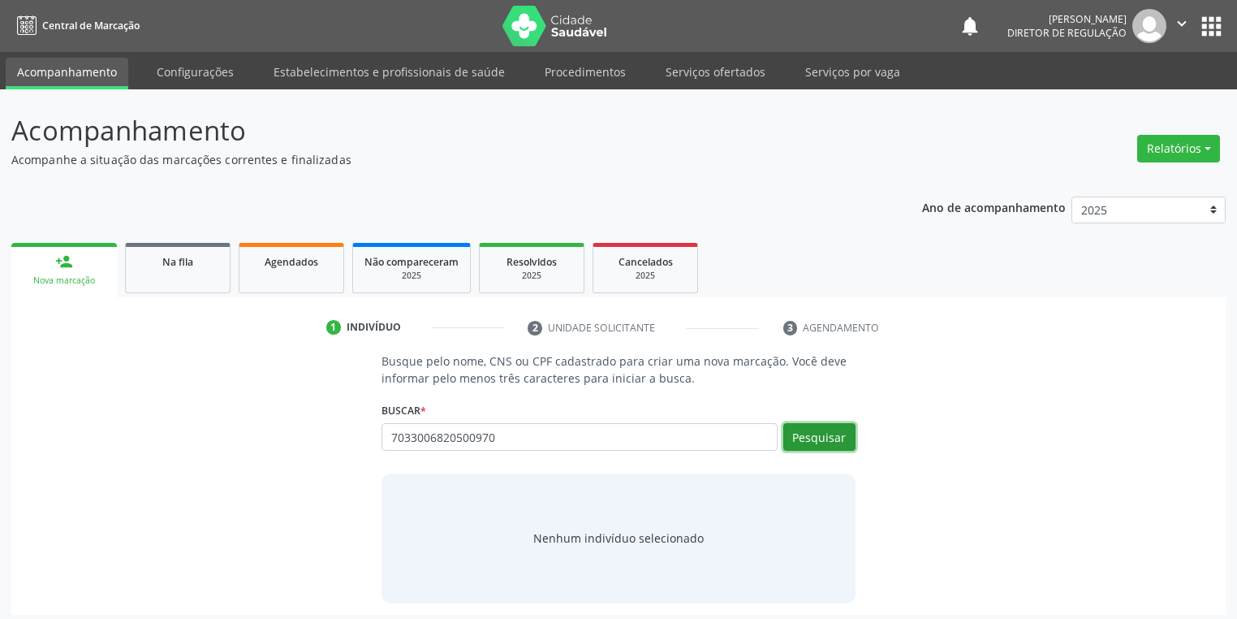
click at [810, 443] on button "Pesquisar" at bounding box center [819, 437] width 72 height 28
drag, startPoint x: 507, startPoint y: 438, endPoint x: 349, endPoint y: 446, distance: 157.7
click at [349, 446] on div "Busque pelo nome, CNS ou CPF cadastrado para criar uma nova marcação. Você deve…" at bounding box center [619, 477] width 1192 height 250
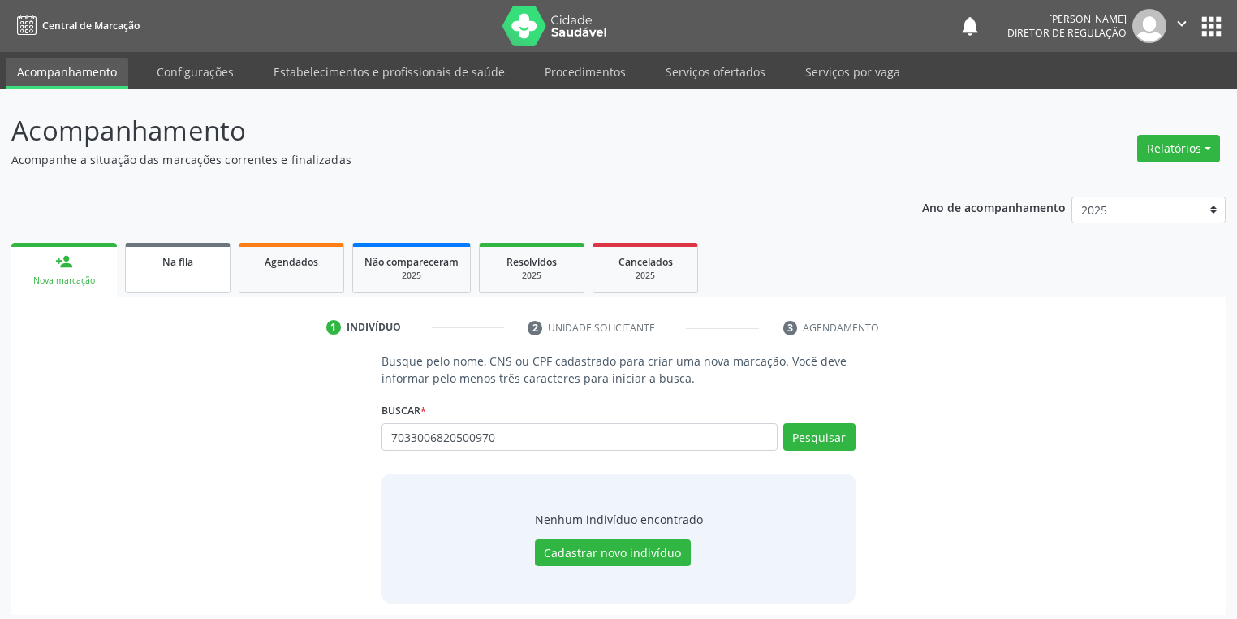
click at [176, 273] on link "Na fila" at bounding box center [178, 268] width 106 height 50
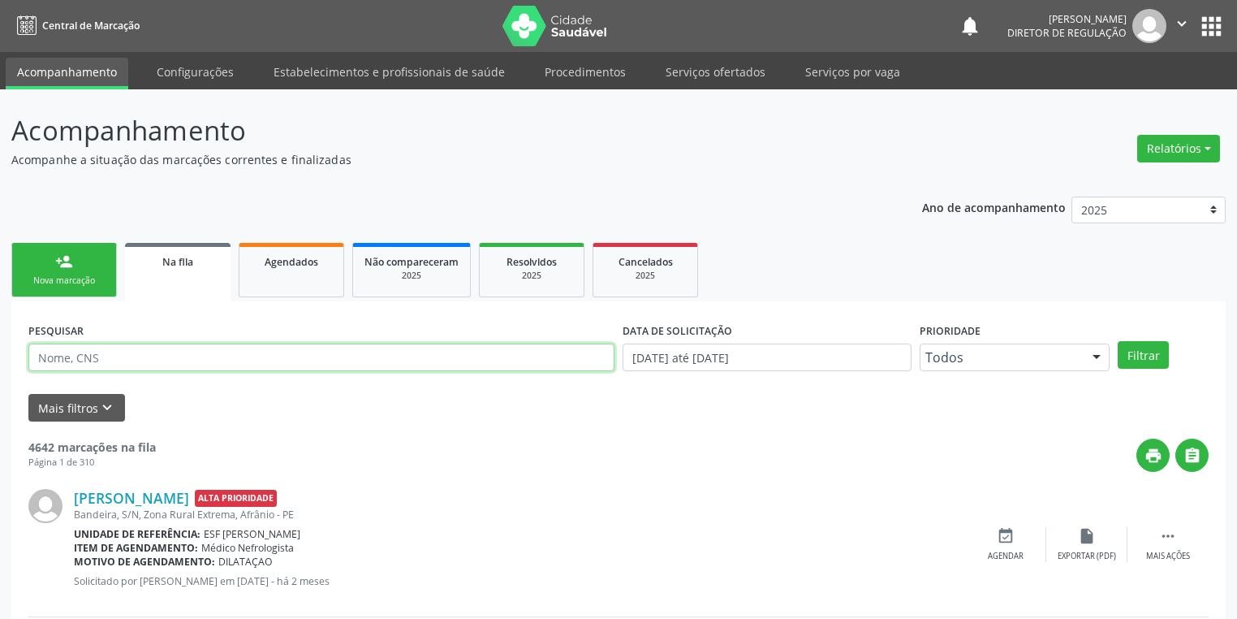
click at [114, 359] on input "text" at bounding box center [321, 357] width 586 height 28
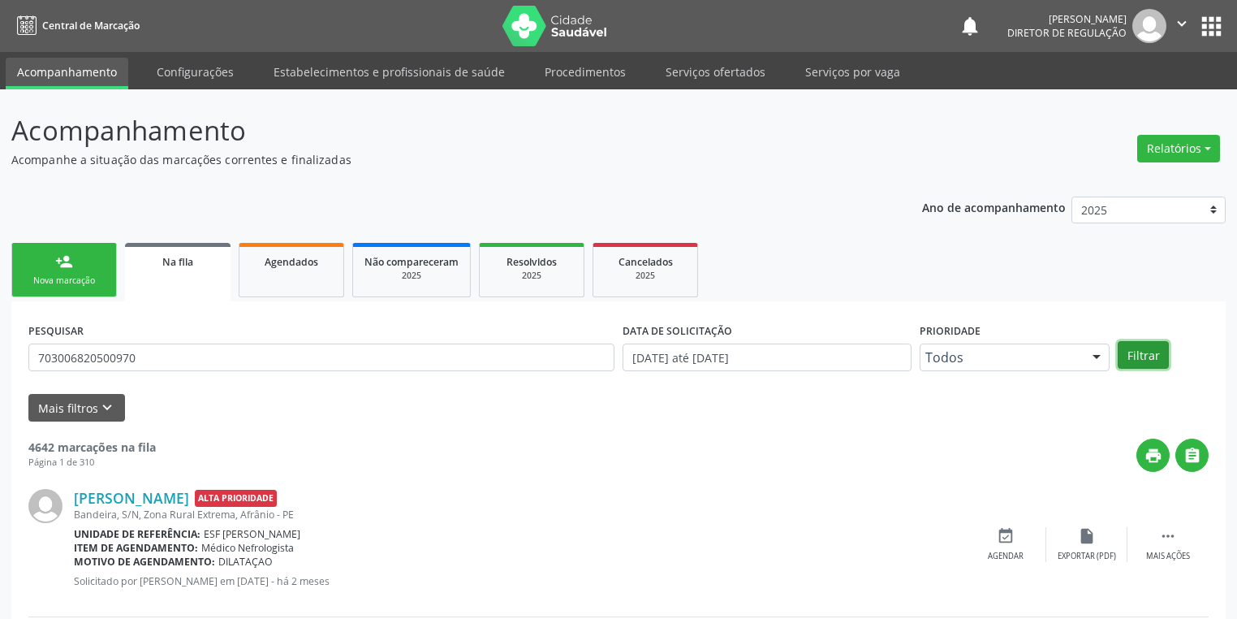
click at [1126, 357] on button "Filtrar" at bounding box center [1143, 355] width 51 height 28
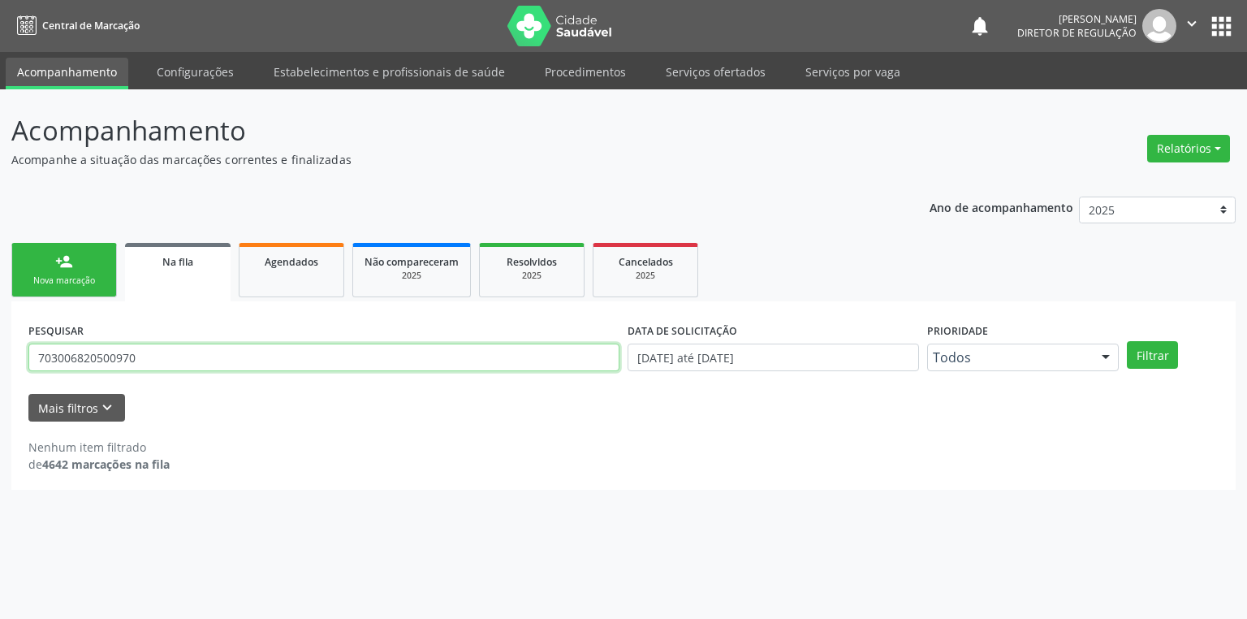
click at [159, 347] on input "703006820500970" at bounding box center [323, 357] width 591 height 28
type input "7"
click at [73, 271] on link "person_add Nova marcação" at bounding box center [64, 270] width 106 height 54
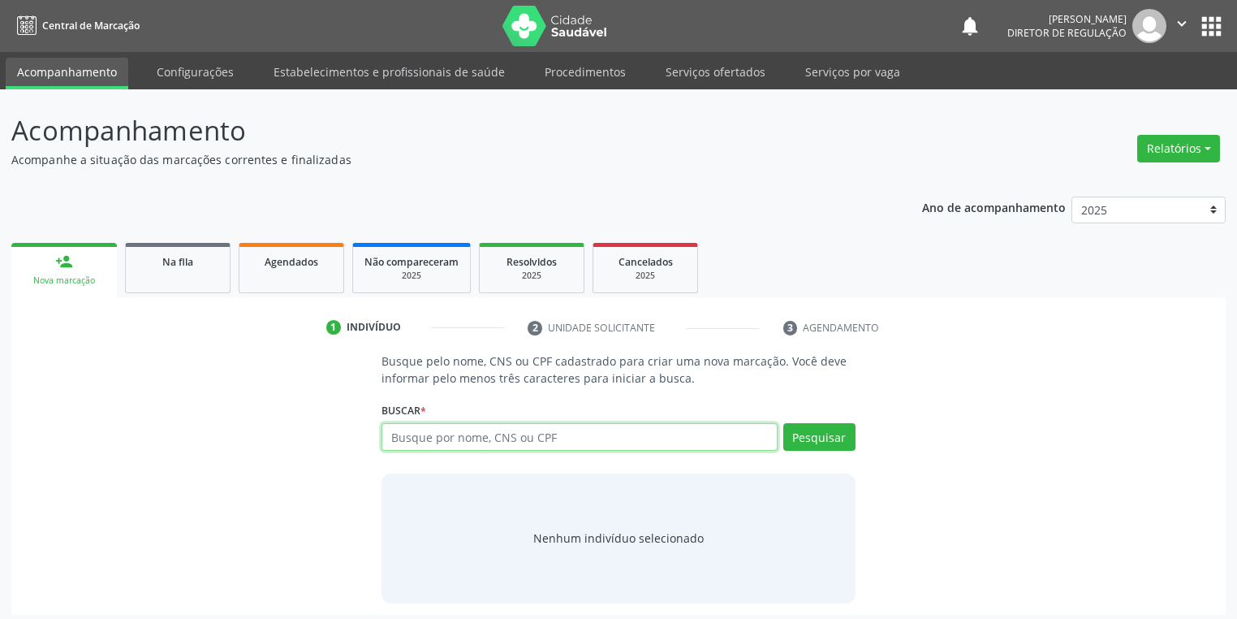
click at [422, 438] on input "text" at bounding box center [580, 437] width 396 height 28
type input "703006820500970"
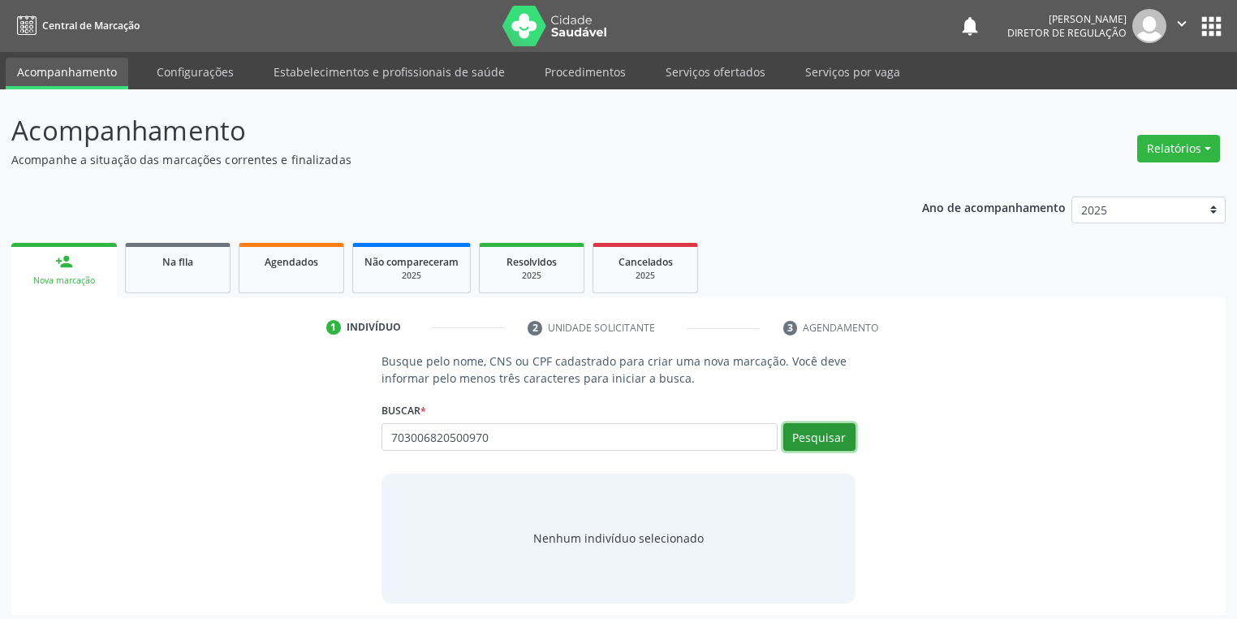
click at [811, 435] on button "Pesquisar" at bounding box center [819, 437] width 72 height 28
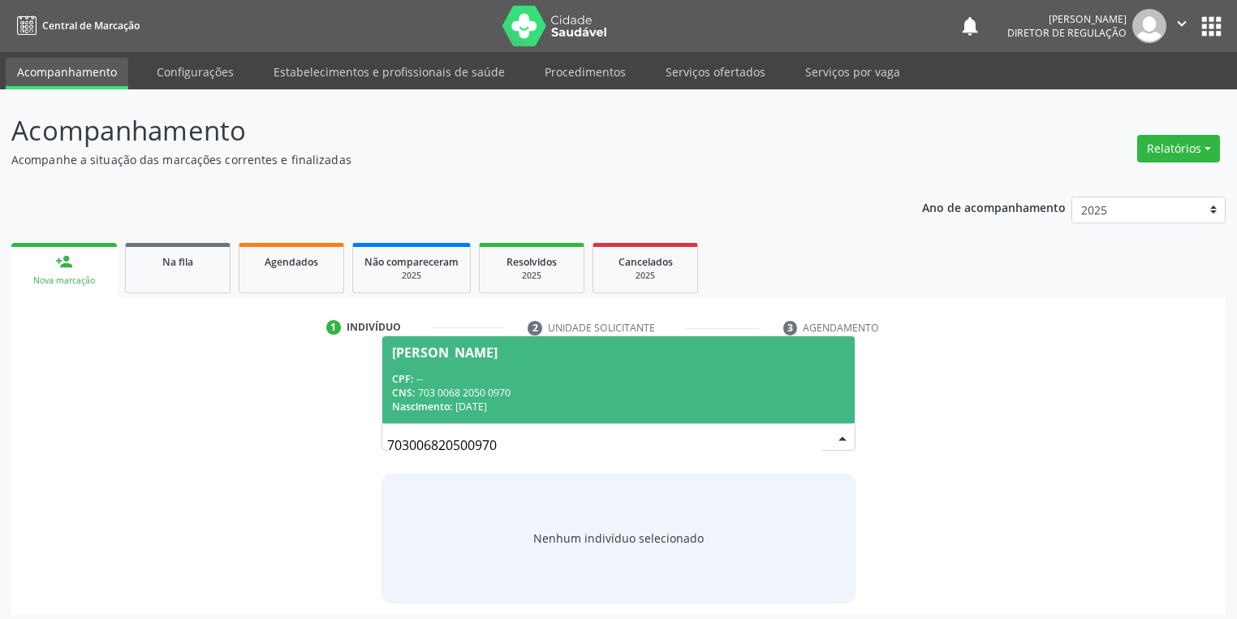
click at [495, 383] on div "CPF: --" at bounding box center [618, 379] width 453 height 14
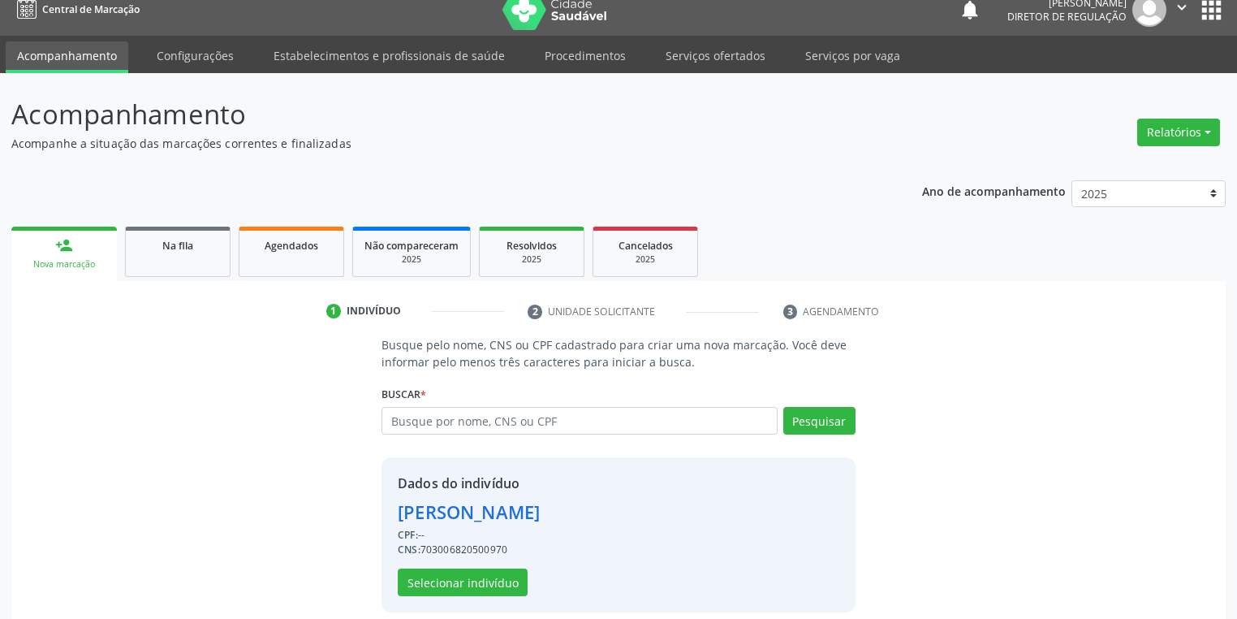
scroll to position [31, 0]
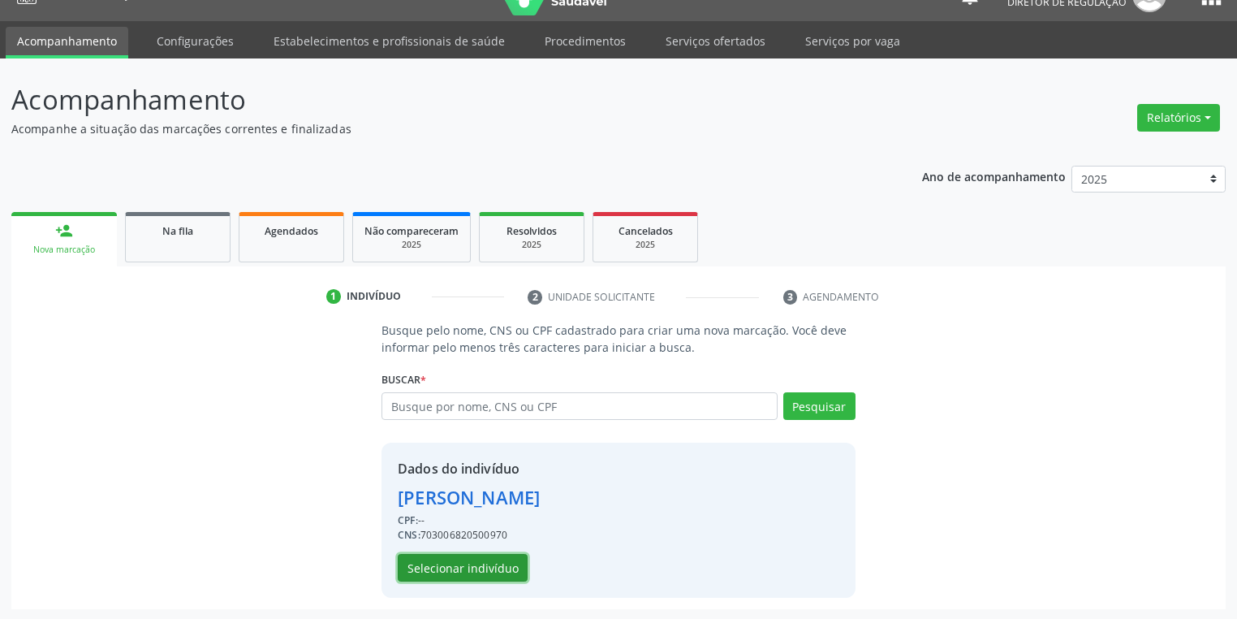
click at [464, 567] on button "Selecionar indivíduo" at bounding box center [463, 568] width 130 height 28
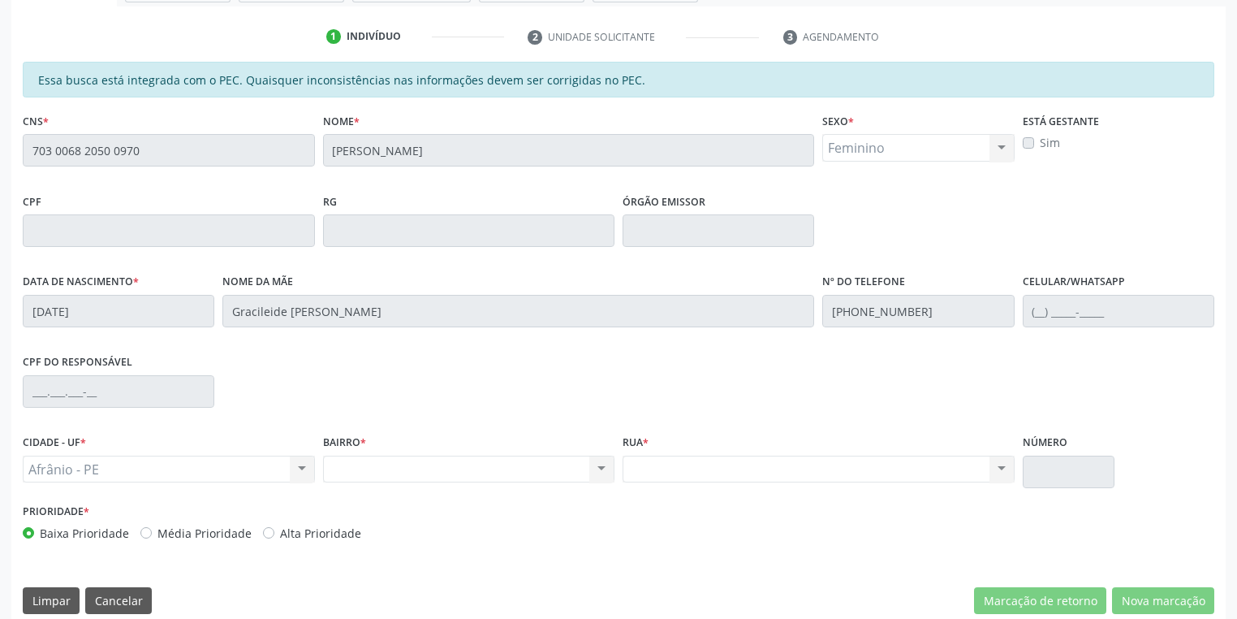
scroll to position [308, 0]
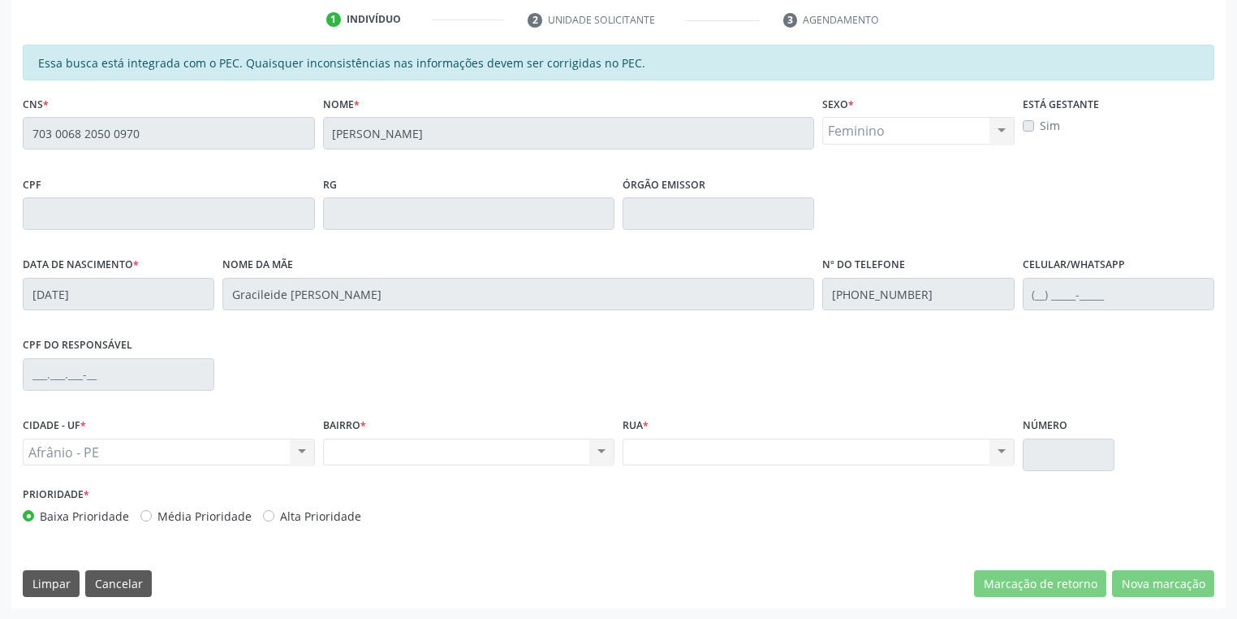
click at [0, 140] on div "Acompanhamento Acompanhe a situação das marcações correntes e finalizadas Relat…" at bounding box center [618, 201] width 1237 height 838
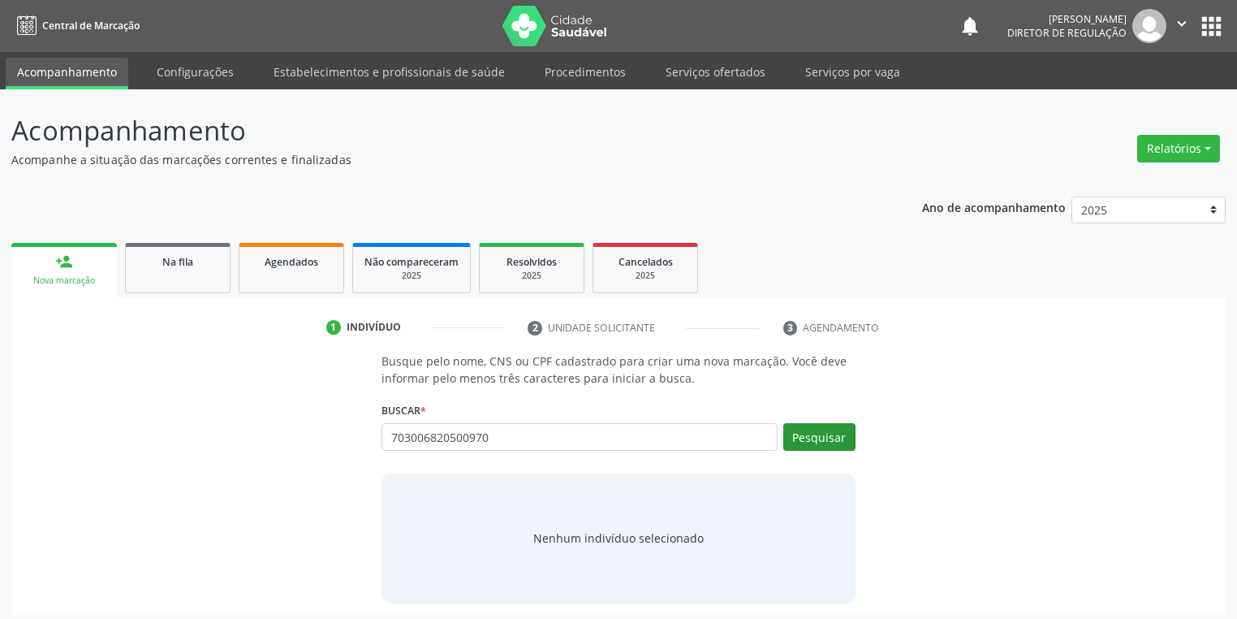
type input "703006820500970"
click at [813, 435] on button "Pesquisar" at bounding box center [819, 437] width 72 height 28
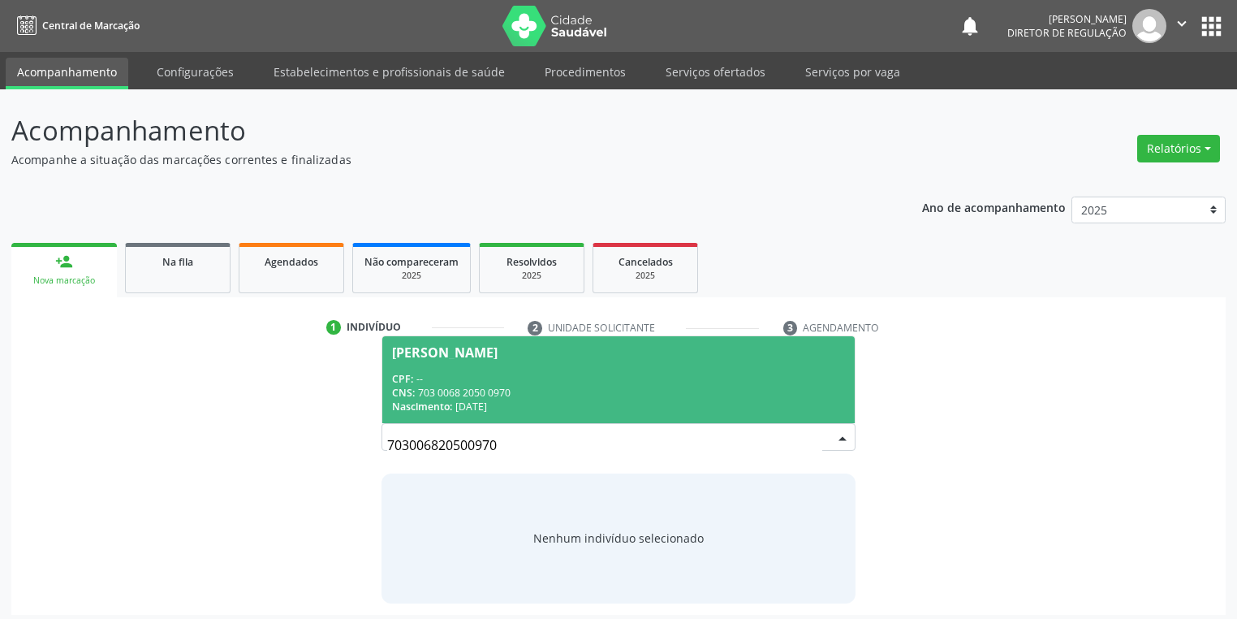
click at [497, 367] on span "[PERSON_NAME] CPF: -- CNS: 703 0068 2050 0970 Nascimento: [DATE]" at bounding box center [618, 379] width 472 height 87
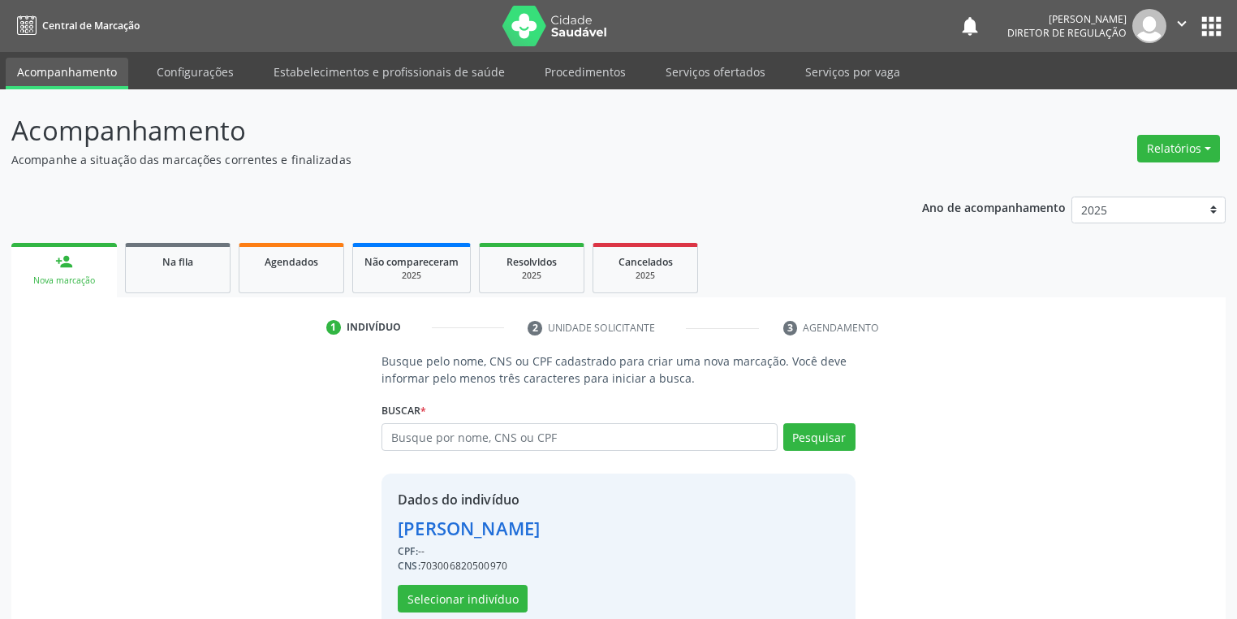
scroll to position [31, 0]
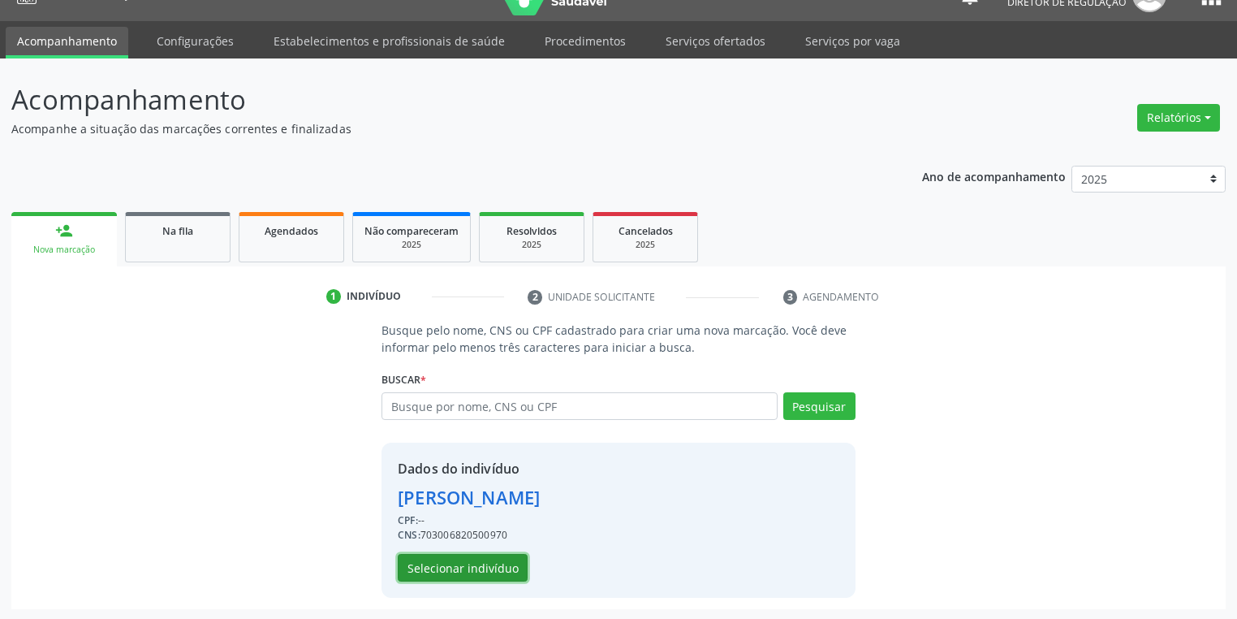
click at [472, 569] on button "Selecionar indivíduo" at bounding box center [463, 568] width 130 height 28
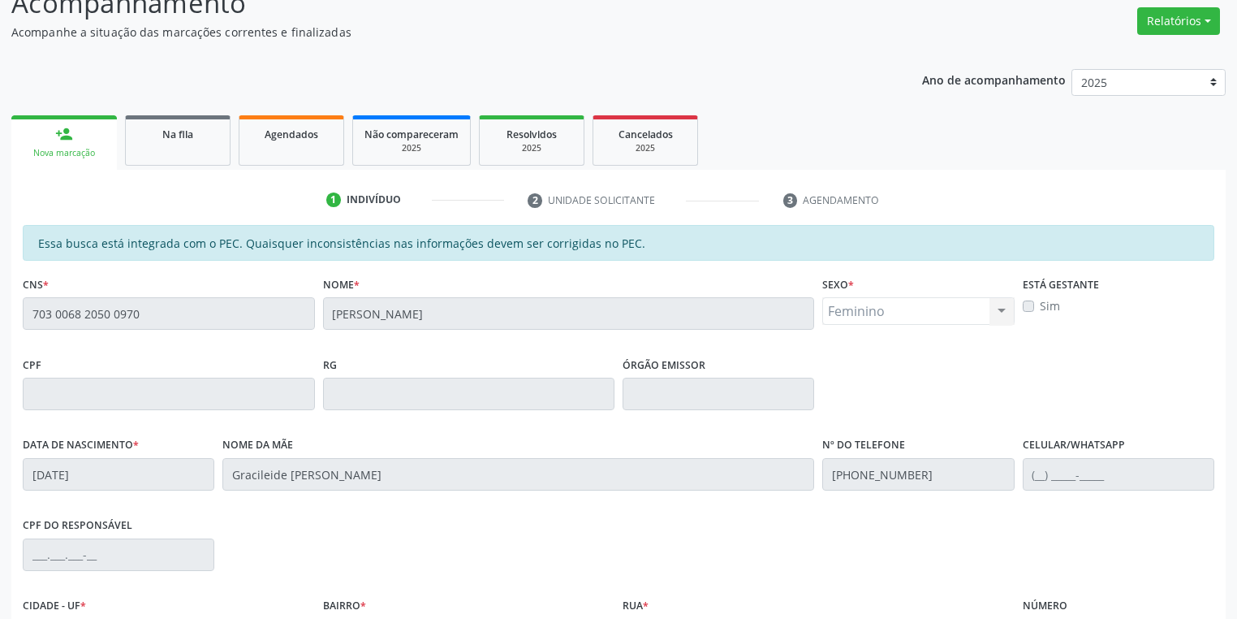
scroll to position [291, 0]
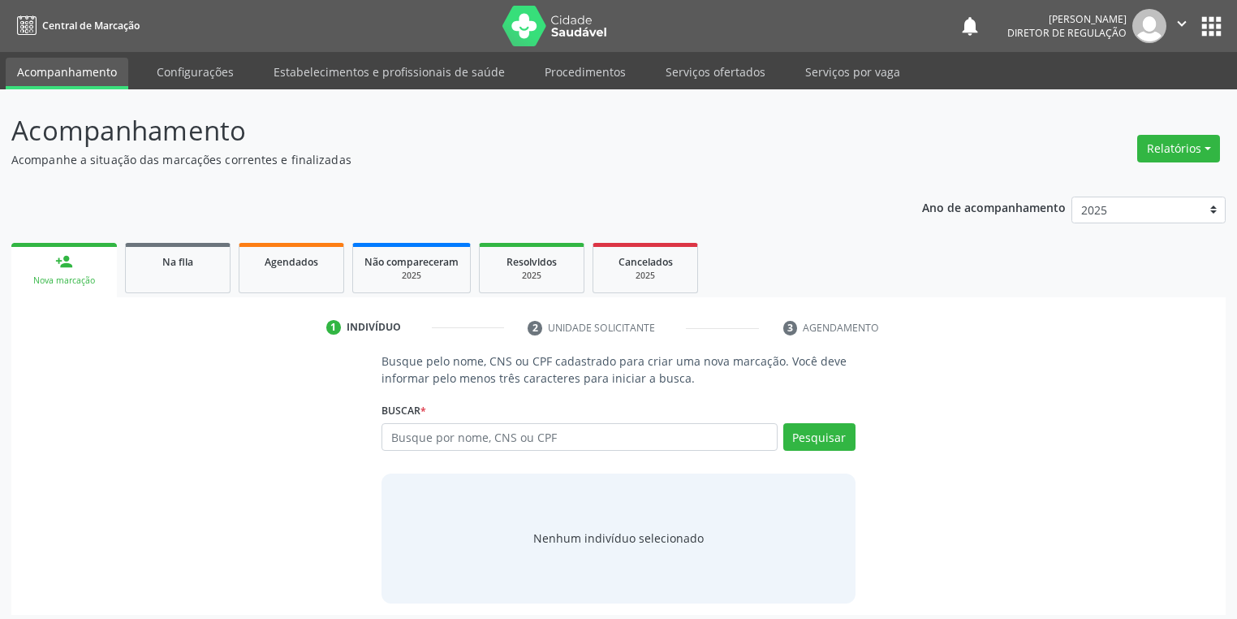
click at [415, 434] on input "text" at bounding box center [580, 437] width 396 height 28
type input "703 0068 2050 0970"
click at [790, 429] on button "Pesquisar" at bounding box center [819, 437] width 72 height 28
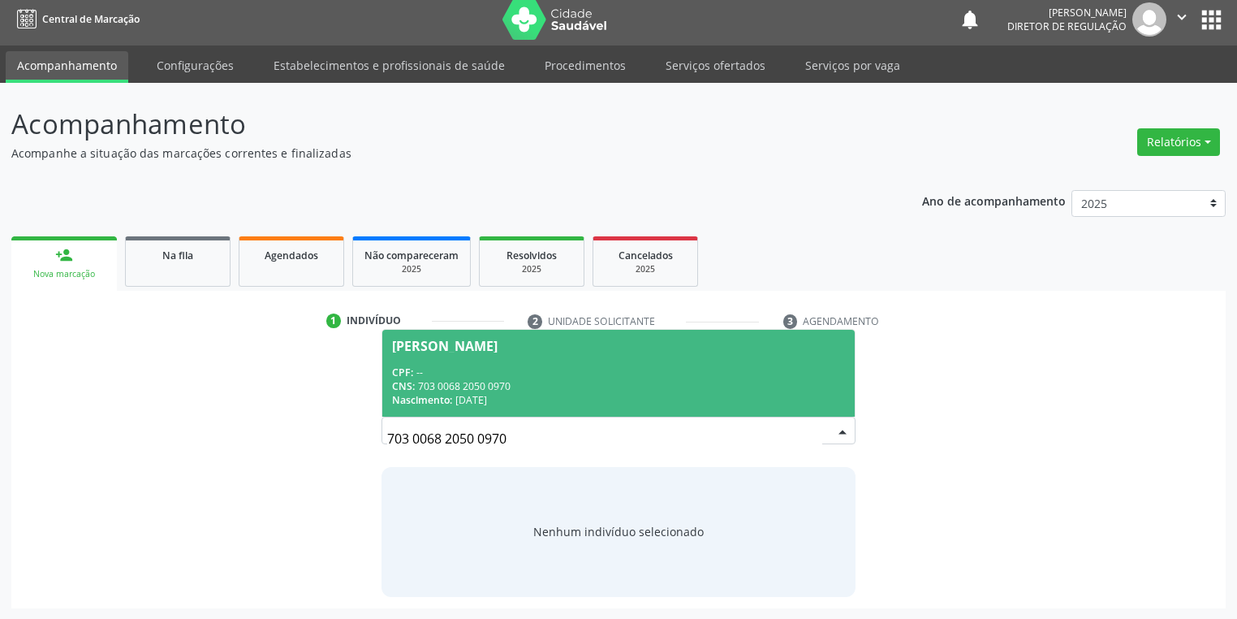
drag, startPoint x: 590, startPoint y: 386, endPoint x: 600, endPoint y: 386, distance: 9.8
click at [589, 385] on div "CNS: 703 0068 2050 0970" at bounding box center [618, 386] width 453 height 14
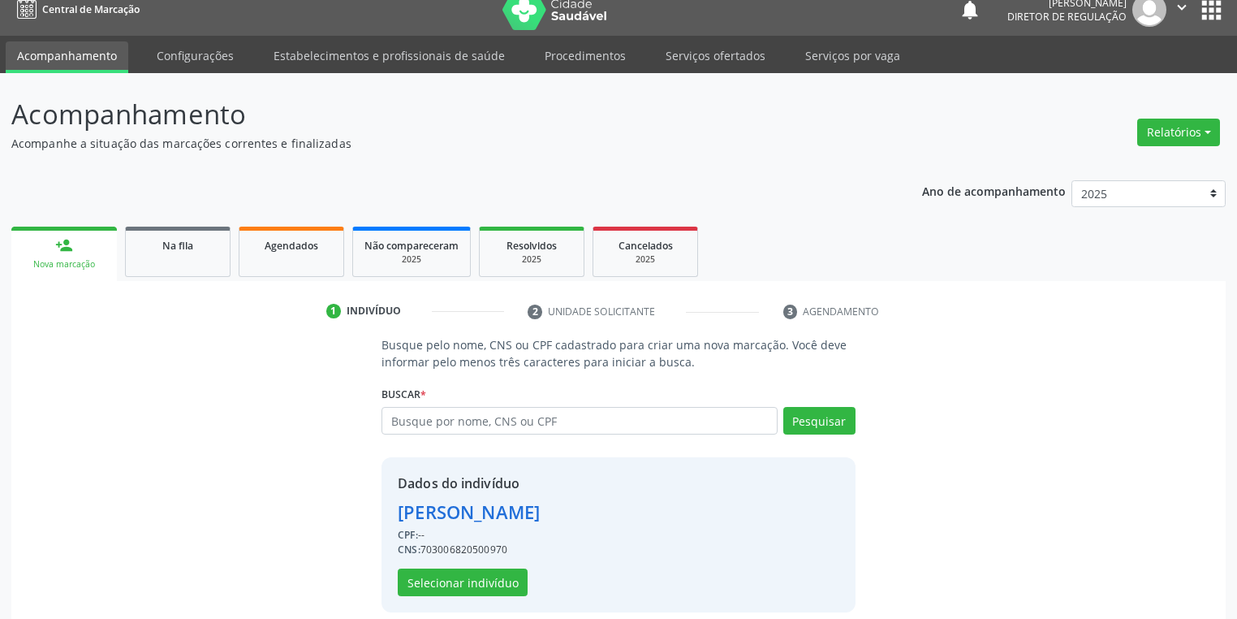
scroll to position [31, 0]
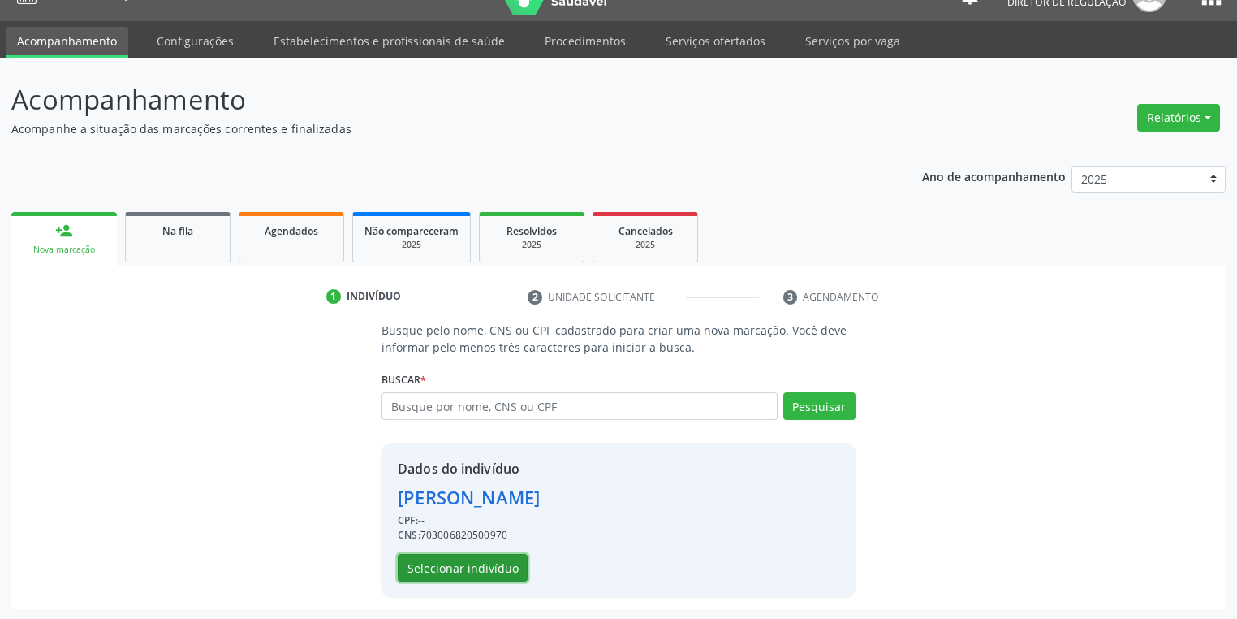
click at [459, 567] on button "Selecionar indivíduo" at bounding box center [463, 568] width 130 height 28
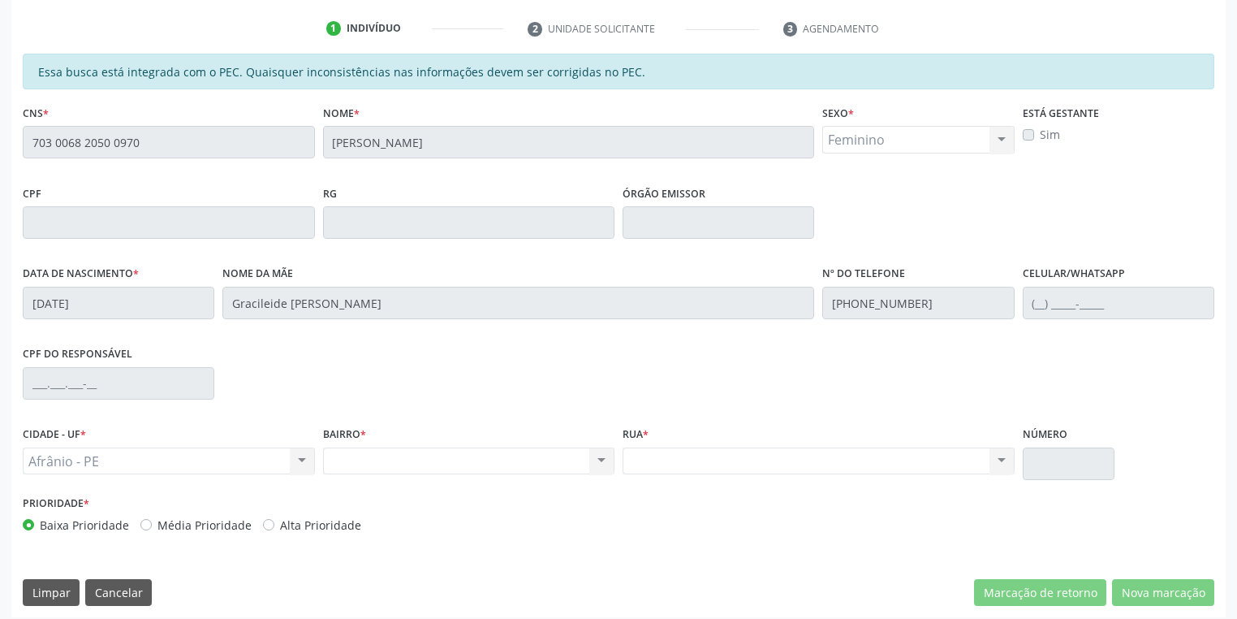
scroll to position [308, 0]
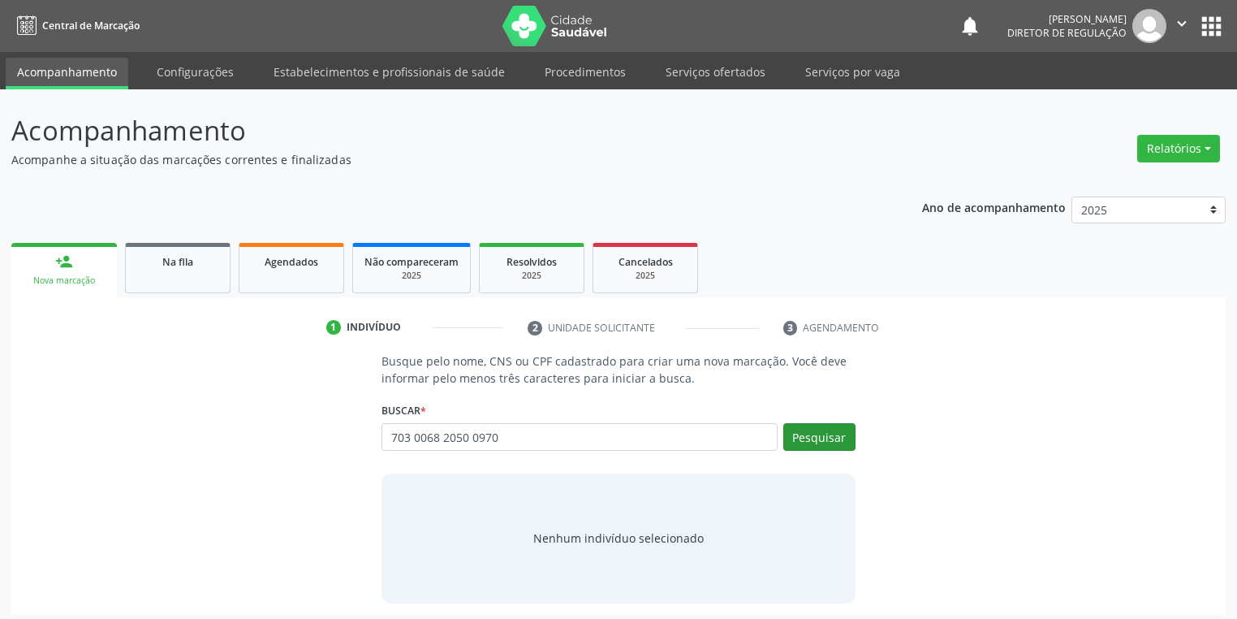
type input "703 0068 2050 0970"
click at [812, 430] on button "Pesquisar" at bounding box center [819, 437] width 72 height 28
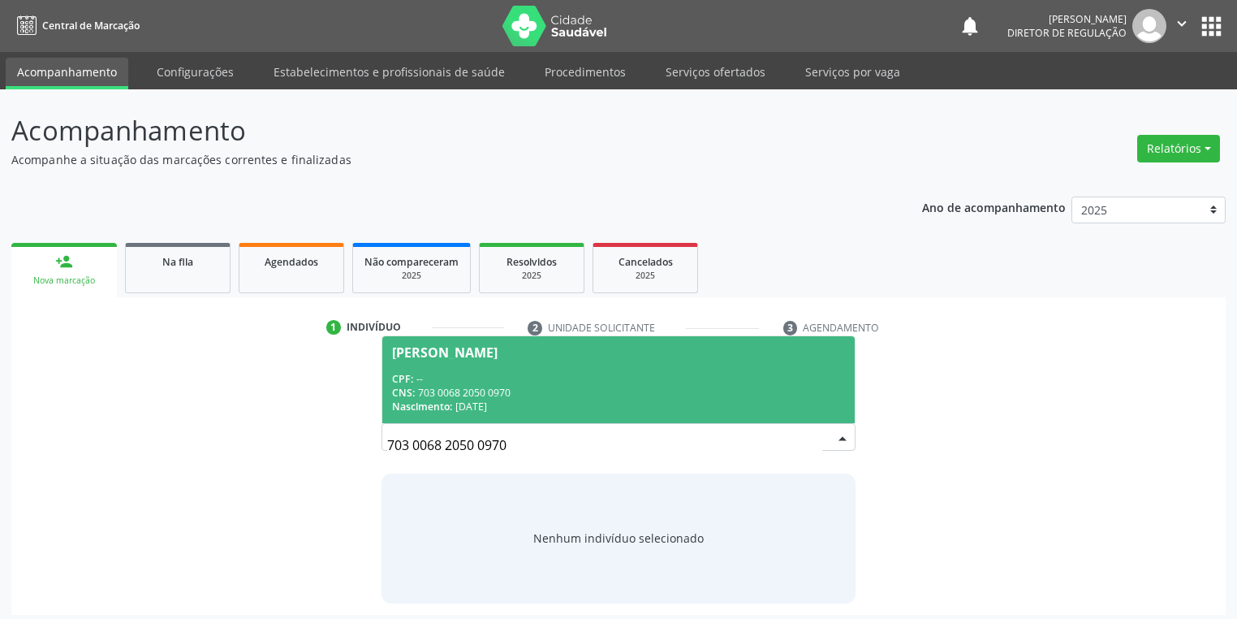
drag, startPoint x: 507, startPoint y: 390, endPoint x: 519, endPoint y: 391, distance: 11.4
click at [507, 390] on div "CNS: 703 0068 2050 0970" at bounding box center [618, 393] width 453 height 14
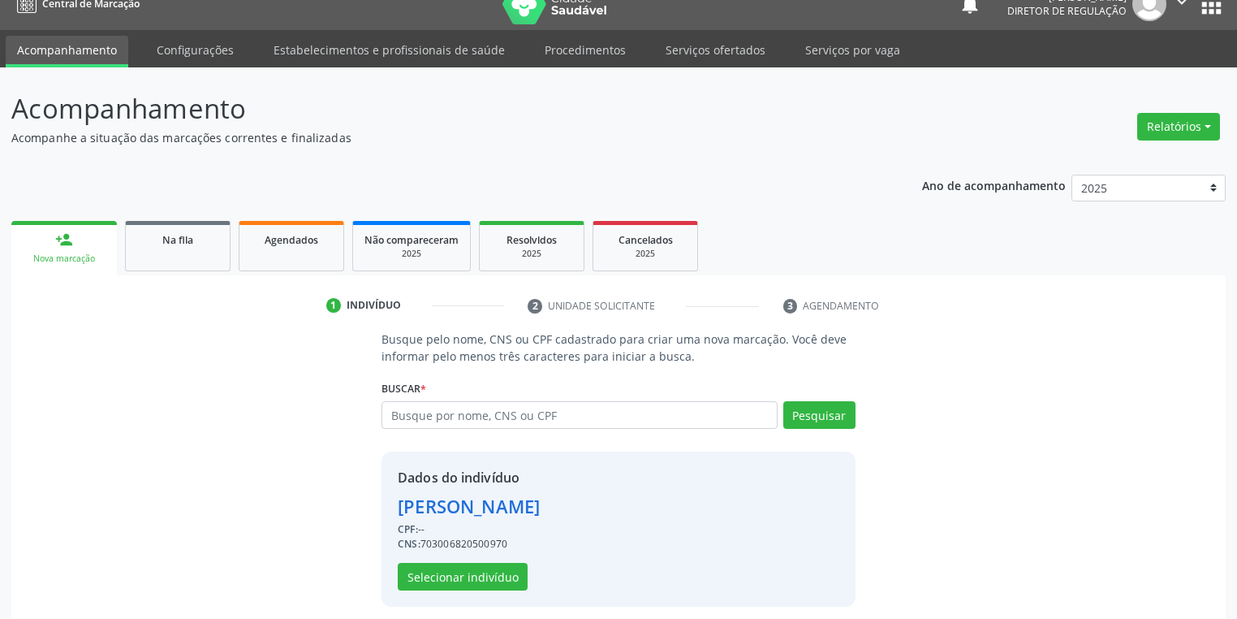
scroll to position [31, 0]
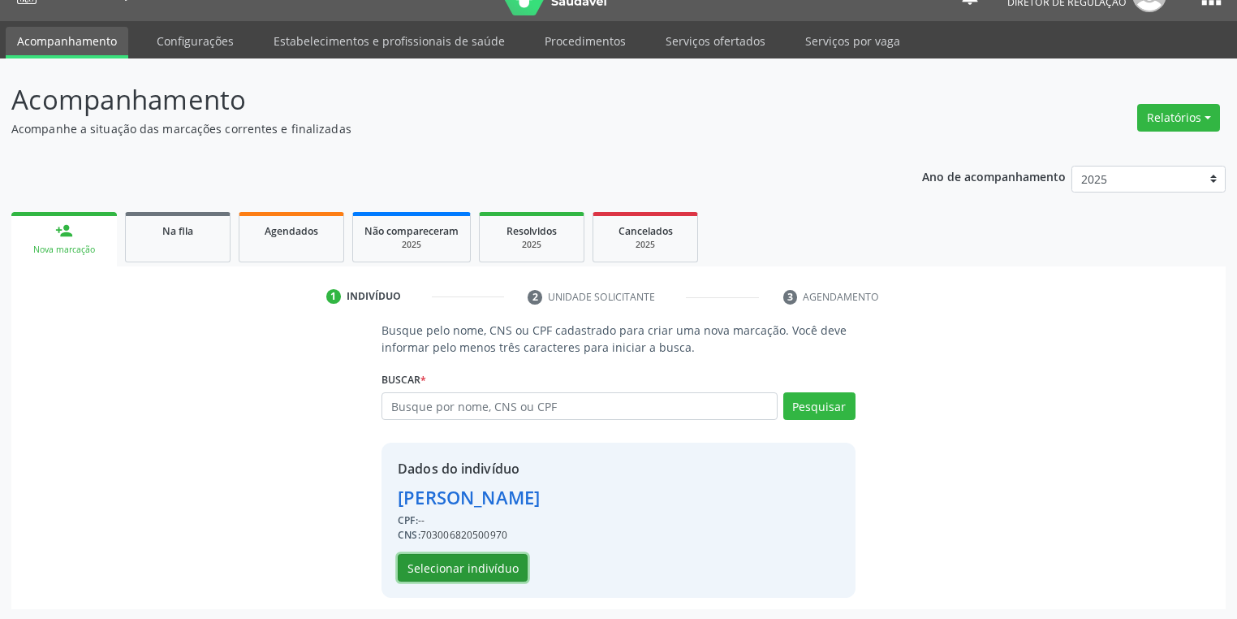
click at [484, 566] on button "Selecionar indivíduo" at bounding box center [463, 568] width 130 height 28
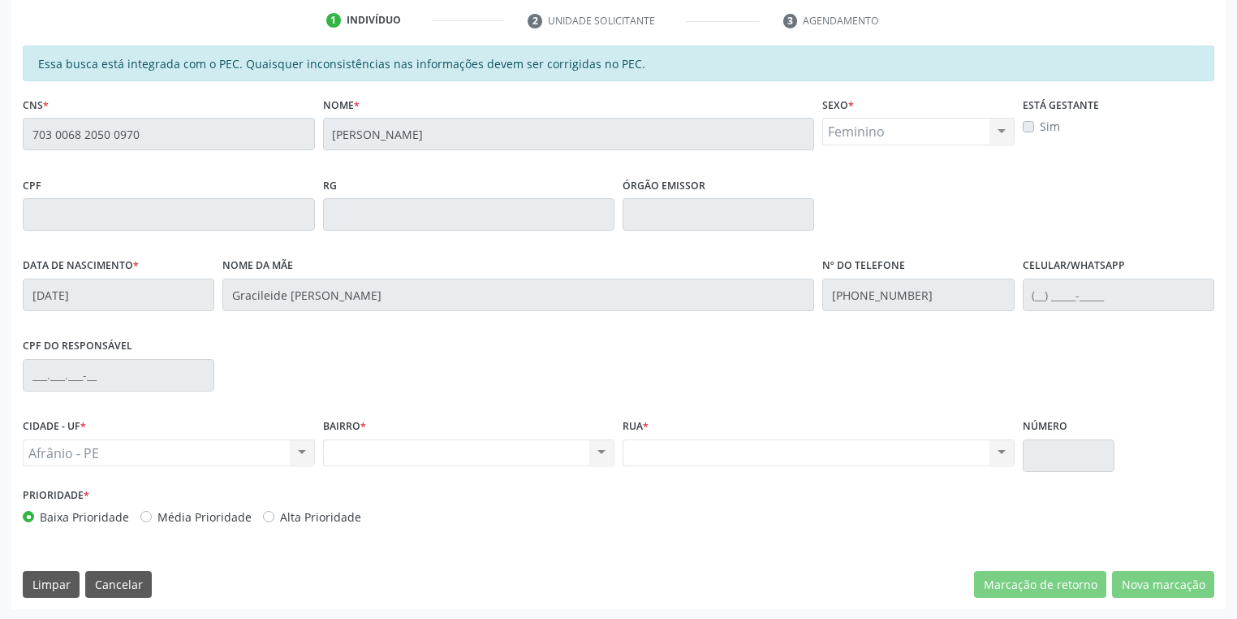
scroll to position [308, 0]
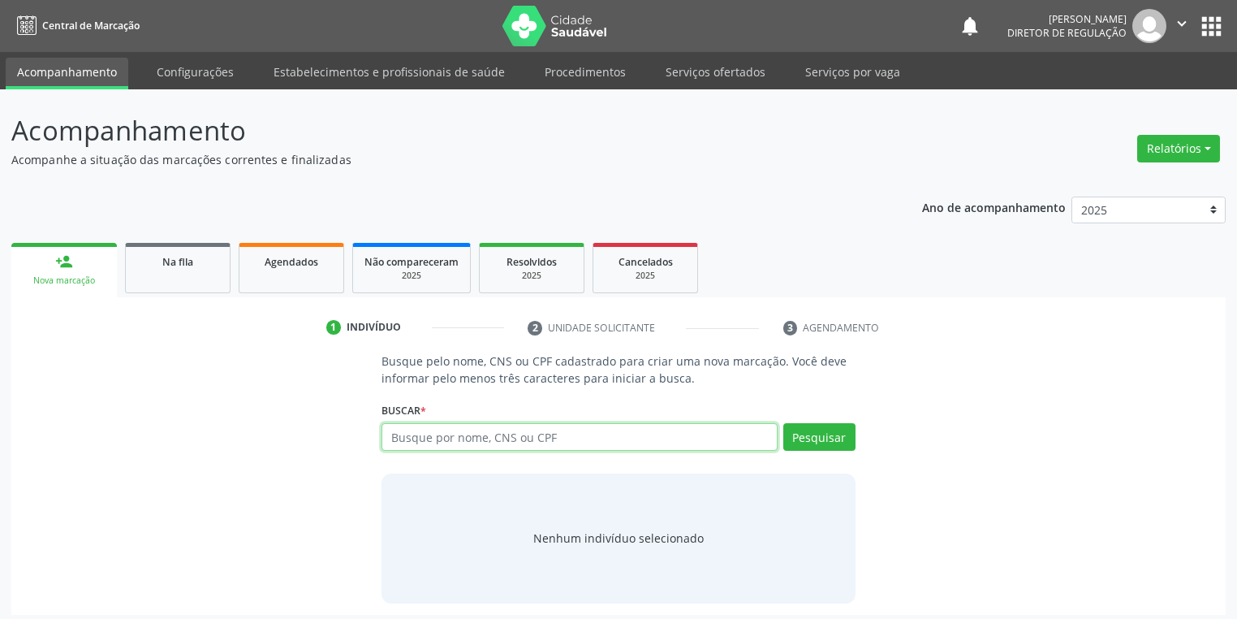
paste input "703 0068 2050 0970"
type input "703 0068 2050 0970"
click at [828, 426] on button "Pesquisar" at bounding box center [819, 437] width 72 height 28
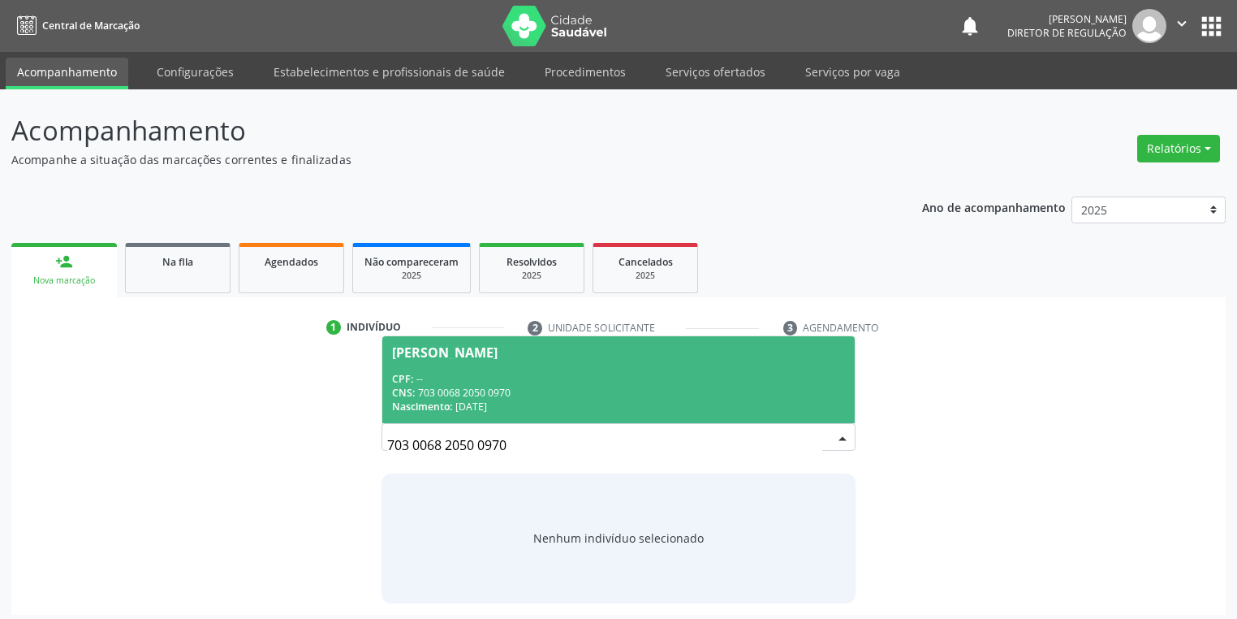
click at [457, 389] on div "CNS: 703 0068 2050 0970" at bounding box center [618, 393] width 453 height 14
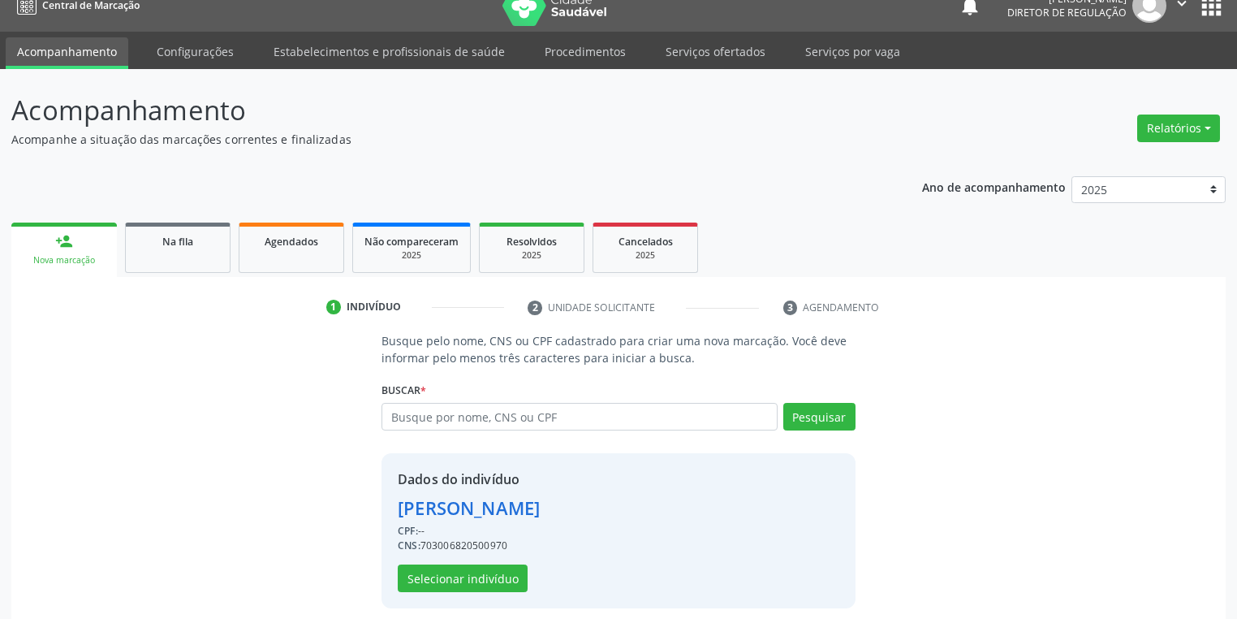
scroll to position [31, 0]
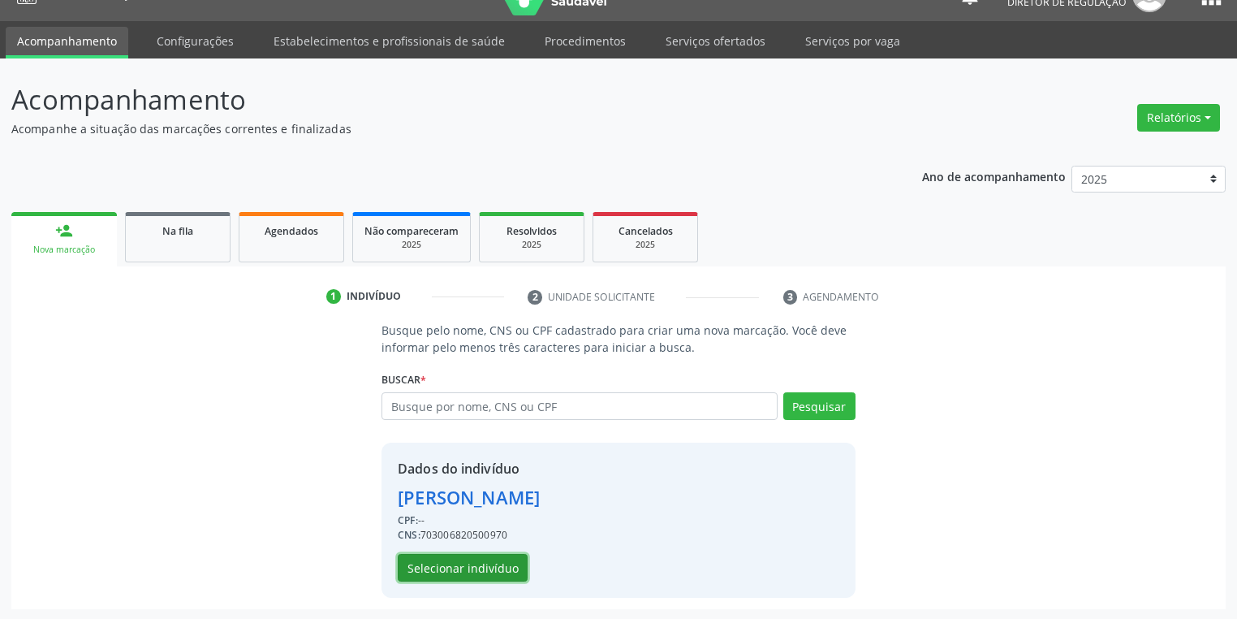
click at [451, 555] on button "Selecionar indivíduo" at bounding box center [463, 568] width 130 height 28
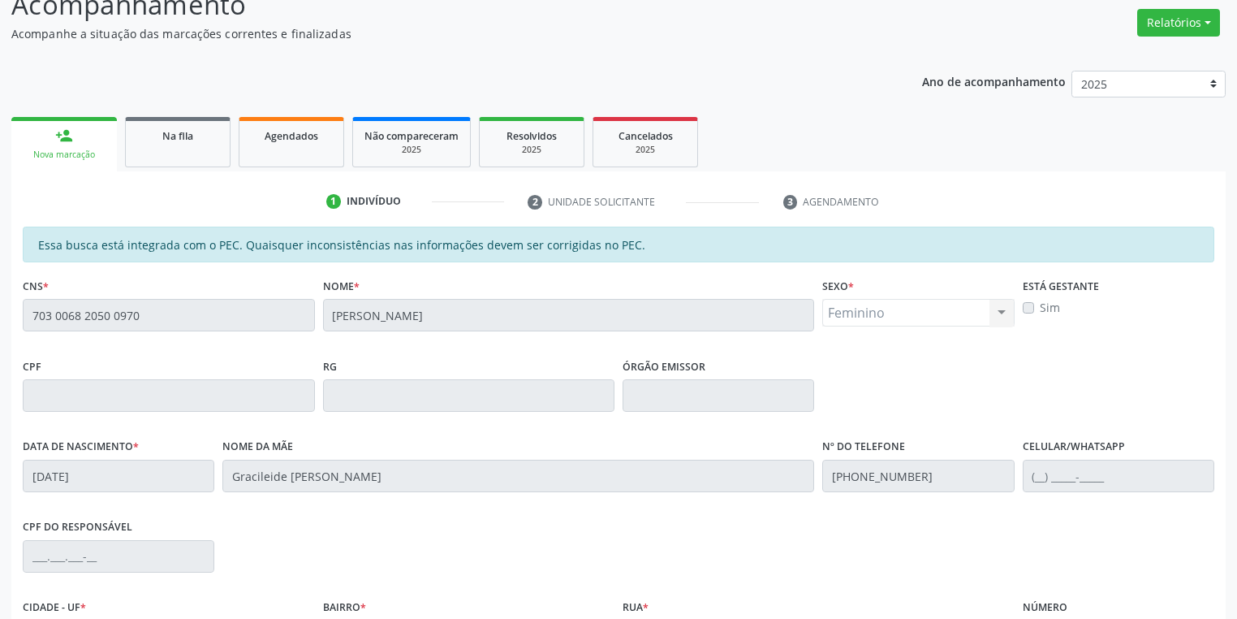
scroll to position [308, 0]
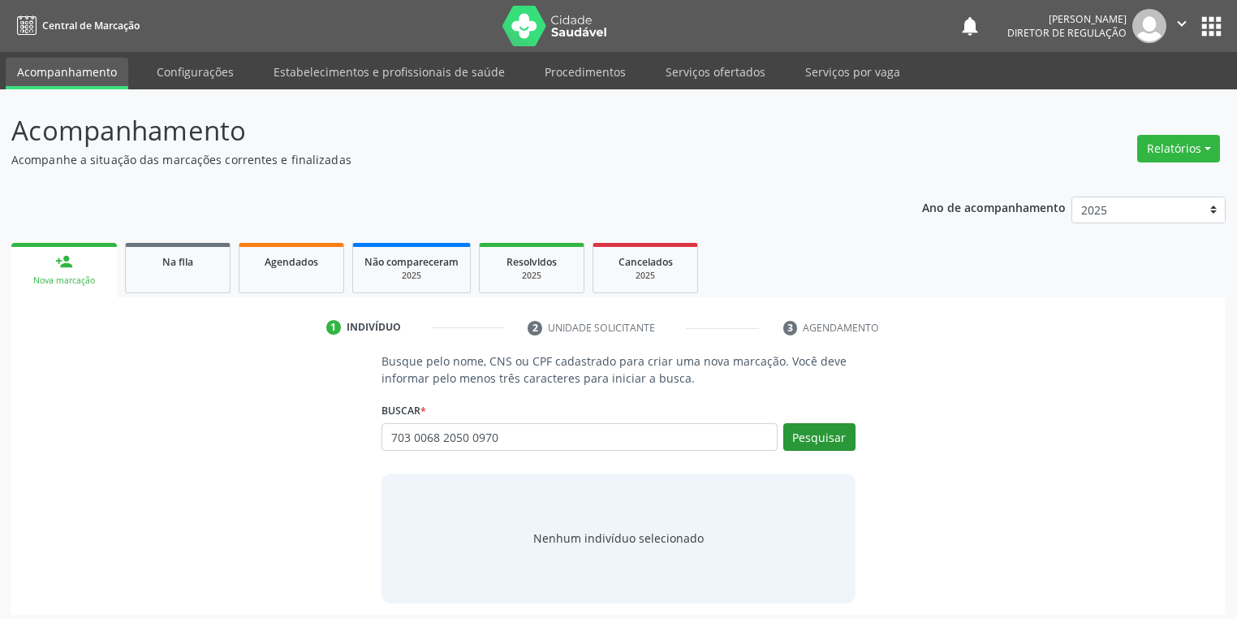
type input "703 0068 2050 0970"
click at [804, 435] on button "Pesquisar" at bounding box center [819, 437] width 72 height 28
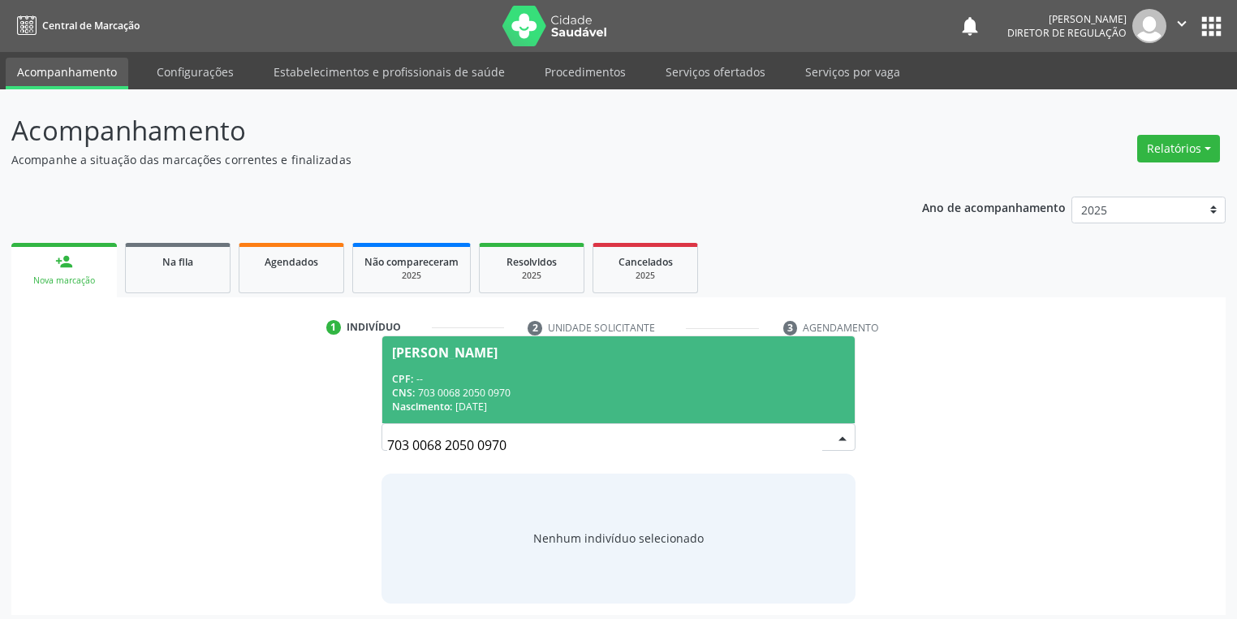
click at [591, 365] on span "[PERSON_NAME] CPF: -- CNS: 703 0068 2050 0970 Nascimento: [DATE]" at bounding box center [618, 379] width 472 height 87
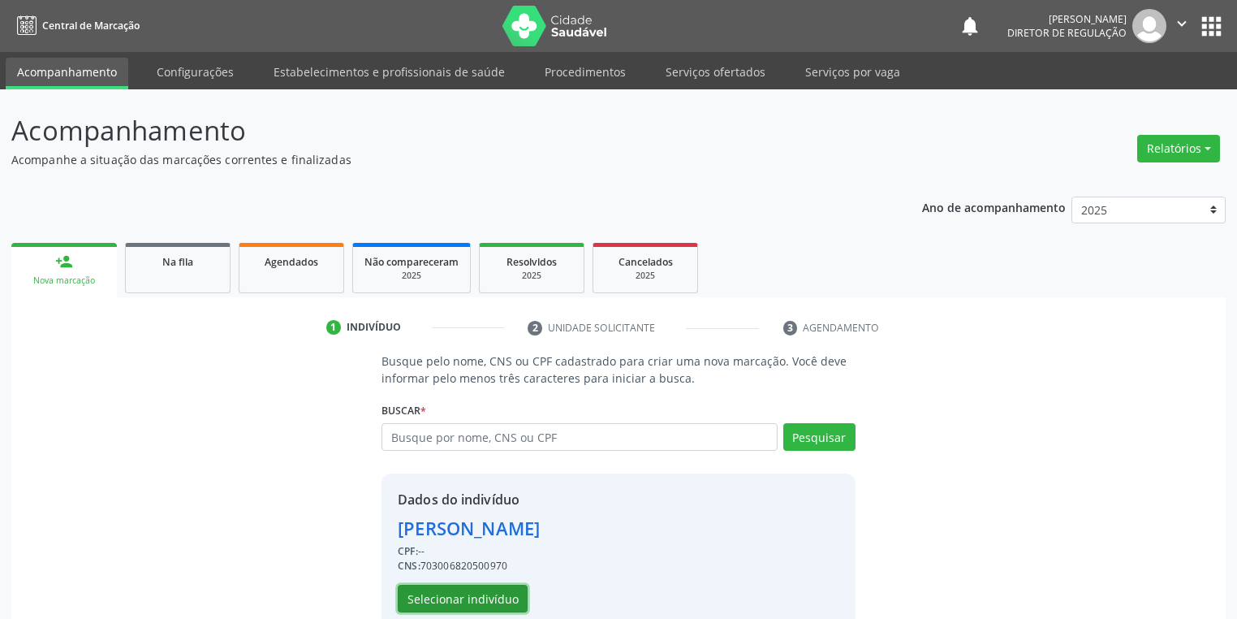
click at [446, 590] on button "Selecionar indivíduo" at bounding box center [463, 599] width 130 height 28
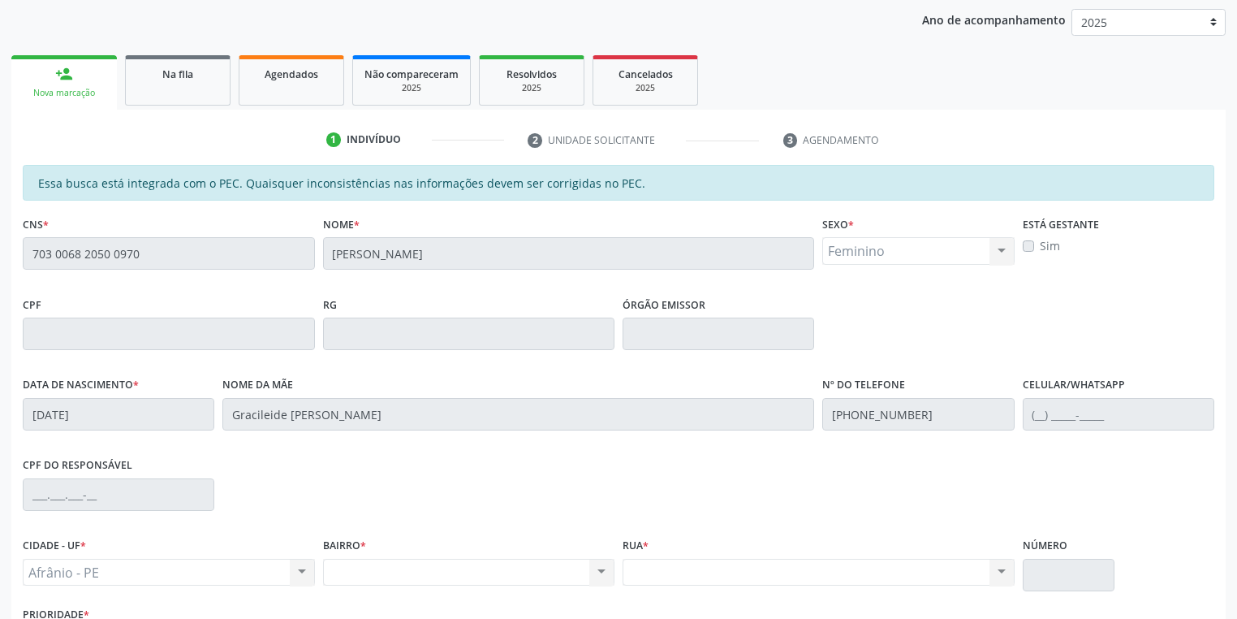
scroll to position [260, 0]
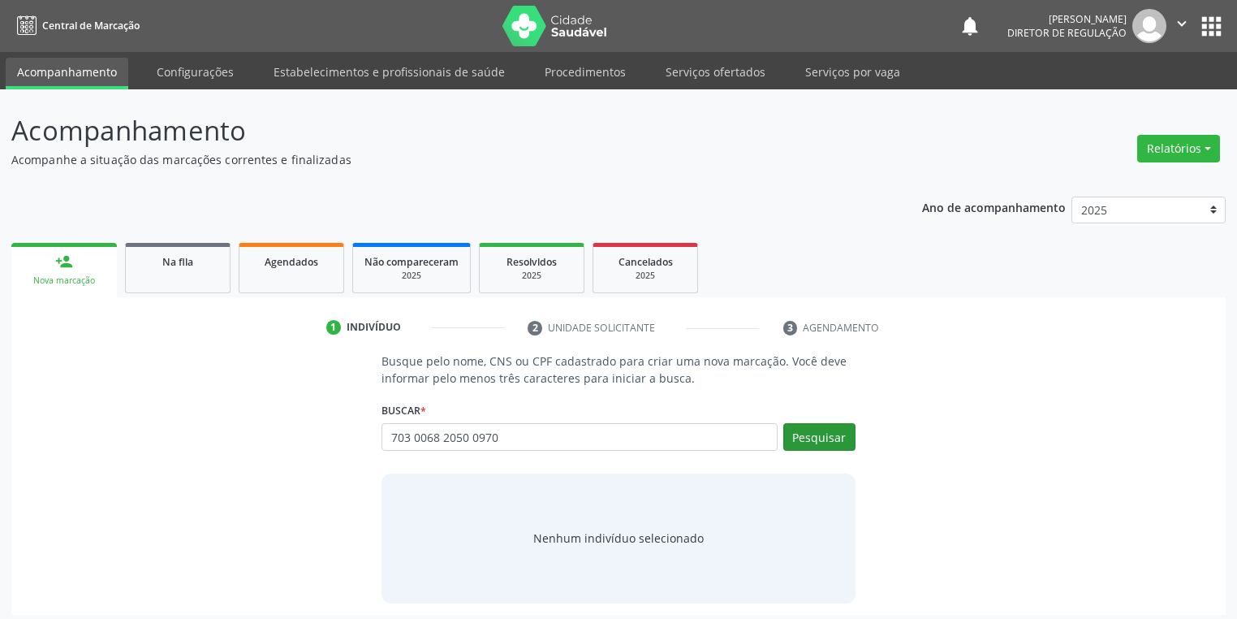
type input "703 0068 2050 0970"
click at [824, 437] on button "Pesquisar" at bounding box center [819, 437] width 72 height 28
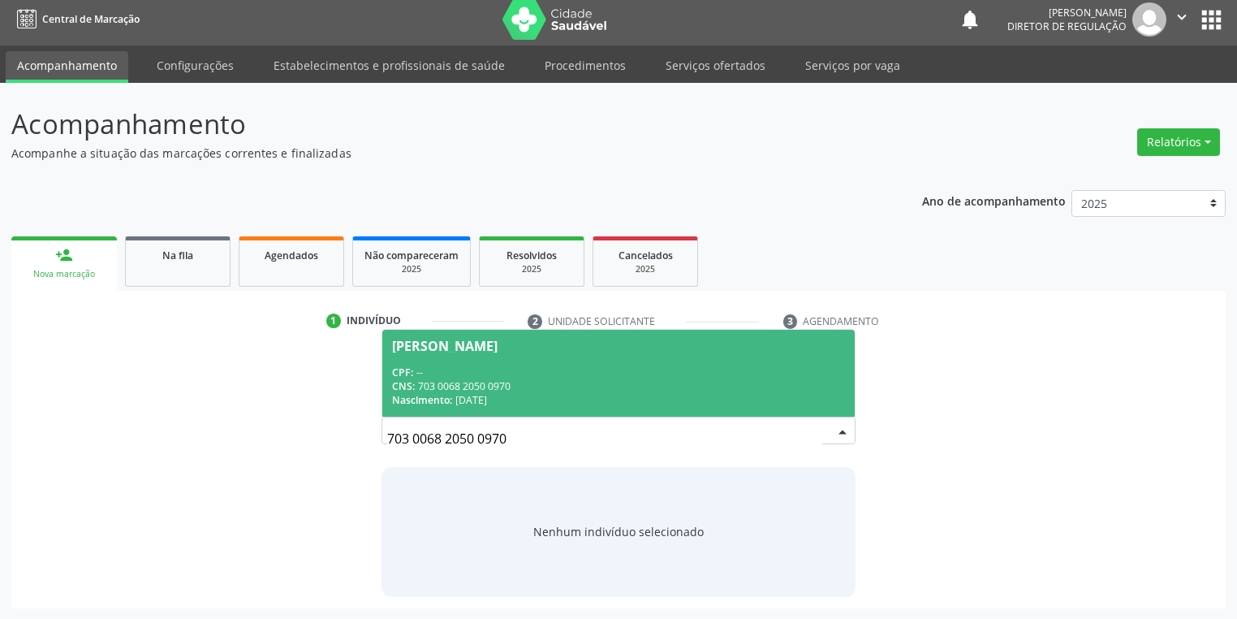
click at [498, 350] on div "[PERSON_NAME]" at bounding box center [445, 345] width 106 height 13
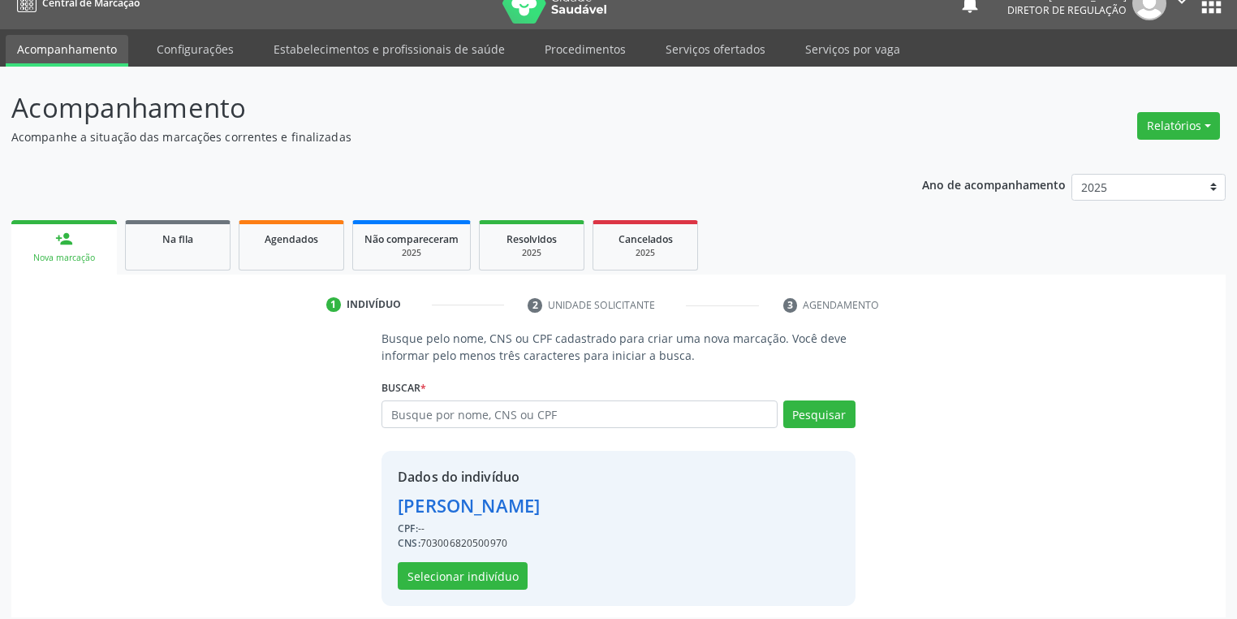
scroll to position [31, 0]
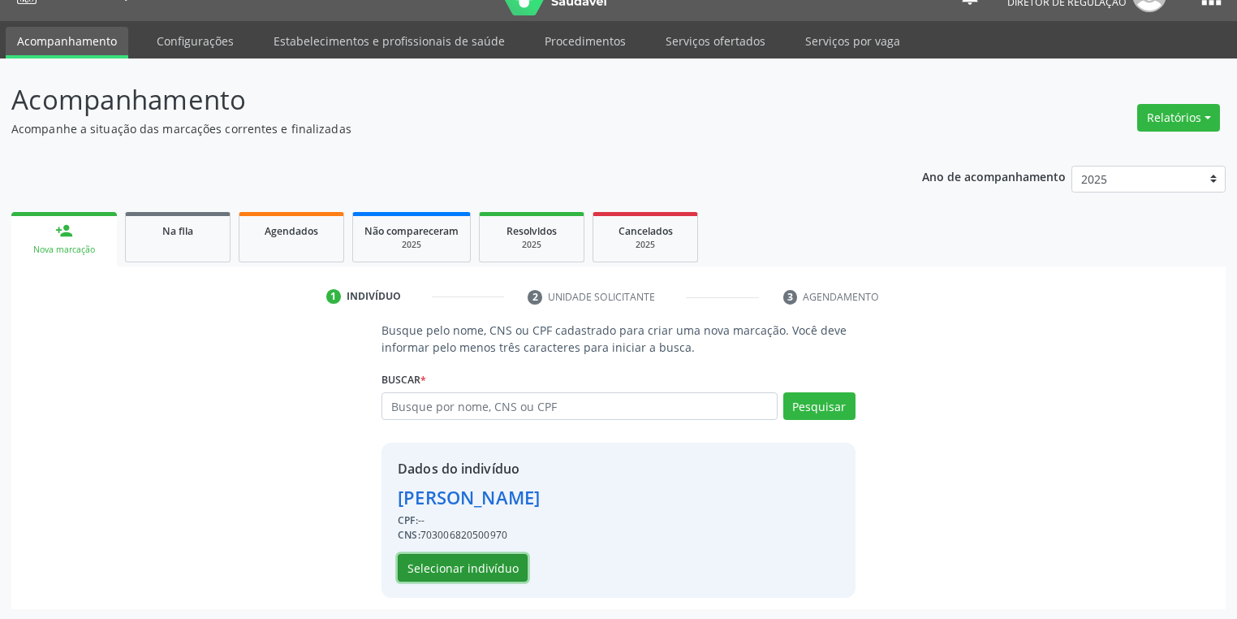
click at [477, 561] on button "Selecionar indivíduo" at bounding box center [463, 568] width 130 height 28
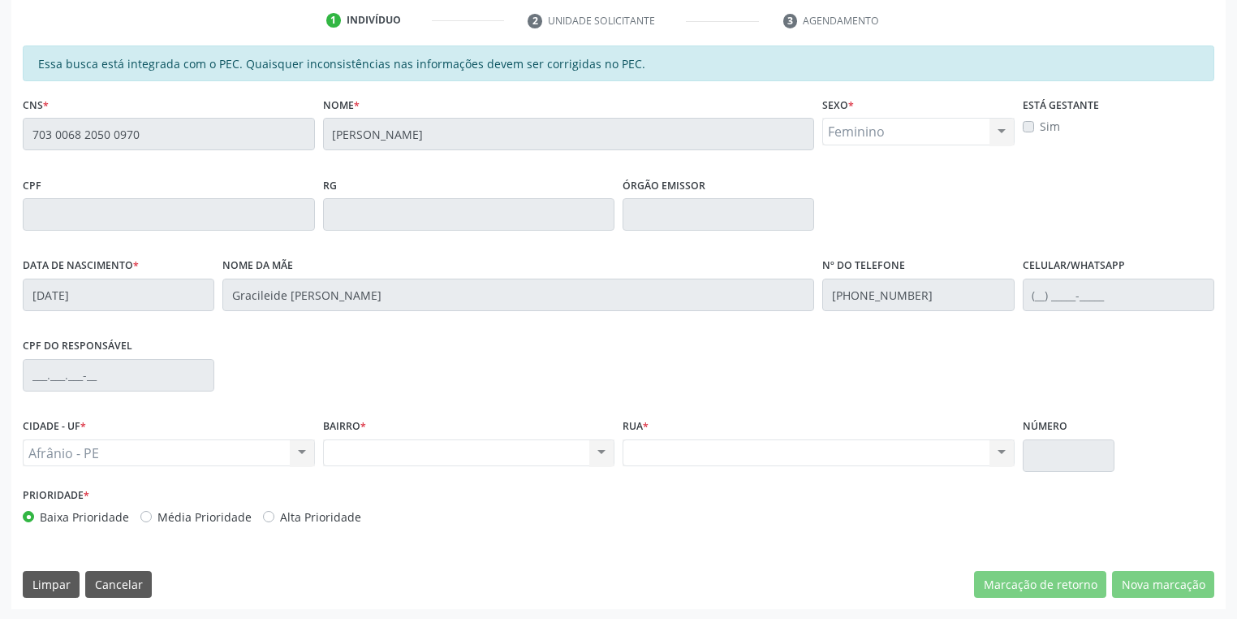
scroll to position [308, 0]
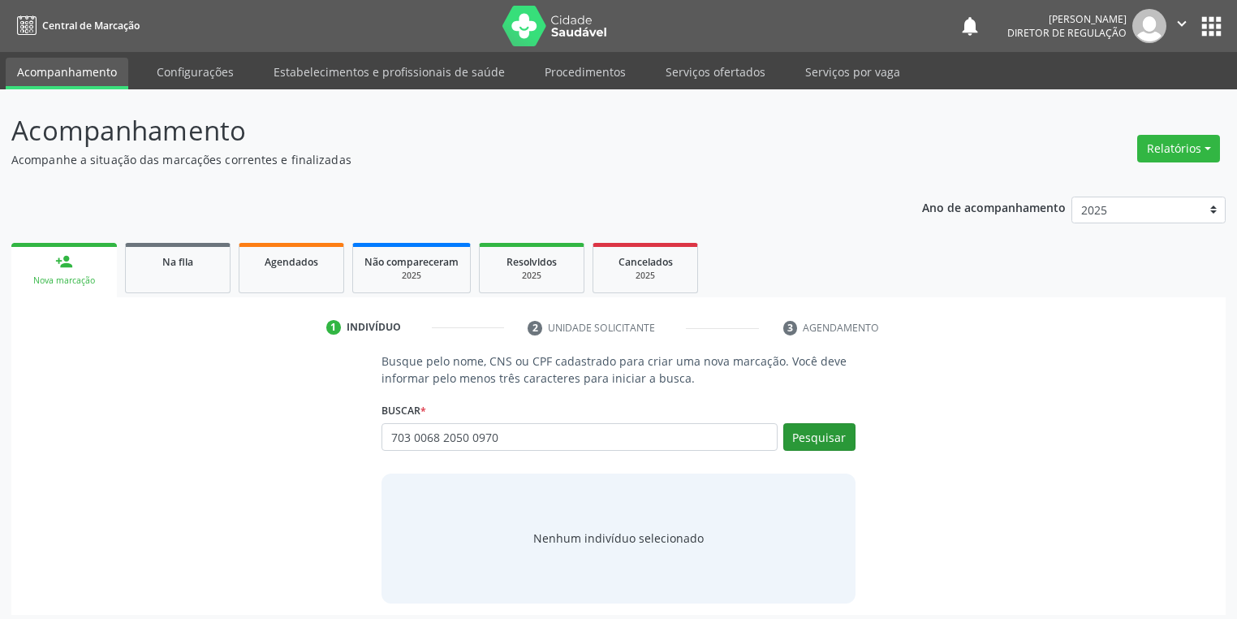
type input "703 0068 2050 0970"
click at [813, 434] on button "Pesquisar" at bounding box center [819, 437] width 72 height 28
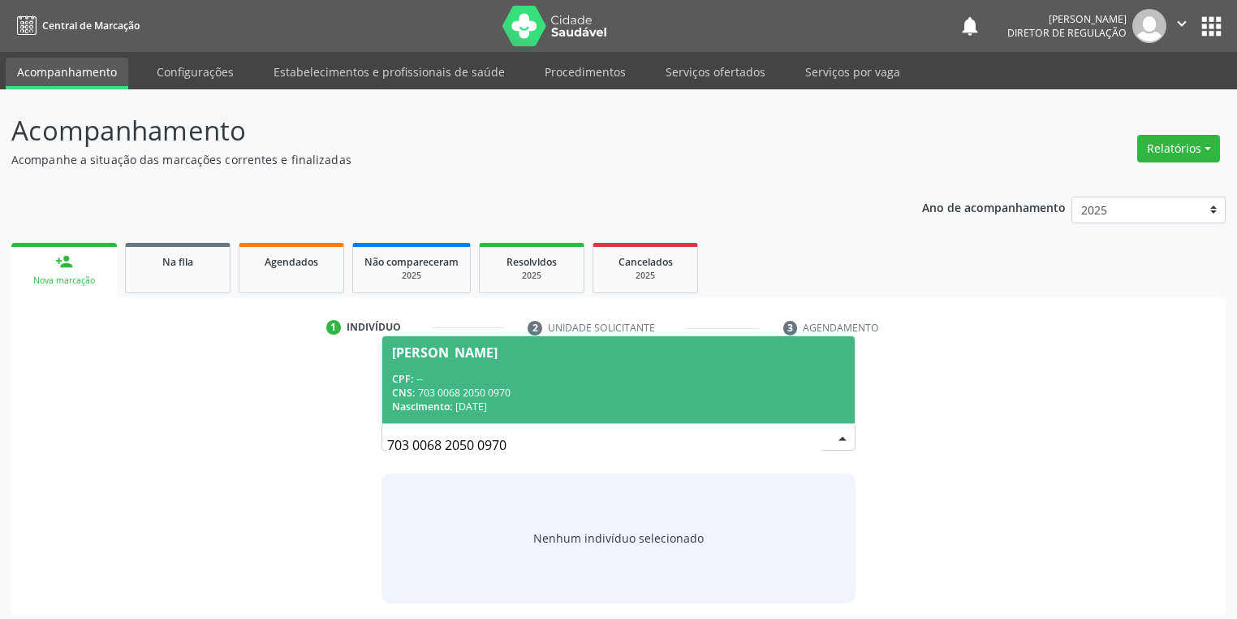
click at [520, 389] on div "CNS: 703 0068 2050 0970" at bounding box center [618, 393] width 453 height 14
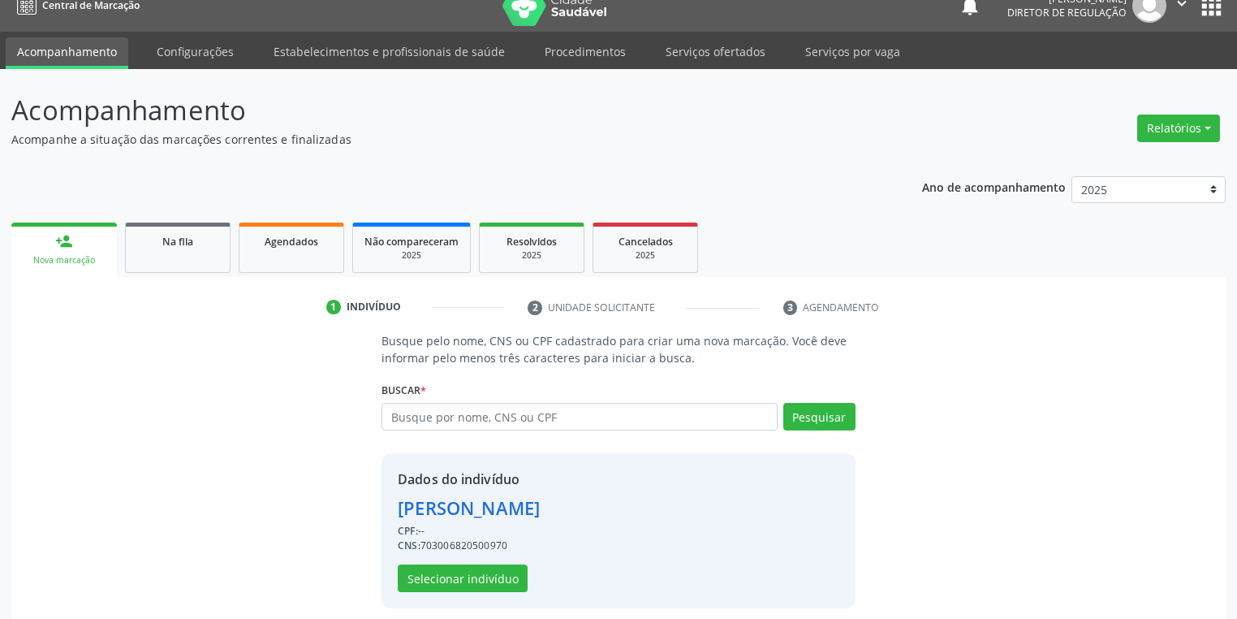
scroll to position [31, 0]
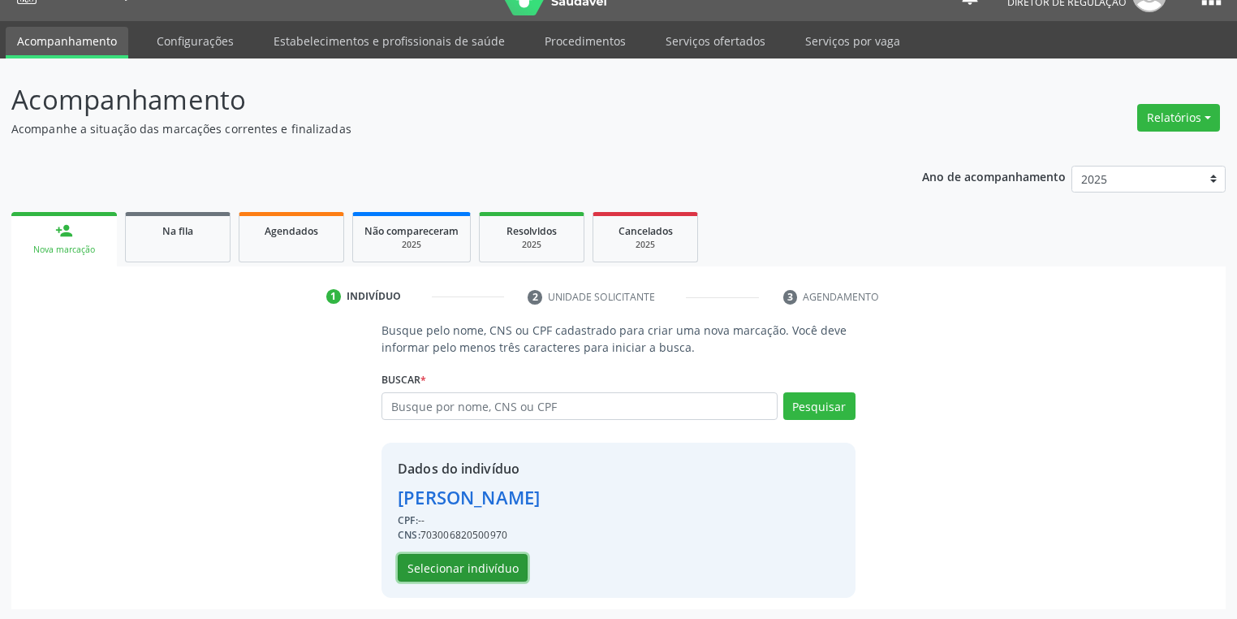
click at [450, 561] on button "Selecionar indivíduo" at bounding box center [463, 568] width 130 height 28
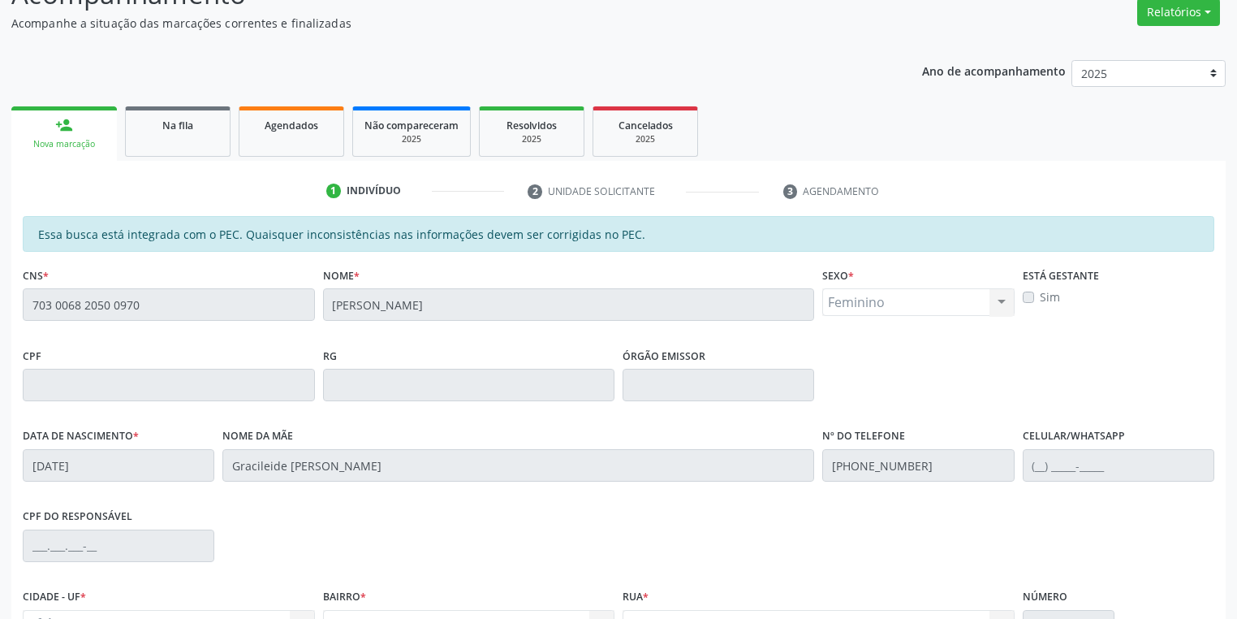
scroll to position [308, 0]
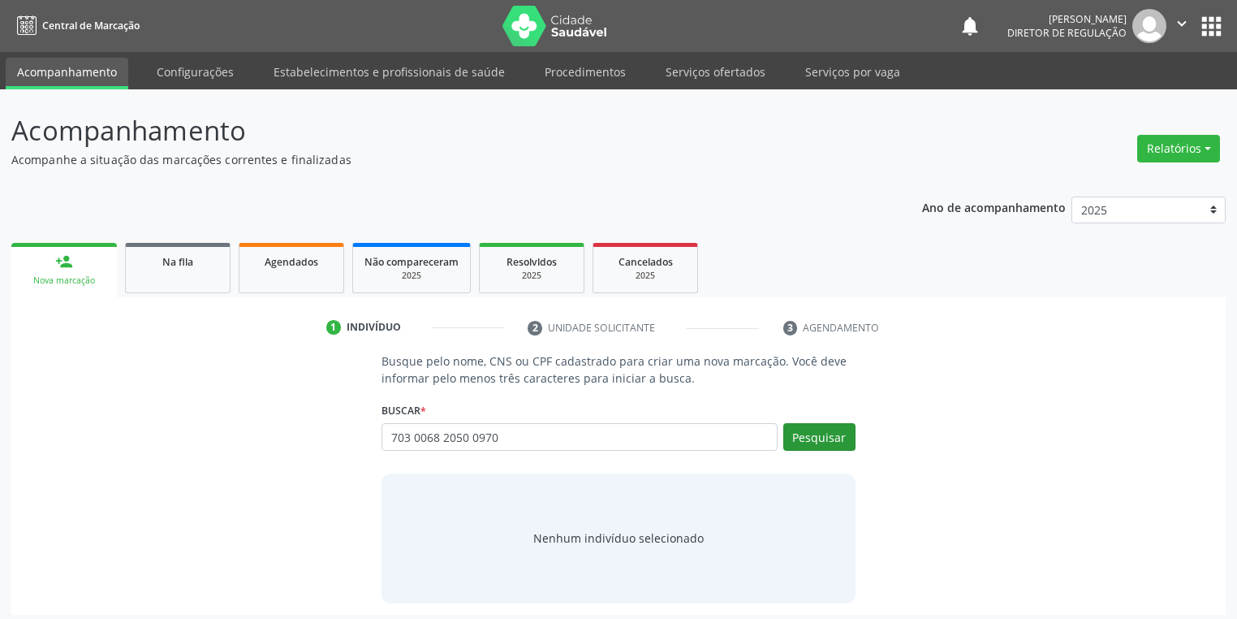
type input "703 0068 2050 0970"
click at [815, 437] on button "Pesquisar" at bounding box center [819, 437] width 72 height 28
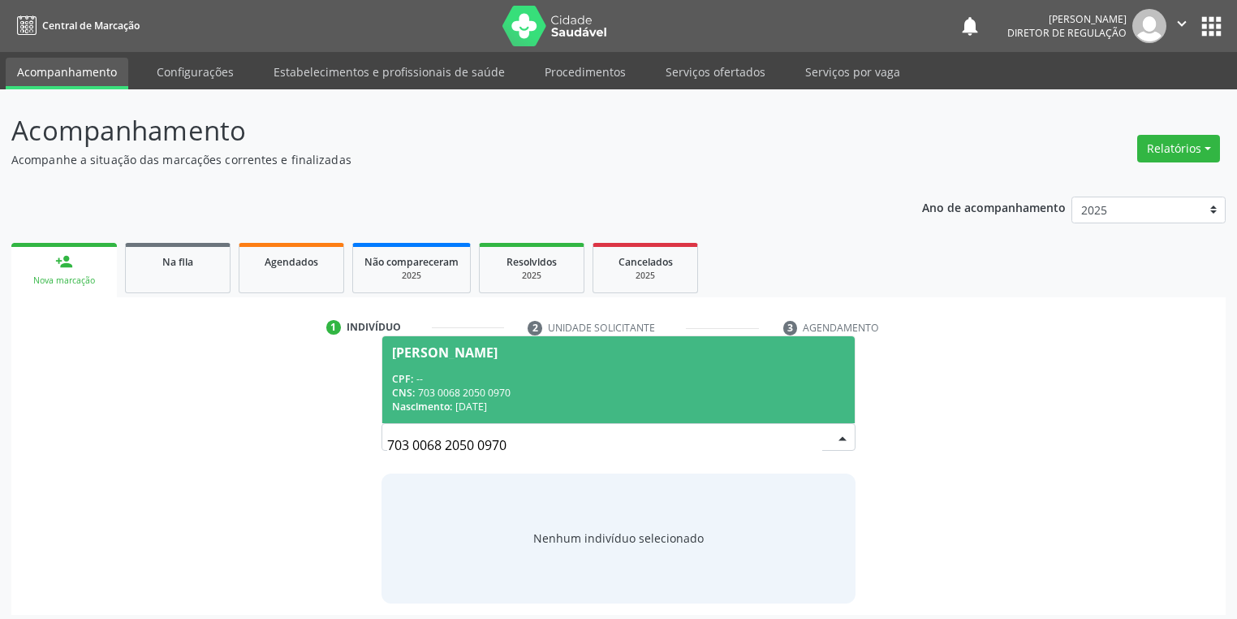
click at [552, 382] on div "CPF: --" at bounding box center [618, 379] width 453 height 14
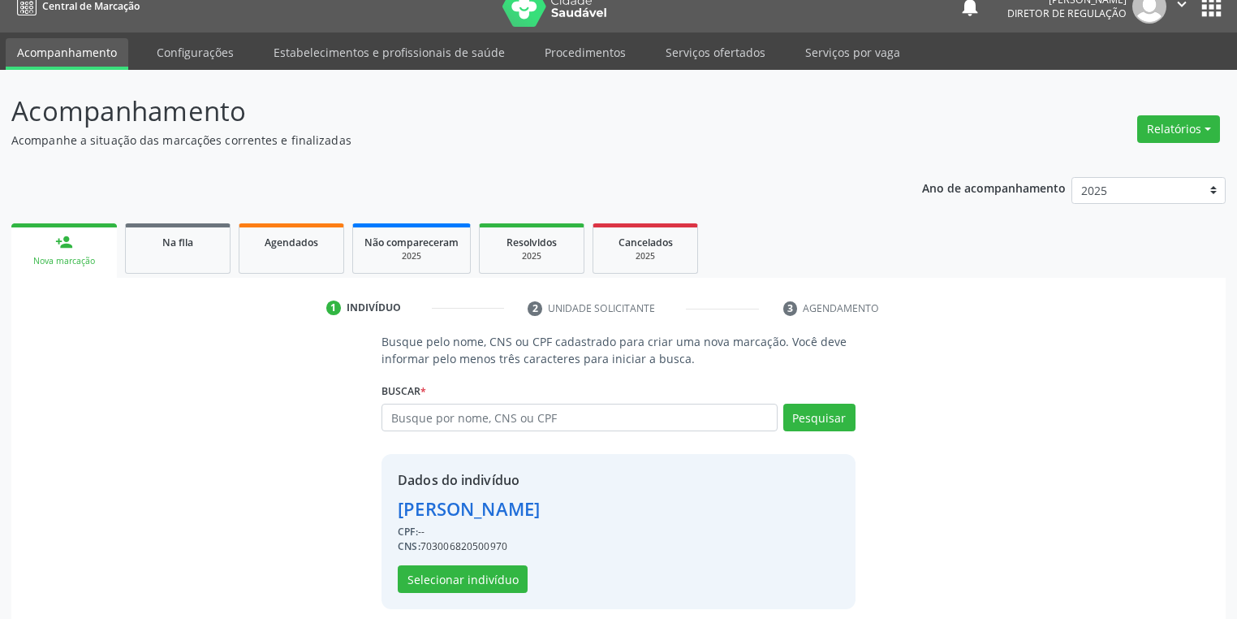
scroll to position [31, 0]
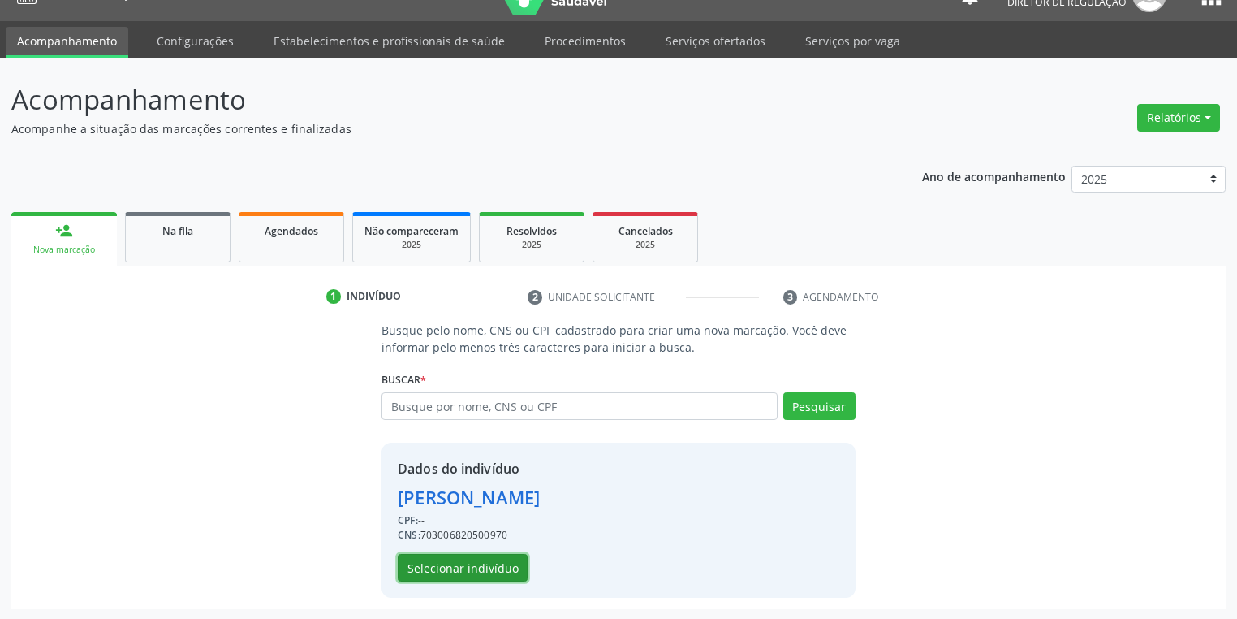
click at [461, 567] on button "Selecionar indivíduo" at bounding box center [463, 568] width 130 height 28
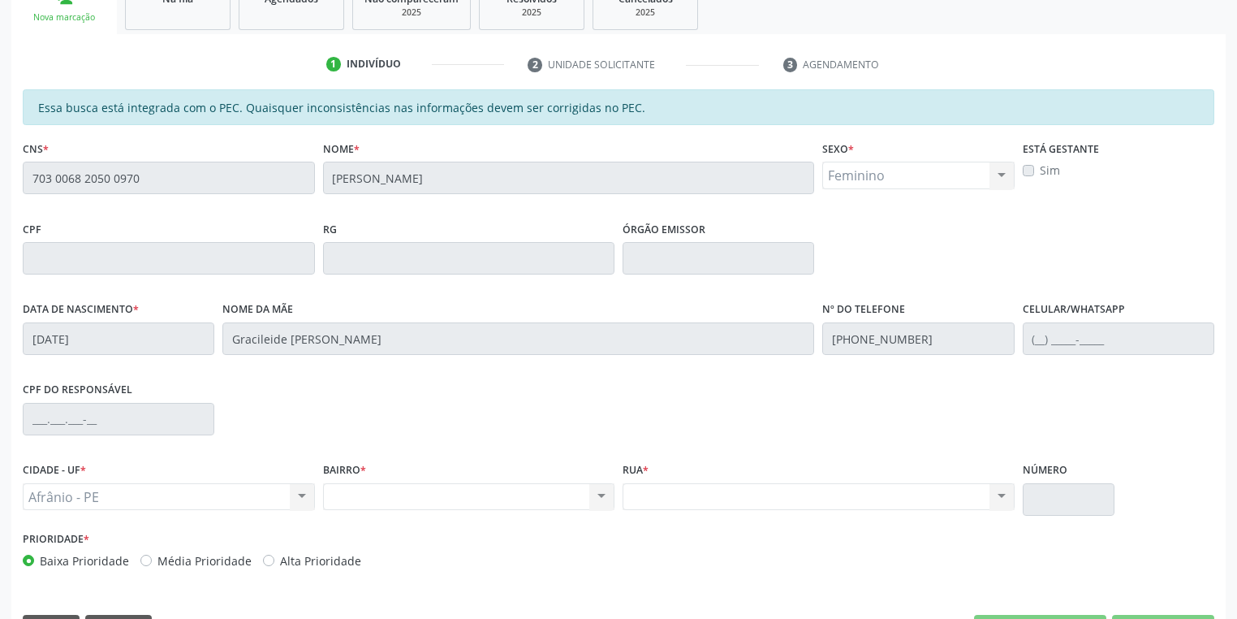
scroll to position [308, 0]
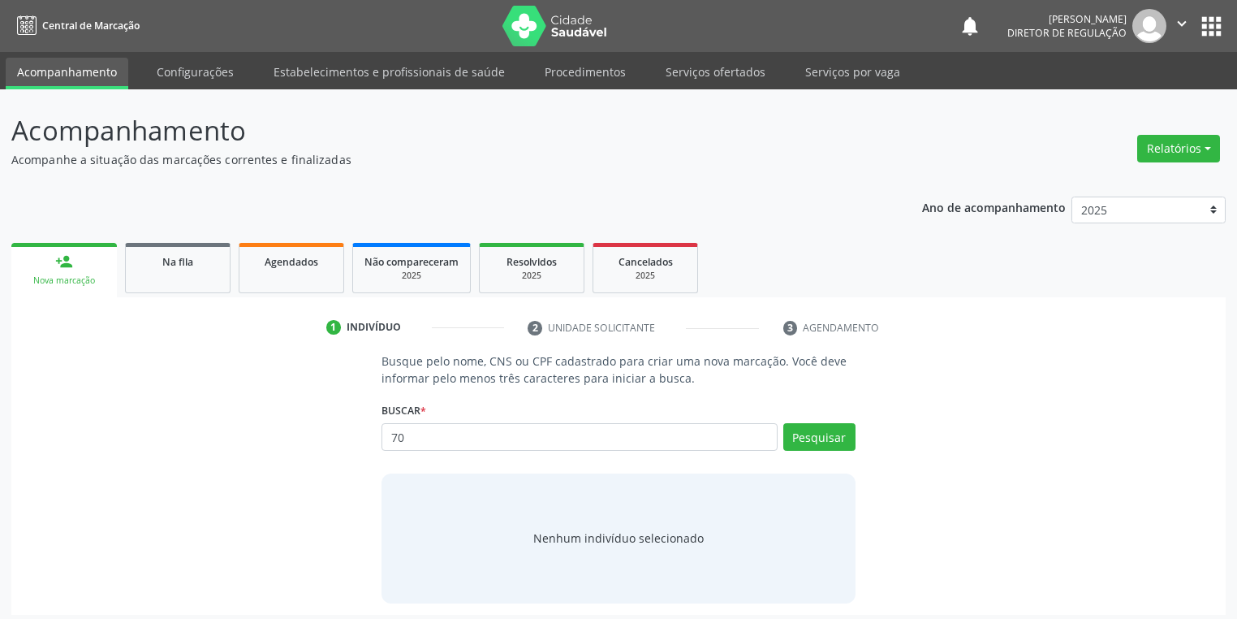
type input "7"
type input "703 0068 2050 0970"
click at [839, 439] on button "Pesquisar" at bounding box center [819, 437] width 72 height 28
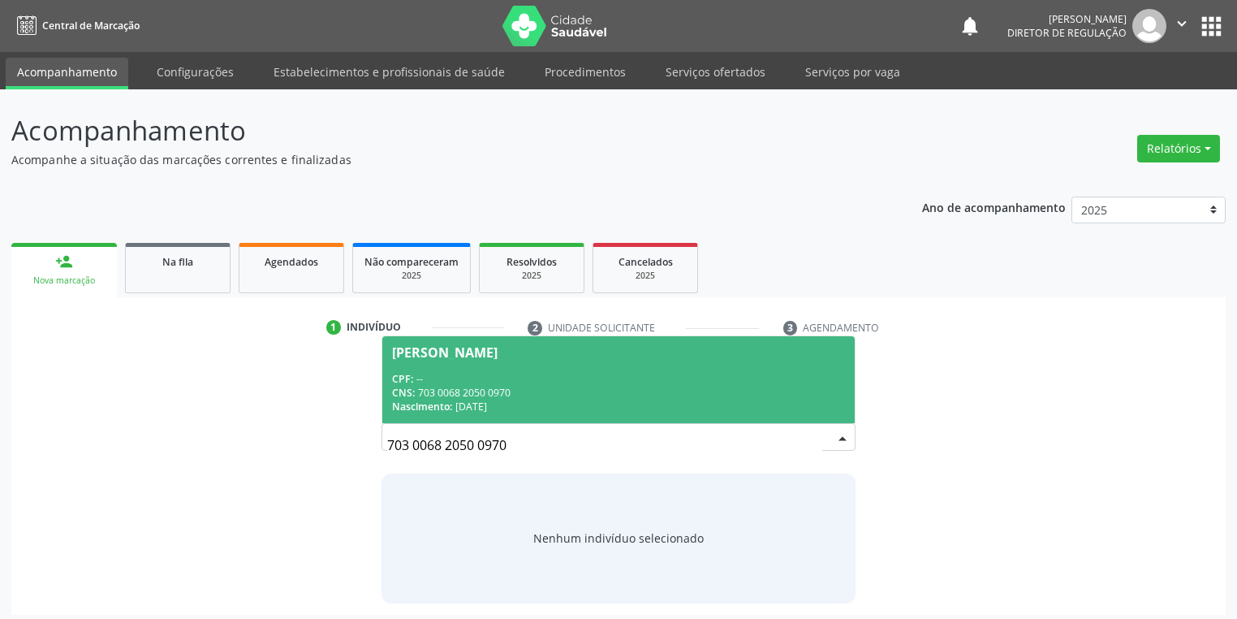
click at [559, 376] on div "CPF: --" at bounding box center [618, 379] width 453 height 14
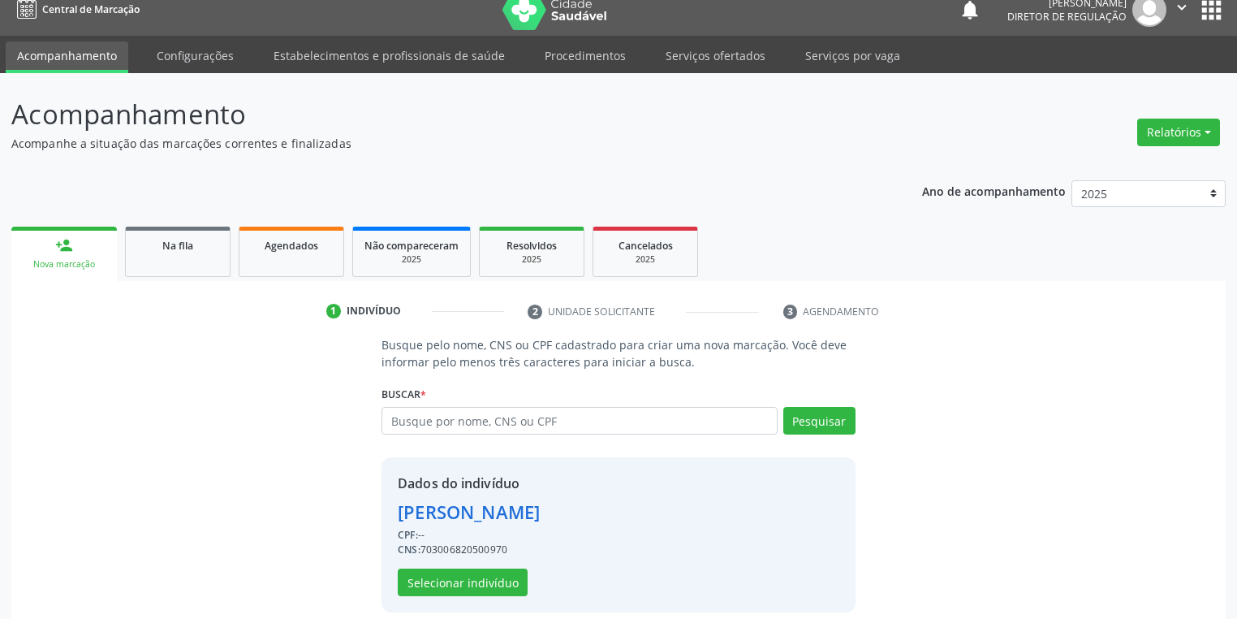
scroll to position [31, 0]
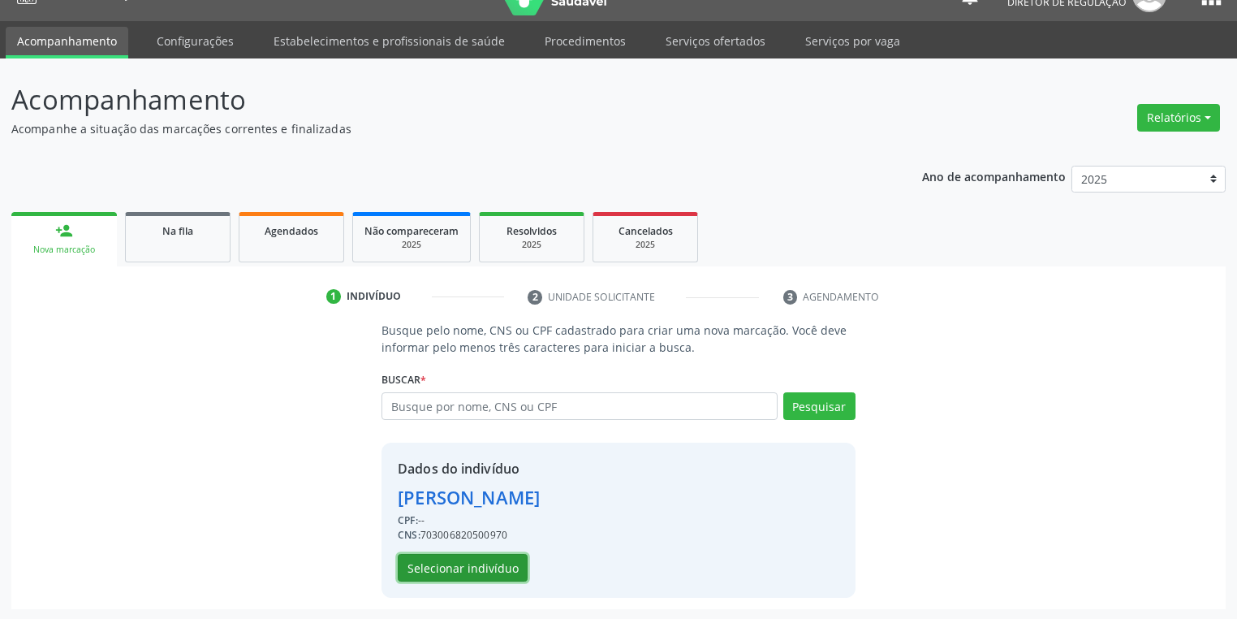
click at [431, 572] on button "Selecionar indivíduo" at bounding box center [463, 568] width 130 height 28
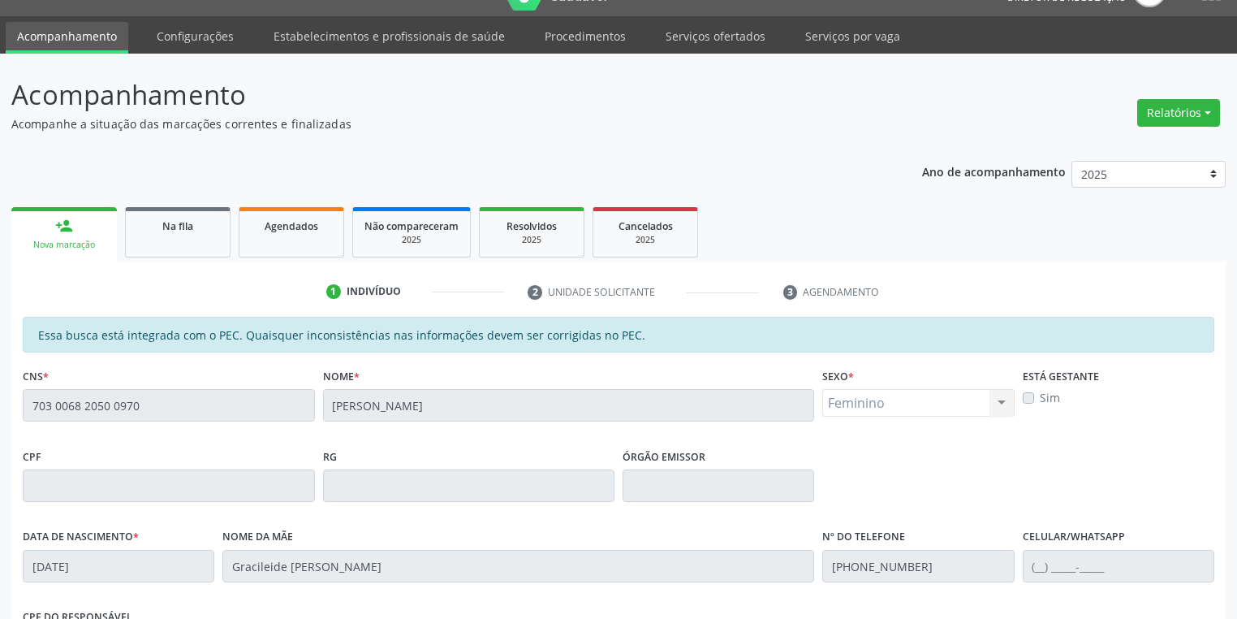
scroll to position [308, 0]
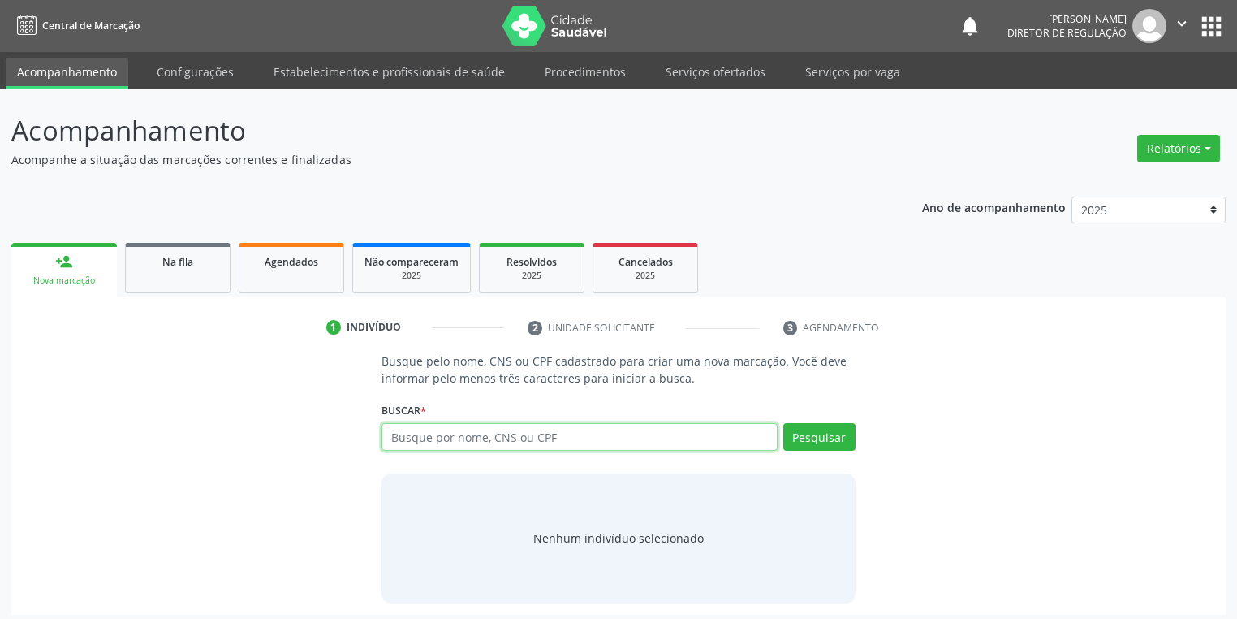
paste input "703 0068 2050 0970"
type input "703 0068 2050 0970"
click at [813, 437] on button "Pesquisar" at bounding box center [819, 437] width 72 height 28
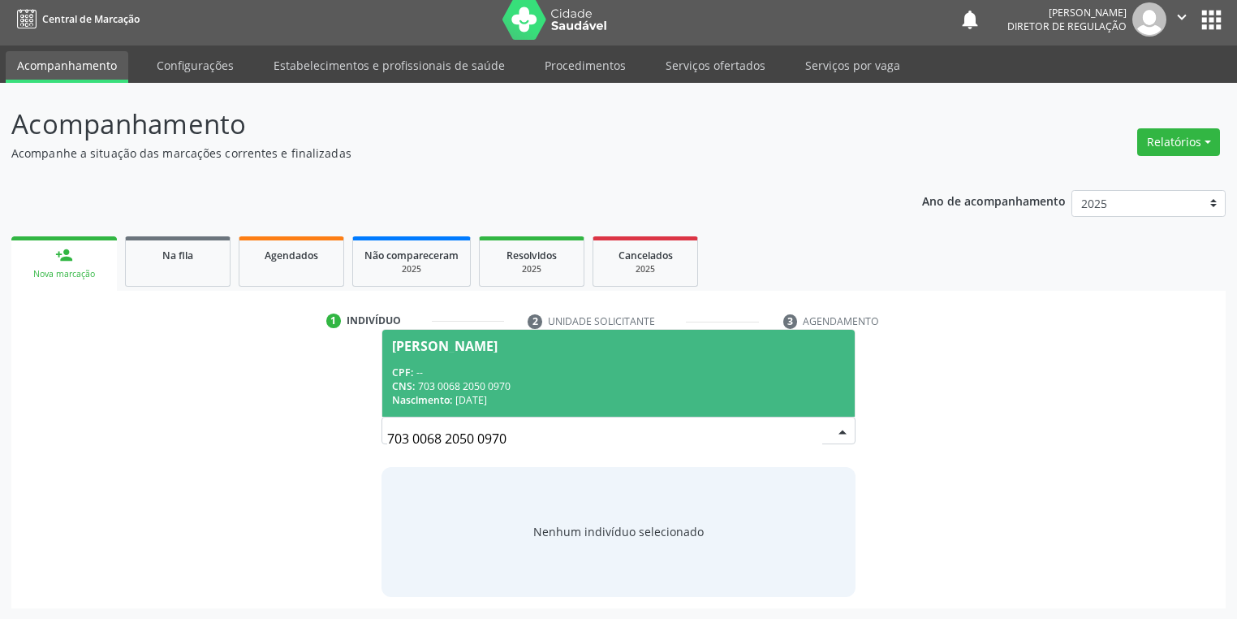
click at [587, 390] on div "CNS: 703 0068 2050 0970" at bounding box center [618, 386] width 453 height 14
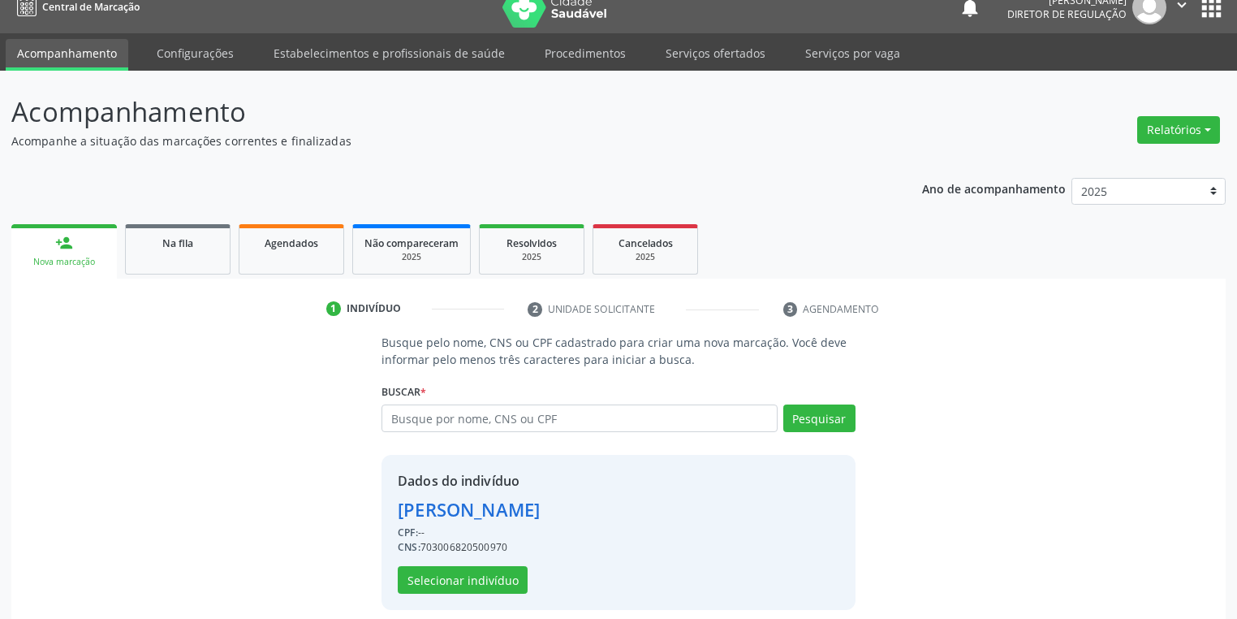
scroll to position [31, 0]
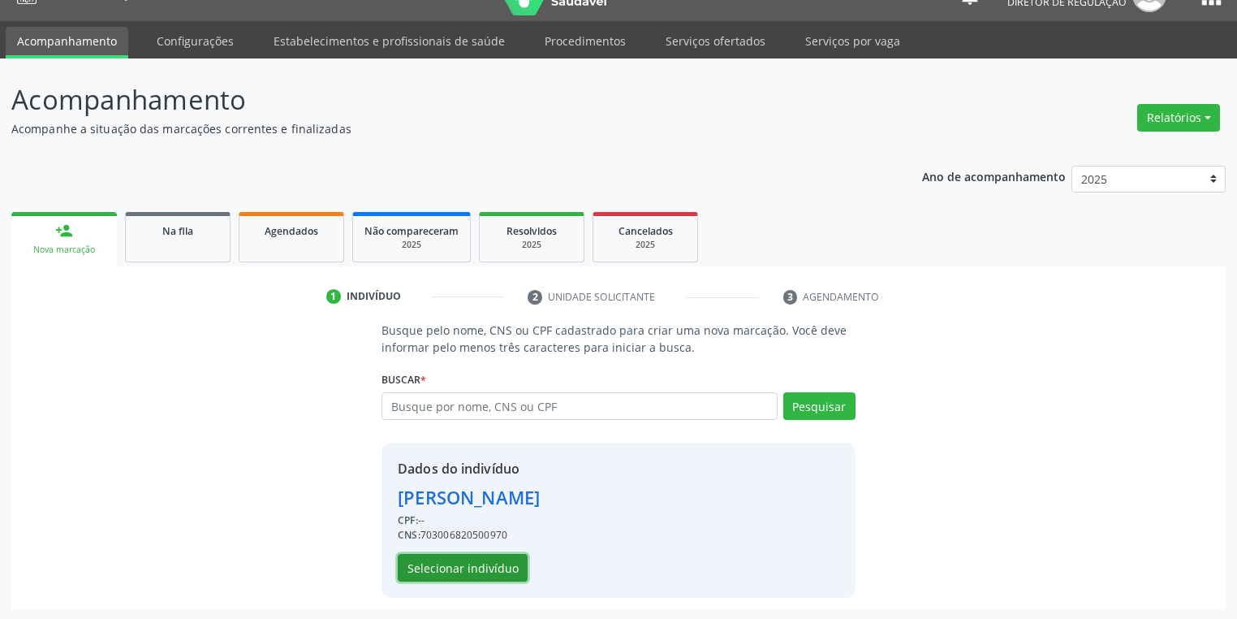
click at [472, 576] on button "Selecionar indivíduo" at bounding box center [463, 568] width 130 height 28
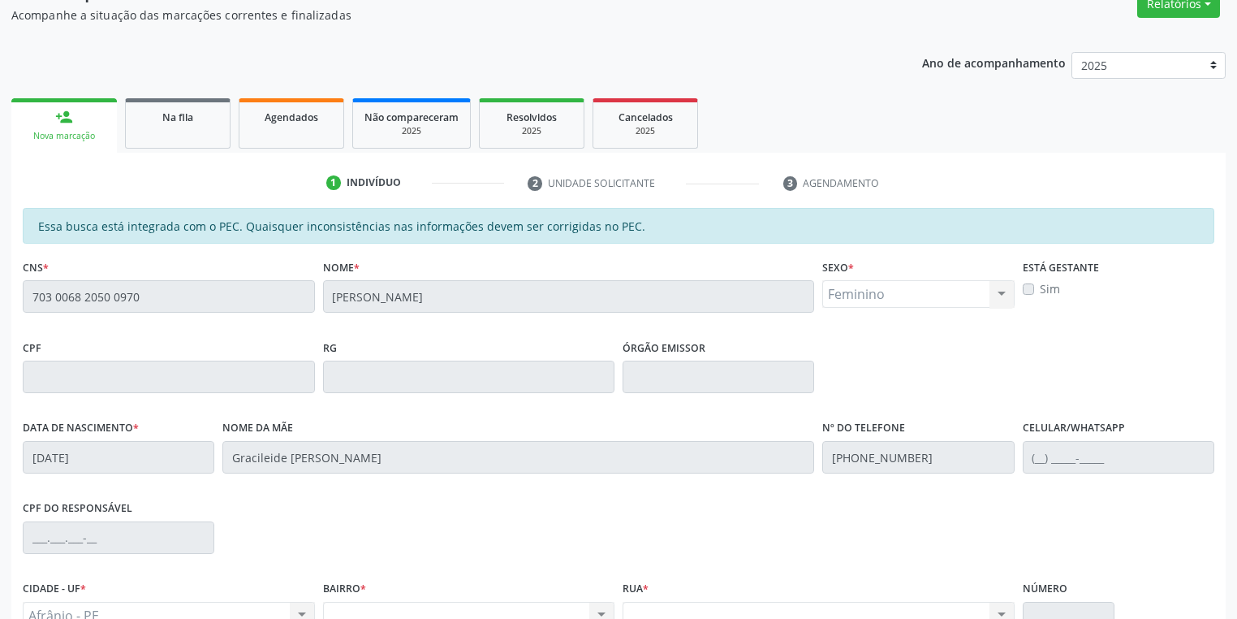
scroll to position [308, 0]
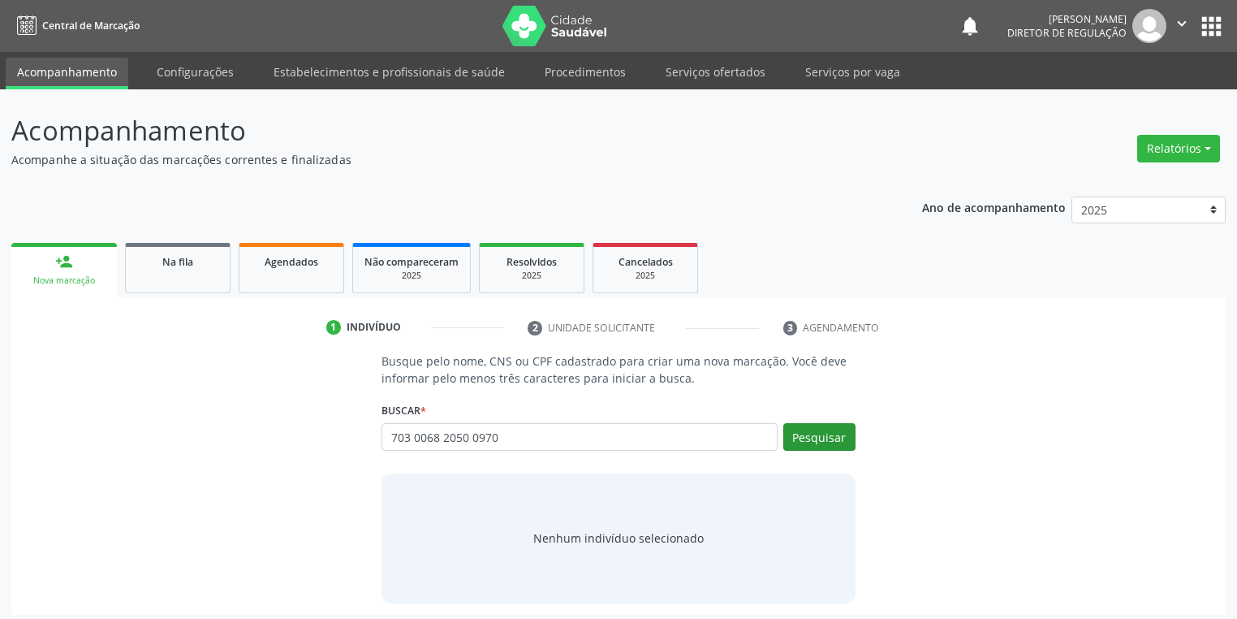
type input "703 0068 2050 0970"
click at [809, 440] on button "Pesquisar" at bounding box center [819, 437] width 72 height 28
type input "703 0068 2050 0970"
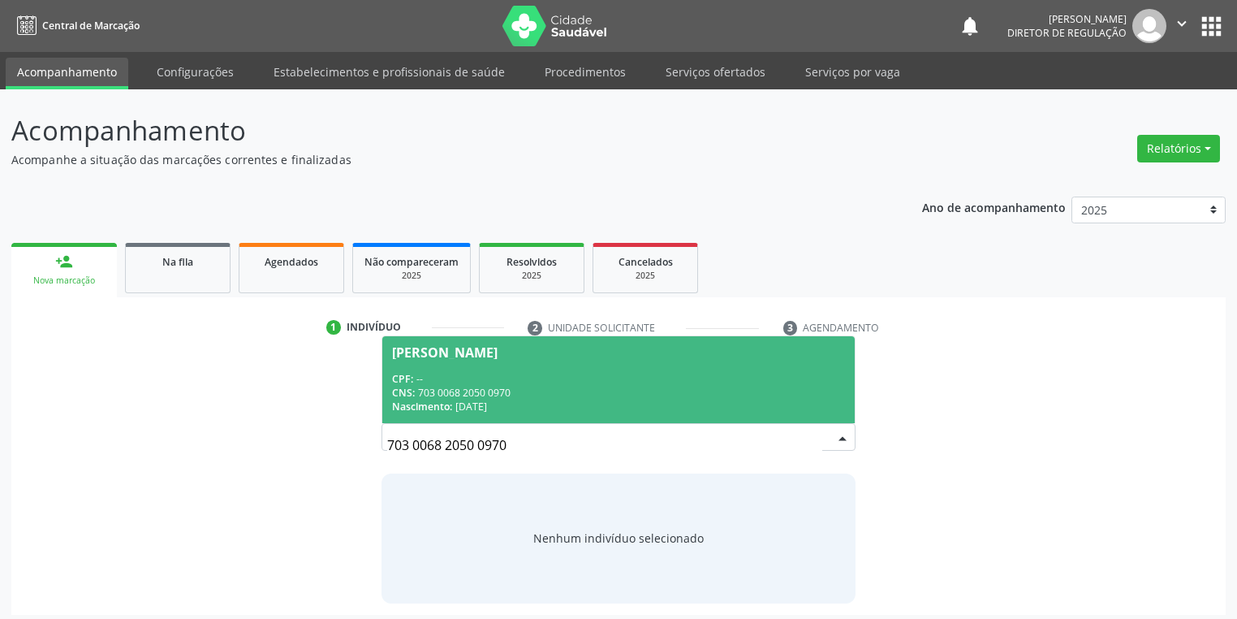
click at [542, 380] on div "CPF: --" at bounding box center [618, 379] width 453 height 14
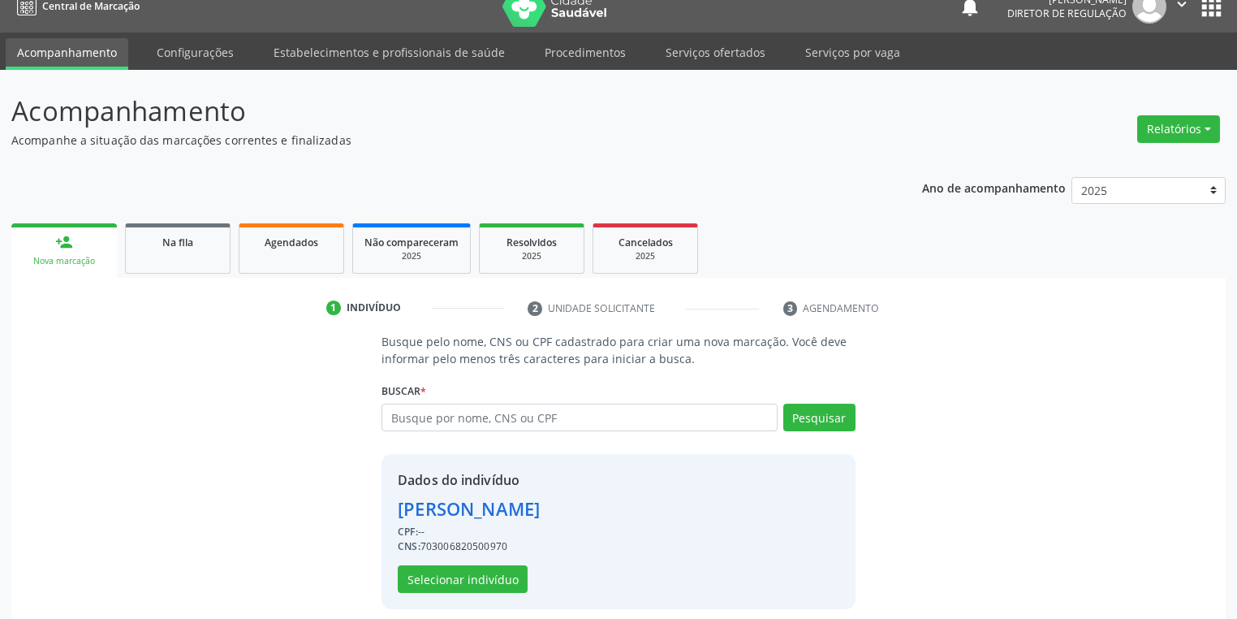
scroll to position [31, 0]
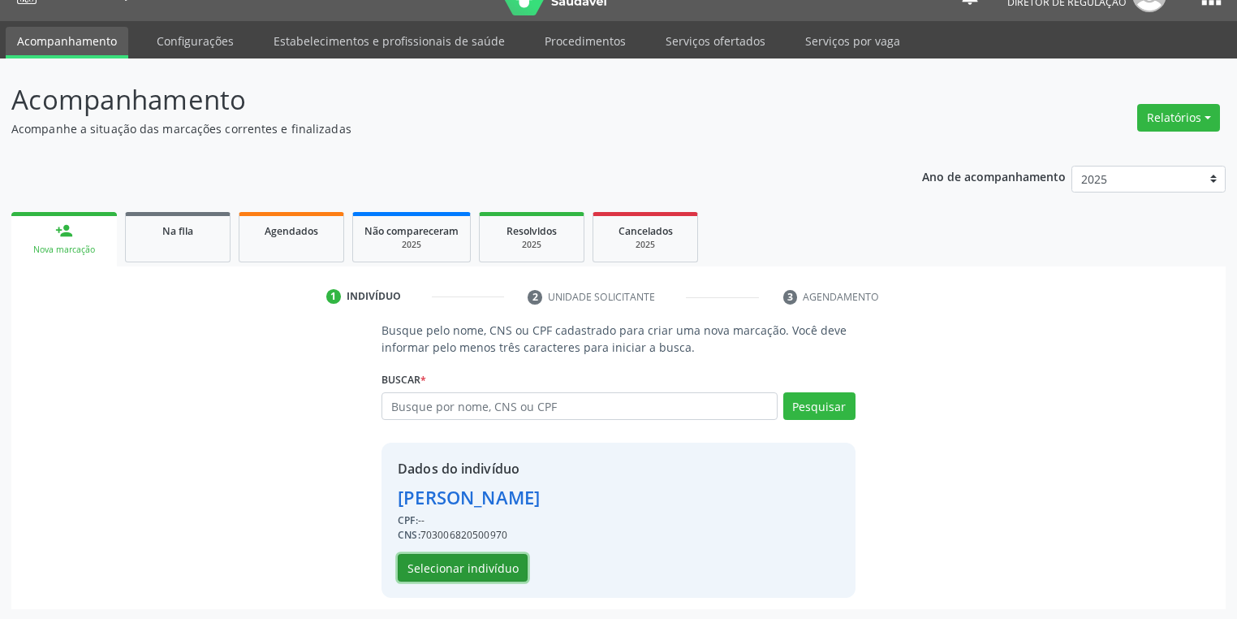
click at [463, 567] on button "Selecionar indivíduo" at bounding box center [463, 568] width 130 height 28
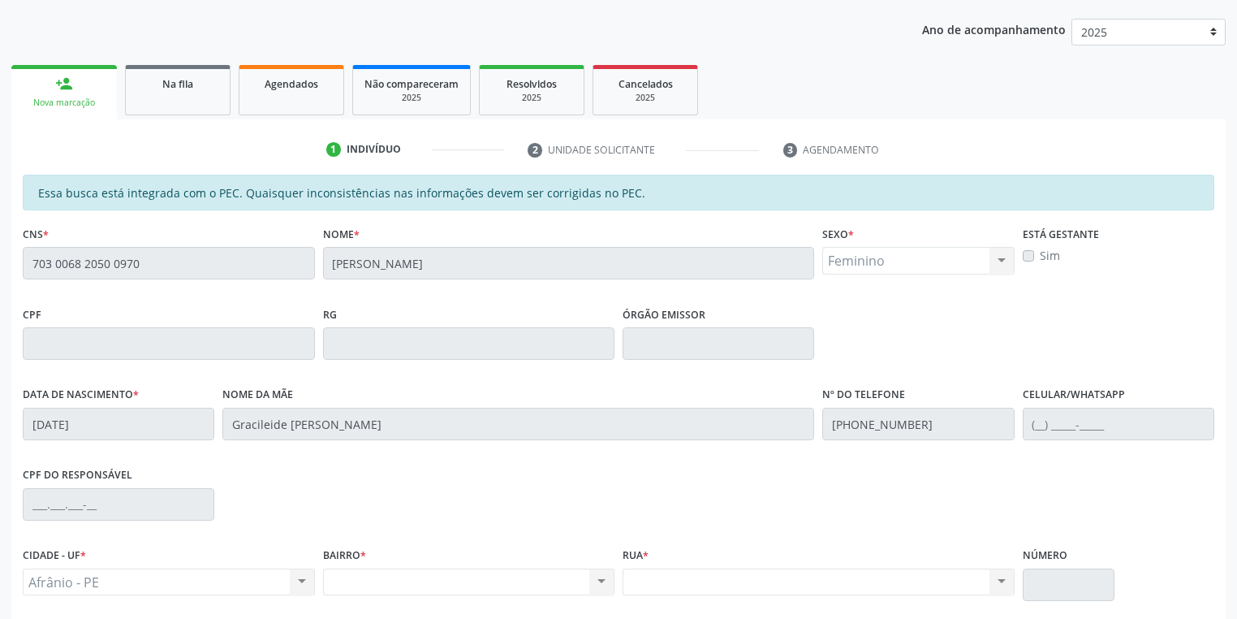
scroll to position [308, 0]
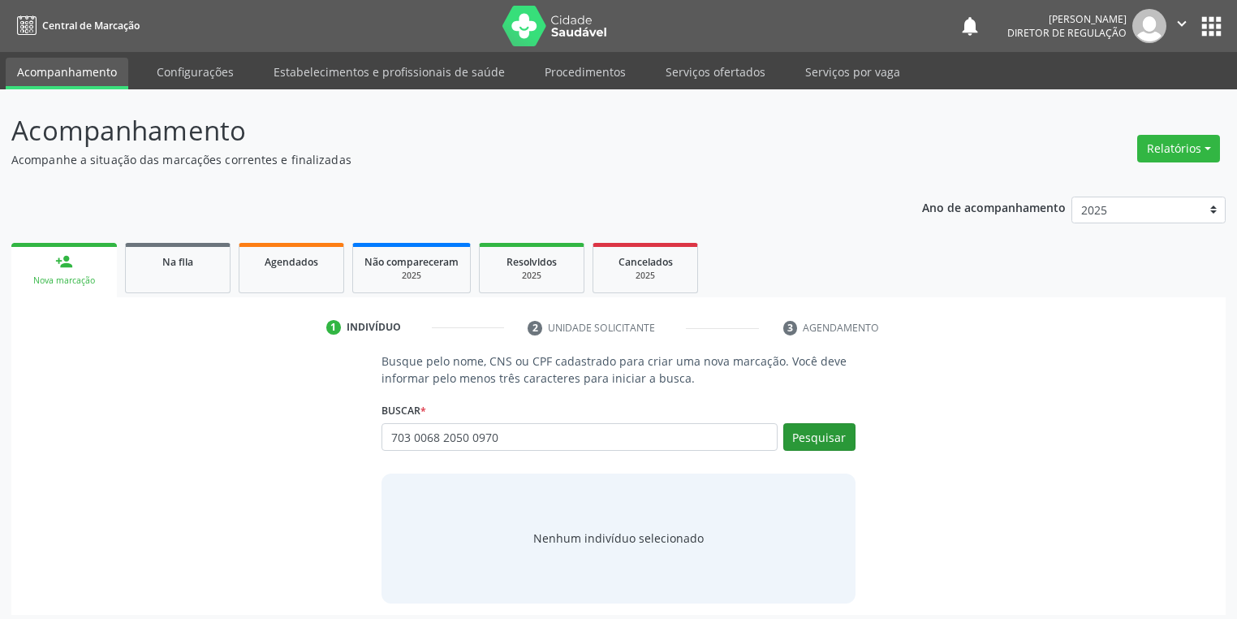
type input "703 0068 2050 0970"
click at [821, 442] on button "Pesquisar" at bounding box center [819, 437] width 72 height 28
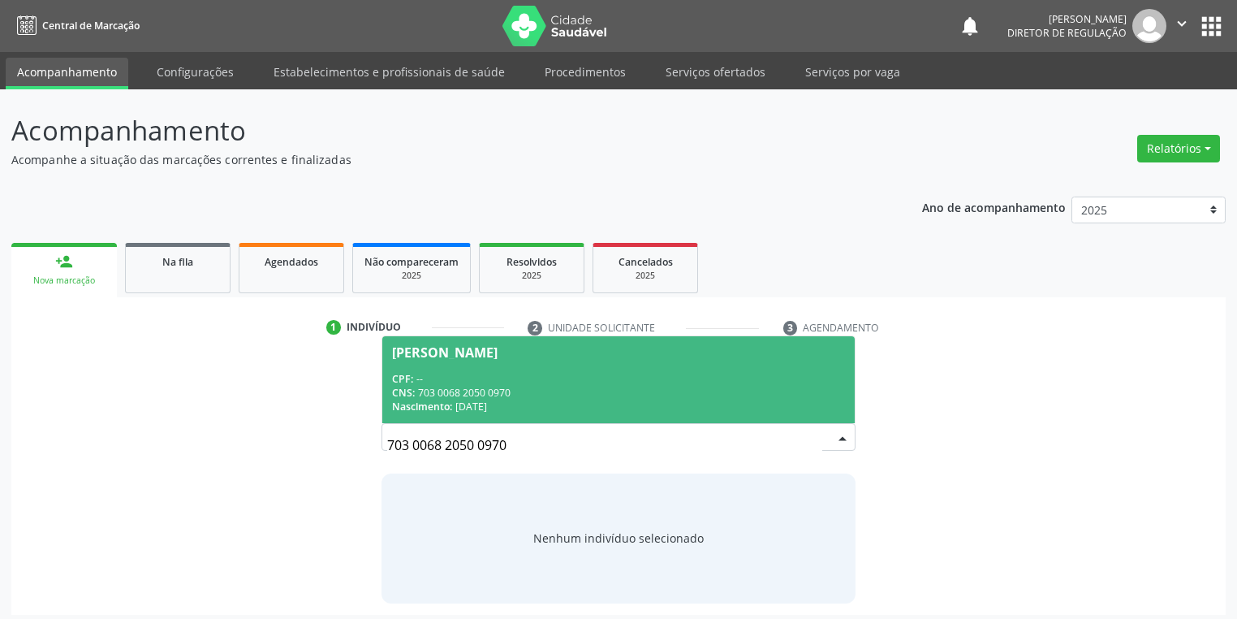
click at [563, 388] on div "CNS: 703 0068 2050 0970" at bounding box center [618, 393] width 453 height 14
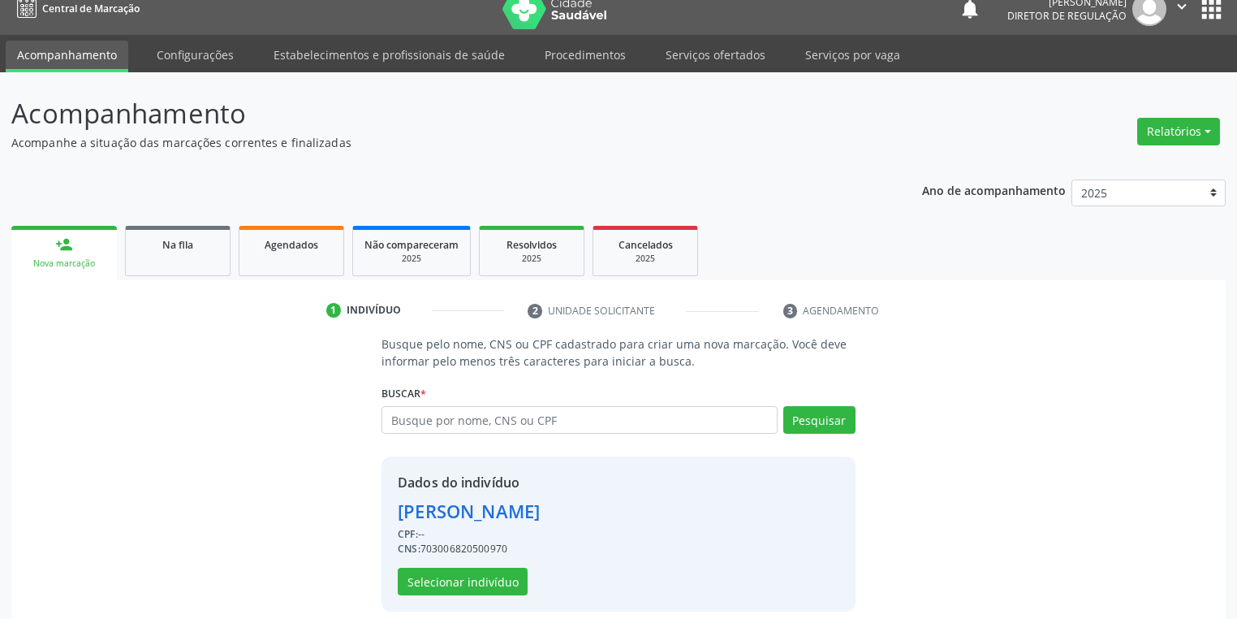
scroll to position [31, 0]
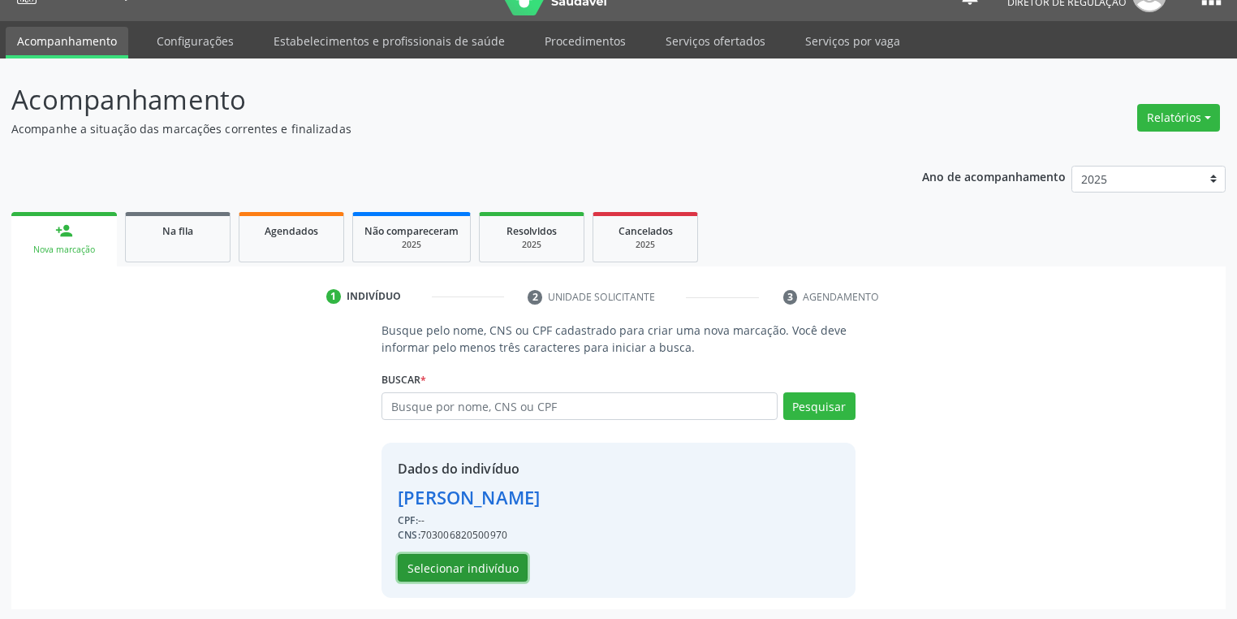
click at [456, 559] on button "Selecionar indivíduo" at bounding box center [463, 568] width 130 height 28
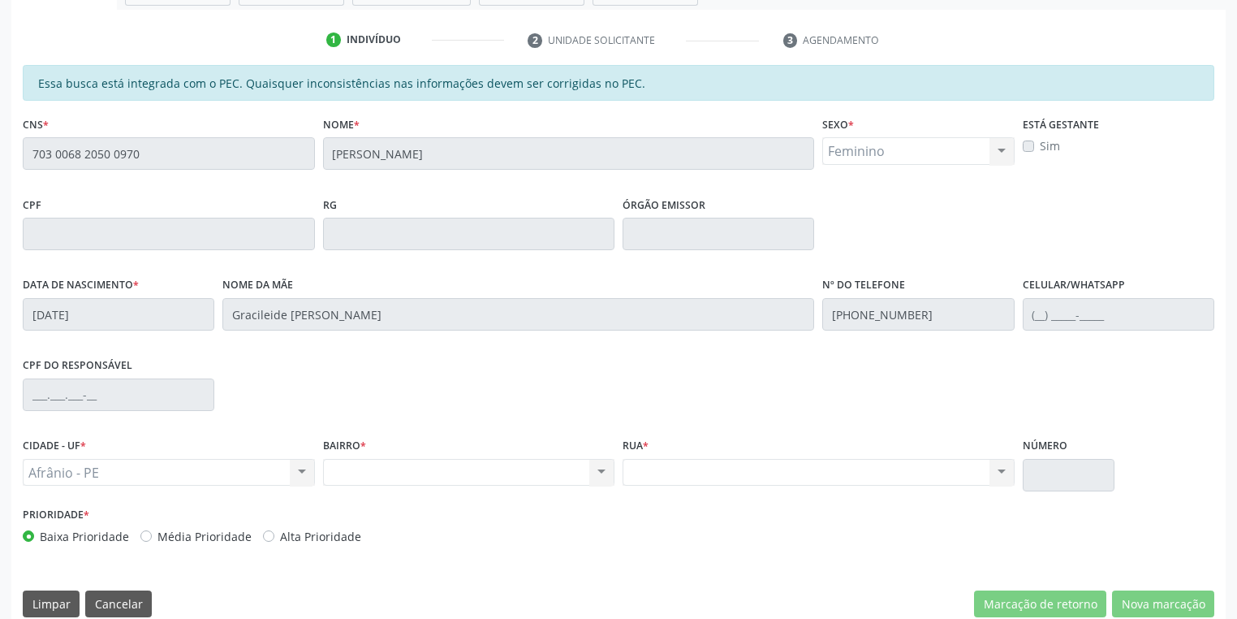
scroll to position [308, 0]
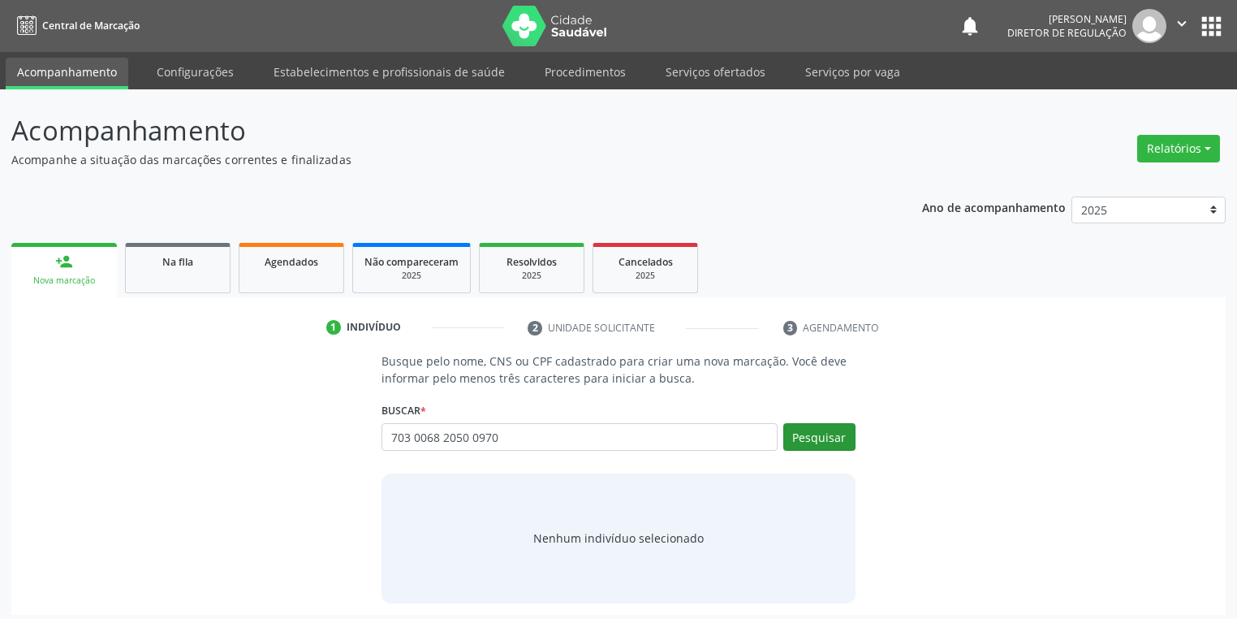
type input "703 0068 2050 0970"
click at [812, 436] on button "Pesquisar" at bounding box center [819, 437] width 72 height 28
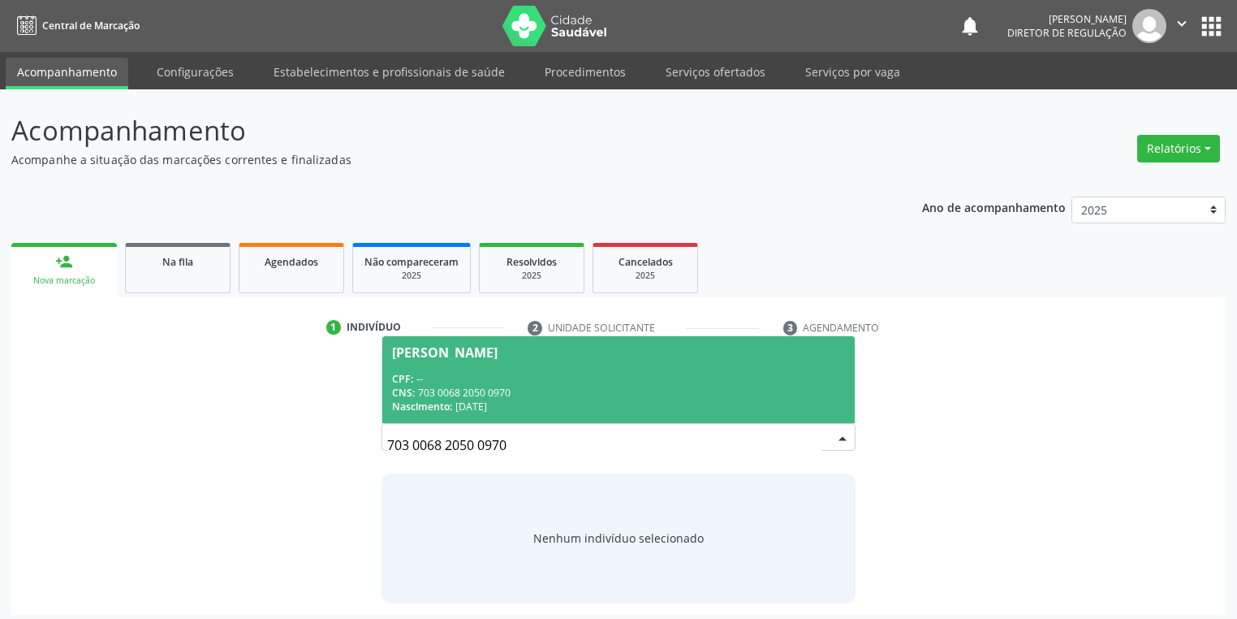
drag, startPoint x: 448, startPoint y: 300, endPoint x: 458, endPoint y: 322, distance: 24.0
click at [448, 303] on div "1 Indivíduo 2 Unidade solicitante 3 Agendamento Busque pelo nome, CNS ou CPF ca…" at bounding box center [618, 455] width 1215 height 317
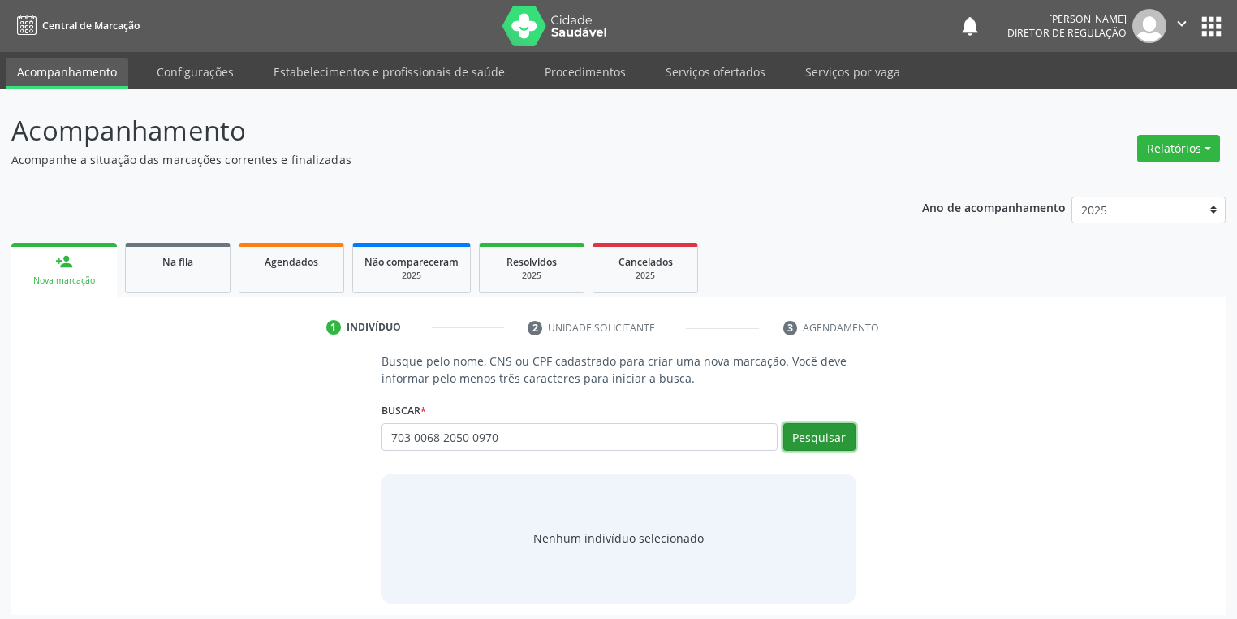
click at [808, 443] on button "Pesquisar" at bounding box center [819, 437] width 72 height 28
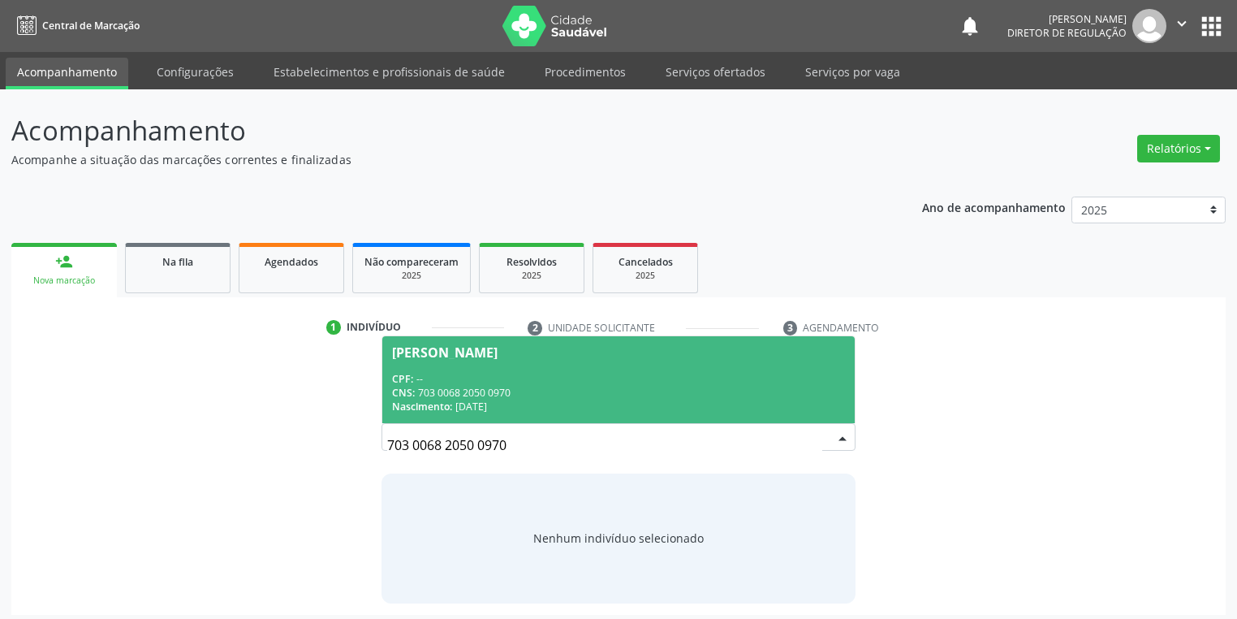
click at [565, 378] on div "CPF: --" at bounding box center [618, 379] width 453 height 14
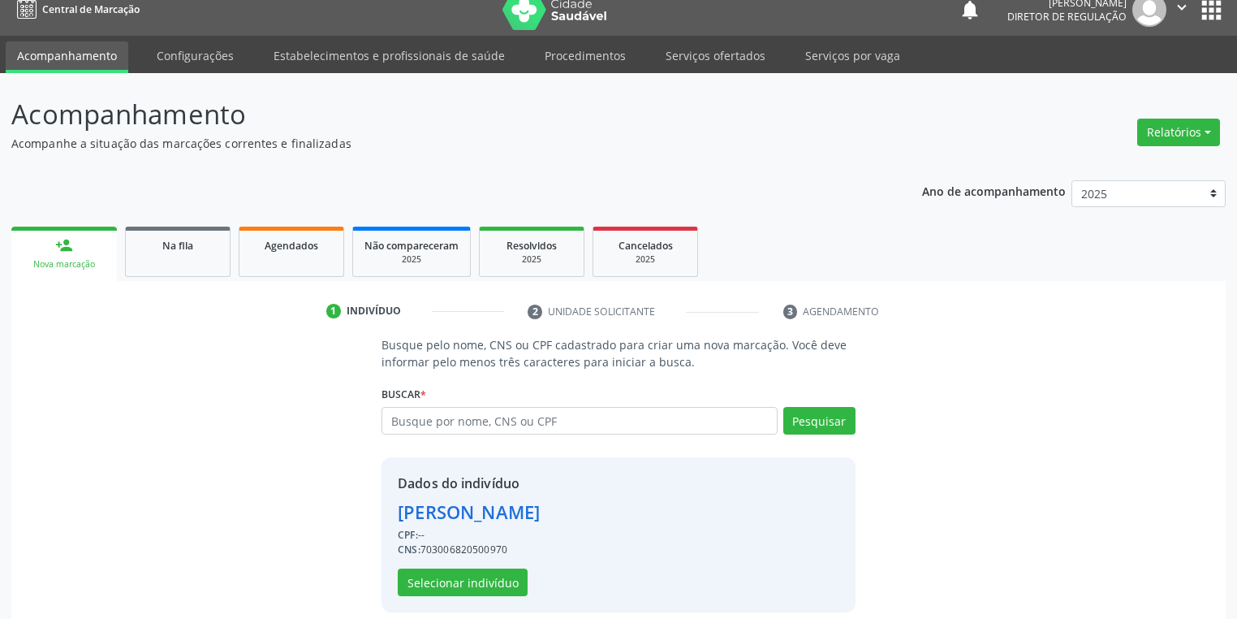
scroll to position [31, 0]
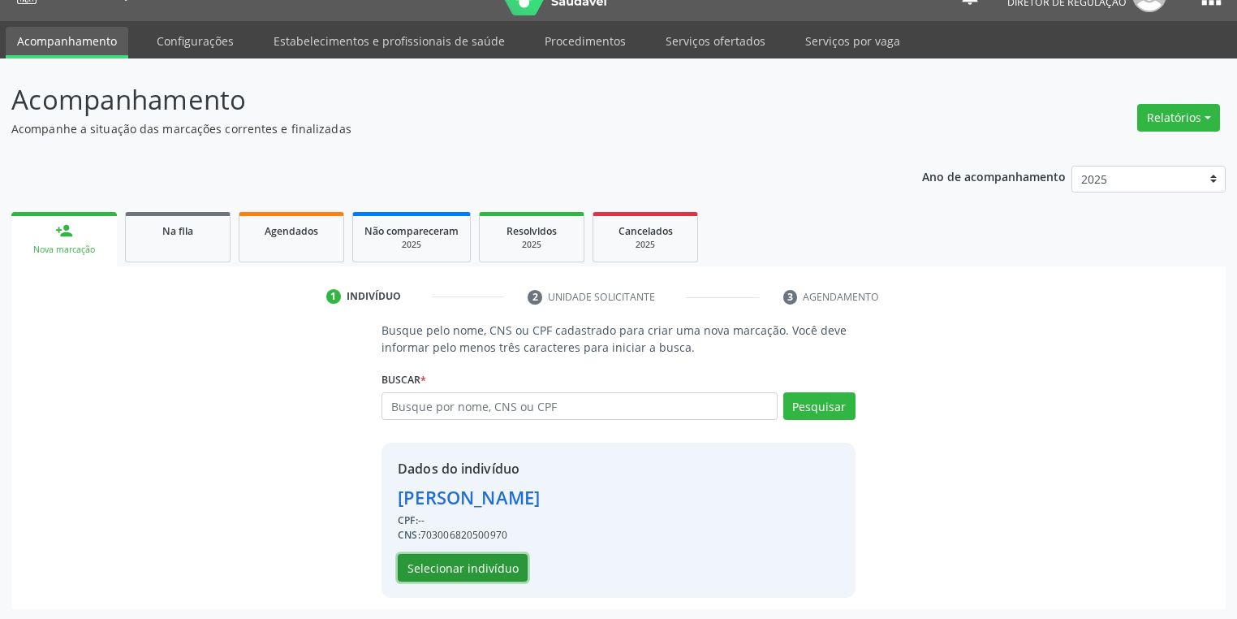
click at [425, 554] on button "Selecionar indivíduo" at bounding box center [463, 568] width 130 height 28
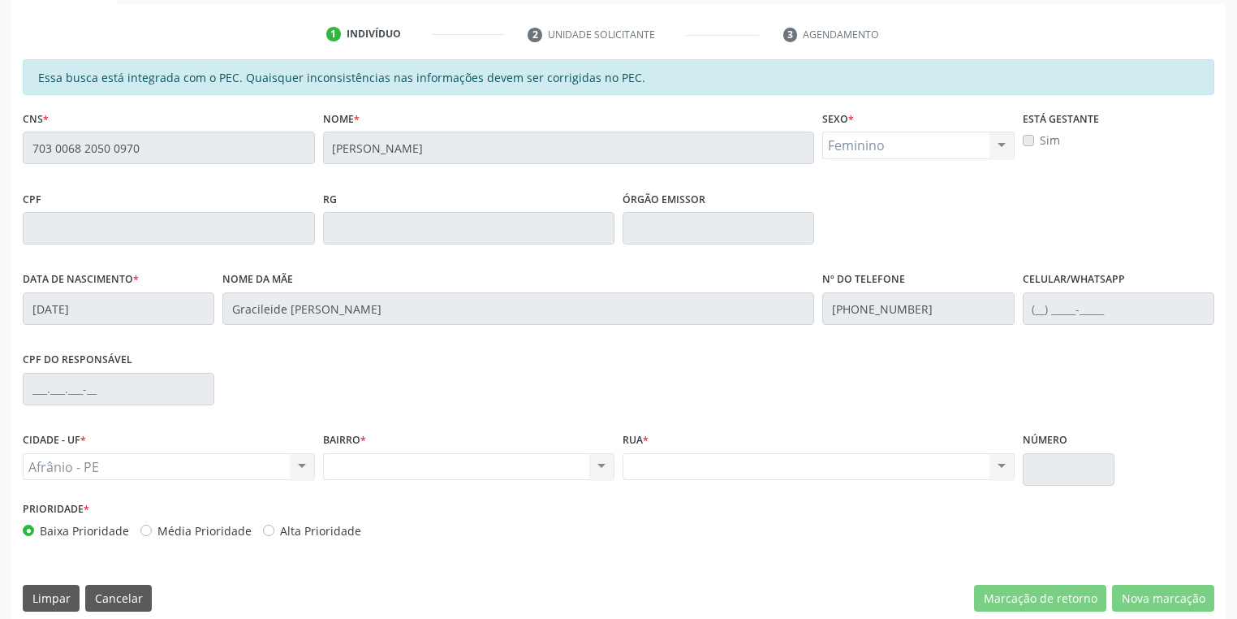
scroll to position [308, 0]
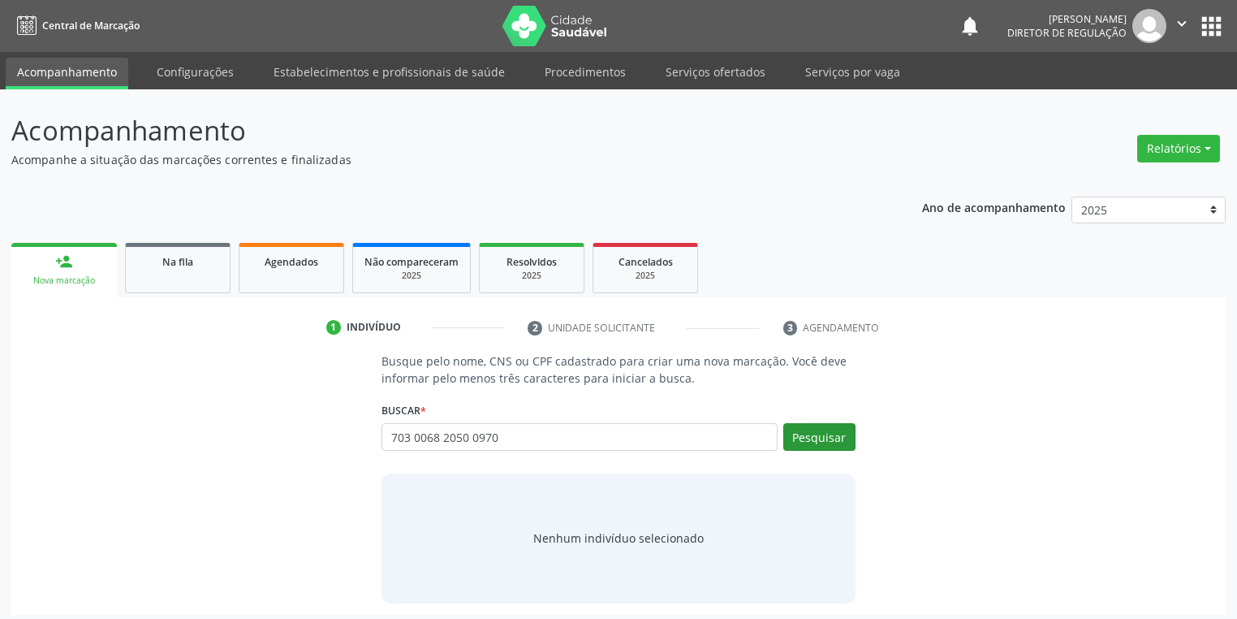
type input "703 0068 2050 0970"
click at [805, 432] on button "Pesquisar" at bounding box center [819, 437] width 72 height 28
type input "703 0068 2050 0970"
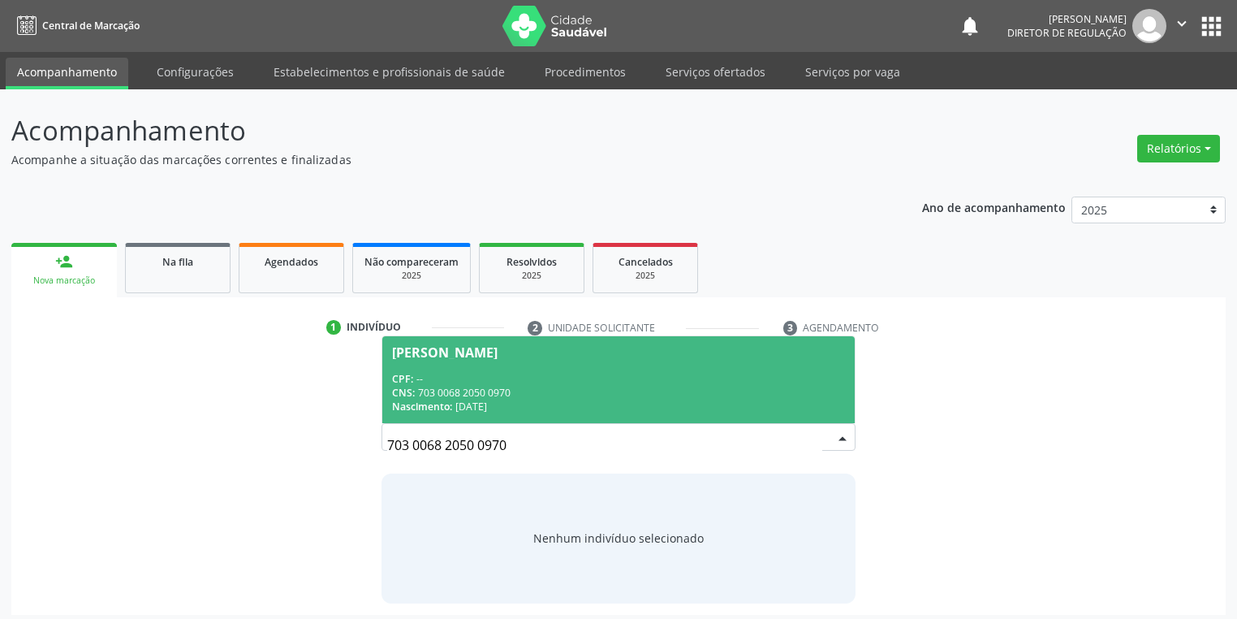
click at [544, 390] on div "CNS: 703 0068 2050 0970" at bounding box center [618, 393] width 453 height 14
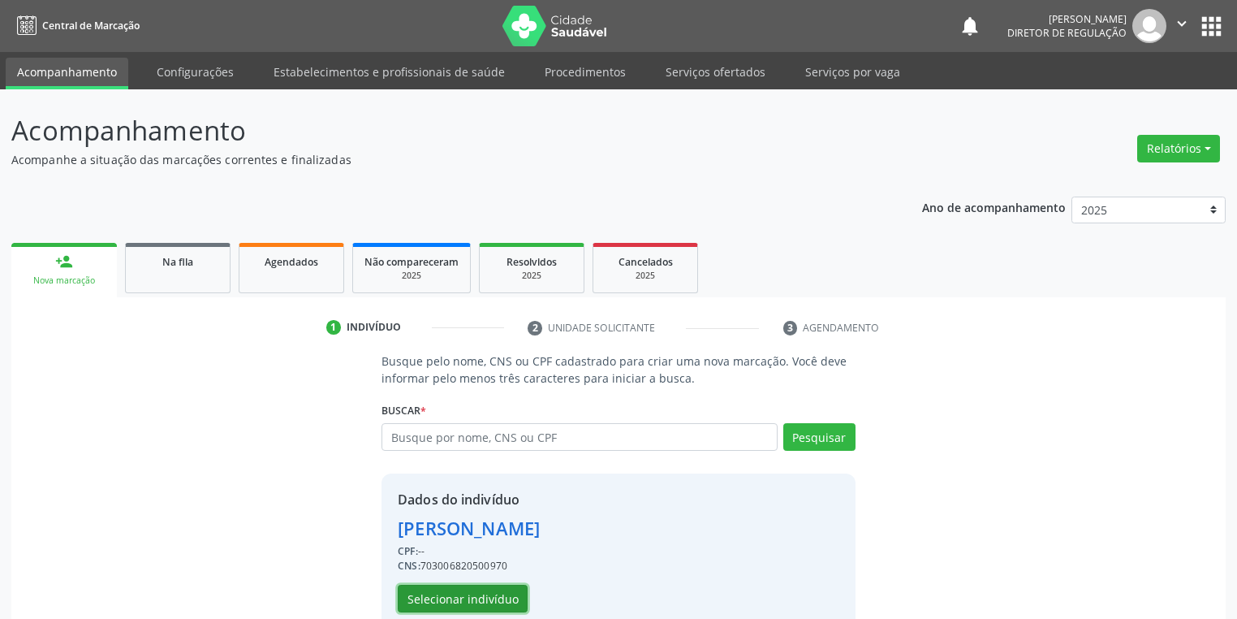
click at [458, 588] on button "Selecionar indivíduo" at bounding box center [463, 599] width 130 height 28
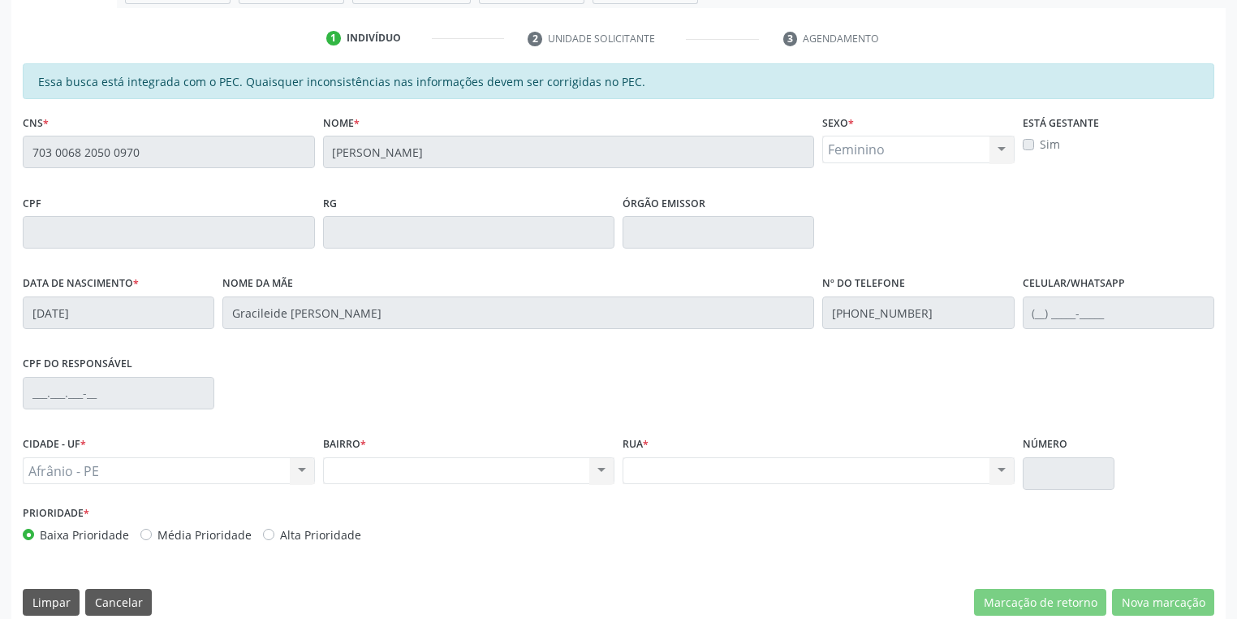
scroll to position [308, 0]
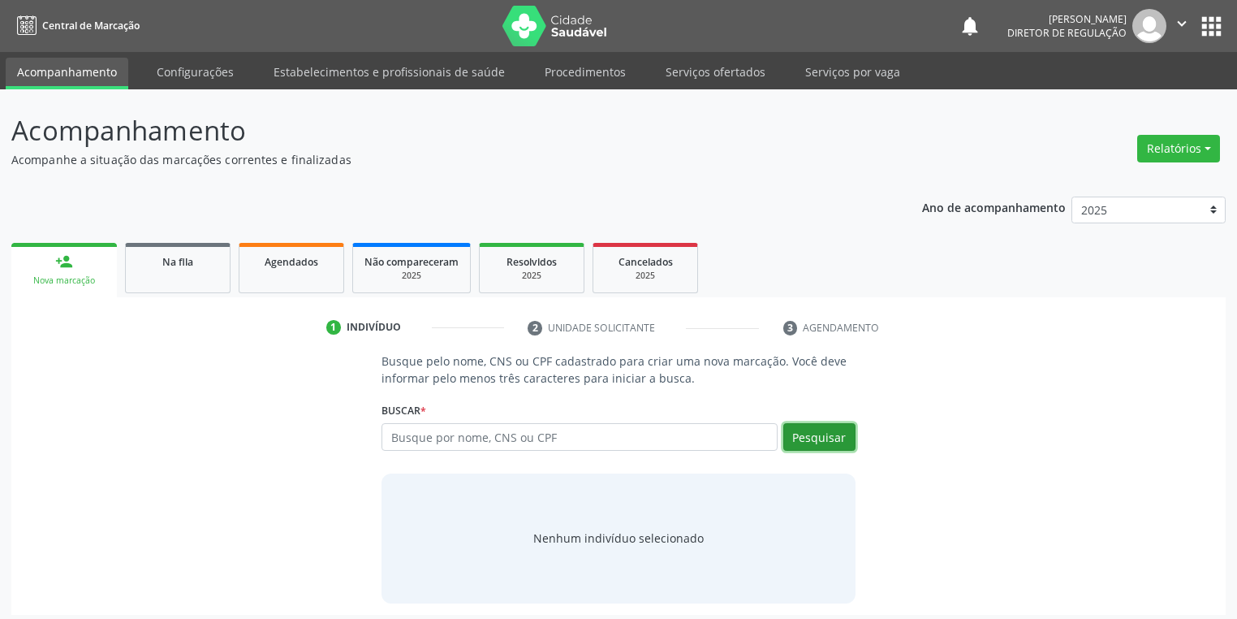
click at [809, 431] on button "Pesquisar" at bounding box center [819, 437] width 72 height 28
click at [466, 438] on input "text" at bounding box center [580, 437] width 396 height 28
paste input "703 0068 2050 0970"
type input "703 0068 2050 0970"
click at [805, 442] on button "Pesquisar" at bounding box center [819, 437] width 72 height 28
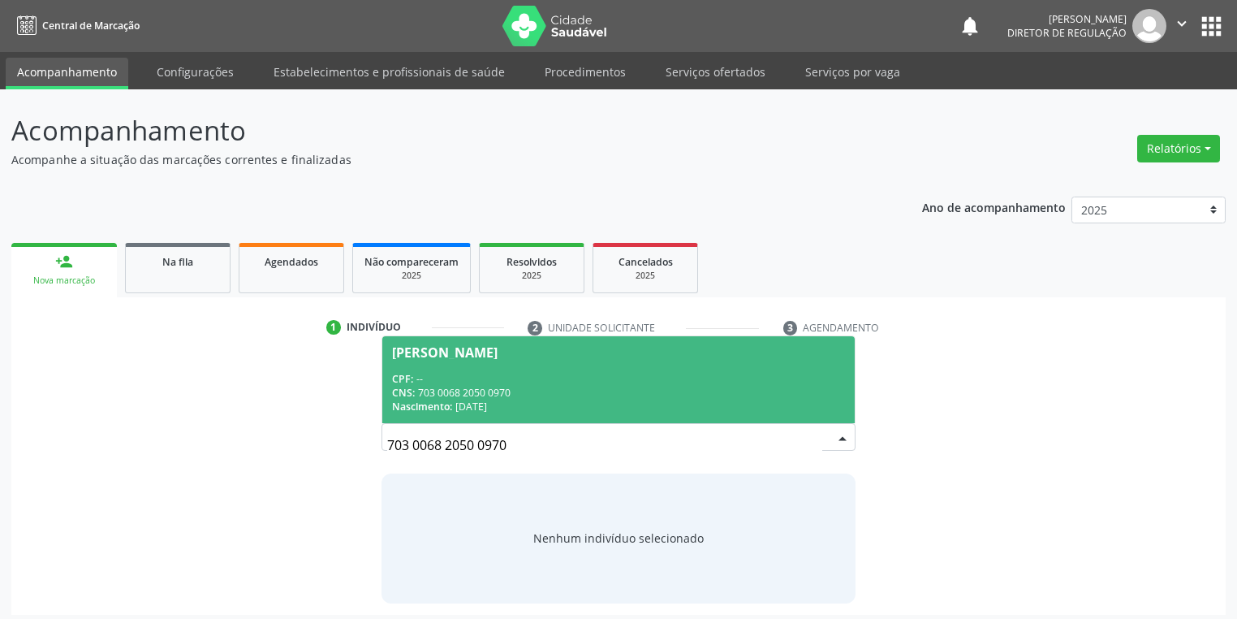
click at [528, 393] on div "CNS: 703 0068 2050 0970" at bounding box center [618, 393] width 453 height 14
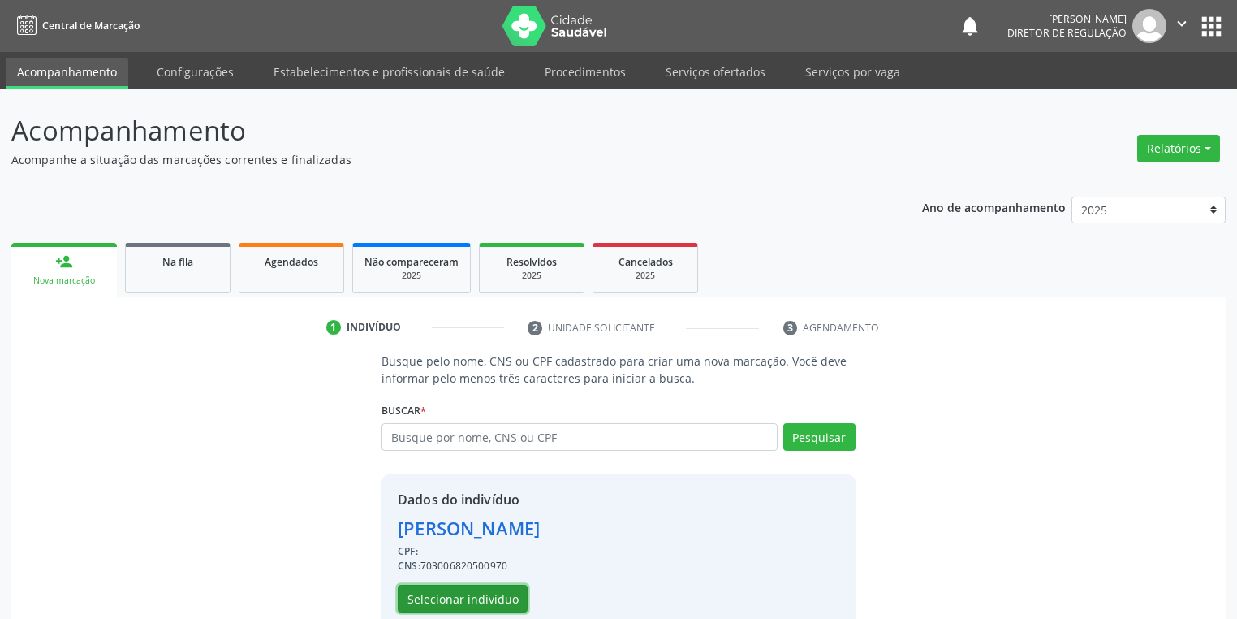
click at [468, 603] on button "Selecionar indivíduo" at bounding box center [463, 599] width 130 height 28
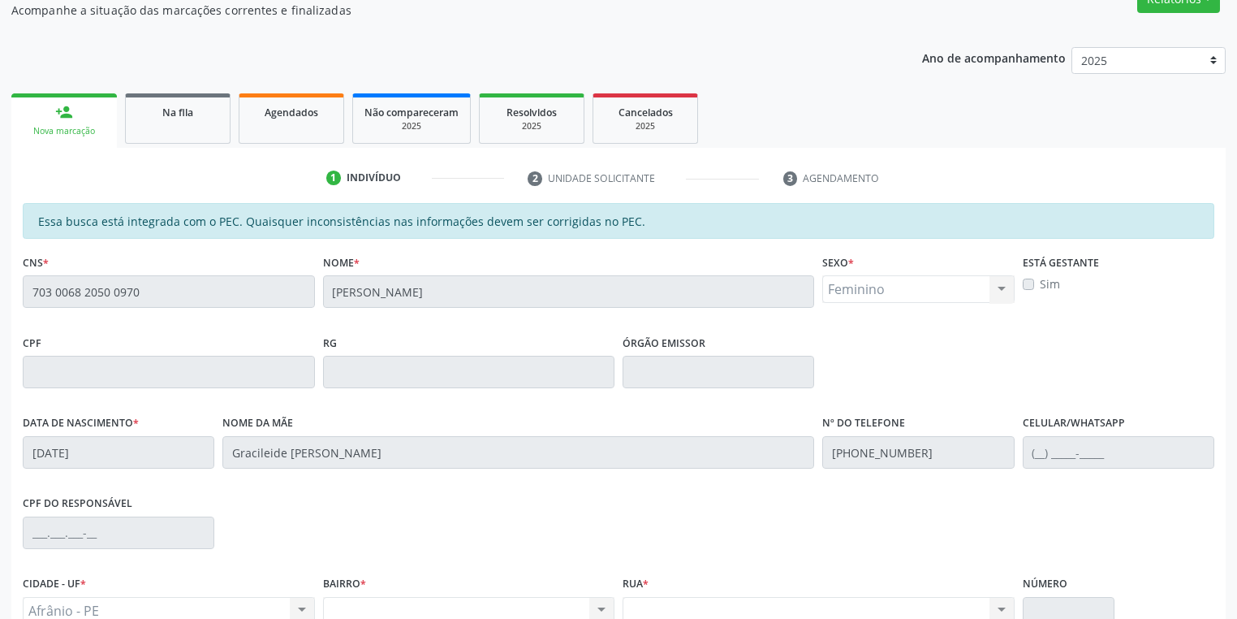
scroll to position [308, 0]
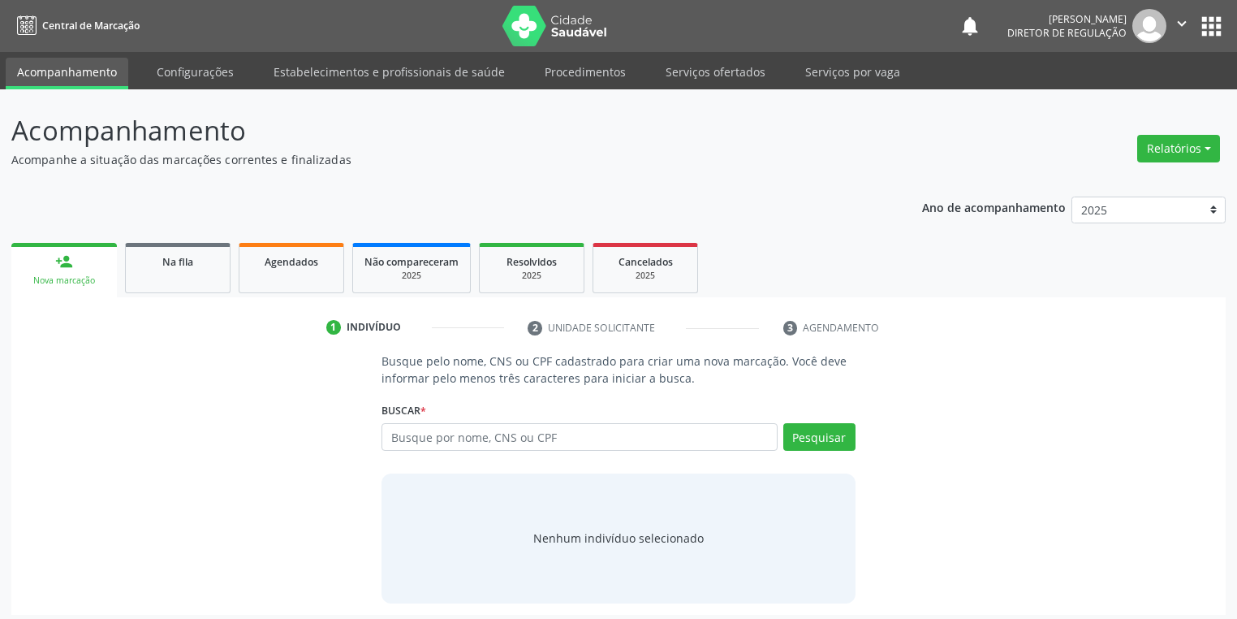
click at [468, 435] on input "text" at bounding box center [580, 437] width 396 height 28
type input "703006820500970"
click at [821, 439] on button "Pesquisar" at bounding box center [819, 437] width 72 height 28
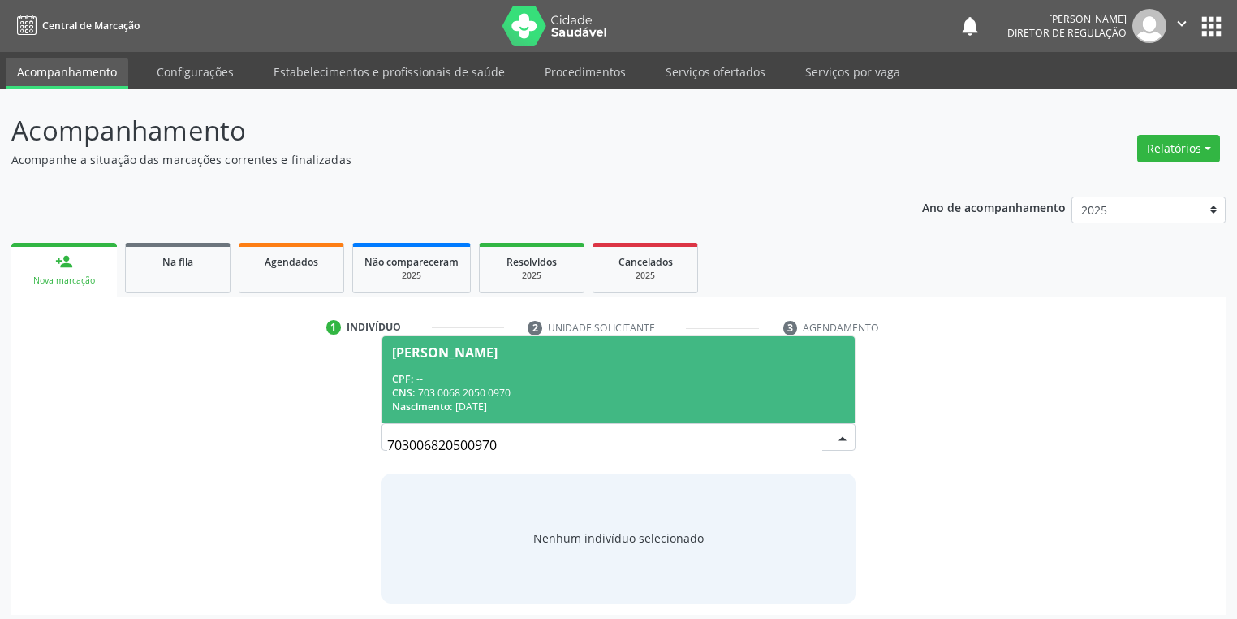
click at [464, 396] on div "CNS: 703 0068 2050 0970" at bounding box center [618, 393] width 453 height 14
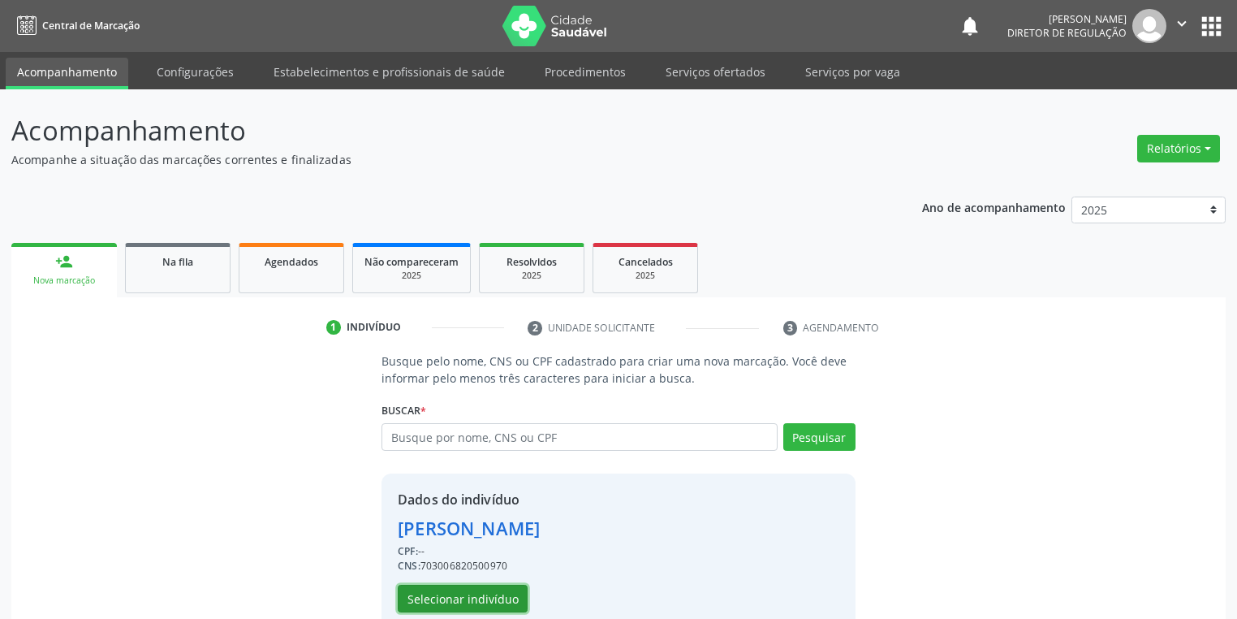
click at [475, 595] on button "Selecionar indivíduo" at bounding box center [463, 599] width 130 height 28
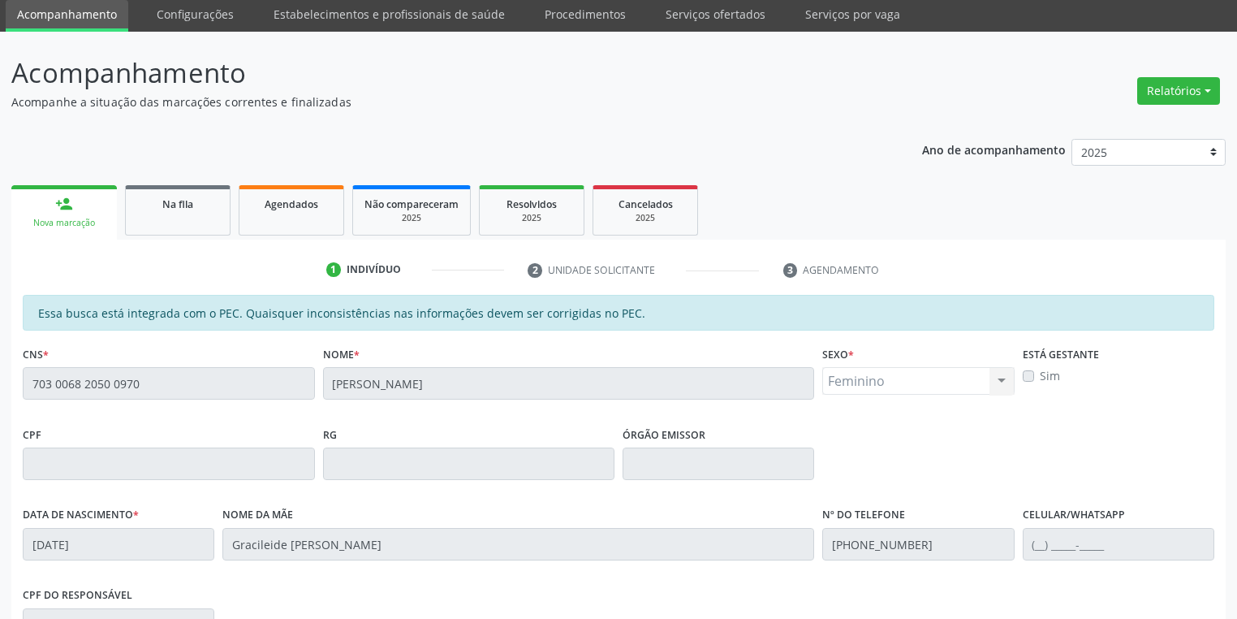
scroll to position [48, 0]
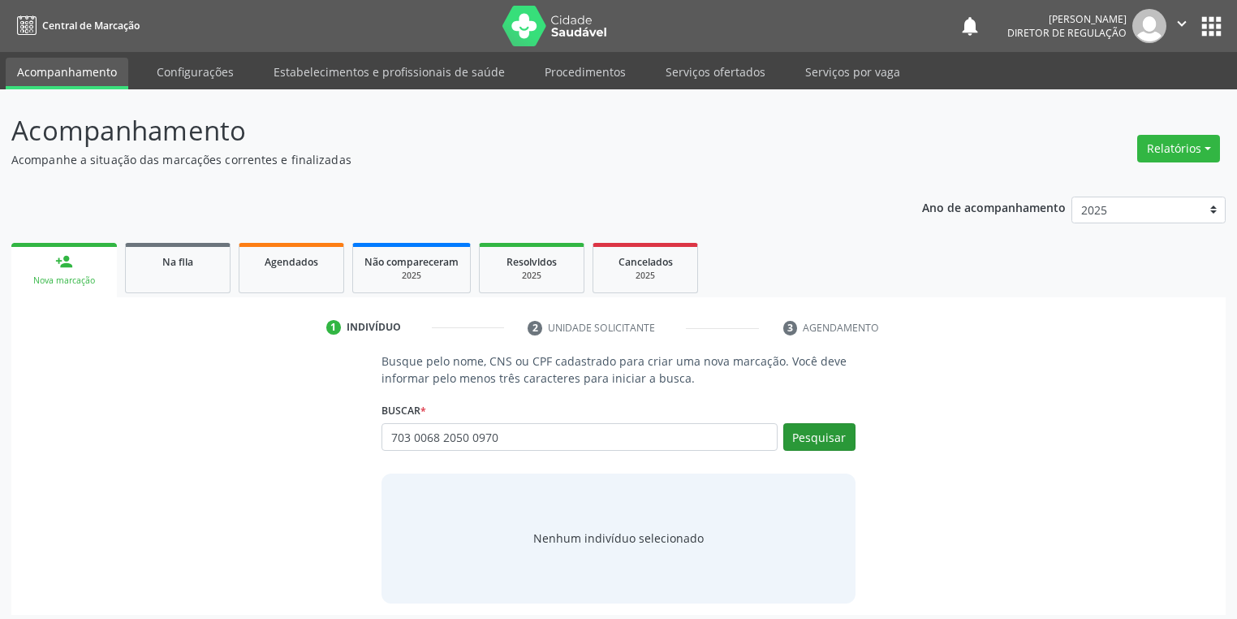
type input "703 0068 2050 0970"
click at [812, 436] on button "Pesquisar" at bounding box center [819, 437] width 72 height 28
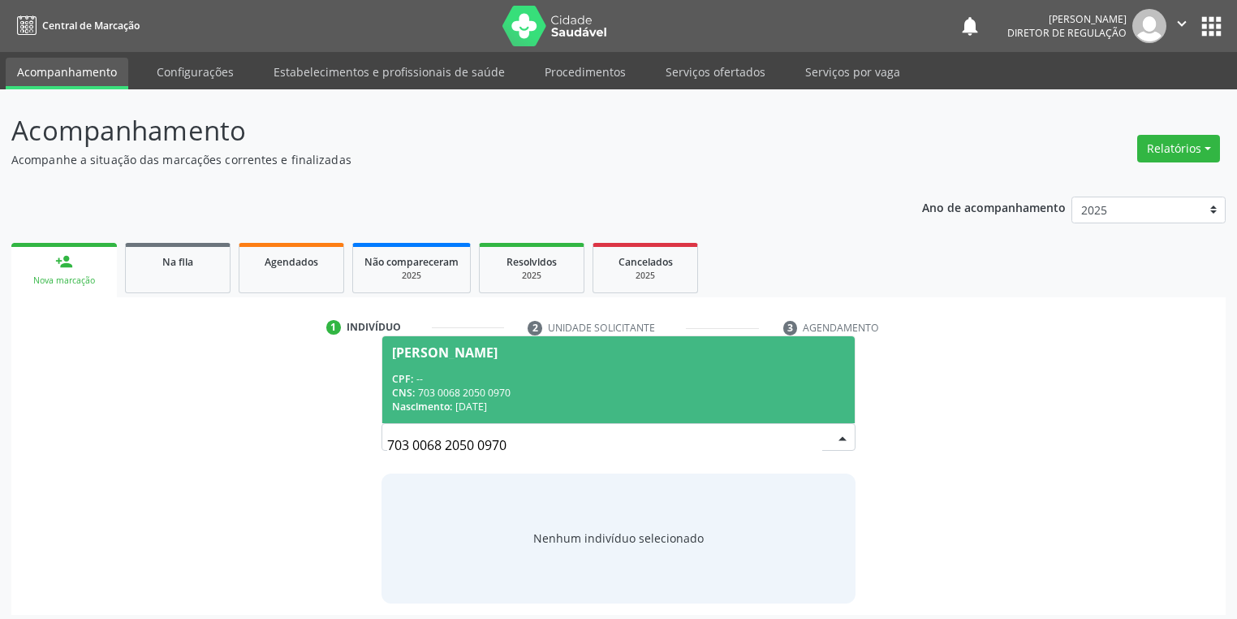
click at [516, 392] on div "CNS: 703 0068 2050 0970" at bounding box center [618, 393] width 453 height 14
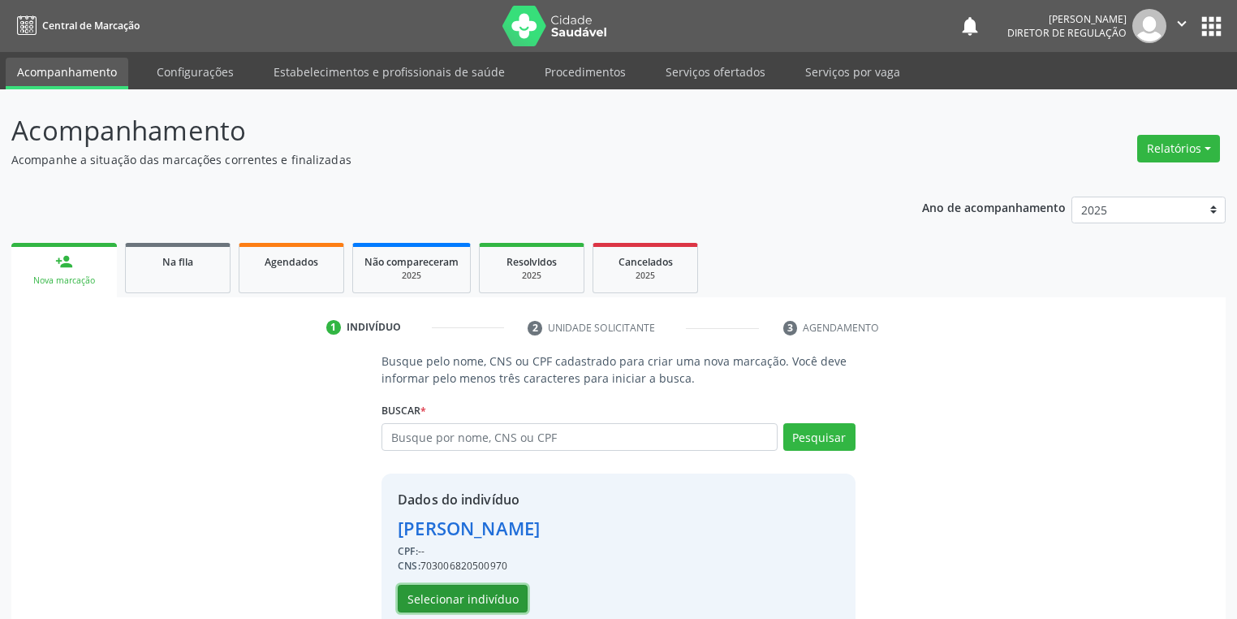
click at [514, 594] on button "Selecionar indivíduo" at bounding box center [463, 599] width 130 height 28
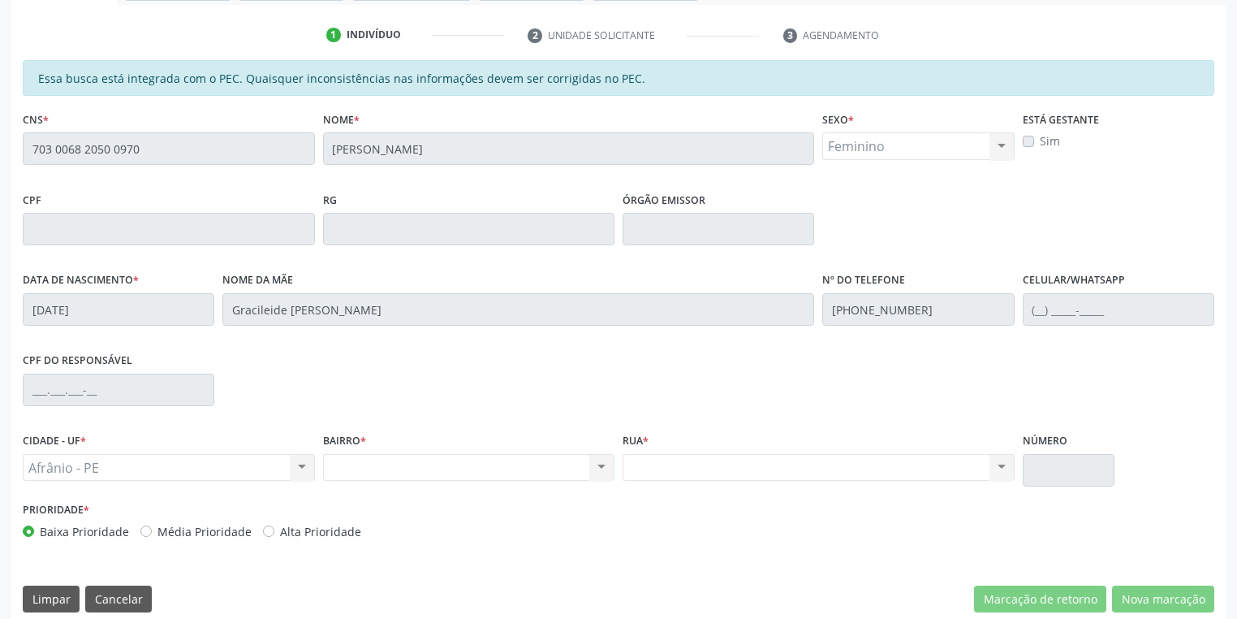
scroll to position [308, 0]
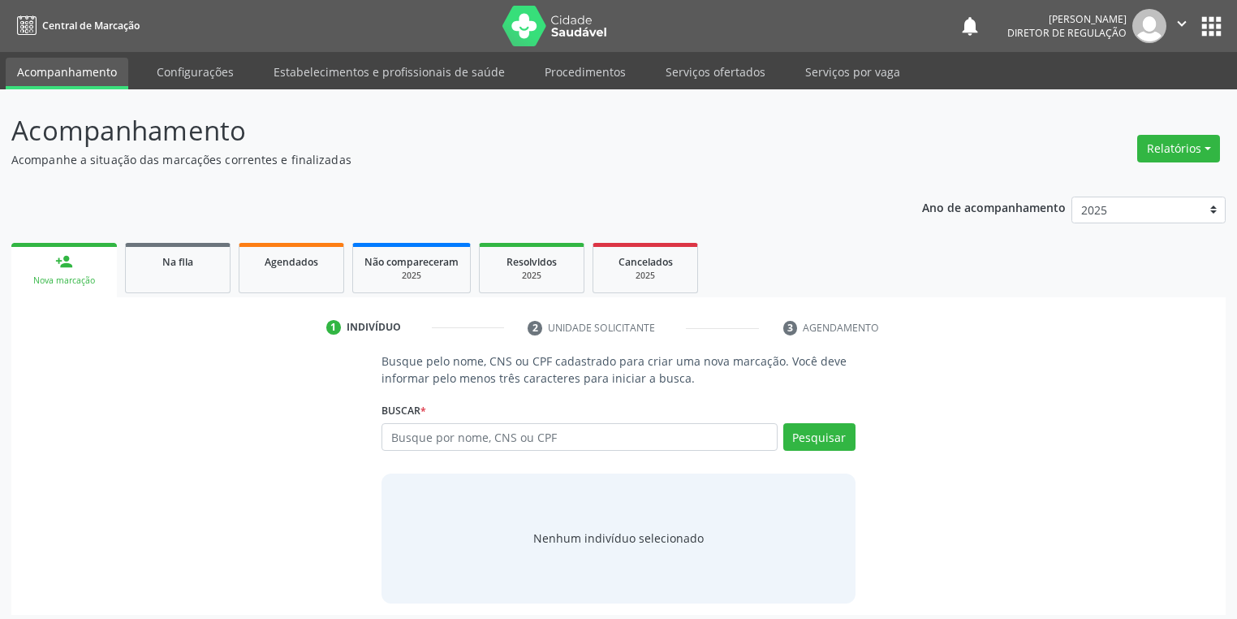
click at [499, 442] on input "text" at bounding box center [580, 437] width 396 height 28
type input "703 0068 2050 0970"
click at [825, 434] on button "Pesquisar" at bounding box center [819, 437] width 72 height 28
type input "703 0068 2050 0970"
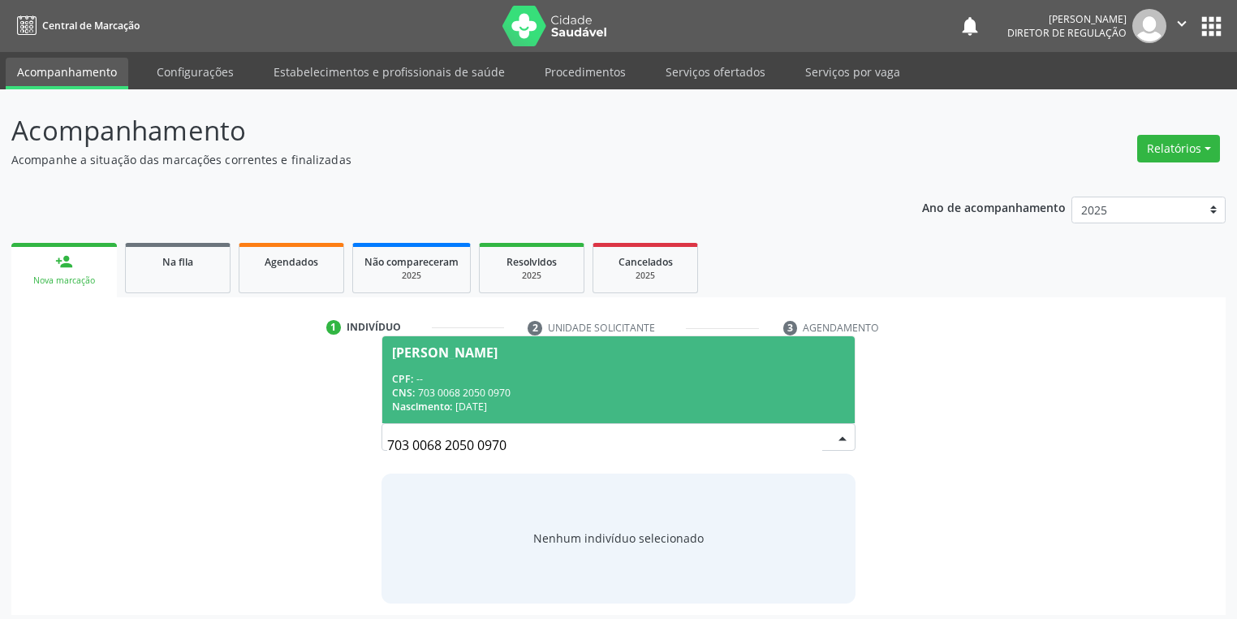
click at [528, 381] on div "CPF: --" at bounding box center [618, 379] width 453 height 14
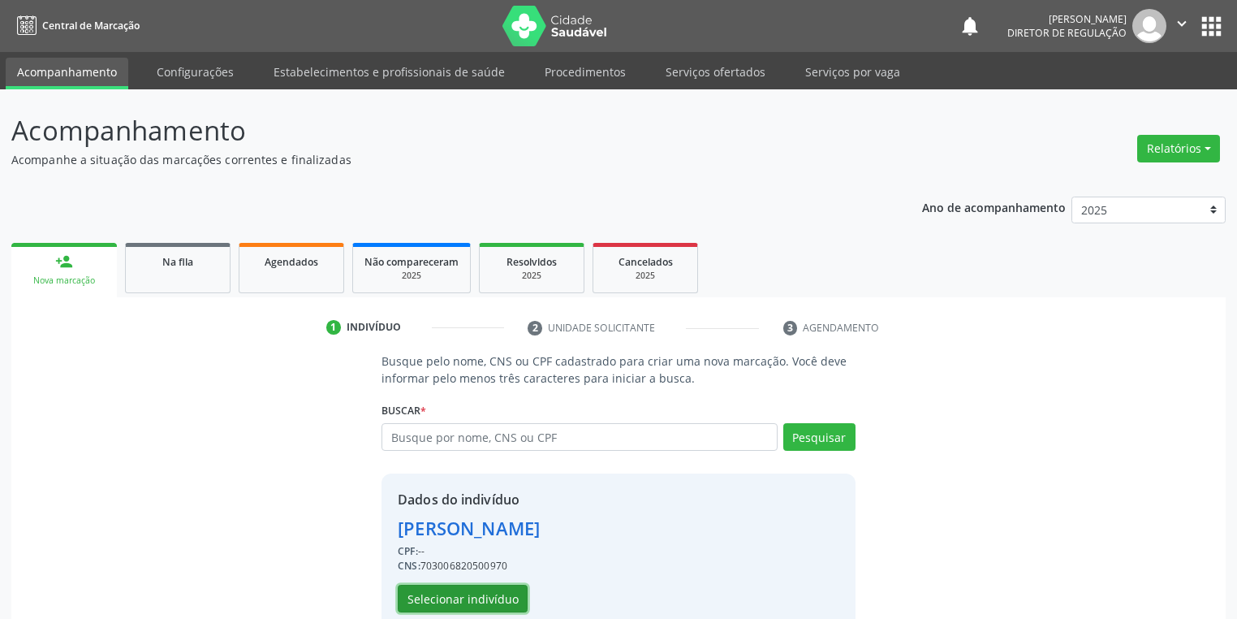
click at [487, 599] on button "Selecionar indivíduo" at bounding box center [463, 599] width 130 height 28
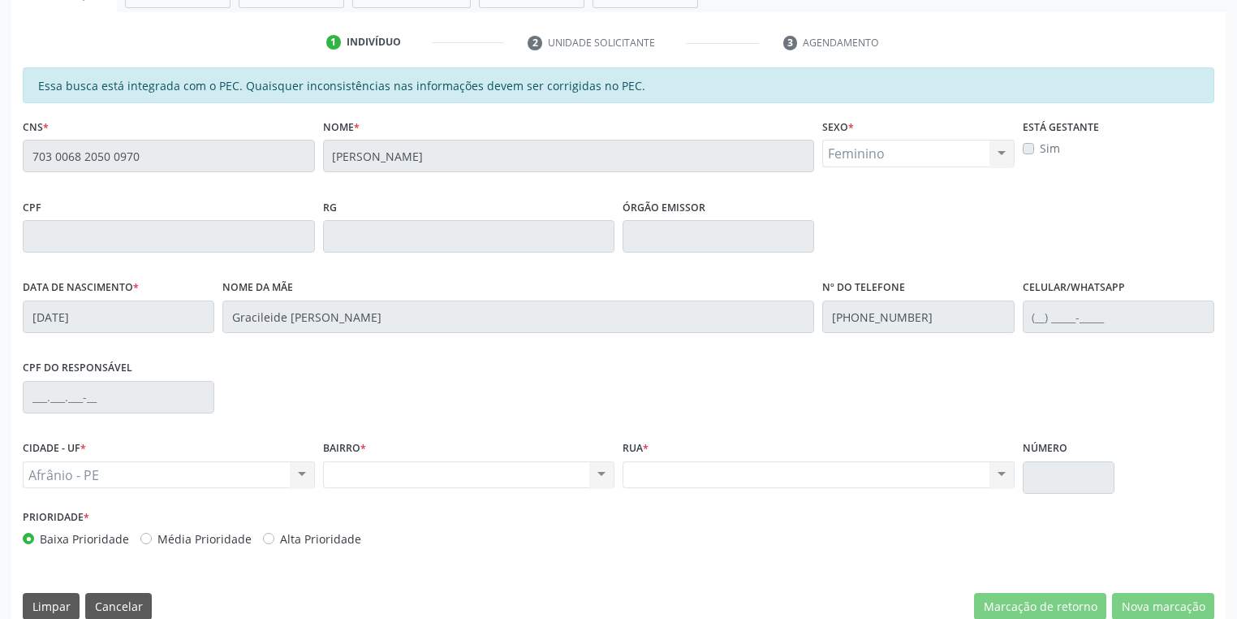
scroll to position [308, 0]
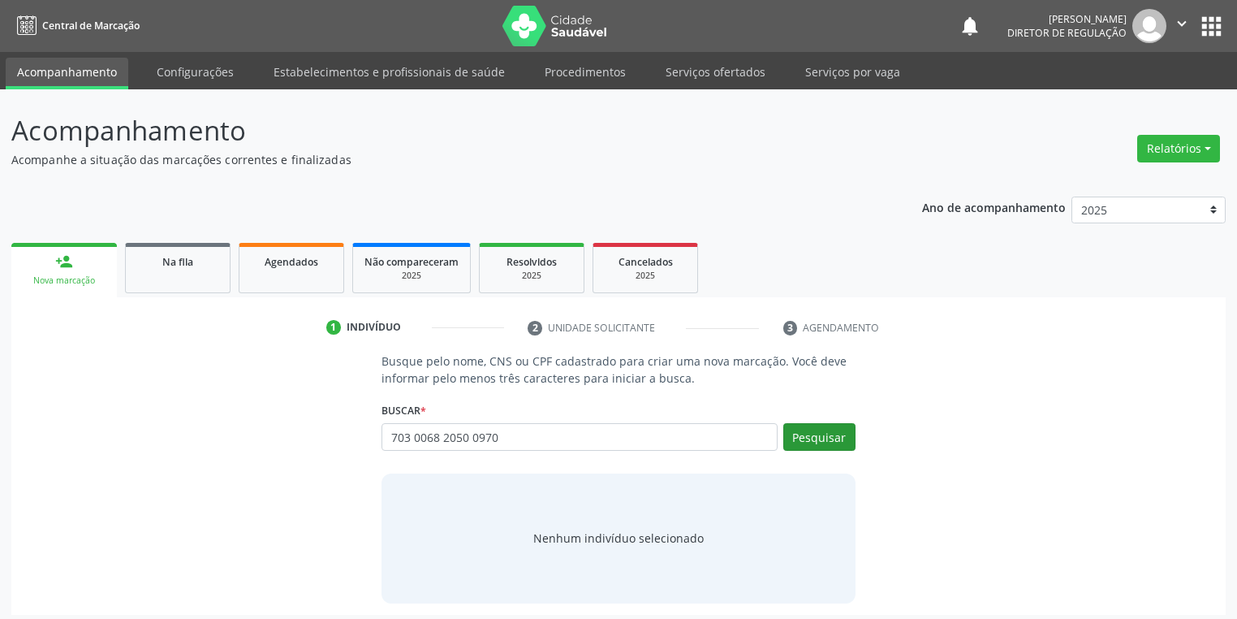
type input "703 0068 2050 0970"
click at [818, 437] on button "Pesquisar" at bounding box center [819, 437] width 72 height 28
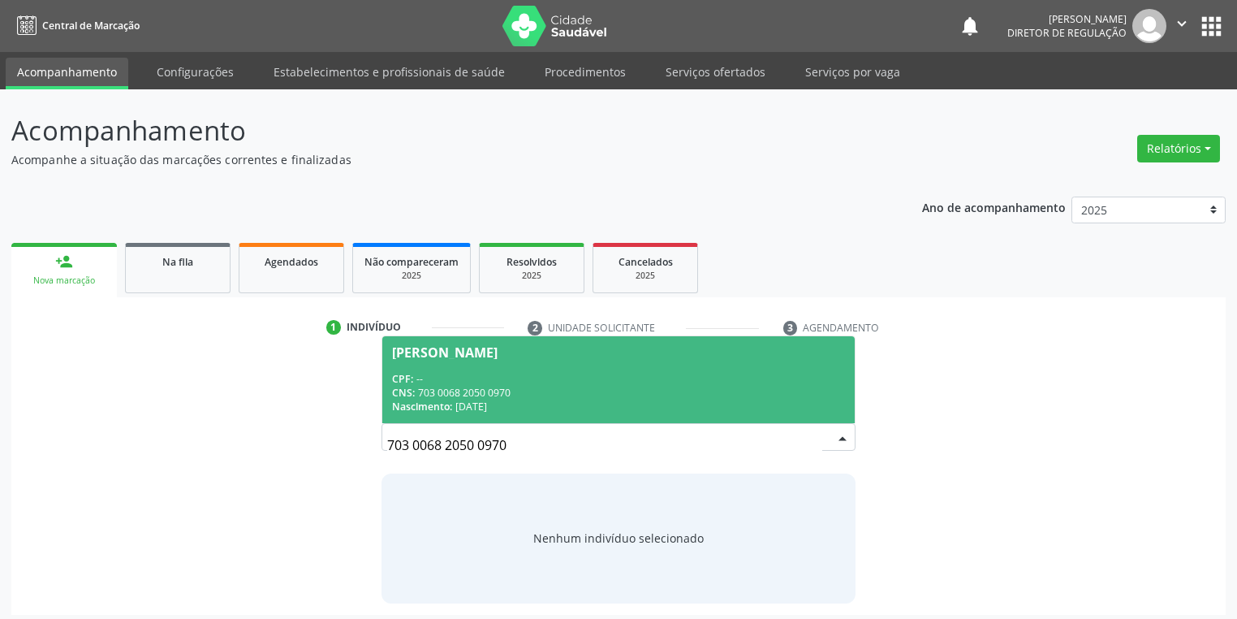
click at [545, 390] on div "CNS: 703 0068 2050 0970" at bounding box center [618, 393] width 453 height 14
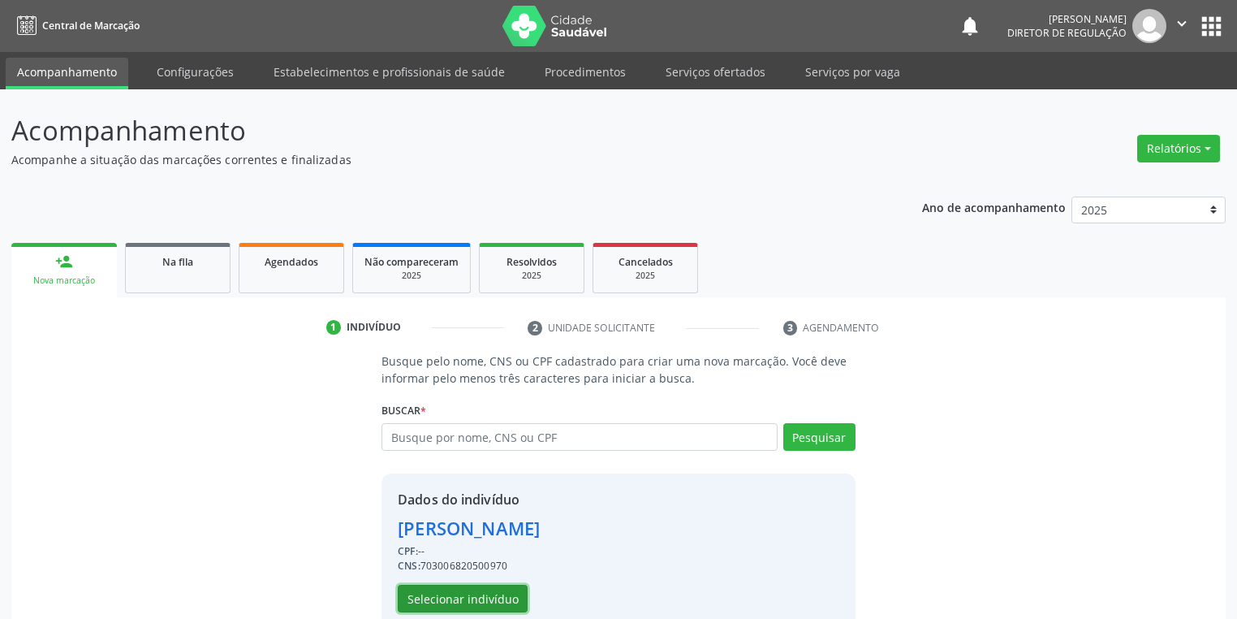
click at [499, 594] on button "Selecionar indivíduo" at bounding box center [463, 599] width 130 height 28
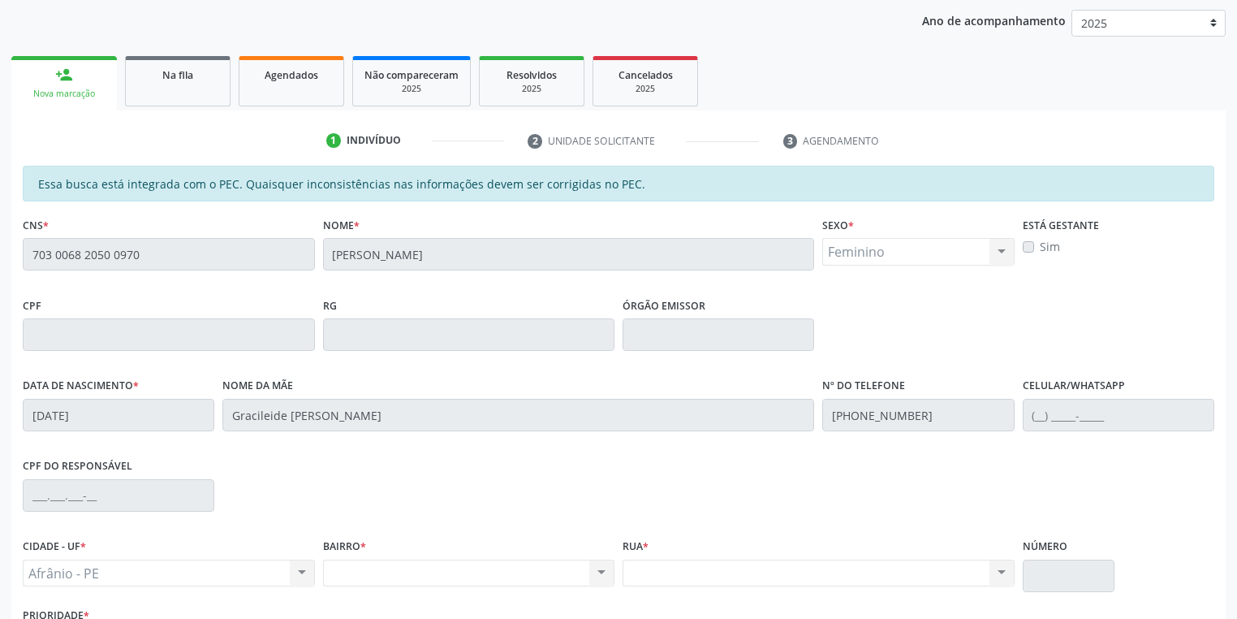
scroll to position [178, 0]
